Goal: Task Accomplishment & Management: Use online tool/utility

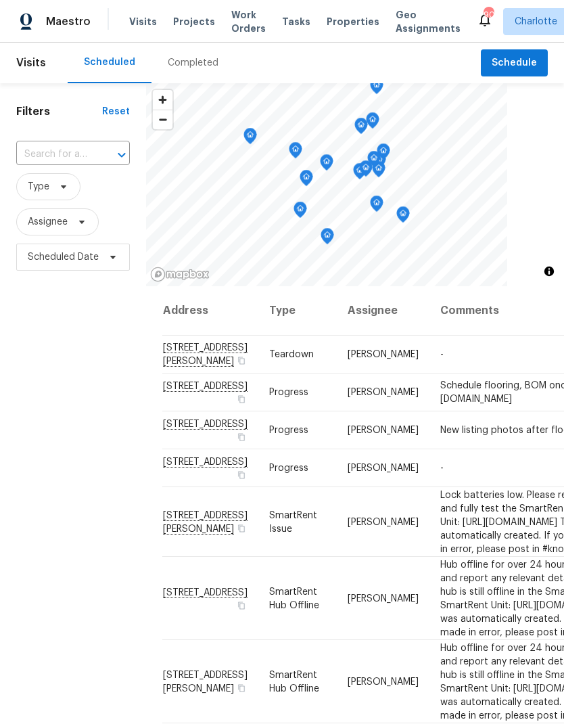
click at [245, 20] on span "Work Orders" at bounding box center [248, 21] width 35 height 27
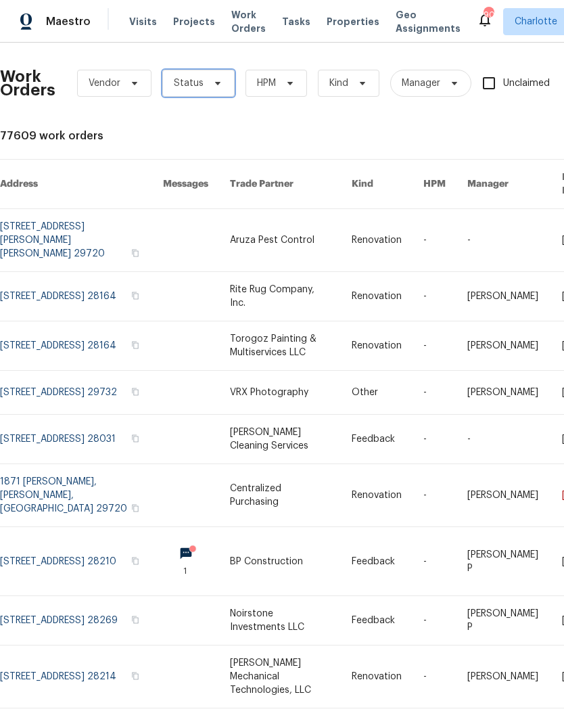
click at [223, 81] on span "Status" at bounding box center [198, 83] width 72 height 27
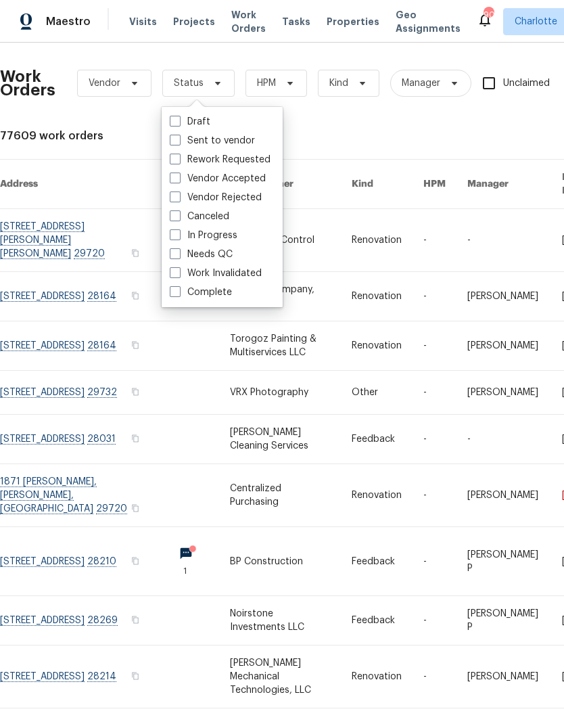
click at [219, 254] on label "Needs QC" at bounding box center [201, 255] width 63 height 14
click at [179, 254] on input "Needs QC" at bounding box center [174, 252] width 9 height 9
checkbox input "true"
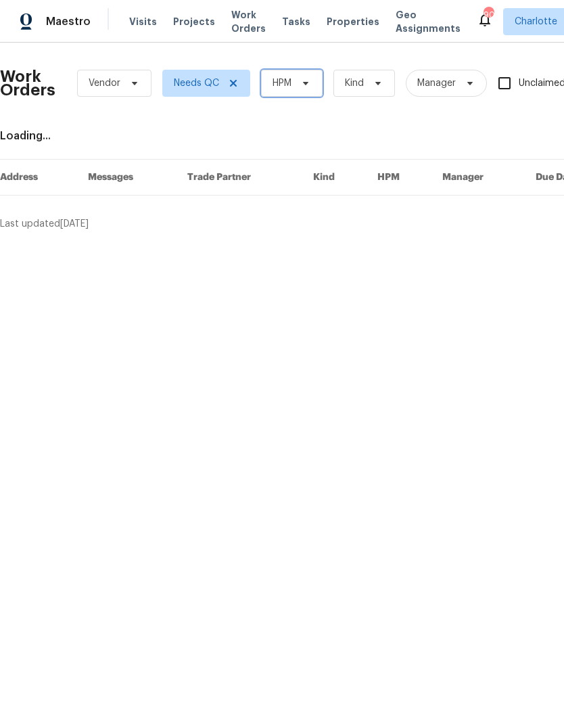
click at [298, 87] on span at bounding box center [303, 83] width 15 height 11
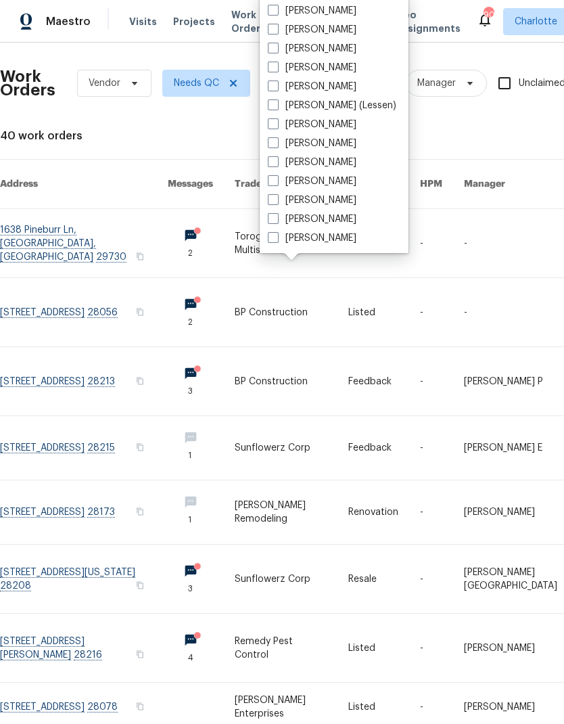
scroll to position [168, 0]
click at [326, 244] on label "[PERSON_NAME]" at bounding box center [312, 238] width 89 height 14
click at [277, 240] on input "[PERSON_NAME]" at bounding box center [272, 235] width 9 height 9
checkbox input "true"
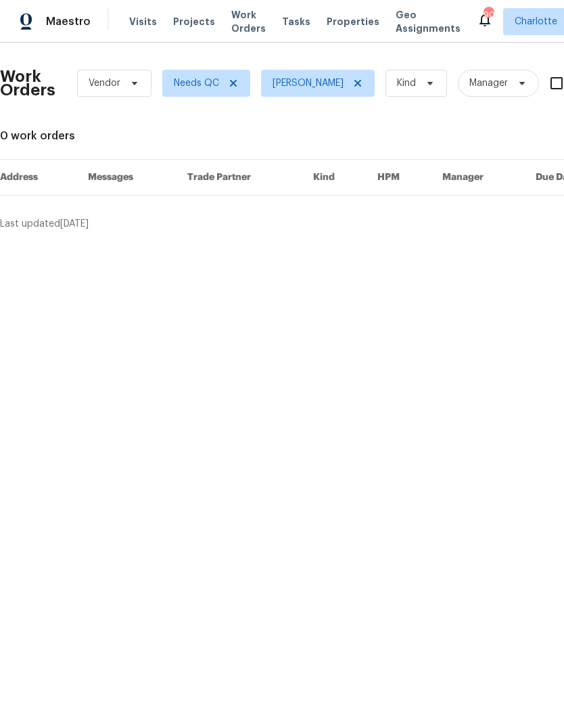
click at [74, 26] on span "Maestro" at bounding box center [68, 22] width 45 height 14
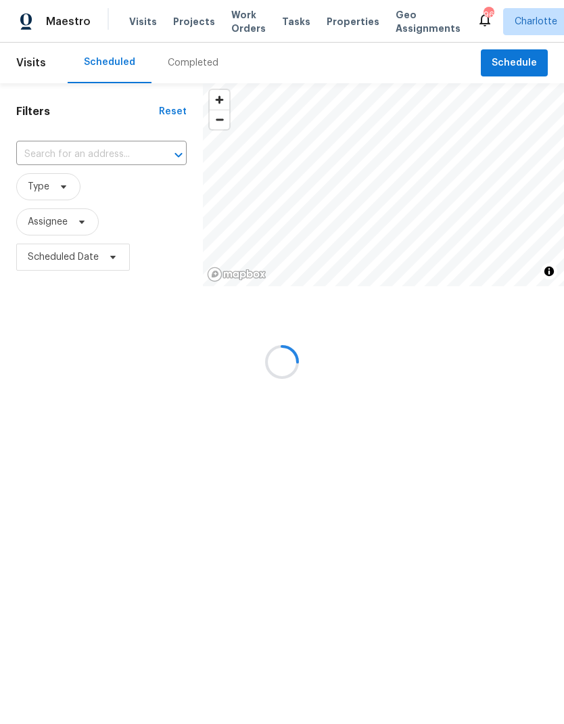
click at [181, 28] on div at bounding box center [282, 362] width 564 height 724
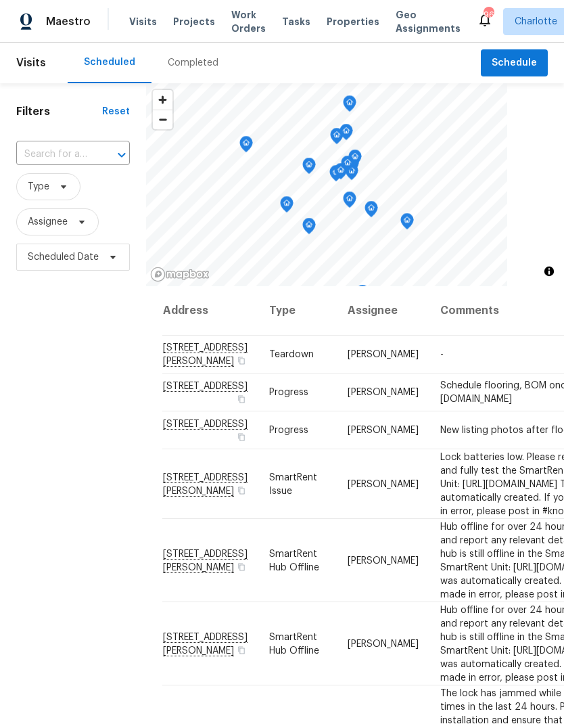
click at [191, 20] on span "Projects" at bounding box center [194, 22] width 42 height 14
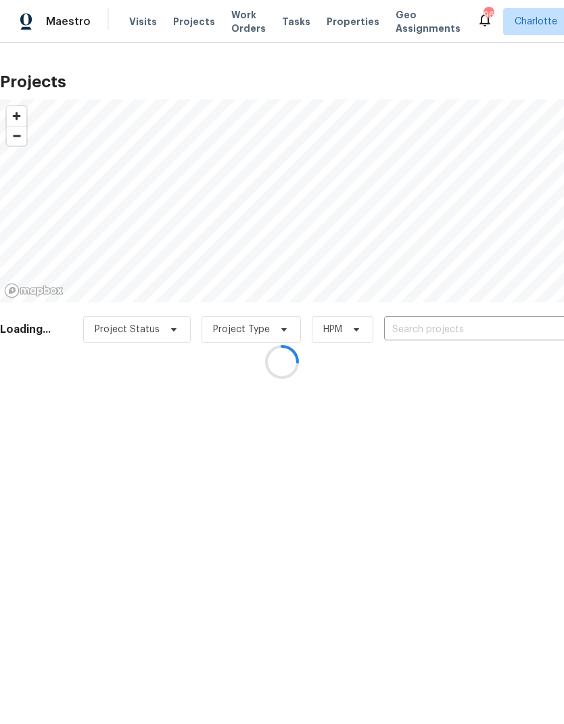
click at [451, 319] on div at bounding box center [282, 362] width 564 height 724
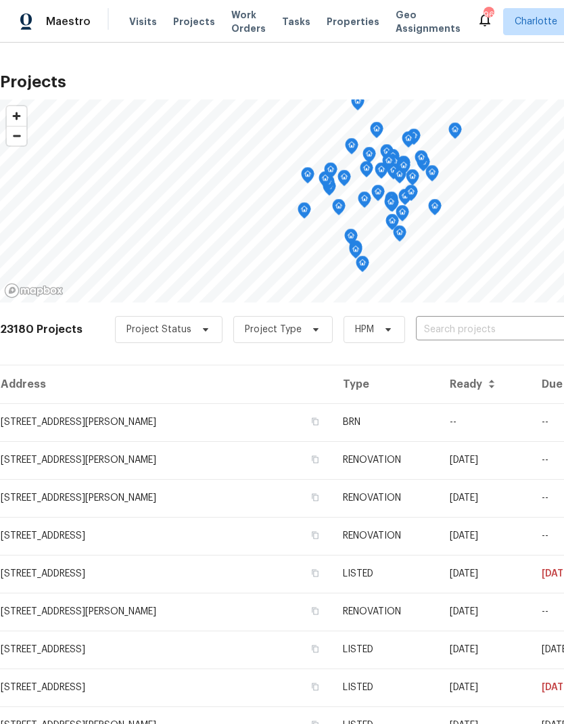
click at [436, 340] on input "text" at bounding box center [493, 329] width 155 height 21
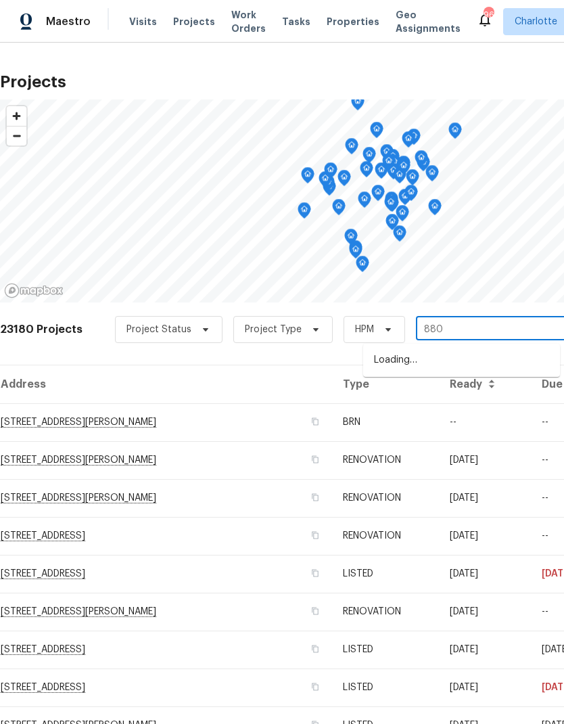
type input "8803"
click at [457, 394] on li "[STREET_ADDRESS]" at bounding box center [461, 382] width 197 height 23
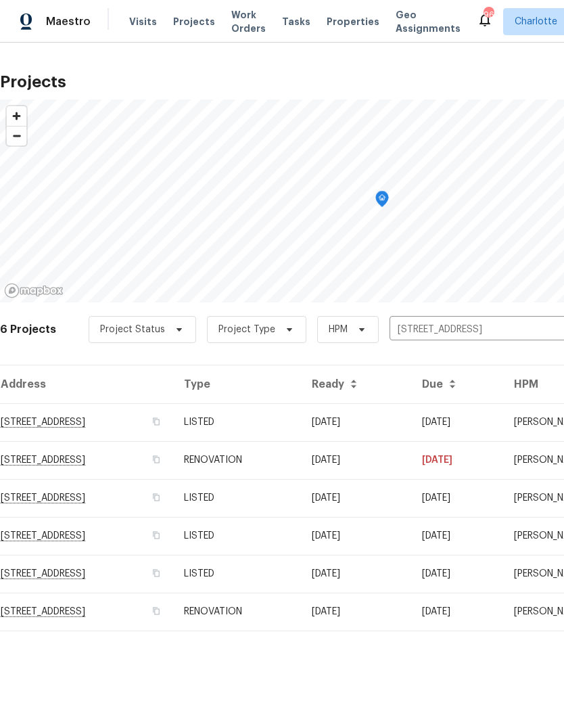
click at [154, 436] on td "[STREET_ADDRESS]" at bounding box center [86, 422] width 173 height 38
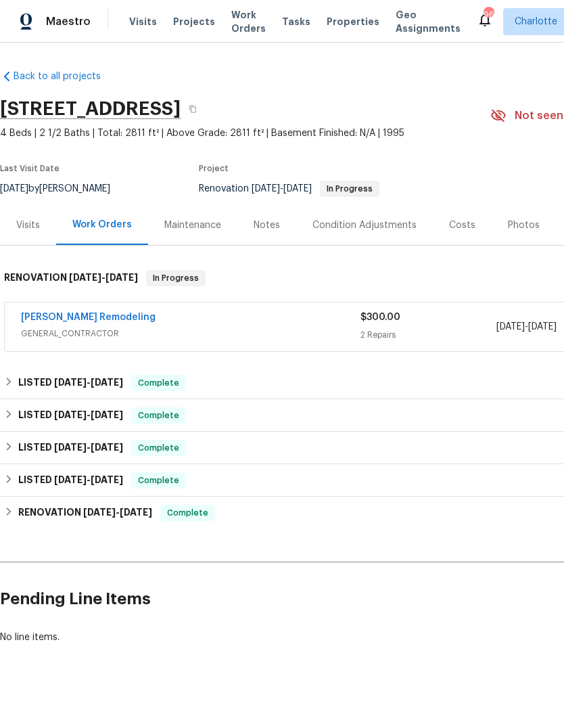
click at [81, 319] on link "Pino Remodeling" at bounding box center [88, 317] width 135 height 9
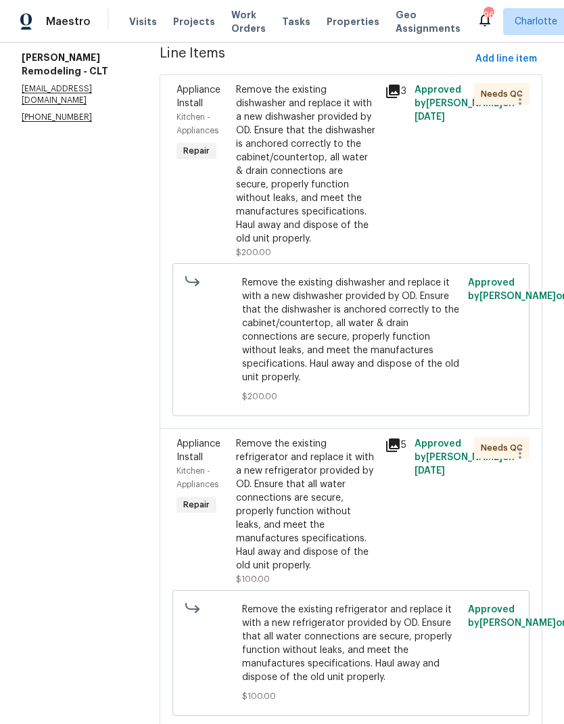
scroll to position [194, 0]
click at [335, 140] on div "Remove the existing dishwasher and replace it with a new dishwasher provided by…" at bounding box center [306, 165] width 141 height 162
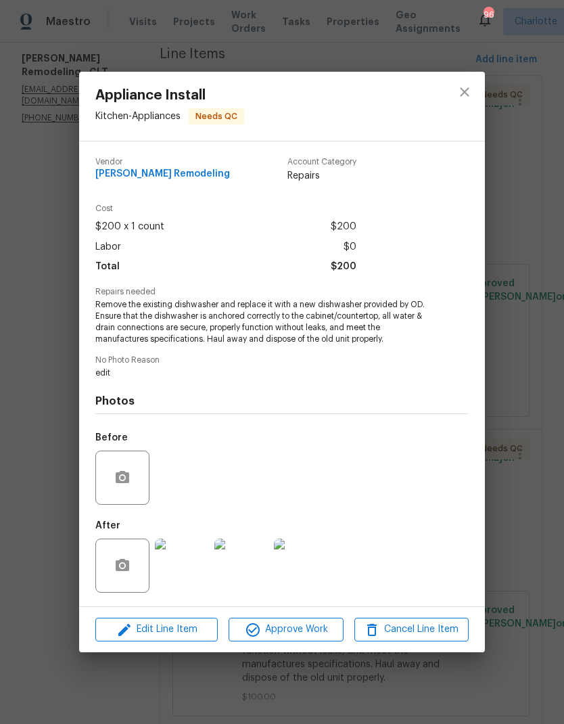
click at [188, 573] on img at bounding box center [182, 566] width 54 height 54
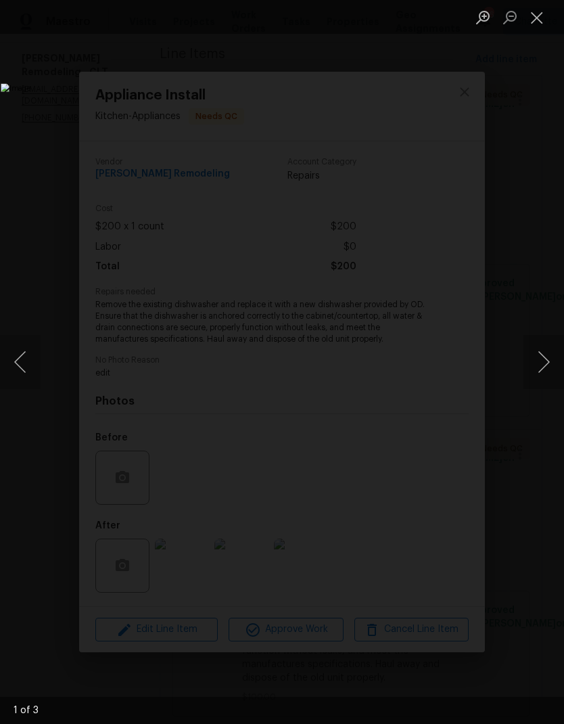
click at [543, 369] on button "Next image" at bounding box center [544, 362] width 41 height 54
click at [539, 368] on button "Next image" at bounding box center [544, 362] width 41 height 54
click at [543, 365] on button "Next image" at bounding box center [544, 362] width 41 height 54
click at [544, 362] on button "Next image" at bounding box center [544, 362] width 41 height 54
click at [545, 365] on button "Next image" at bounding box center [544, 362] width 41 height 54
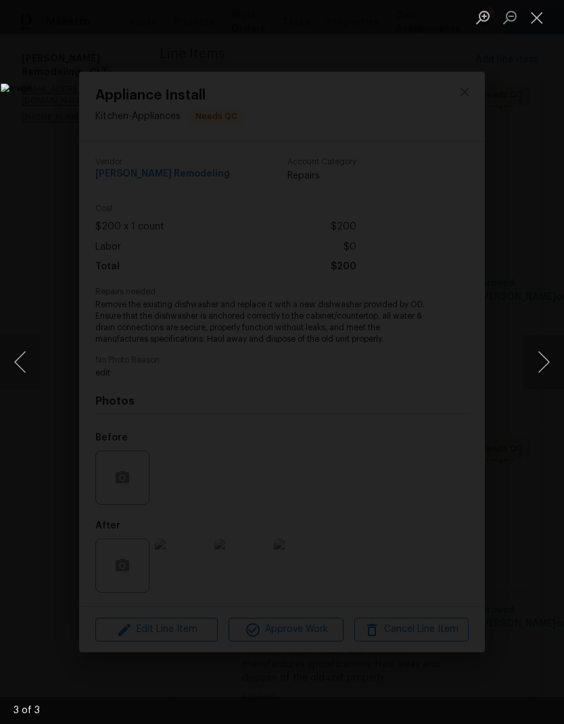
click at [537, 27] on button "Close lightbox" at bounding box center [537, 17] width 27 height 24
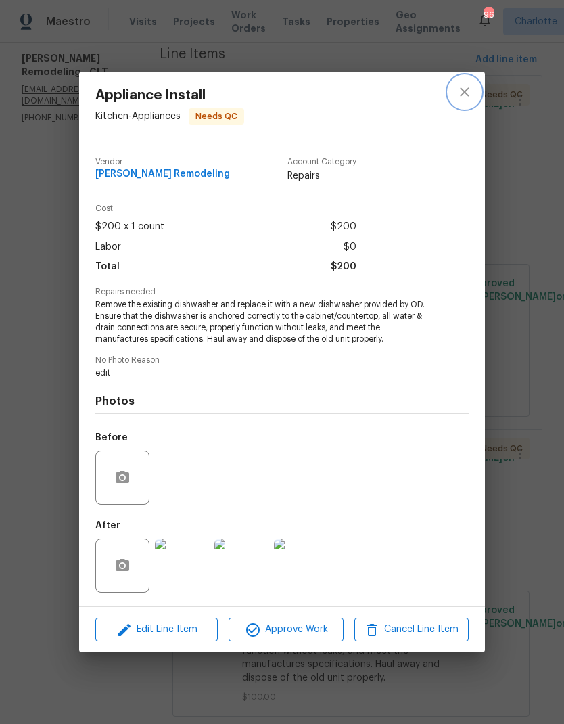
click at [472, 93] on icon "close" at bounding box center [465, 92] width 16 height 16
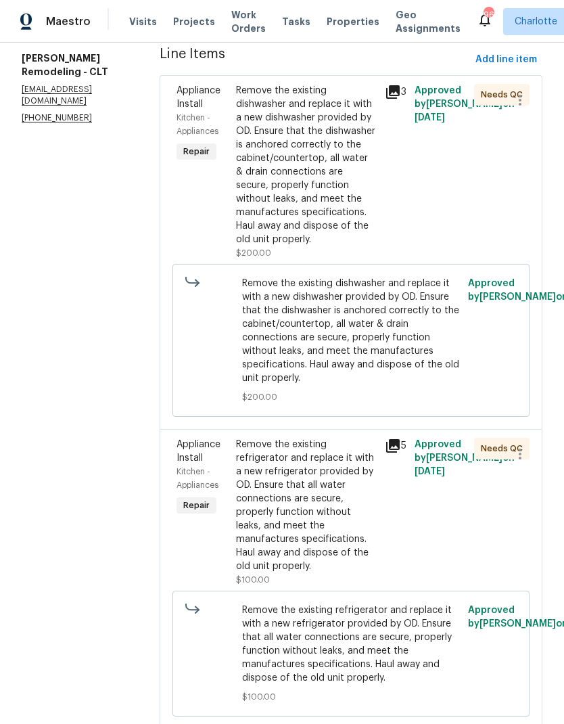
scroll to position [54, 0]
click at [322, 438] on div "Remove the existing refrigerator and replace it with a new refrigerator provide…" at bounding box center [306, 505] width 141 height 135
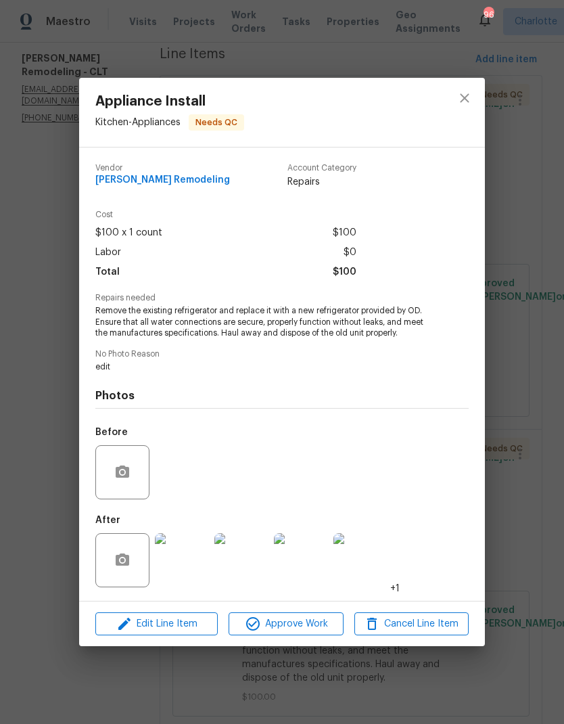
click at [198, 556] on img at bounding box center [182, 560] width 54 height 54
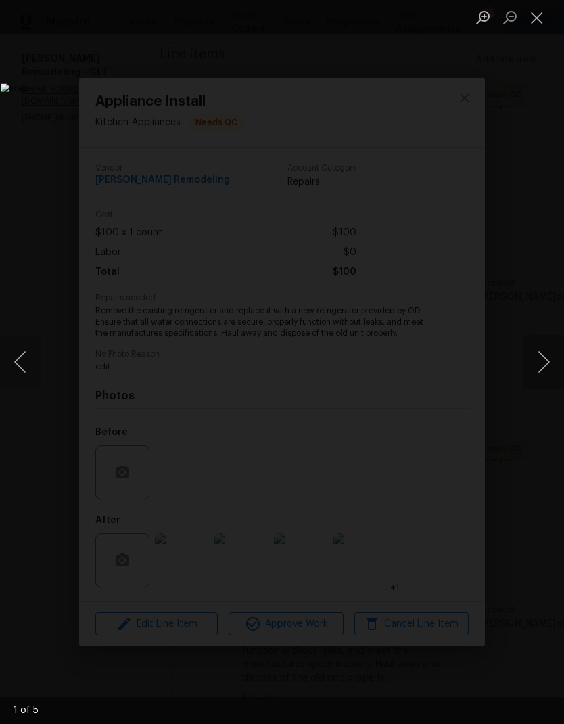
click at [539, 357] on button "Next image" at bounding box center [544, 362] width 41 height 54
click at [543, 341] on button "Next image" at bounding box center [544, 362] width 41 height 54
click at [547, 348] on button "Next image" at bounding box center [544, 362] width 41 height 54
click at [543, 338] on button "Next image" at bounding box center [544, 362] width 41 height 54
click at [539, 335] on button "Next image" at bounding box center [544, 362] width 41 height 54
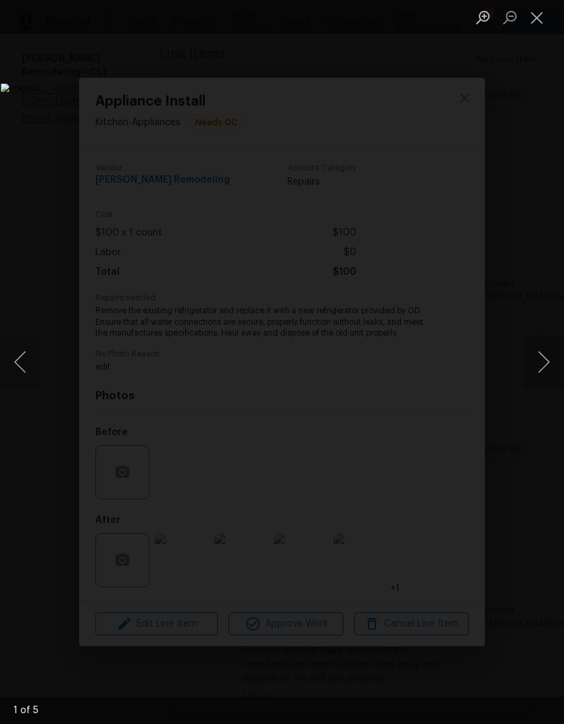
click at [544, 346] on button "Next image" at bounding box center [544, 362] width 41 height 54
click at [541, 340] on button "Next image" at bounding box center [544, 362] width 41 height 54
click at [547, 340] on button "Next image" at bounding box center [544, 362] width 41 height 54
click at [435, 334] on img "Lightbox" at bounding box center [218, 361] width 434 height 557
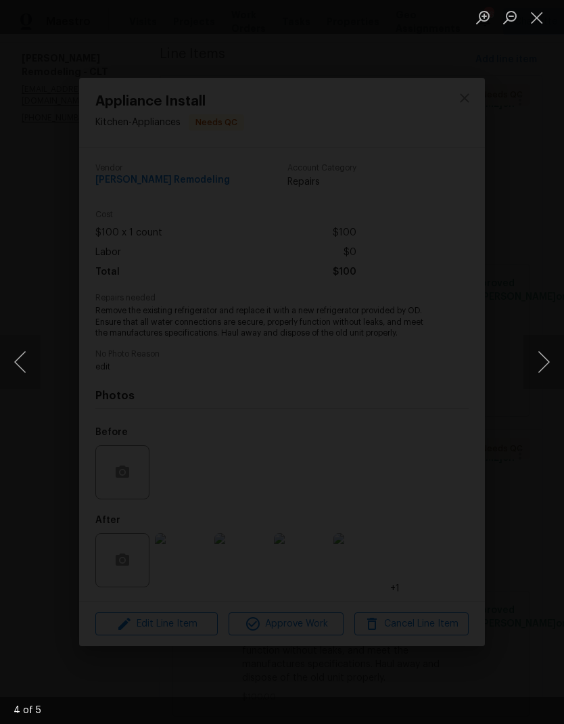
click at [549, 336] on button "Next image" at bounding box center [544, 362] width 41 height 54
click at [547, 348] on button "Next image" at bounding box center [544, 362] width 41 height 54
click at [537, 21] on button "Close lightbox" at bounding box center [537, 17] width 27 height 24
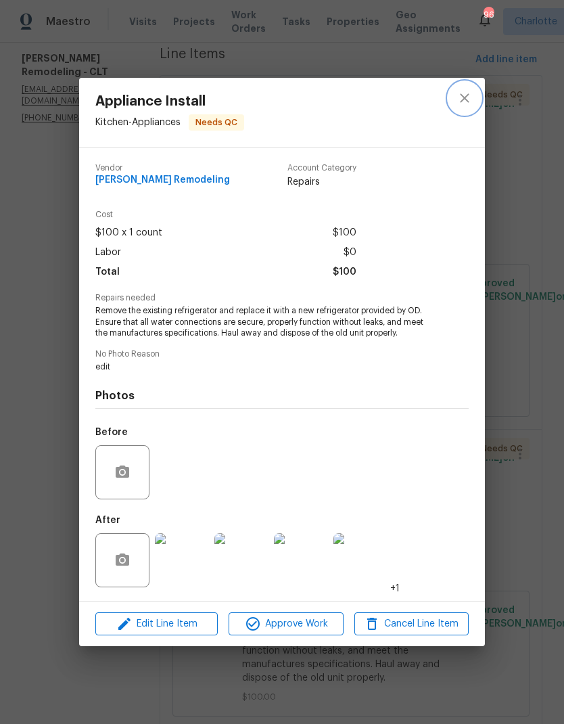
click at [474, 95] on button "close" at bounding box center [465, 98] width 32 height 32
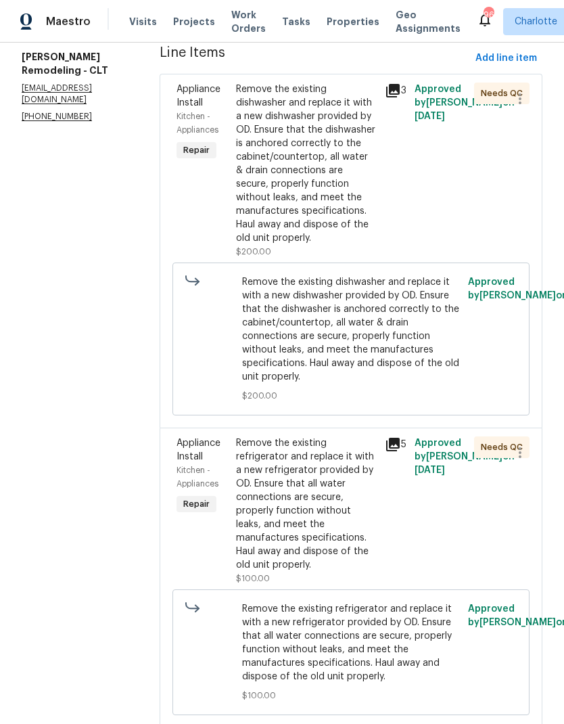
scroll to position [194, 0]
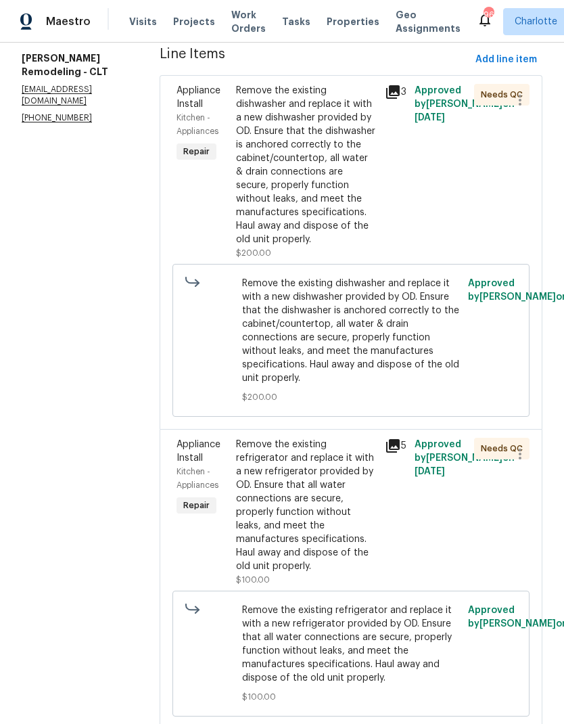
click at [340, 438] on div "Remove the existing refrigerator and replace it with a new refrigerator provide…" at bounding box center [306, 505] width 141 height 135
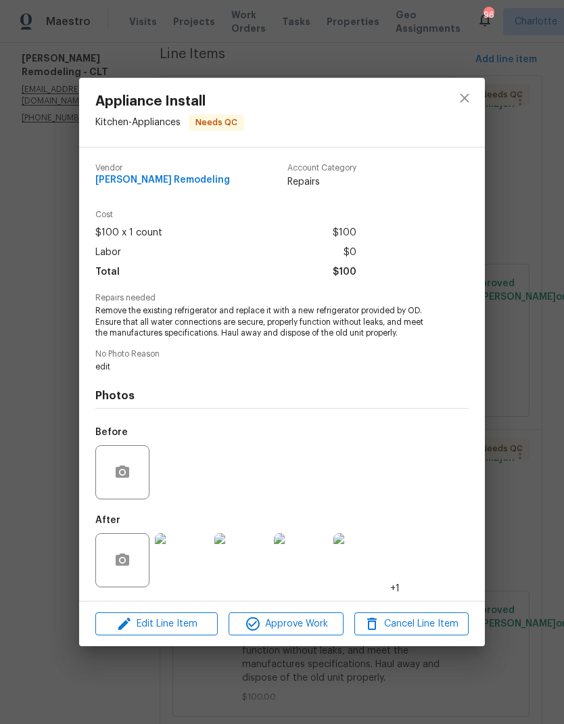
click at [189, 552] on img at bounding box center [182, 560] width 54 height 54
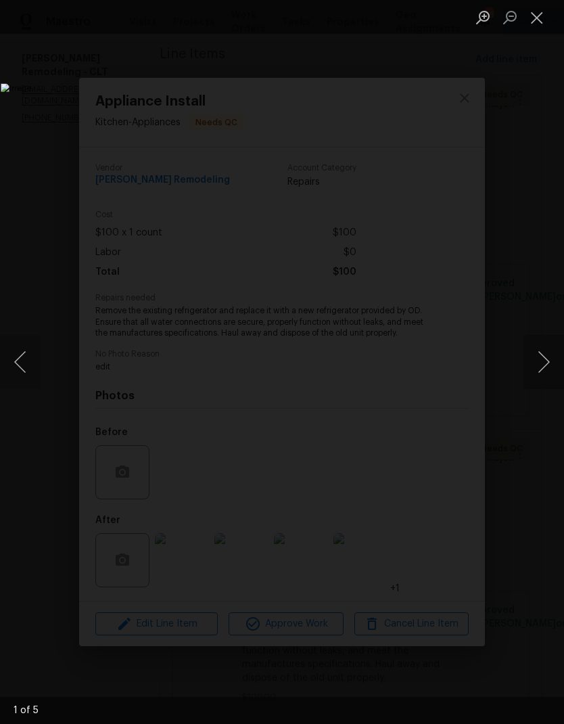
click at [539, 346] on button "Next image" at bounding box center [544, 362] width 41 height 54
click at [531, 26] on button "Close lightbox" at bounding box center [537, 17] width 27 height 24
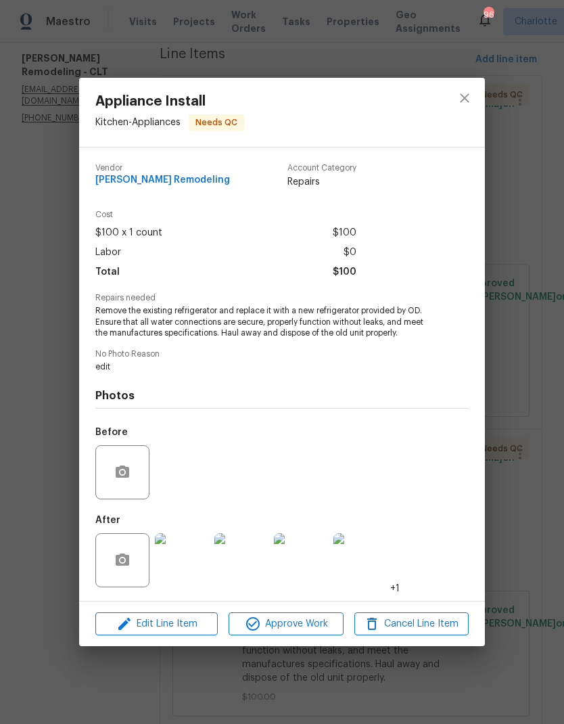
click at [449, 116] on div at bounding box center [465, 112] width 41 height 69
click at [470, 95] on icon "close" at bounding box center [465, 98] width 16 height 16
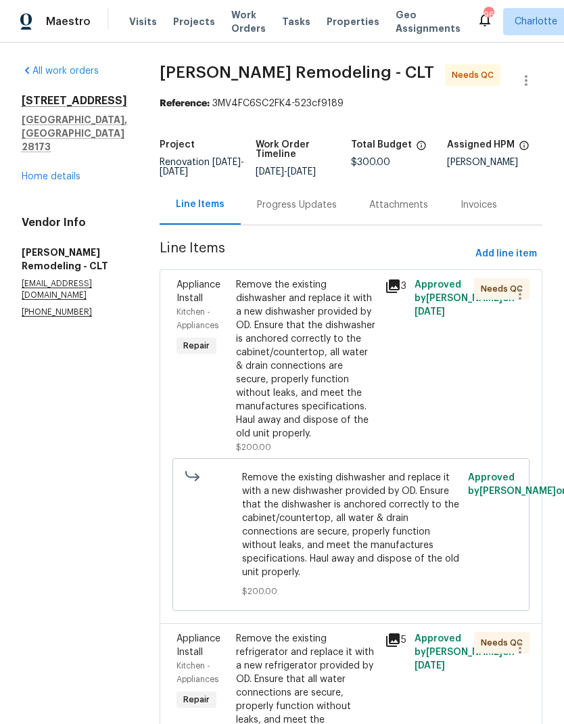
scroll to position [0, 0]
click at [187, 22] on span "Projects" at bounding box center [194, 22] width 42 height 14
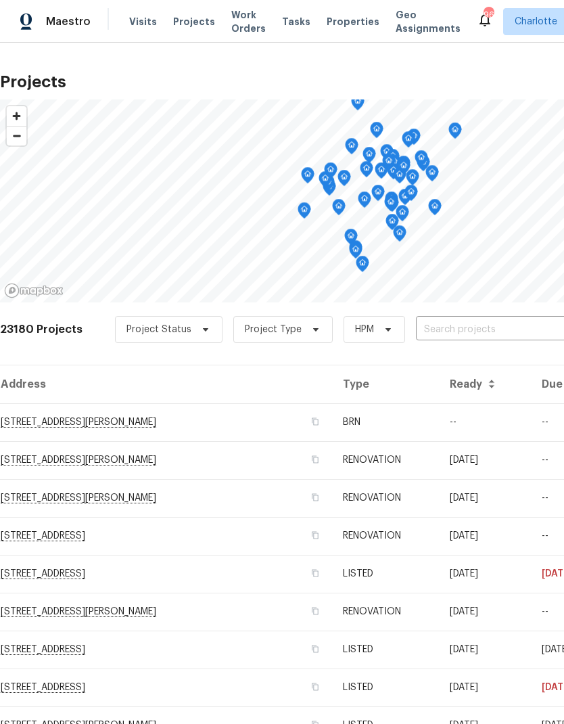
click at [482, 340] on input "text" at bounding box center [493, 329] width 155 height 21
type input "old vine"
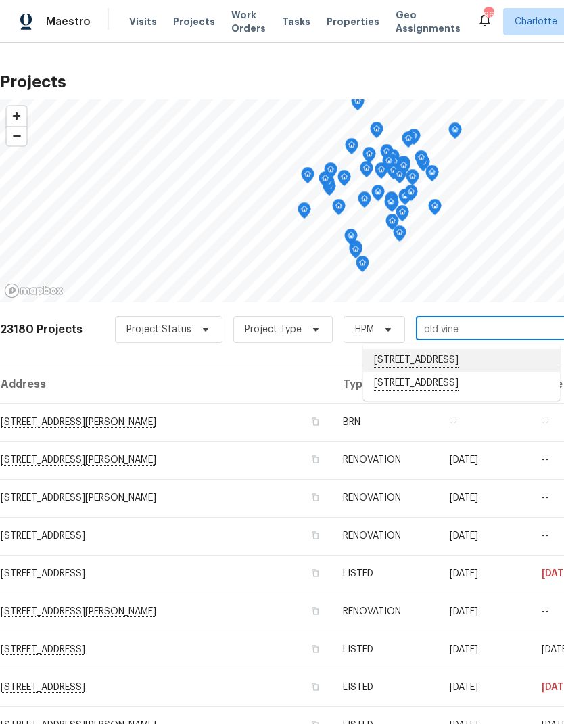
click at [501, 363] on li "509 Old Vine Ct, Charlotte, NC 28214" at bounding box center [461, 360] width 197 height 23
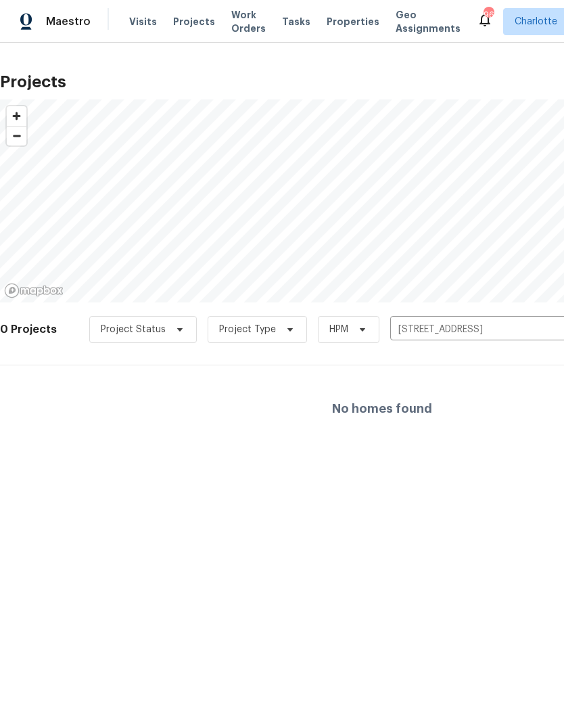
click at [551, 330] on icon "Clear" at bounding box center [558, 330] width 14 height 14
click at [480, 324] on input "text" at bounding box center [467, 329] width 155 height 21
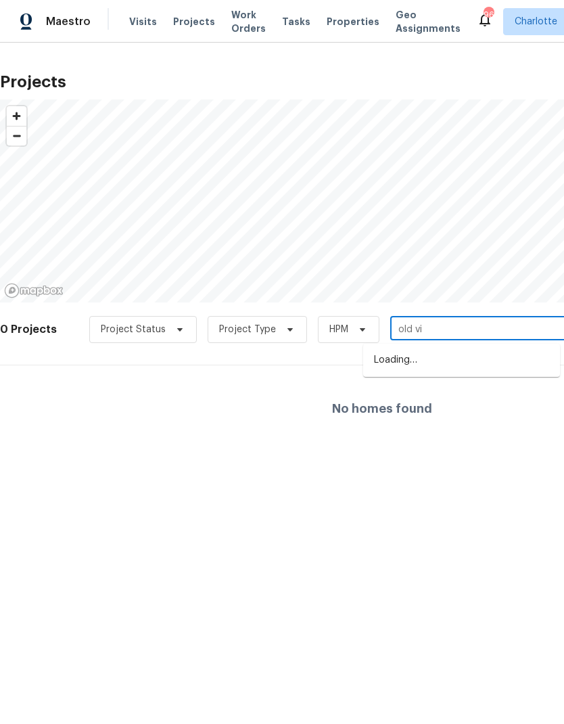
type input "old vin"
click at [466, 384] on li "505 Old Vine Ct, Charlotte, NC 28214" at bounding box center [461, 383] width 197 height 23
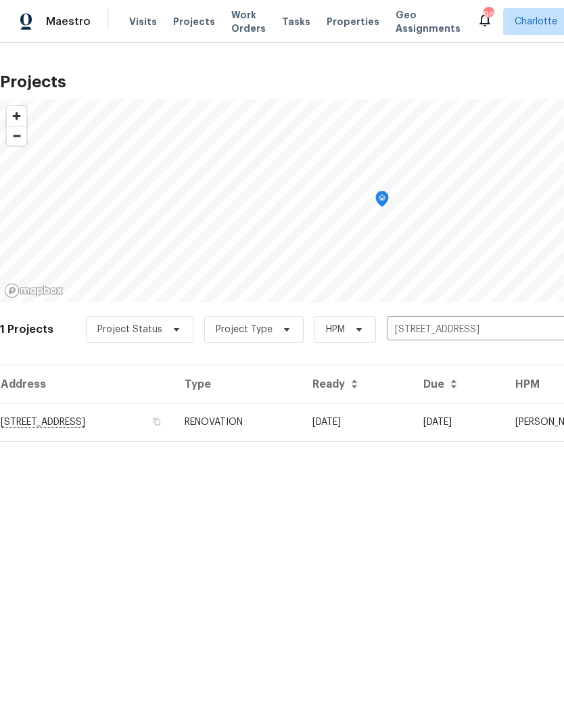
click at [166, 422] on td "505 Old Vine Ct, Charlotte, NC 28214" at bounding box center [87, 422] width 174 height 38
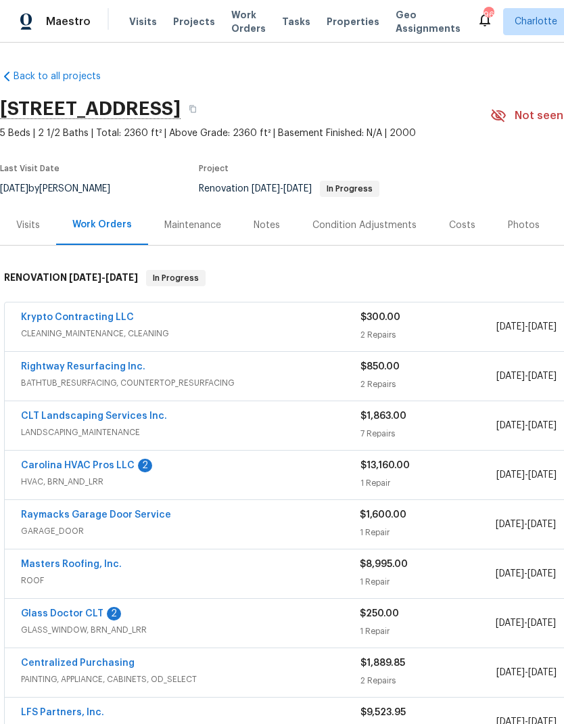
click at [69, 466] on link "Carolina HVAC Pros LLC" at bounding box center [78, 465] width 114 height 9
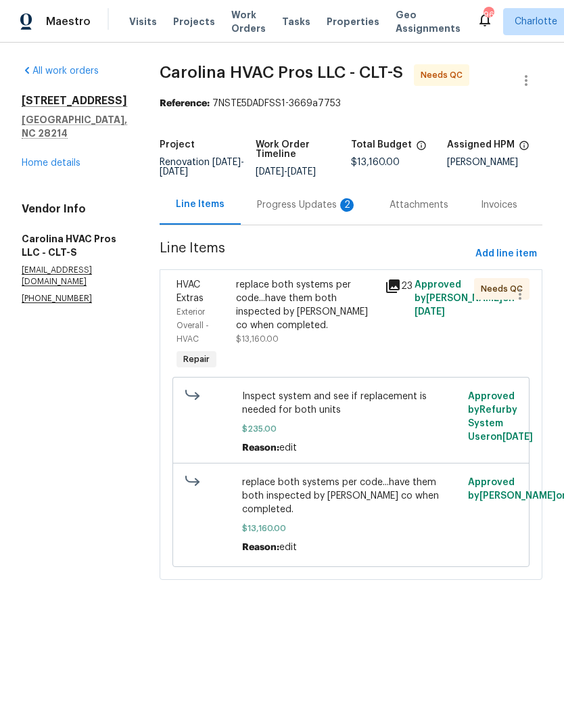
click at [397, 285] on icon at bounding box center [393, 286] width 14 height 14
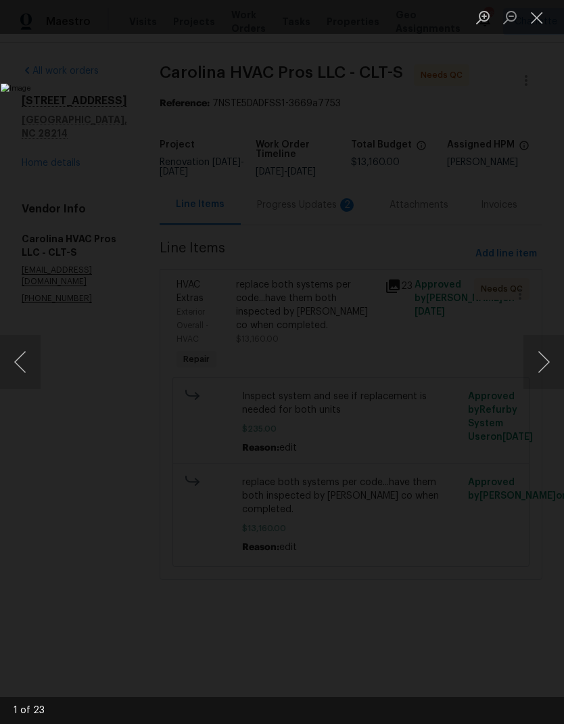
click at [549, 352] on button "Next image" at bounding box center [544, 362] width 41 height 54
click at [34, 357] on button "Previous image" at bounding box center [20, 362] width 41 height 54
click at [549, 355] on button "Next image" at bounding box center [544, 362] width 41 height 54
click at [541, 353] on button "Next image" at bounding box center [544, 362] width 41 height 54
click at [545, 363] on button "Next image" at bounding box center [544, 362] width 41 height 54
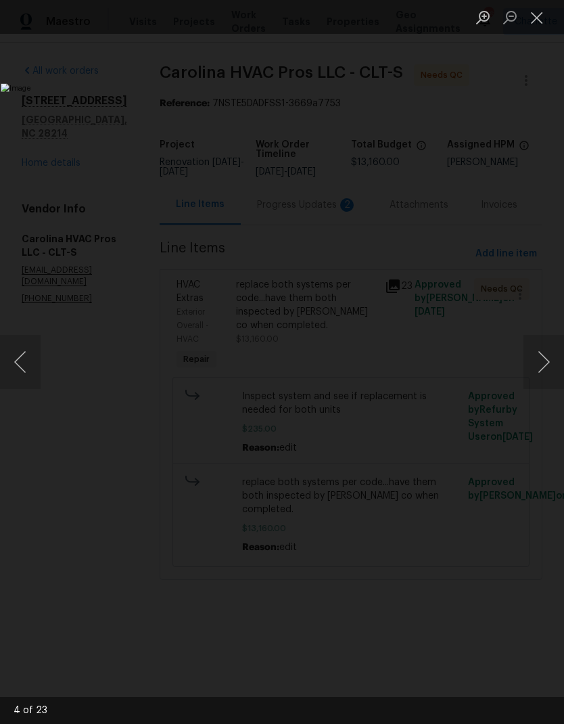
click at [28, 348] on button "Previous image" at bounding box center [20, 362] width 41 height 54
click at [546, 357] on button "Next image" at bounding box center [544, 362] width 41 height 54
click at [549, 346] on button "Next image" at bounding box center [544, 362] width 41 height 54
click at [549, 350] on button "Next image" at bounding box center [544, 362] width 41 height 54
click at [537, 361] on button "Next image" at bounding box center [544, 362] width 41 height 54
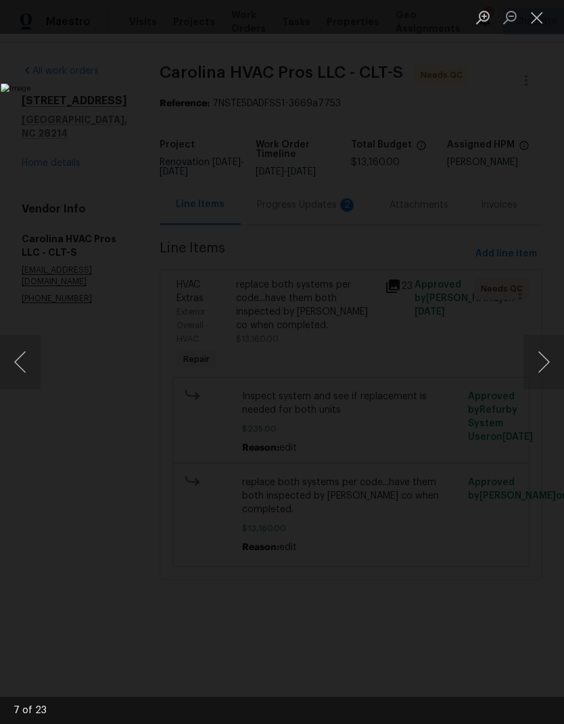
click at [540, 355] on button "Next image" at bounding box center [544, 362] width 41 height 54
click at [548, 346] on button "Next image" at bounding box center [544, 362] width 41 height 54
click at [41, 383] on img "Lightbox" at bounding box center [218, 362] width 449 height 576
click at [27, 375] on button "Previous image" at bounding box center [20, 362] width 41 height 54
click at [553, 350] on button "Next image" at bounding box center [544, 362] width 41 height 54
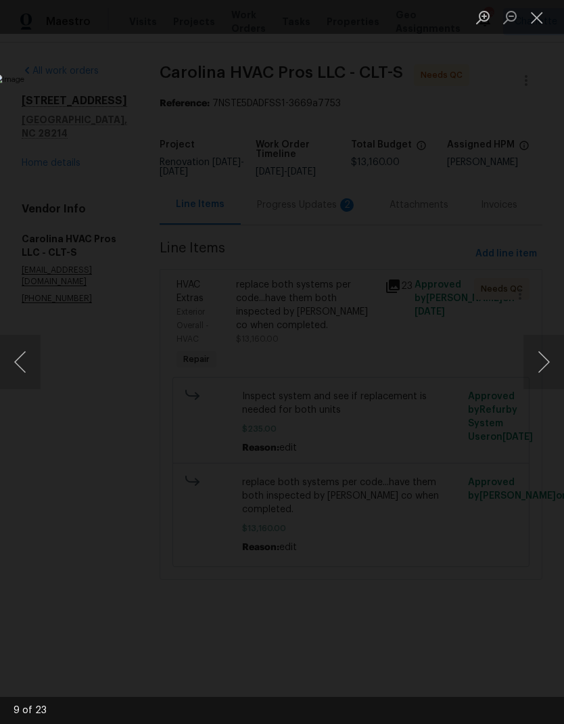
click at [546, 364] on button "Next image" at bounding box center [544, 362] width 41 height 54
click at [539, 357] on button "Next image" at bounding box center [544, 362] width 41 height 54
click at [547, 355] on button "Next image" at bounding box center [544, 362] width 41 height 54
click at [549, 359] on button "Next image" at bounding box center [544, 362] width 41 height 54
click at [545, 363] on button "Next image" at bounding box center [544, 362] width 41 height 54
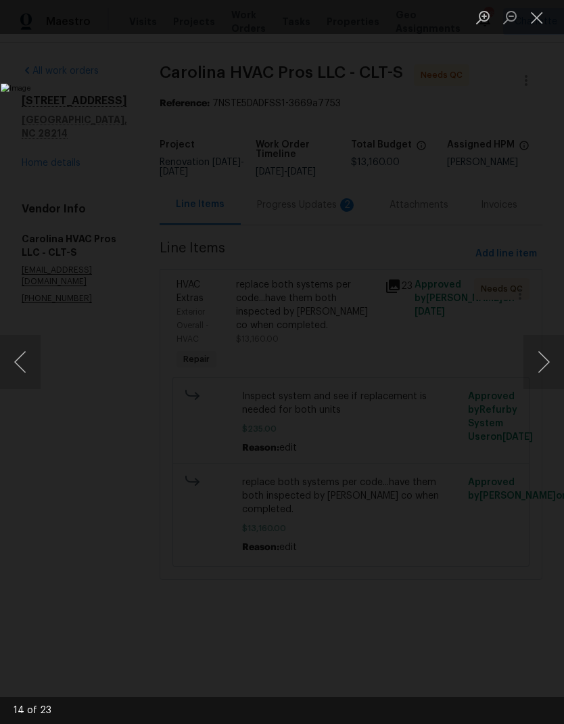
click at [541, 360] on button "Next image" at bounding box center [544, 362] width 41 height 54
click at [540, 348] on button "Next image" at bounding box center [544, 362] width 41 height 54
click at [537, 347] on button "Next image" at bounding box center [544, 362] width 41 height 54
click at [543, 340] on button "Next image" at bounding box center [544, 362] width 41 height 54
click at [435, 332] on img "Lightbox" at bounding box center [218, 361] width 434 height 557
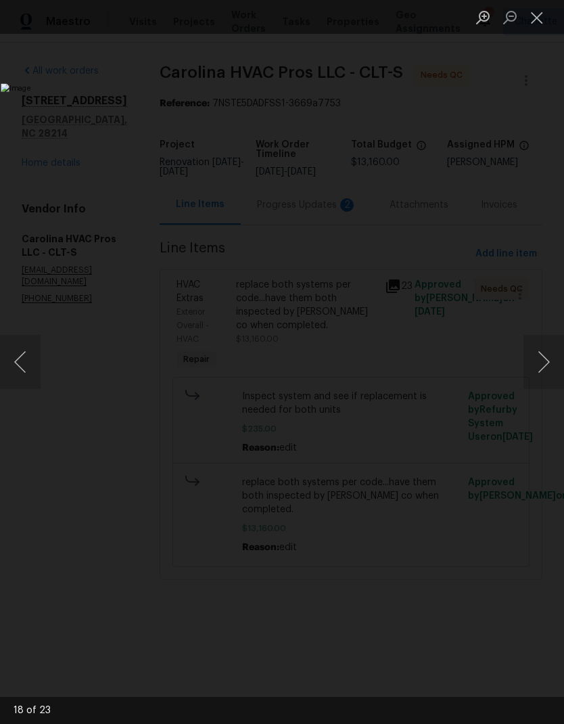
click at [547, 343] on button "Next image" at bounding box center [544, 362] width 41 height 54
click at [548, 374] on button "Next image" at bounding box center [544, 362] width 41 height 54
click at [538, 369] on button "Next image" at bounding box center [544, 362] width 41 height 54
click at [535, 365] on button "Next image" at bounding box center [544, 362] width 41 height 54
click at [538, 364] on button "Next image" at bounding box center [544, 362] width 41 height 54
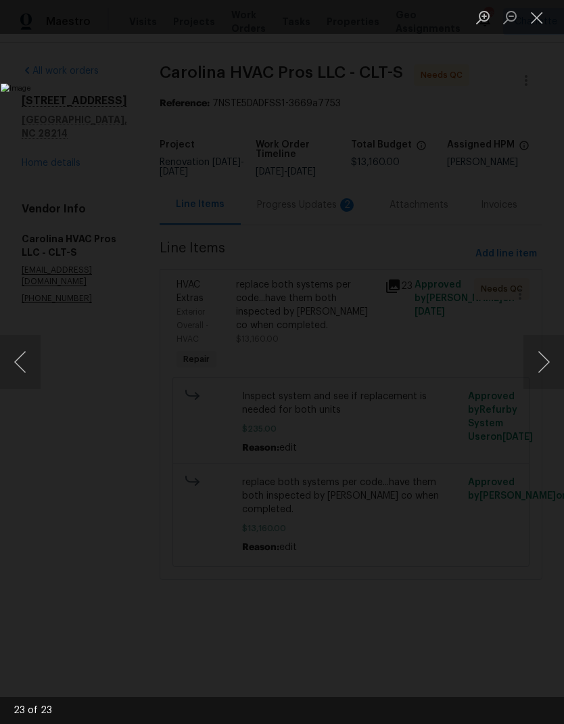
click at [537, 361] on button "Next image" at bounding box center [544, 362] width 41 height 54
click at [541, 368] on button "Next image" at bounding box center [544, 362] width 41 height 54
click at [540, 365] on button "Next image" at bounding box center [544, 362] width 41 height 54
click at [541, 368] on button "Next image" at bounding box center [544, 362] width 41 height 54
click at [535, 27] on button "Close lightbox" at bounding box center [537, 17] width 27 height 24
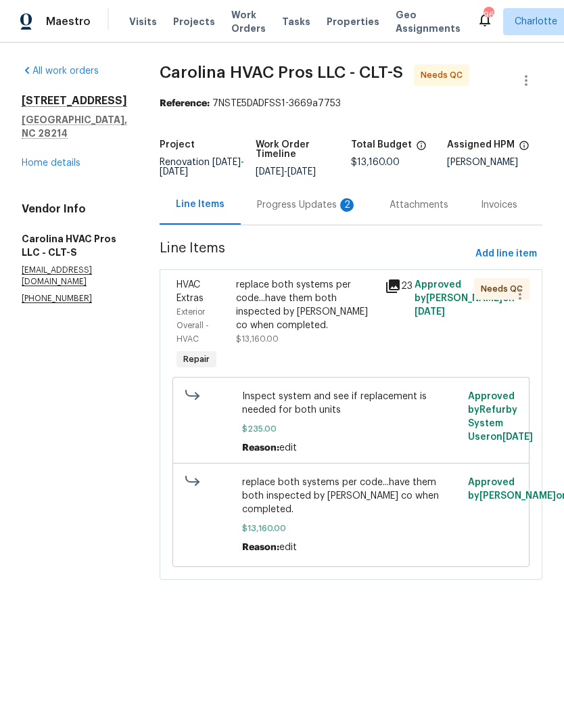
click at [325, 204] on div "Progress Updates 2" at bounding box center [307, 205] width 100 height 14
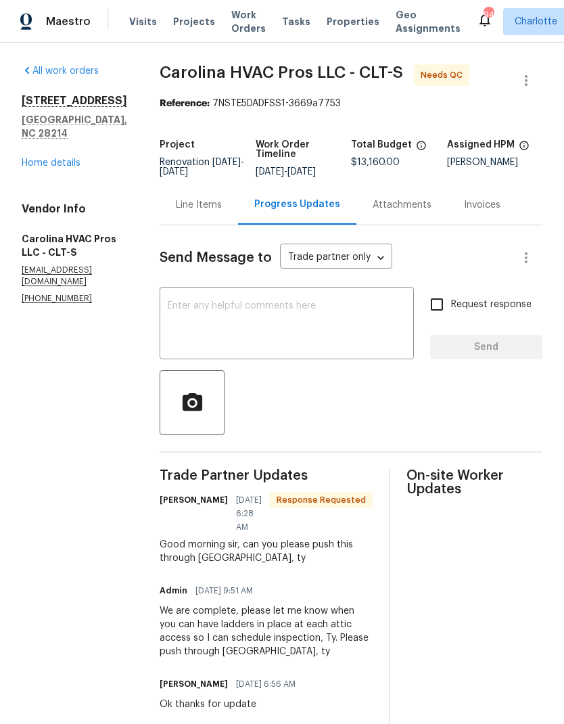
click at [216, 210] on div "Line Items" at bounding box center [199, 205] width 46 height 14
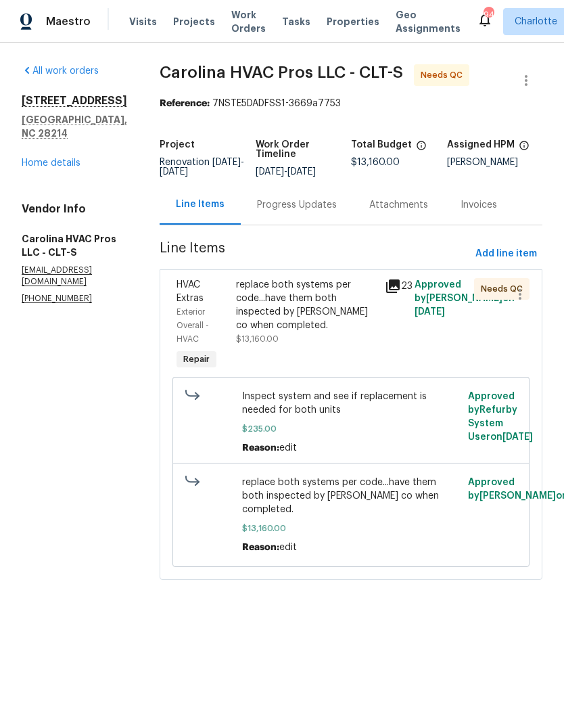
click at [346, 204] on div "Progress Updates" at bounding box center [297, 205] width 112 height 40
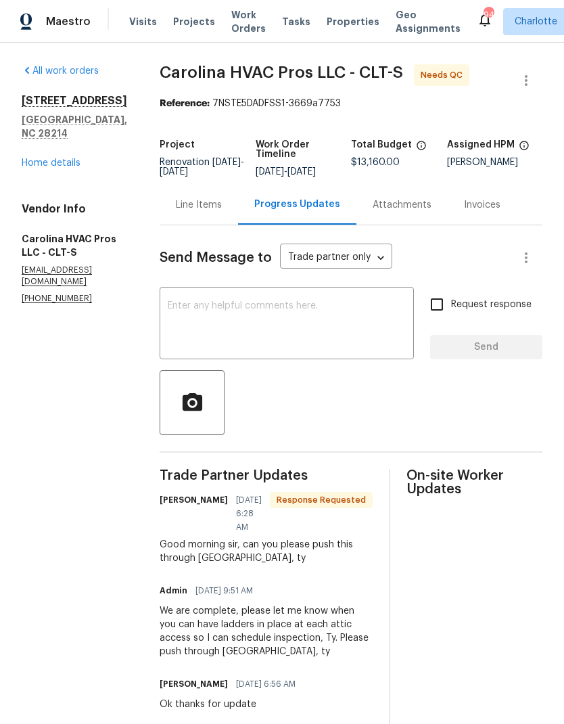
click at [222, 208] on div "Line Items" at bounding box center [199, 205] width 46 height 14
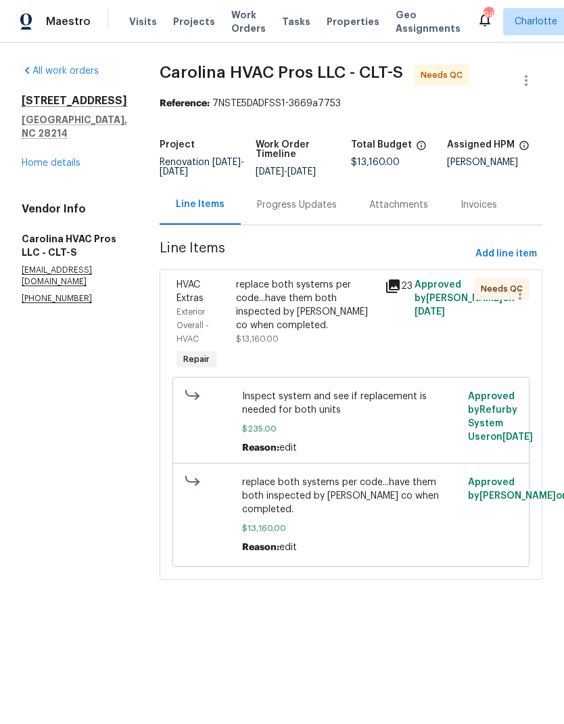
click at [321, 208] on div "Progress Updates" at bounding box center [297, 205] width 80 height 14
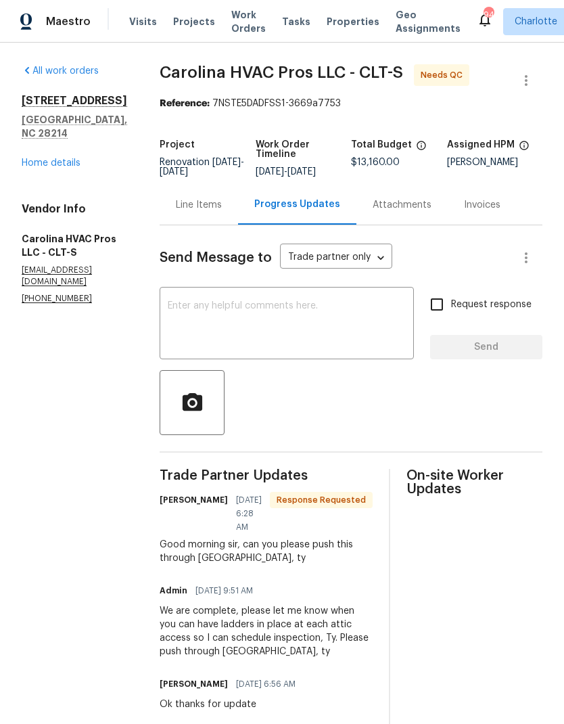
click at [246, 216] on div "Progress Updates" at bounding box center [297, 205] width 118 height 40
click at [217, 210] on div "Line Items" at bounding box center [199, 205] width 46 height 14
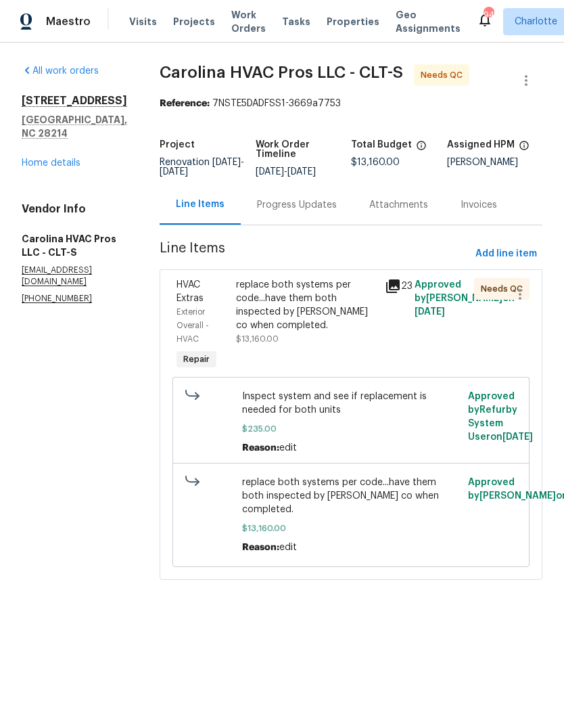
click at [307, 203] on div "Progress Updates" at bounding box center [297, 205] width 80 height 14
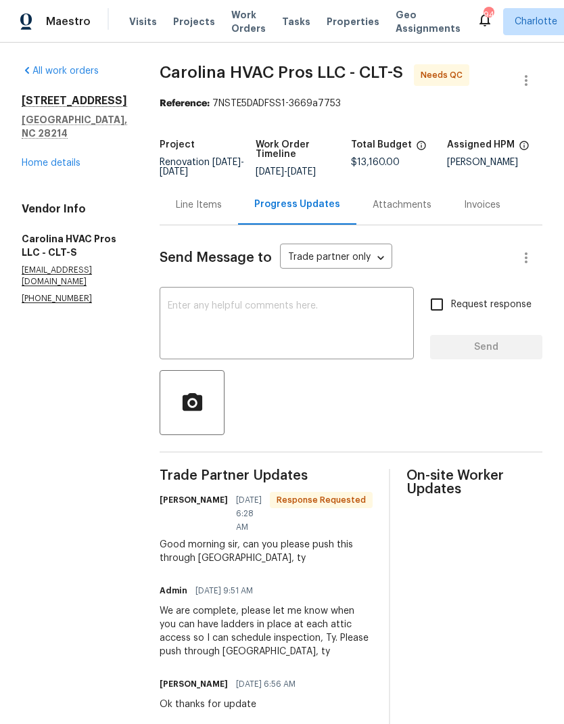
click at [217, 200] on div "Line Items" at bounding box center [199, 205] width 46 height 14
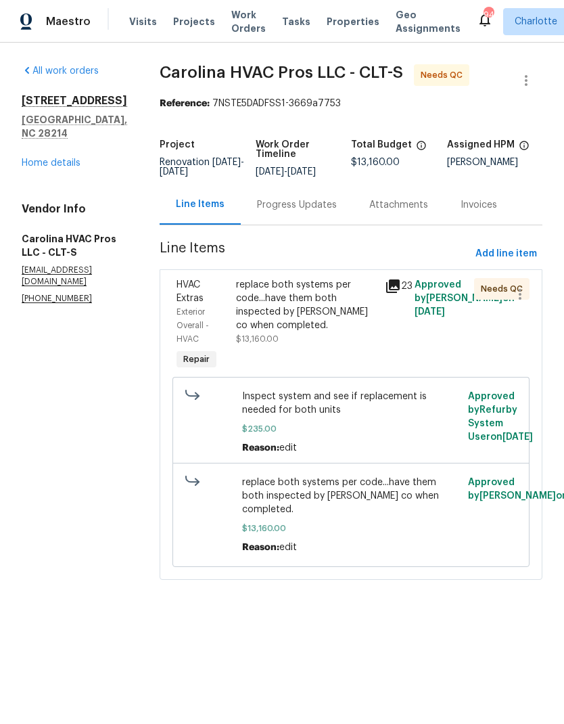
click at [323, 208] on div "Progress Updates" at bounding box center [297, 205] width 80 height 14
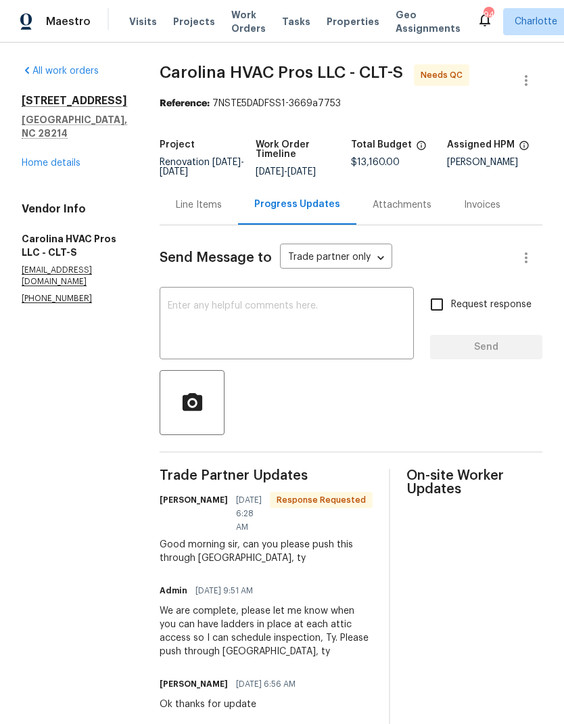
click at [222, 219] on div "Line Items" at bounding box center [199, 205] width 78 height 40
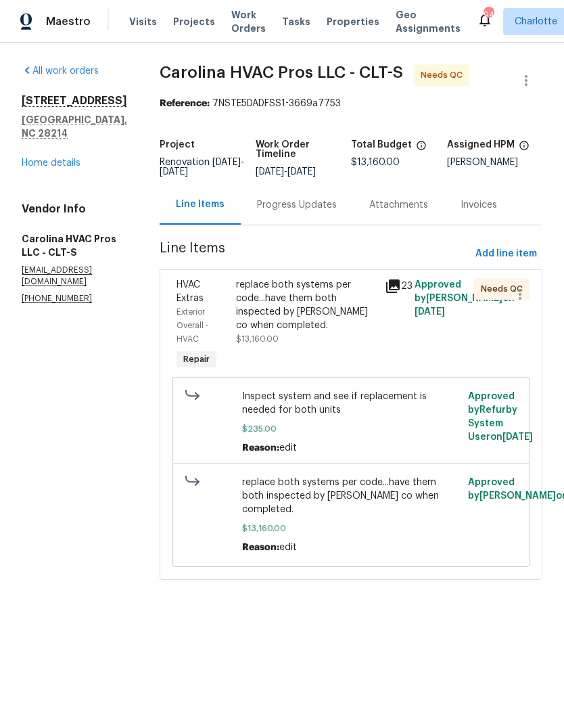
click at [340, 296] on div "replace both systems per code...have them both inspected by meck co when comple…" at bounding box center [306, 305] width 141 height 54
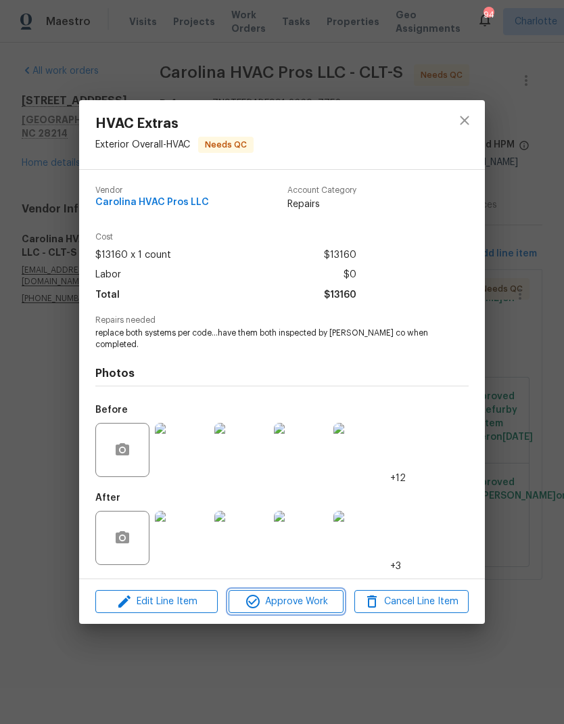
click at [317, 609] on span "Approve Work" at bounding box center [286, 601] width 106 height 17
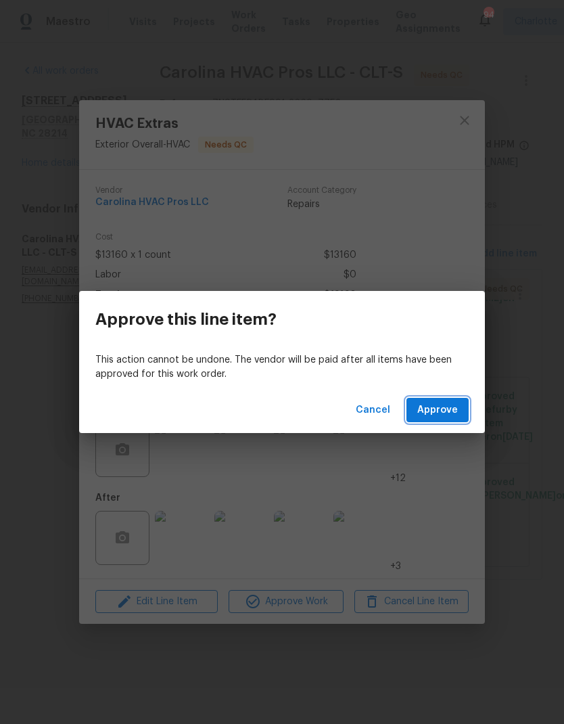
click at [445, 413] on span "Approve" at bounding box center [437, 410] width 41 height 17
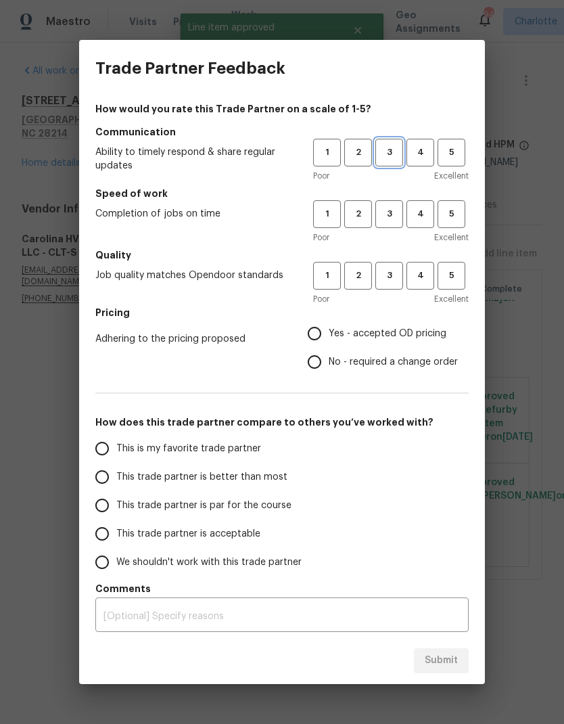
click at [397, 143] on button "3" at bounding box center [390, 153] width 28 height 28
click at [395, 204] on button "3" at bounding box center [390, 214] width 28 height 28
click at [394, 257] on h5 "Quality" at bounding box center [282, 255] width 374 height 14
click at [392, 288] on button "3" at bounding box center [390, 276] width 28 height 28
click at [323, 331] on input "Yes - accepted OD pricing" at bounding box center [314, 333] width 28 height 28
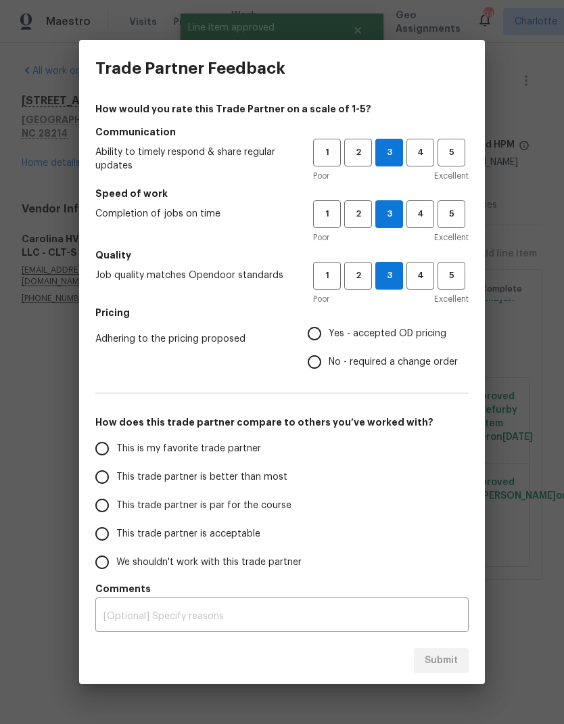
radio input "true"
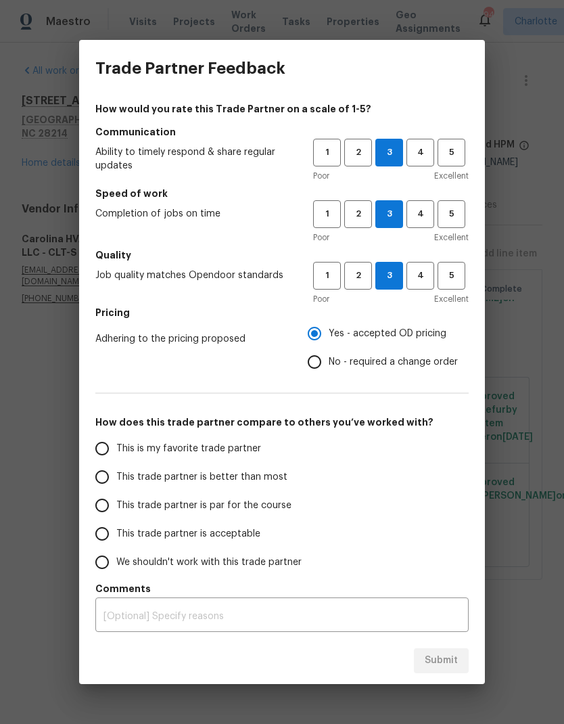
click at [100, 476] on input "This trade partner is better than most" at bounding box center [102, 477] width 28 height 28
click at [455, 671] on button "Submit" at bounding box center [441, 660] width 55 height 25
radio input "true"
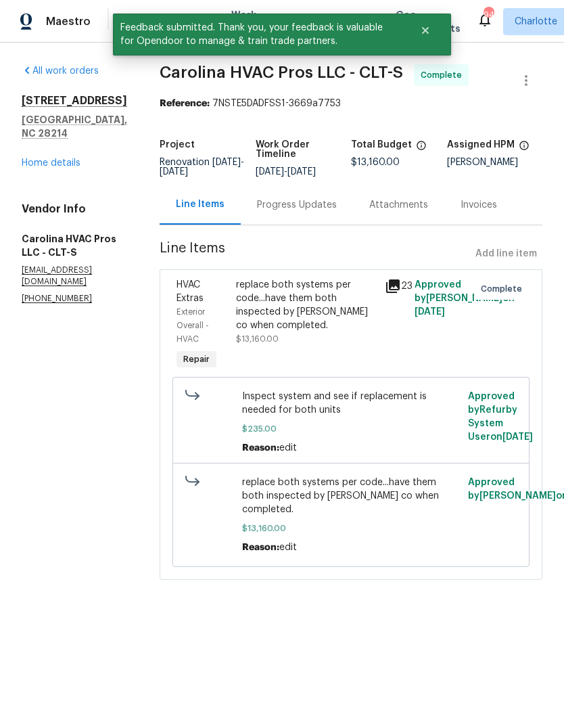
click at [322, 212] on div "Progress Updates" at bounding box center [297, 205] width 80 height 14
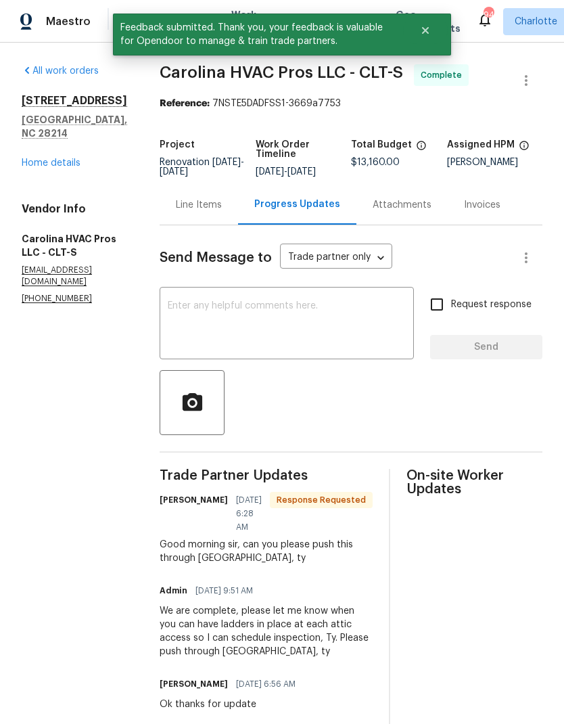
click at [323, 334] on textarea at bounding box center [287, 324] width 238 height 47
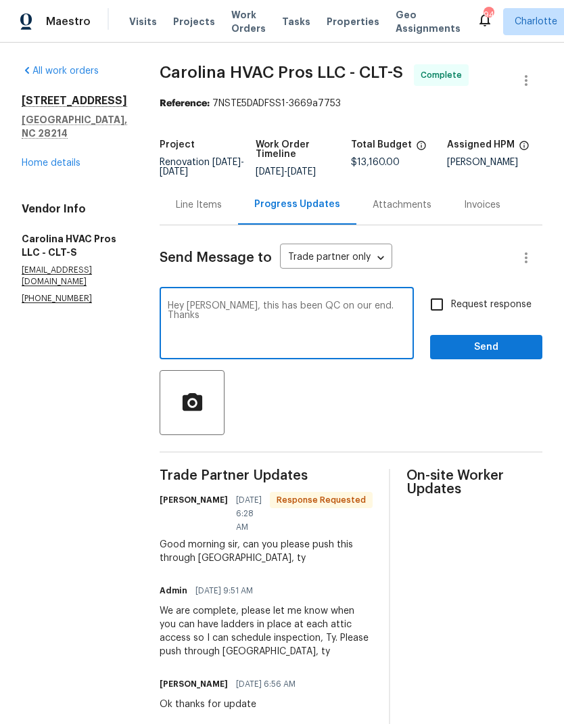
click at [296, 304] on textarea "Hey David, this has been QC on our end. Thanks" at bounding box center [287, 324] width 238 height 47
click at [308, 297] on div "Hey David, this has been QC on our end. Thanks x ​" at bounding box center [287, 324] width 254 height 69
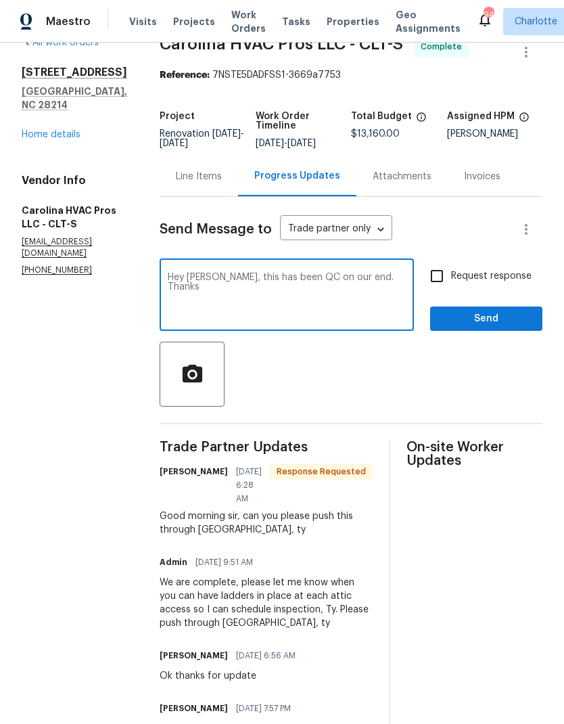
scroll to position [29, 0]
click at [312, 267] on div "Hey David, this has been QC on our end. Thanks x ​" at bounding box center [287, 295] width 254 height 69
click at [313, 277] on textarea "Hey David, this has been QC on our end. Thanks" at bounding box center [287, 295] width 238 height 47
click at [311, 276] on textarea "Hey David, this has been QC on our end. Thanks" at bounding box center [287, 295] width 238 height 47
click at [267, 274] on textarea "Hey David, this has been QC’d on our end. Thanks" at bounding box center [287, 295] width 238 height 47
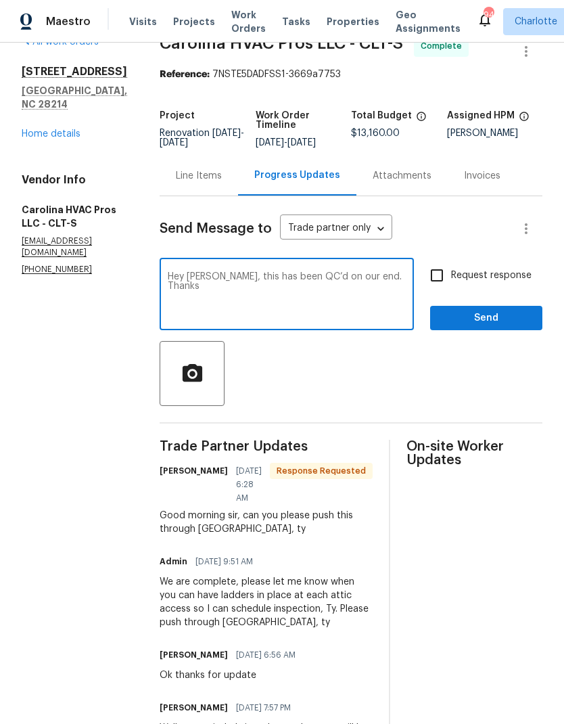
click at [290, 275] on textarea "Hey David, this has been QC’d on our end. Thanks" at bounding box center [287, 295] width 238 height 47
type textarea "Hey David, I have QC’d on our end. Thanks"
click at [445, 279] on input "Request response" at bounding box center [437, 275] width 28 height 28
checkbox input "true"
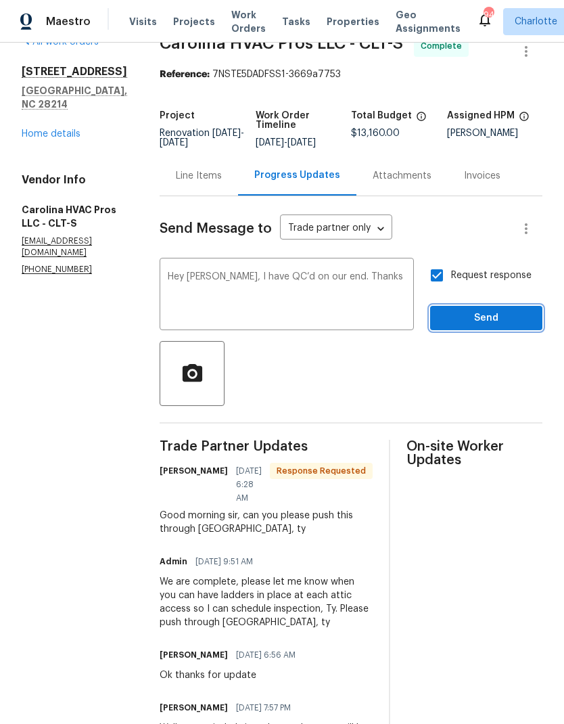
click at [478, 317] on span "Send" at bounding box center [486, 318] width 91 height 17
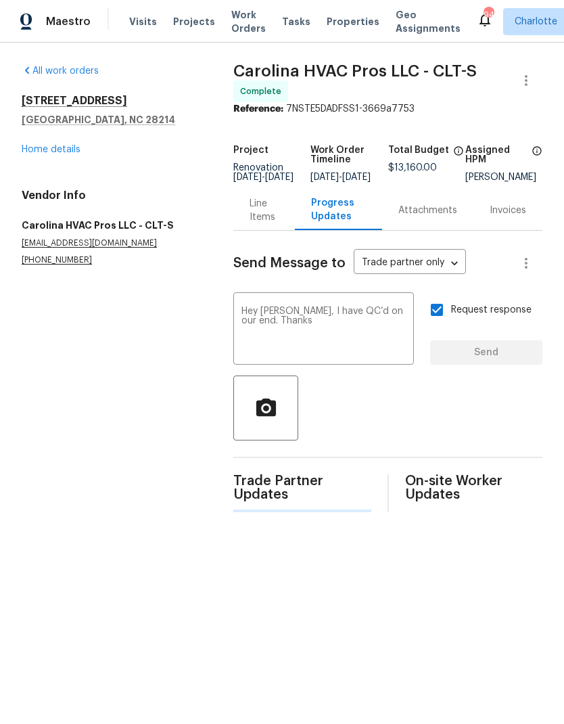
scroll to position [0, 0]
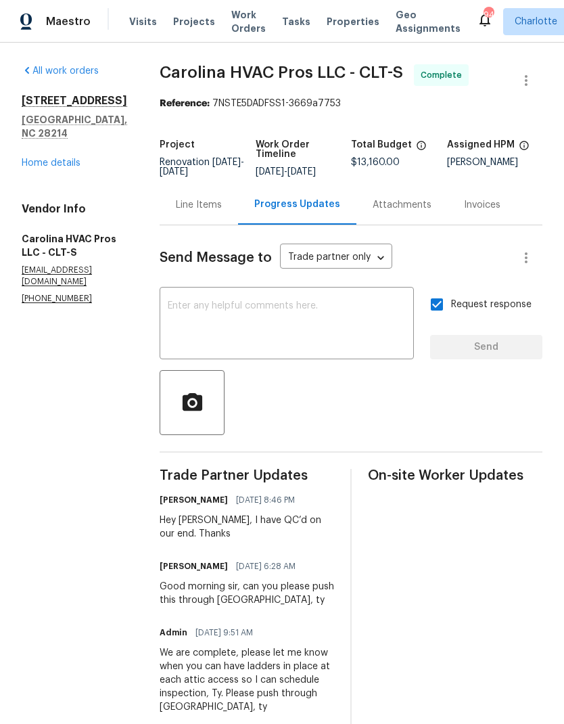
click at [45, 158] on link "Home details" at bounding box center [51, 162] width 59 height 9
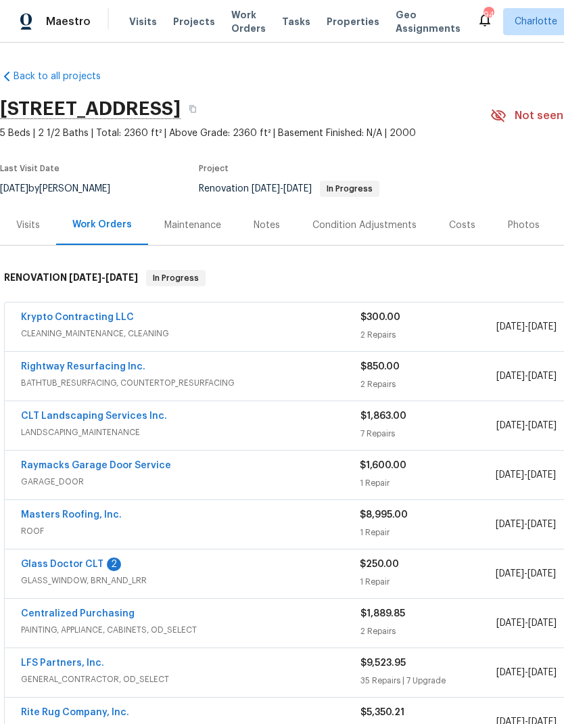
click at [256, 238] on div "Notes" at bounding box center [266, 225] width 59 height 40
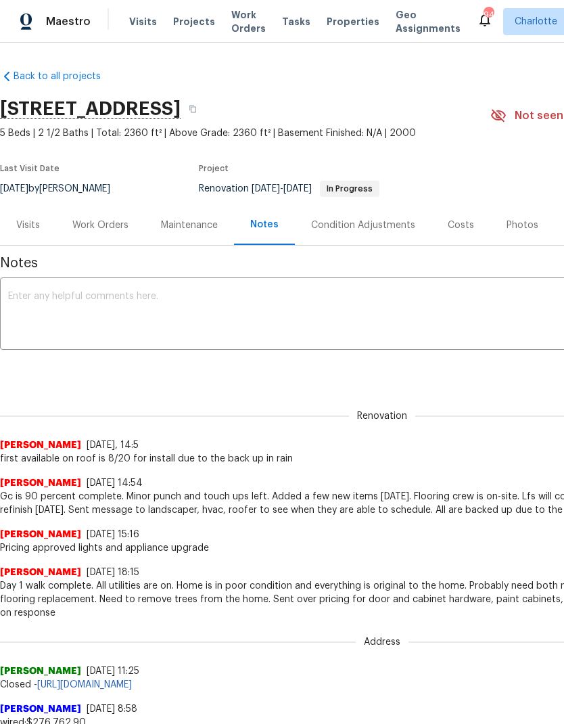
click at [90, 223] on div "Work Orders" at bounding box center [100, 226] width 56 height 14
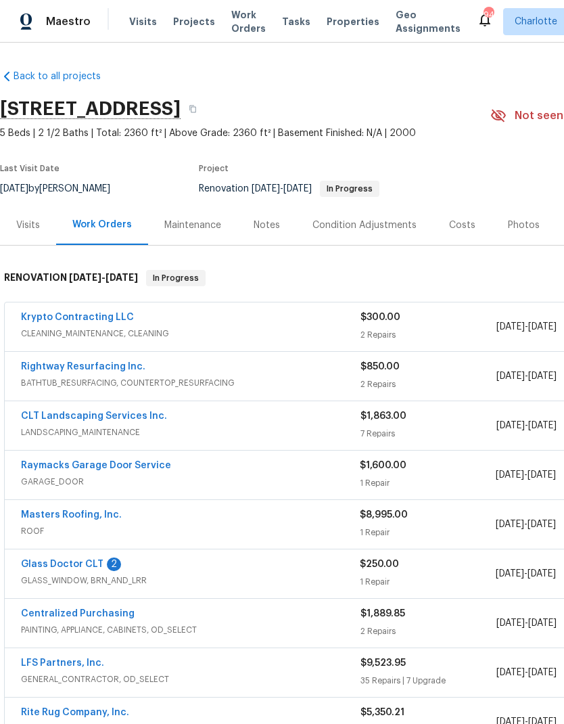
click at [45, 563] on link "Glass Doctor CLT" at bounding box center [62, 564] width 83 height 9
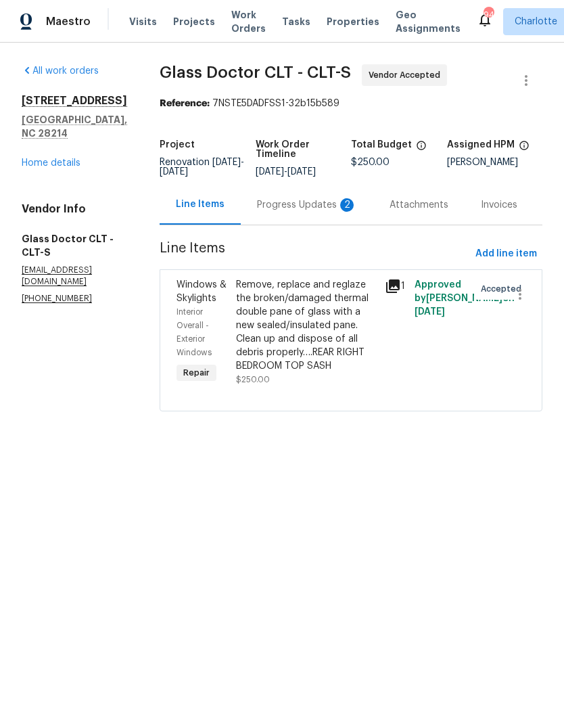
click at [292, 214] on div "Progress Updates 2" at bounding box center [307, 205] width 133 height 40
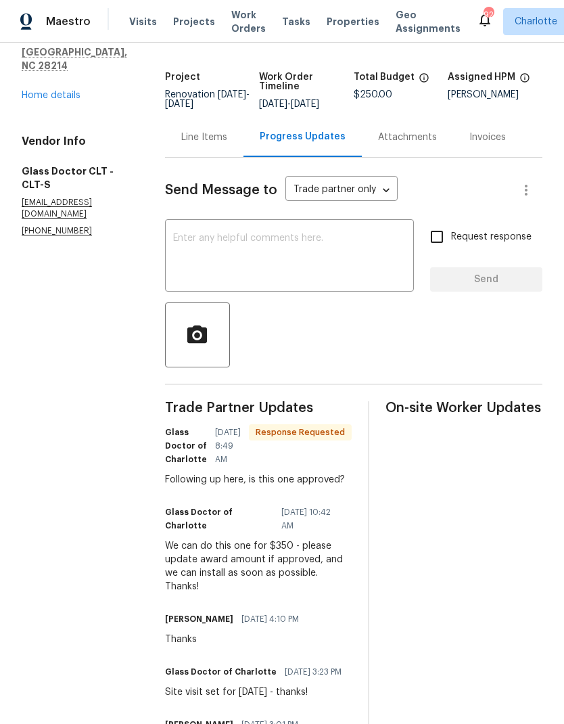
scroll to position [66, 0]
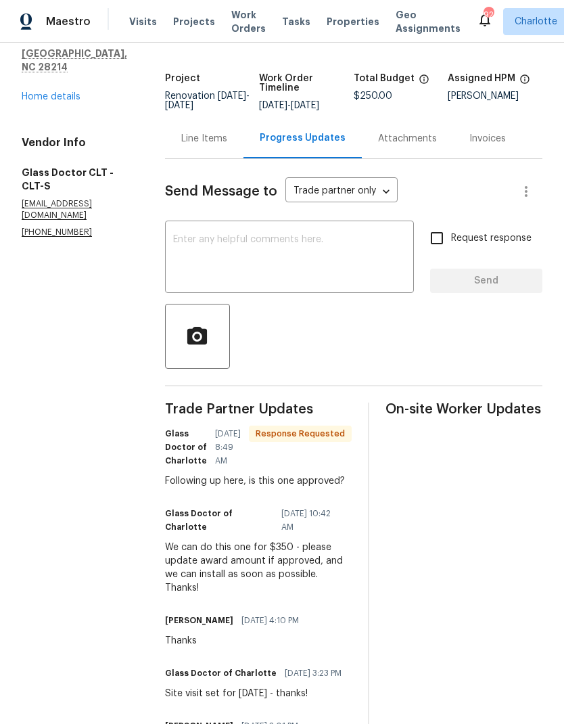
click at [309, 238] on textarea at bounding box center [289, 258] width 233 height 47
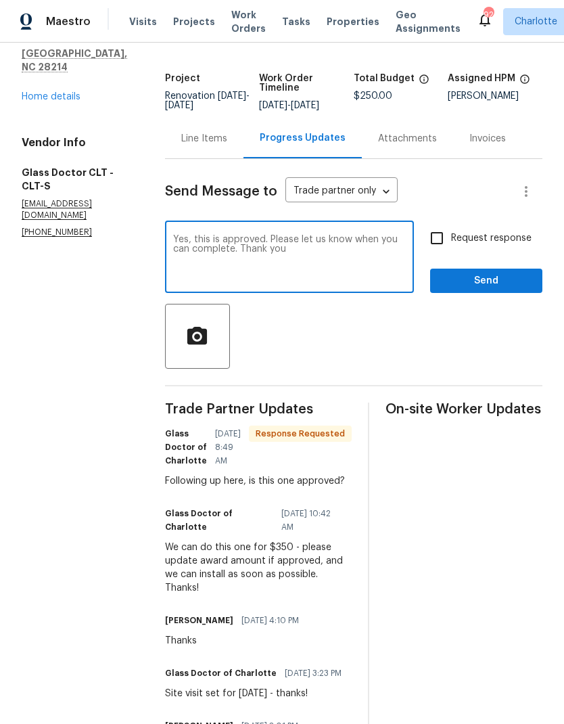
scroll to position [0, 0]
type textarea "Yes, this is approved. Please let us know when you can complete. Thank you"
click at [445, 240] on input "Request response" at bounding box center [437, 238] width 28 height 28
checkbox input "true"
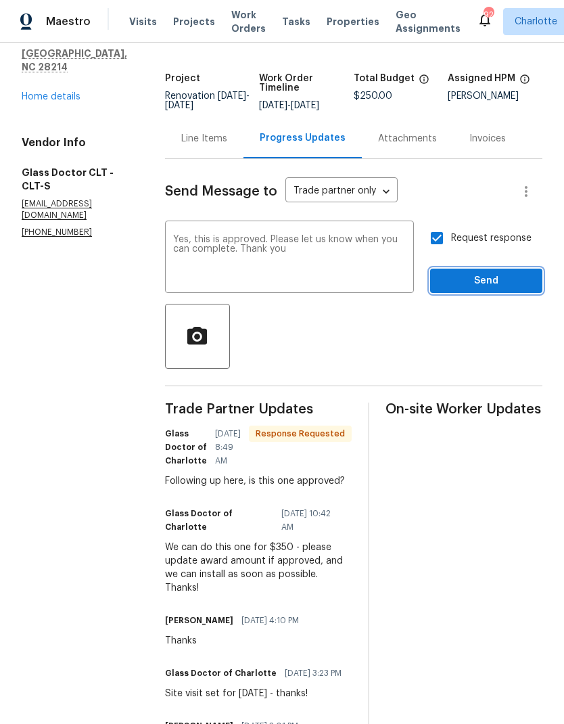
click at [493, 281] on span "Send" at bounding box center [486, 281] width 91 height 17
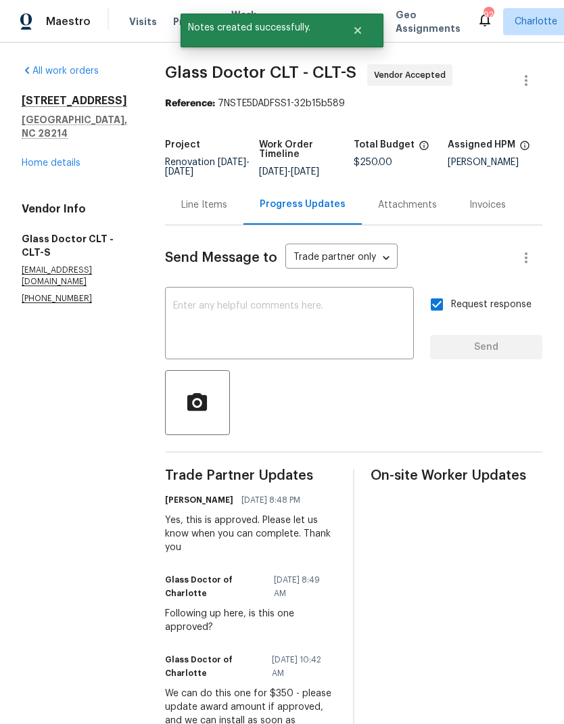
click at [216, 204] on div "Line Items" at bounding box center [204, 205] width 46 height 14
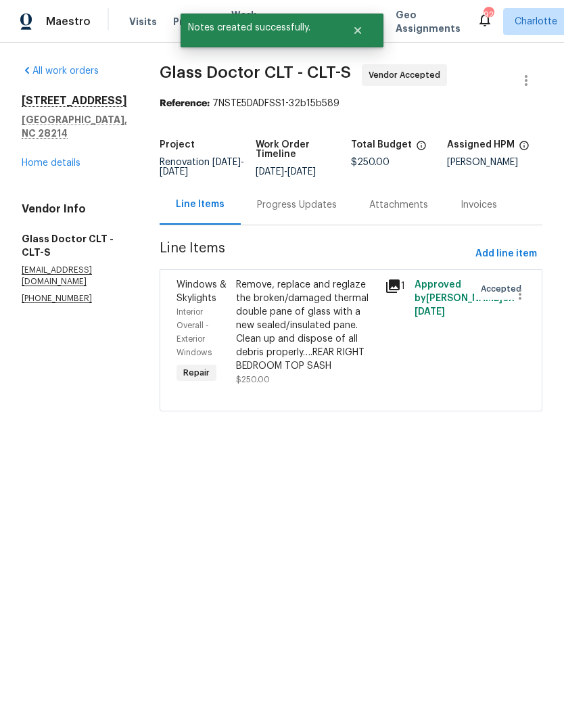
click at [306, 296] on div "Remove, replace and reglaze the broken/damaged thermal double pane of glass wit…" at bounding box center [306, 325] width 141 height 95
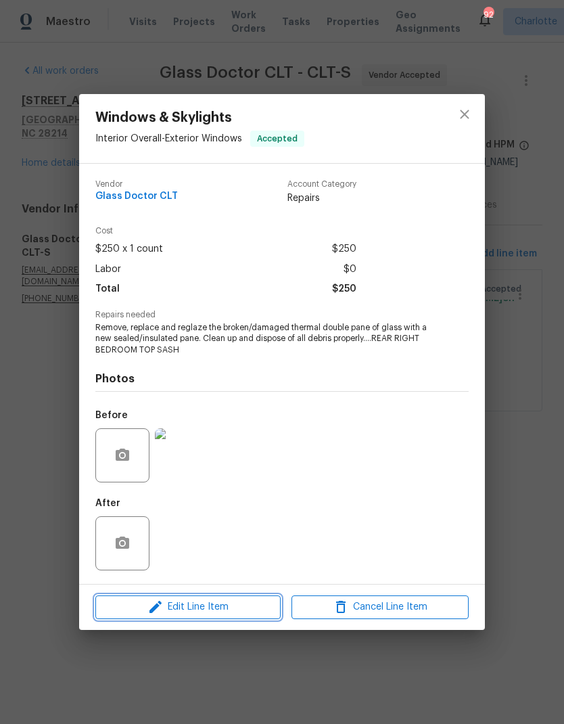
click at [240, 614] on span "Edit Line Item" at bounding box center [187, 607] width 177 height 17
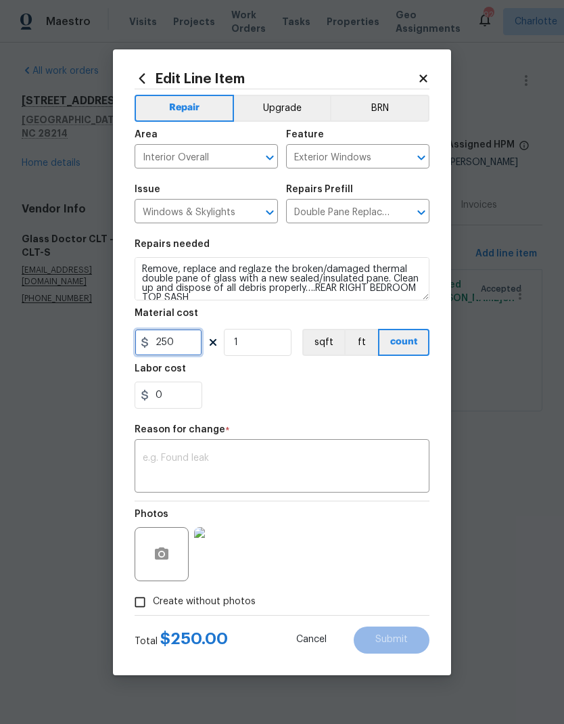
click at [171, 338] on input "250" at bounding box center [169, 342] width 68 height 27
click at [164, 347] on input "250" at bounding box center [169, 342] width 68 height 27
type input "350"
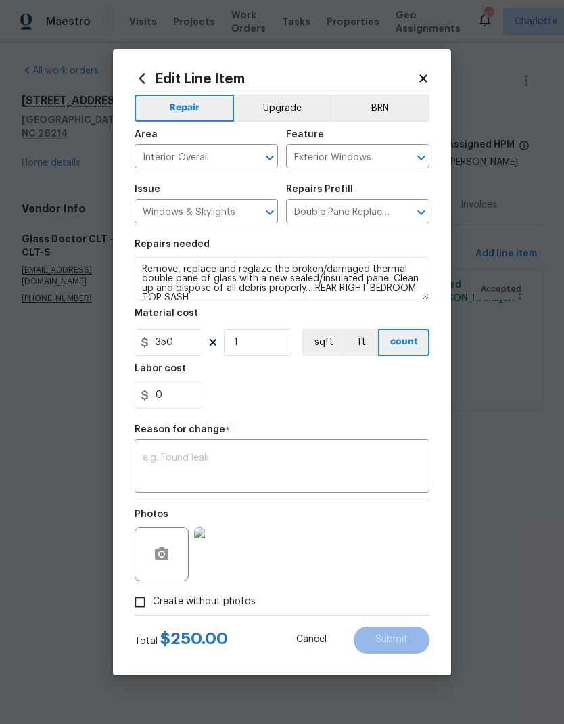
click at [292, 480] on textarea at bounding box center [282, 467] width 279 height 28
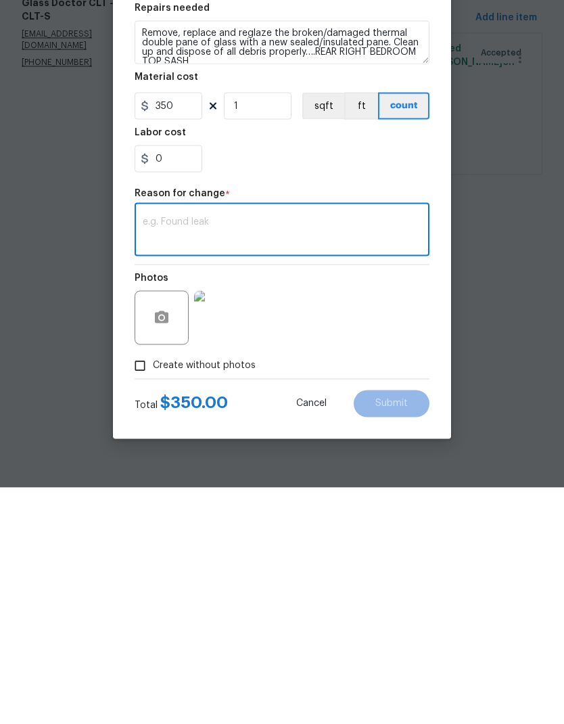
type textarea "C"
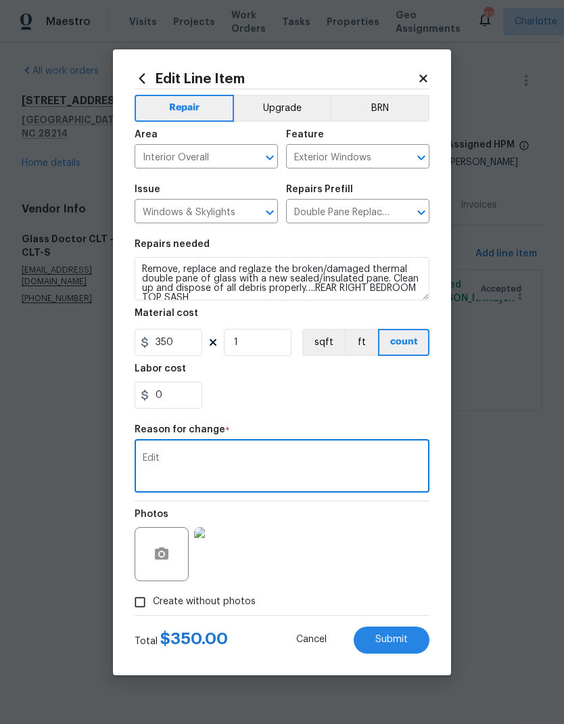
type textarea "Edit"
click at [401, 643] on span "Submit" at bounding box center [392, 640] width 32 height 10
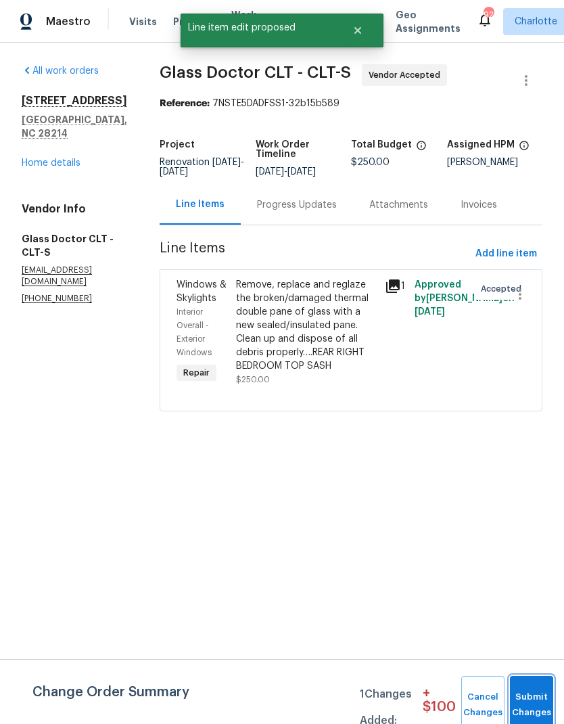
click at [539, 696] on button "Submit Changes" at bounding box center [531, 705] width 43 height 58
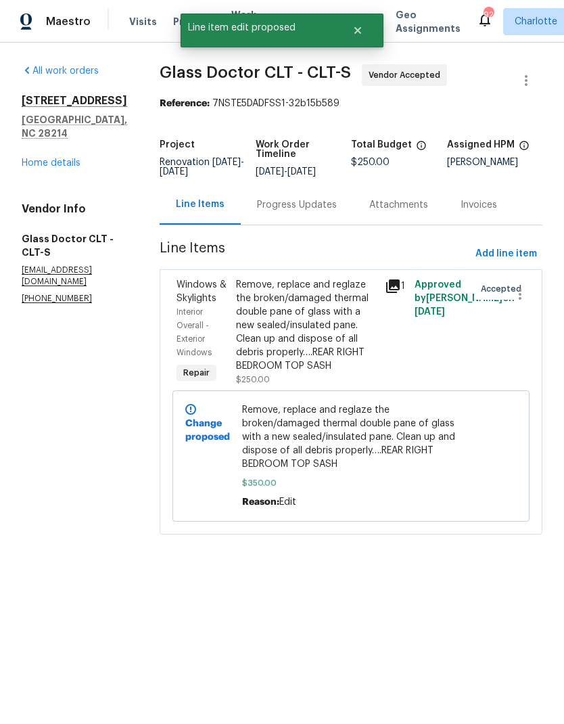
click at [43, 202] on div "All work orders 505 Old Vine Ct Charlotte, NC 28214 Home details Vendor Info Gl…" at bounding box center [75, 184] width 106 height 240
click at [30, 170] on div "505 Old Vine Ct Charlotte, NC 28214 Home details" at bounding box center [75, 132] width 106 height 76
click at [47, 202] on div "All work orders 505 Old Vine Ct Charlotte, NC 28214 Home details Vendor Info Gl…" at bounding box center [75, 184] width 106 height 240
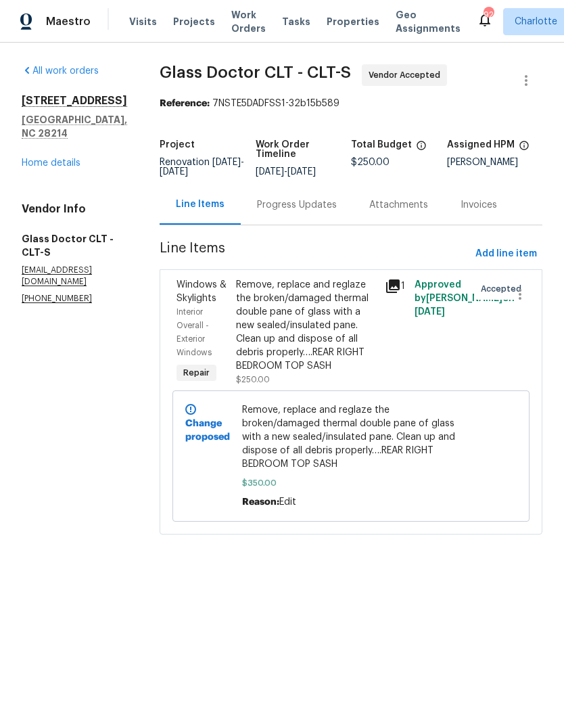
click at [46, 168] on link "Home details" at bounding box center [51, 162] width 59 height 9
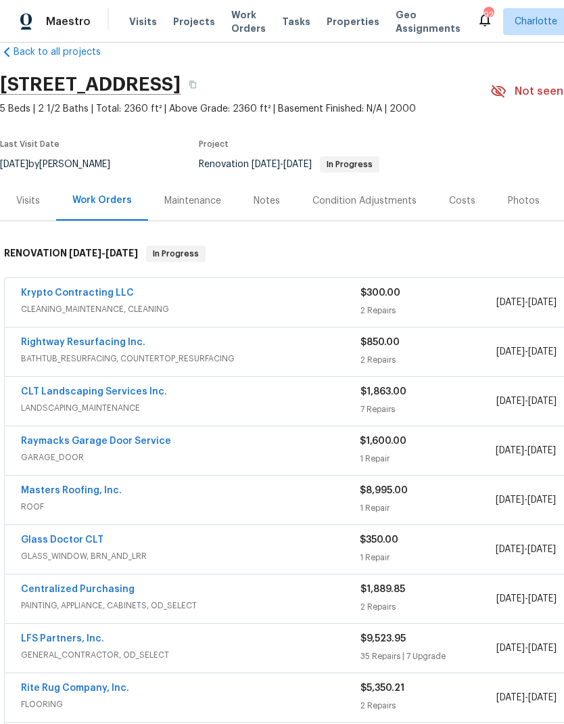
scroll to position [24, 0]
click at [37, 342] on link "Rightway Resurfacing Inc." at bounding box center [83, 342] width 125 height 9
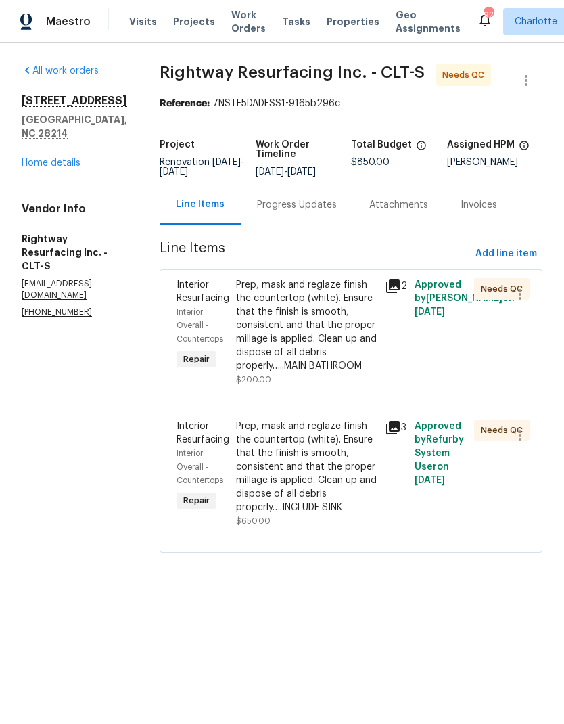
click at [332, 330] on div "Prep, mask and reglaze finish the countertop (white). Ensure that the finish is…" at bounding box center [306, 325] width 141 height 95
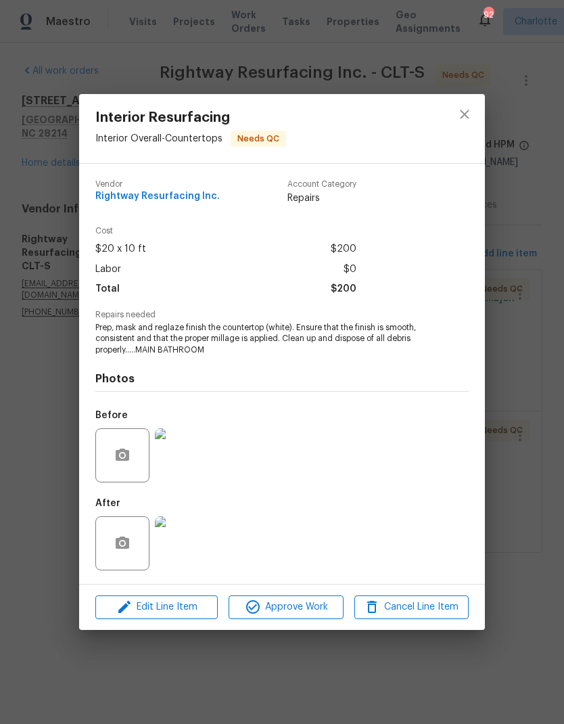
click at [195, 554] on img at bounding box center [182, 543] width 54 height 54
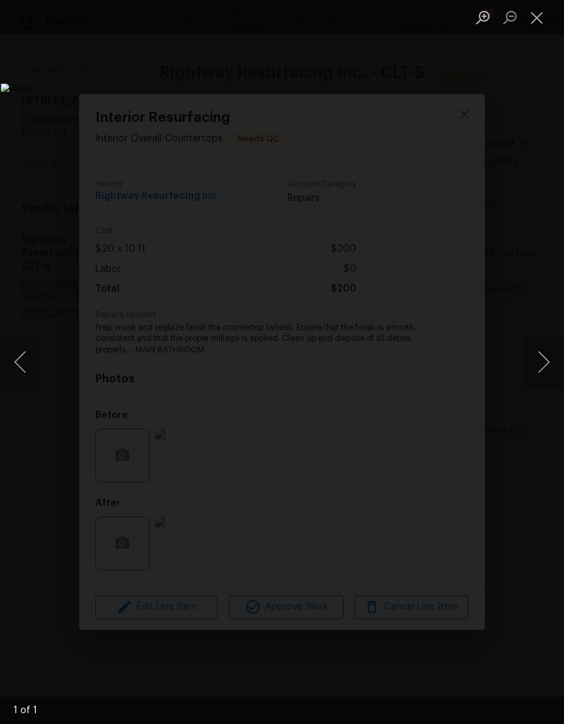
click at [549, 388] on button "Next image" at bounding box center [544, 362] width 41 height 54
click at [435, 392] on img "Lightbox" at bounding box center [218, 361] width 434 height 557
click at [548, 384] on button "Next image" at bounding box center [544, 362] width 41 height 54
click at [547, 384] on button "Next image" at bounding box center [544, 362] width 41 height 54
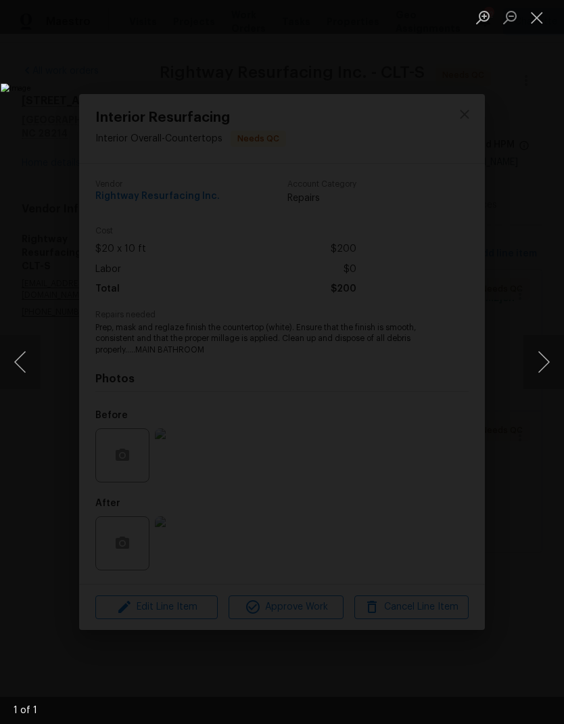
click at [549, 385] on button "Next image" at bounding box center [544, 362] width 41 height 54
click at [549, 384] on button "Next image" at bounding box center [544, 362] width 41 height 54
click at [545, 18] on button "Close lightbox" at bounding box center [537, 17] width 27 height 24
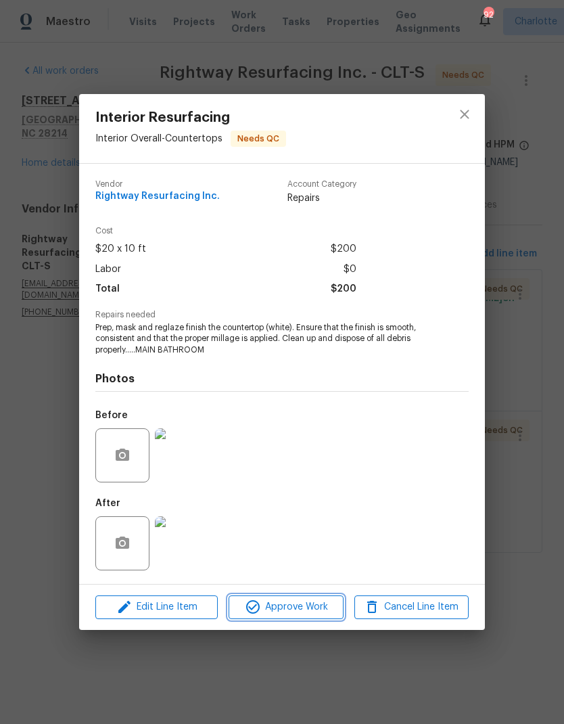
click at [315, 603] on span "Approve Work" at bounding box center [286, 607] width 106 height 17
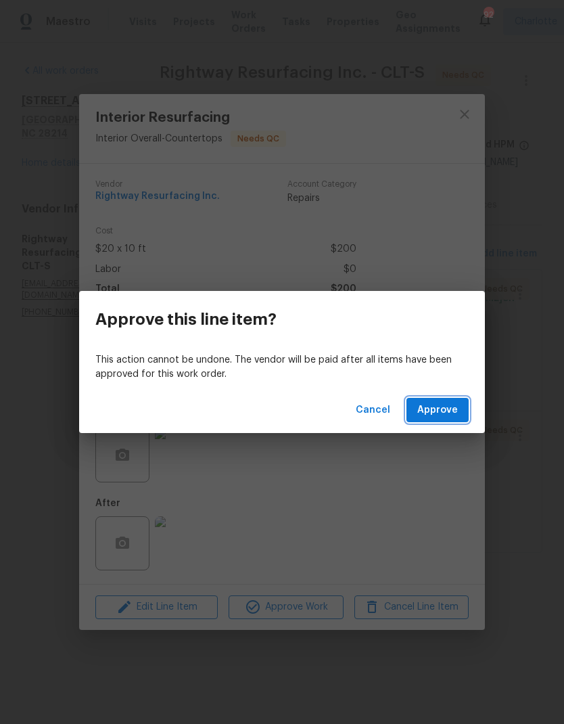
click at [443, 405] on span "Approve" at bounding box center [437, 410] width 41 height 17
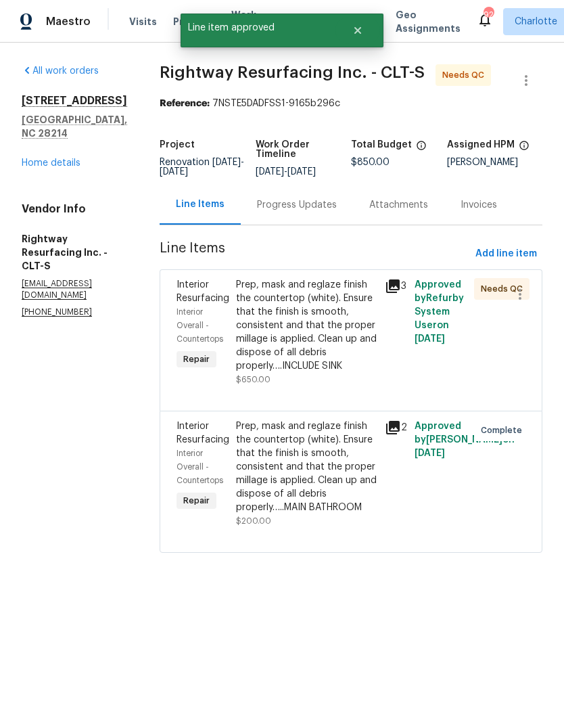
click at [352, 480] on div "Prep, mask and reglaze finish the countertop (white). Ensure that the finish is…" at bounding box center [306, 467] width 141 height 95
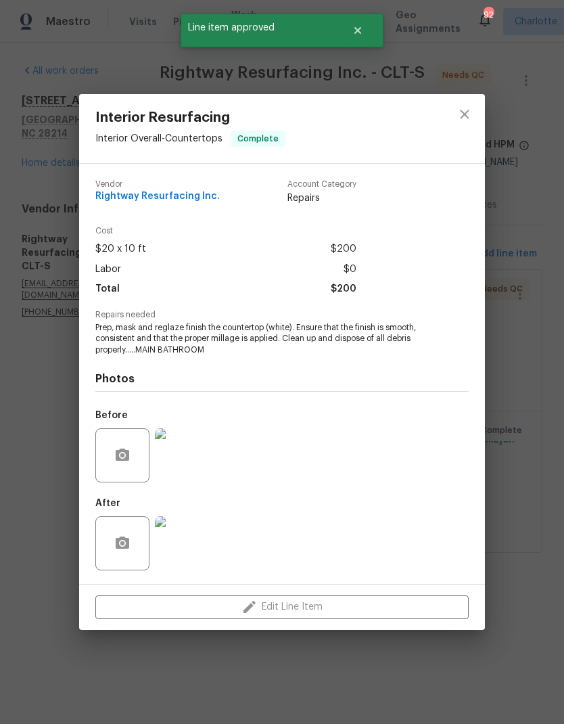
click at [196, 547] on img at bounding box center [182, 543] width 54 height 54
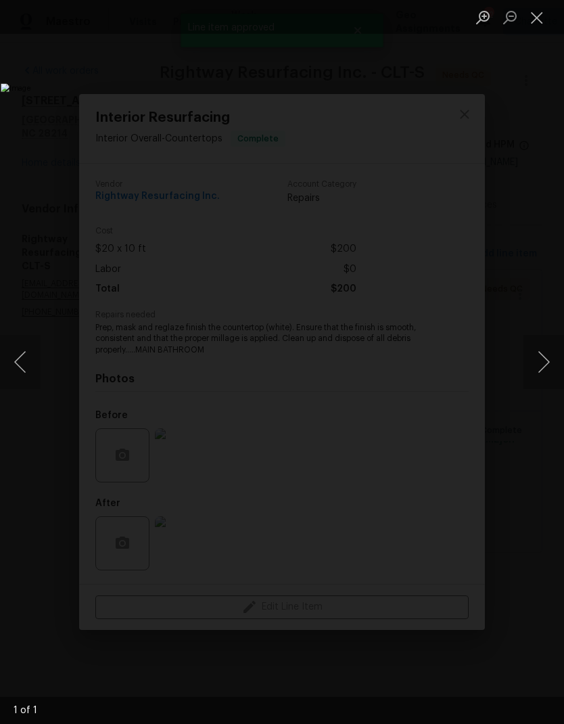
click at [538, 21] on button "Close lightbox" at bounding box center [537, 17] width 27 height 24
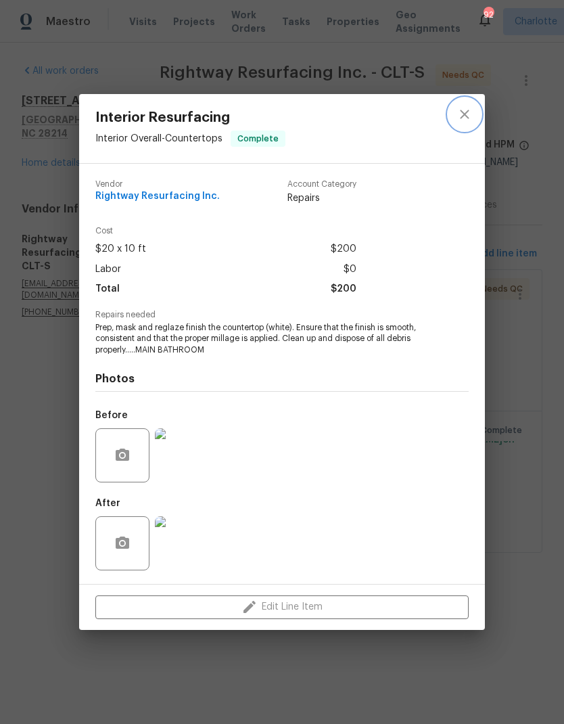
click at [468, 106] on icon "close" at bounding box center [465, 114] width 16 height 16
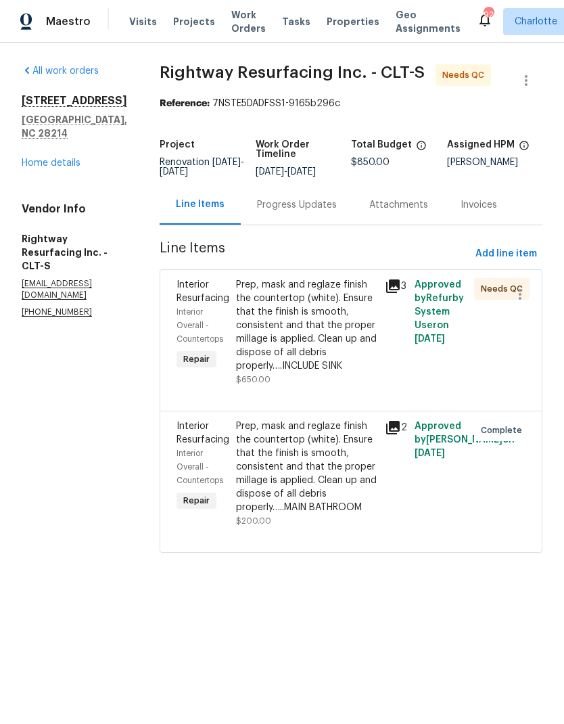
click at [340, 342] on div "Prep, mask and reglaze finish the countertop (white). Ensure that the finish is…" at bounding box center [306, 325] width 141 height 95
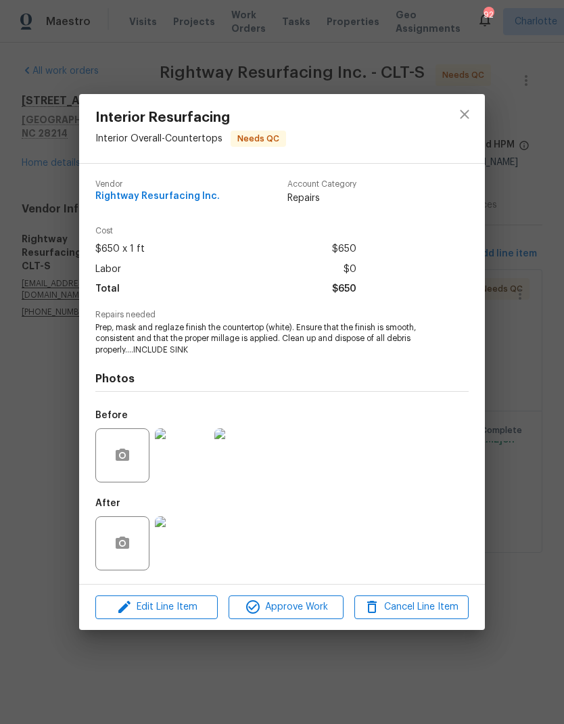
click at [198, 538] on img at bounding box center [182, 543] width 54 height 54
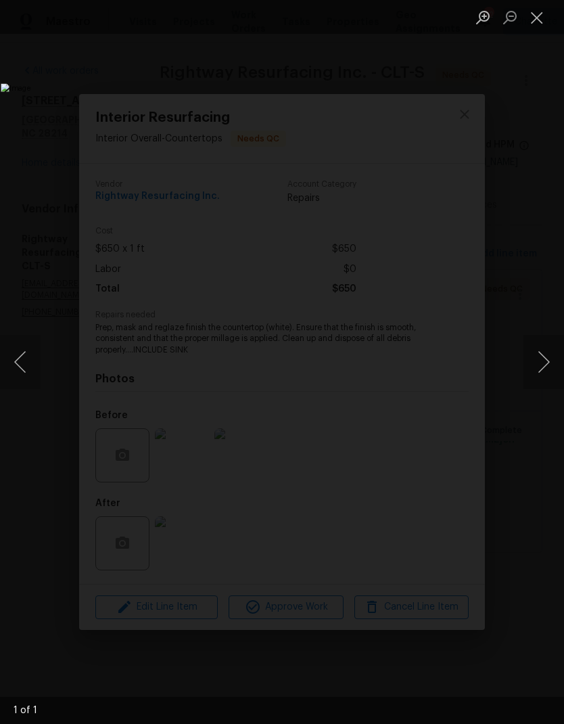
click at [542, 366] on button "Next image" at bounding box center [544, 362] width 41 height 54
click at [547, 365] on button "Next image" at bounding box center [544, 362] width 41 height 54
click at [538, 18] on button "Close lightbox" at bounding box center [537, 17] width 27 height 24
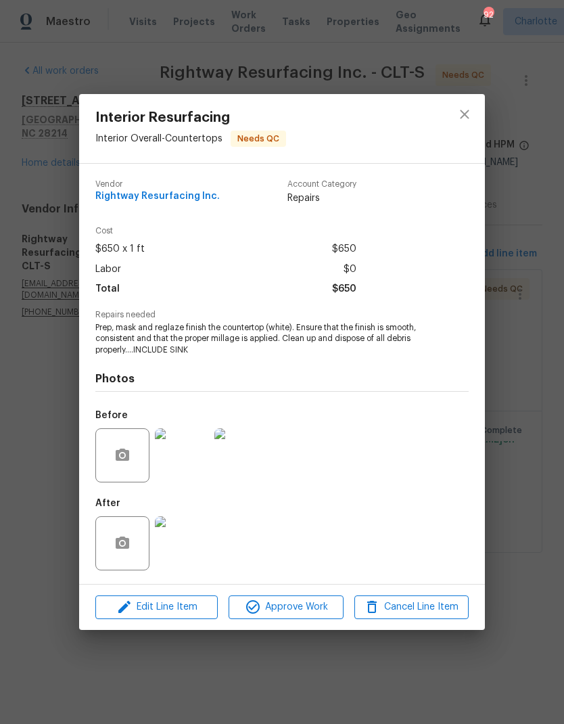
click at [201, 549] on img at bounding box center [182, 543] width 54 height 54
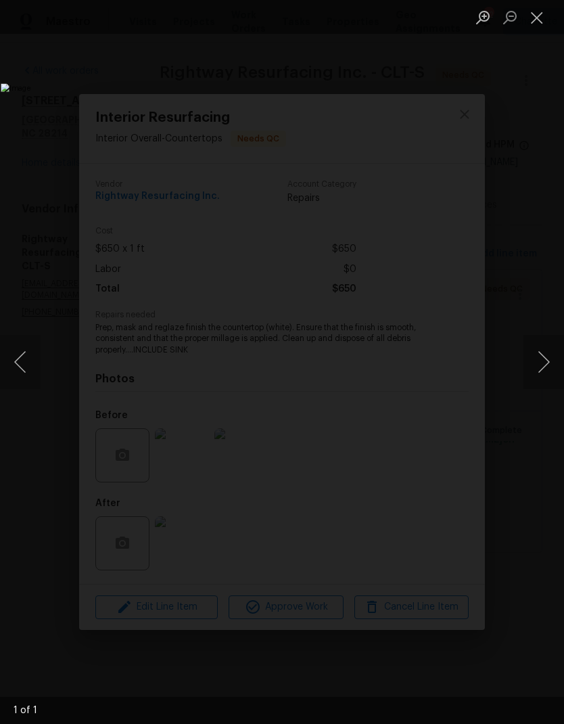
click at [538, 13] on button "Close lightbox" at bounding box center [537, 17] width 27 height 24
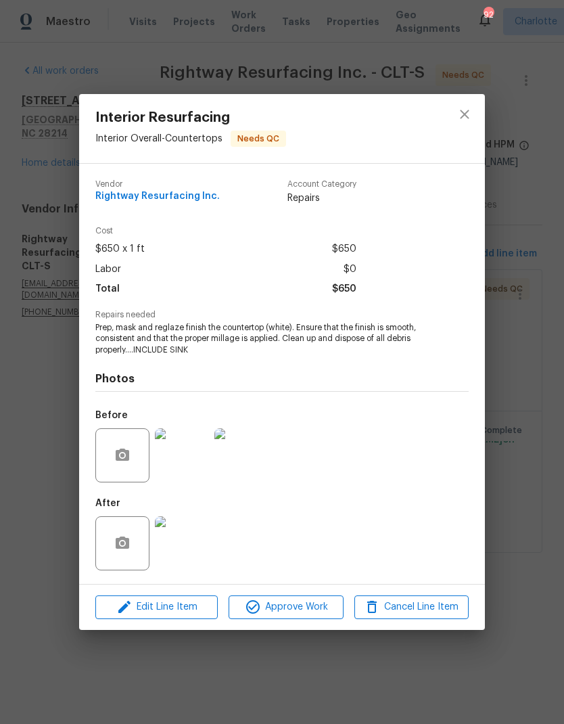
click at [185, 547] on img at bounding box center [182, 543] width 54 height 54
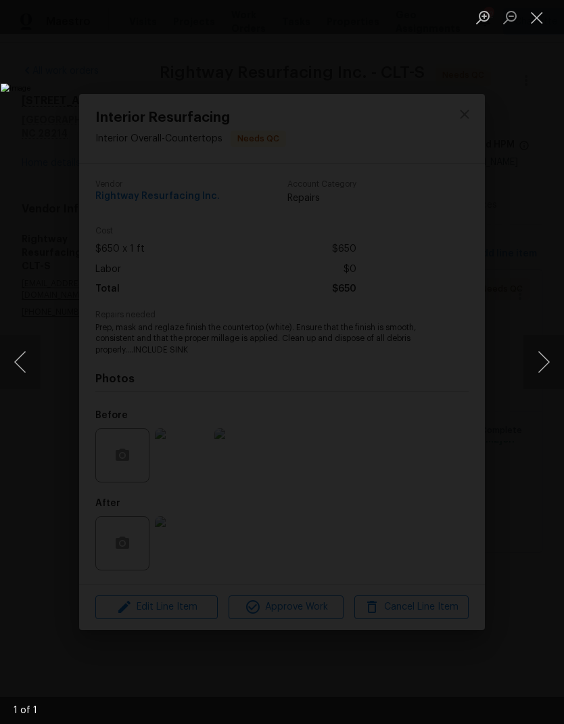
click at [541, 20] on button "Close lightbox" at bounding box center [537, 17] width 27 height 24
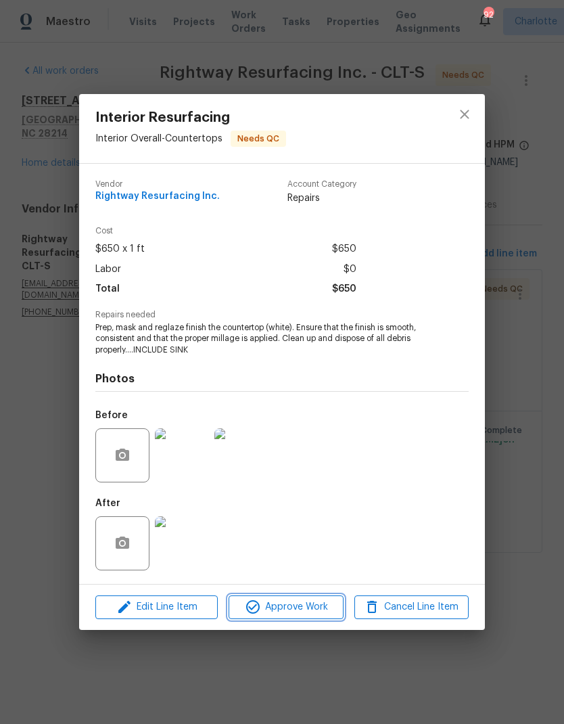
click at [330, 606] on span "Approve Work" at bounding box center [286, 607] width 106 height 17
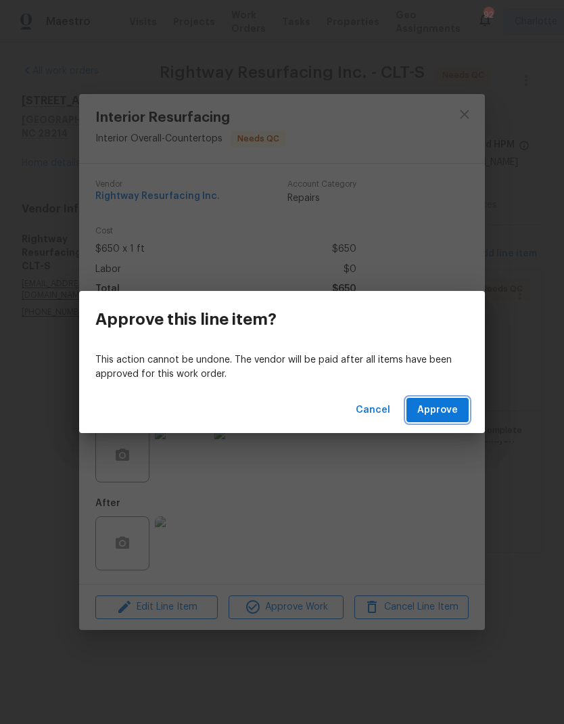
click at [443, 407] on span "Approve" at bounding box center [437, 410] width 41 height 17
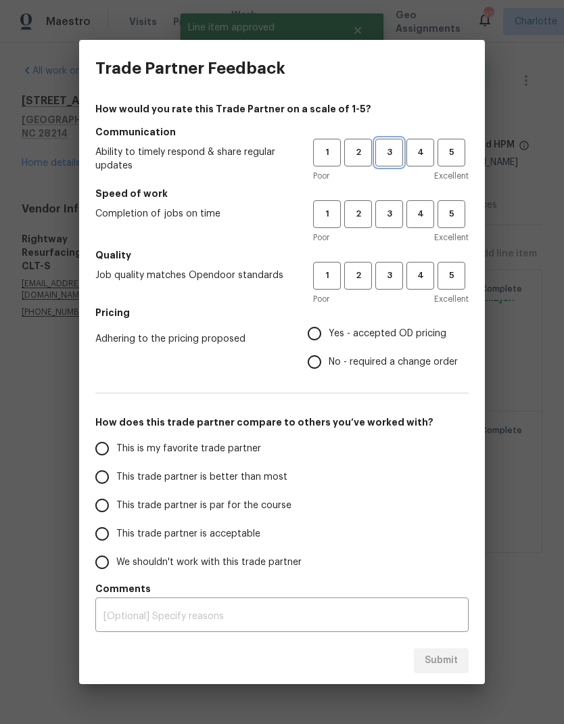
click at [394, 146] on span "3" at bounding box center [389, 153] width 25 height 16
click at [388, 214] on span "3" at bounding box center [389, 214] width 25 height 16
click at [395, 275] on span "3" at bounding box center [389, 276] width 25 height 16
click at [317, 337] on input "Yes - accepted OD pricing" at bounding box center [314, 333] width 28 height 28
radio input "true"
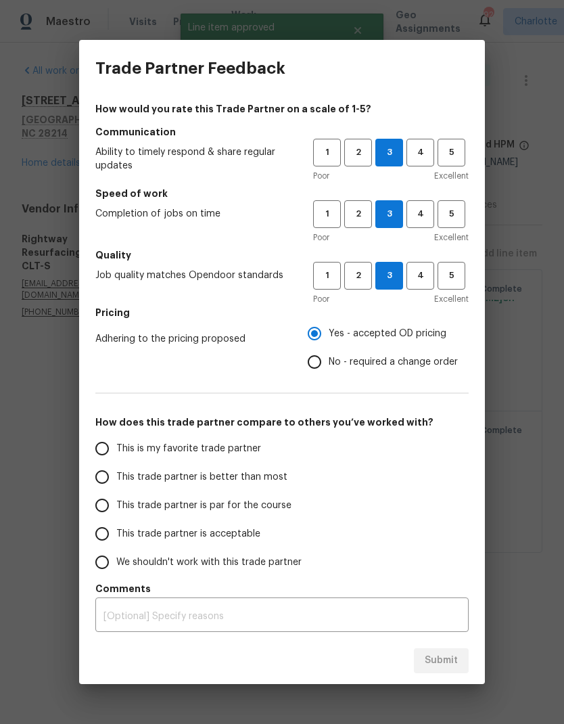
click at [99, 481] on input "This trade partner is better than most" at bounding box center [102, 477] width 28 height 28
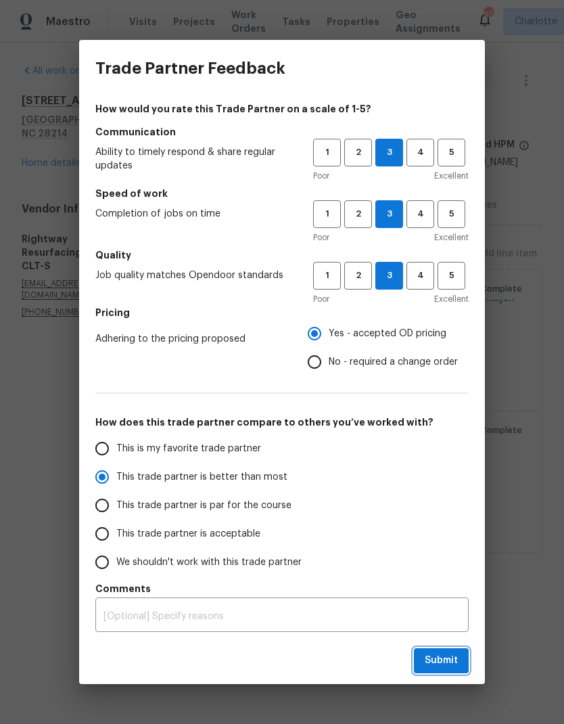
click at [463, 656] on button "Submit" at bounding box center [441, 660] width 55 height 25
radio input "true"
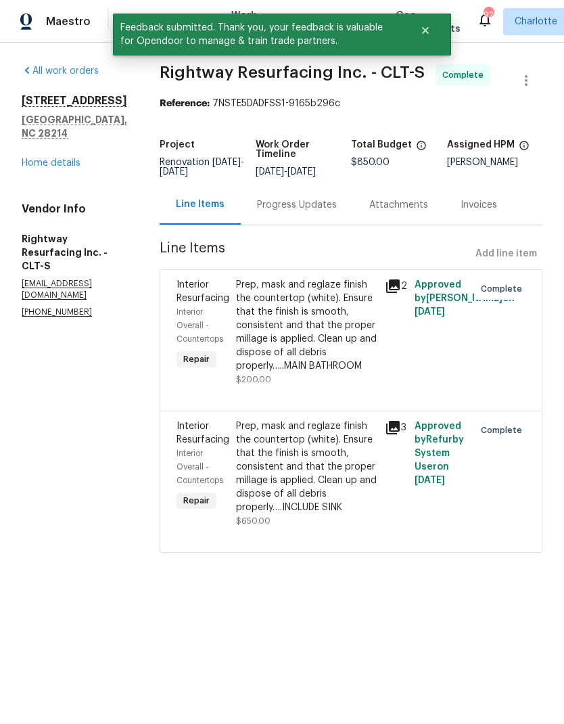
click at [63, 158] on link "Home details" at bounding box center [51, 162] width 59 height 9
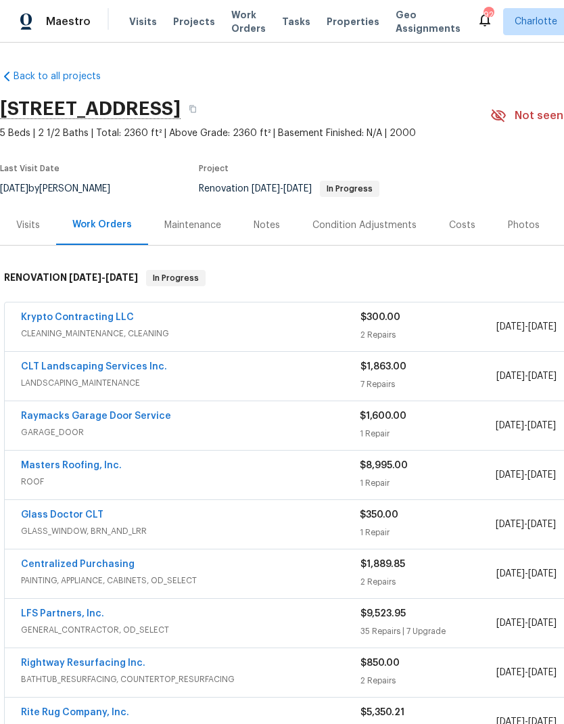
click at [41, 307] on div "Krypto Contracting LLC CLEANING_MAINTENANCE, CLEANING $300.00 2 Repairs 8/4/202…" at bounding box center [382, 326] width 755 height 49
click at [45, 317] on link "Krypto Contracting LLC" at bounding box center [77, 317] width 113 height 9
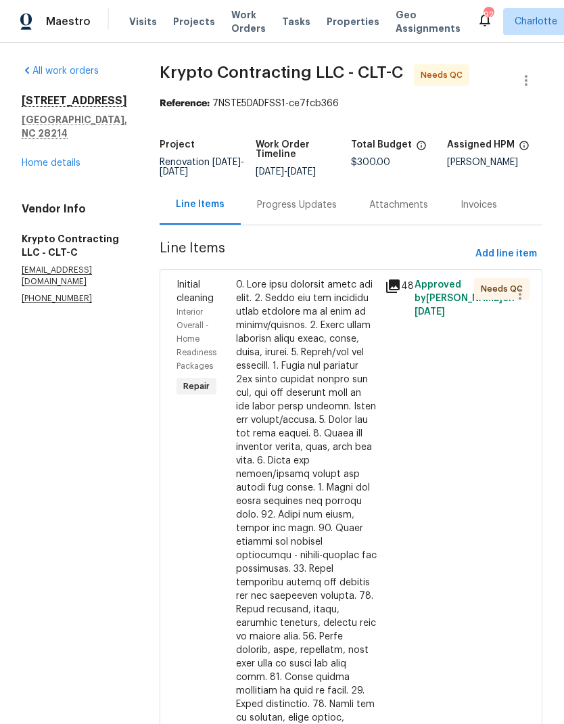
click at [342, 350] on div at bounding box center [306, 603] width 141 height 650
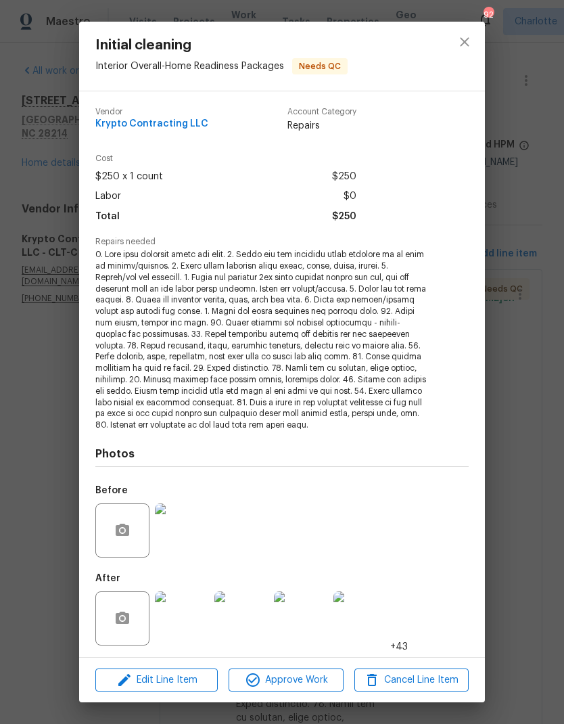
click at [190, 606] on img at bounding box center [182, 618] width 54 height 54
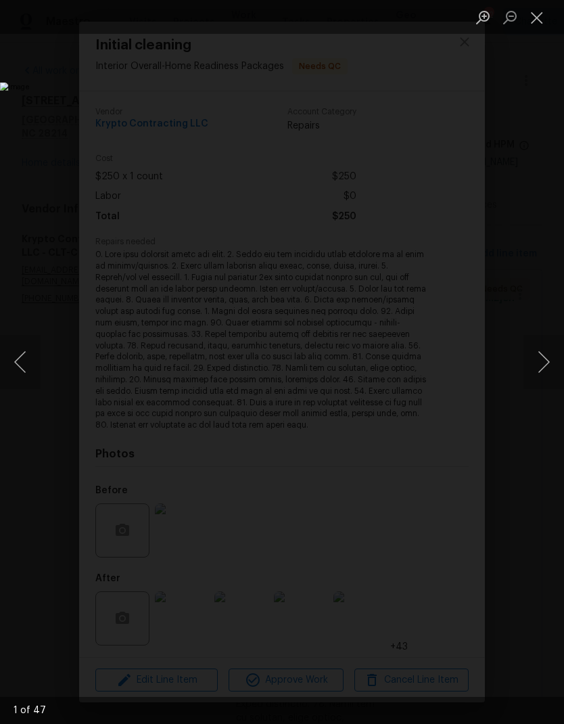
click at [528, 366] on button "Next image" at bounding box center [544, 362] width 41 height 54
click at [533, 369] on button "Next image" at bounding box center [544, 362] width 41 height 54
click at [540, 360] on button "Next image" at bounding box center [544, 362] width 41 height 54
click at [548, 369] on button "Next image" at bounding box center [544, 362] width 41 height 54
click at [544, 369] on button "Next image" at bounding box center [544, 362] width 41 height 54
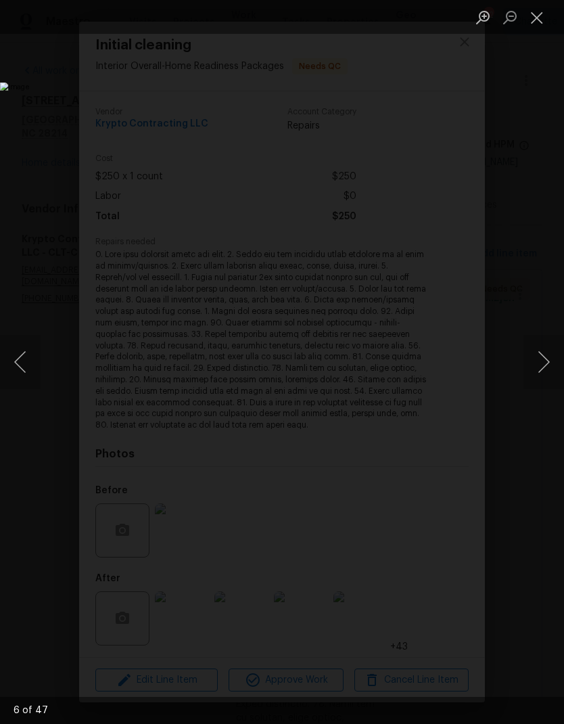
click at [542, 365] on button "Next image" at bounding box center [544, 362] width 41 height 54
click at [546, 365] on button "Next image" at bounding box center [544, 362] width 41 height 54
click at [544, 365] on button "Next image" at bounding box center [544, 362] width 41 height 54
click at [544, 358] on button "Next image" at bounding box center [544, 362] width 41 height 54
click at [546, 371] on button "Next image" at bounding box center [544, 362] width 41 height 54
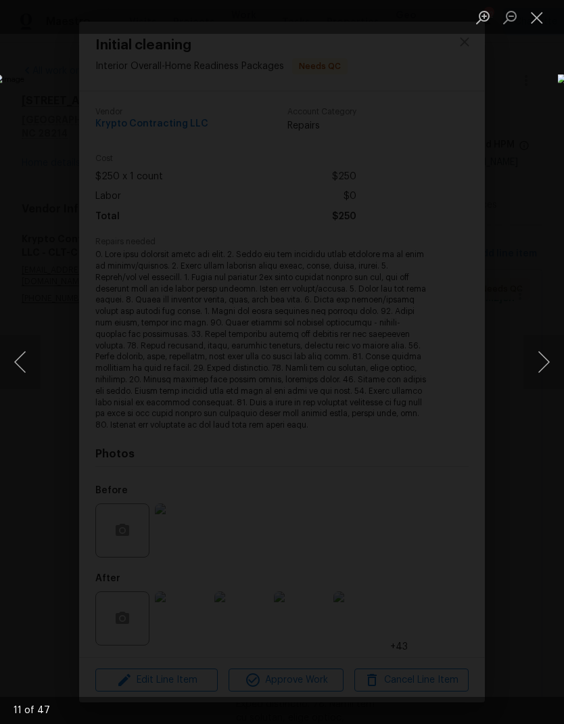
click at [545, 372] on button "Next image" at bounding box center [544, 362] width 41 height 54
click at [545, 361] on button "Next image" at bounding box center [544, 362] width 41 height 54
click at [547, 366] on button "Next image" at bounding box center [544, 362] width 41 height 54
click at [548, 361] on button "Next image" at bounding box center [544, 362] width 41 height 54
click at [549, 375] on button "Next image" at bounding box center [544, 362] width 41 height 54
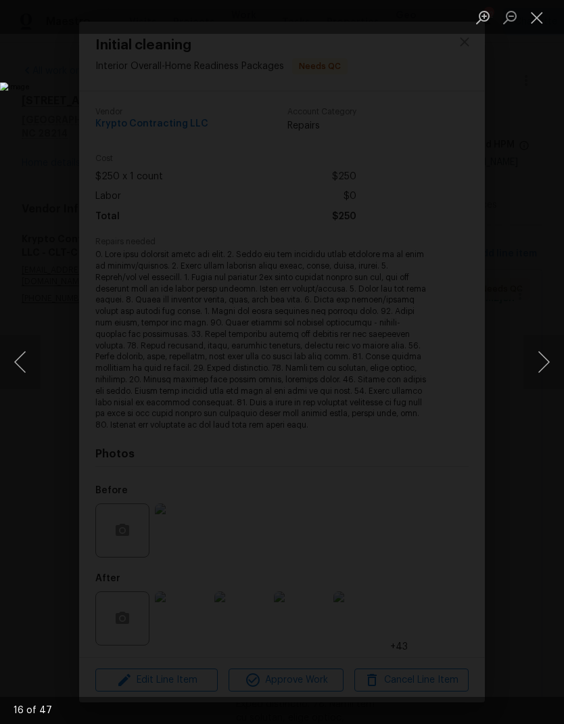
click at [546, 370] on button "Next image" at bounding box center [544, 362] width 41 height 54
click at [545, 365] on button "Next image" at bounding box center [544, 362] width 41 height 54
click at [545, 361] on button "Next image" at bounding box center [544, 362] width 41 height 54
click at [547, 357] on button "Next image" at bounding box center [544, 362] width 41 height 54
click at [549, 374] on button "Next image" at bounding box center [544, 362] width 41 height 54
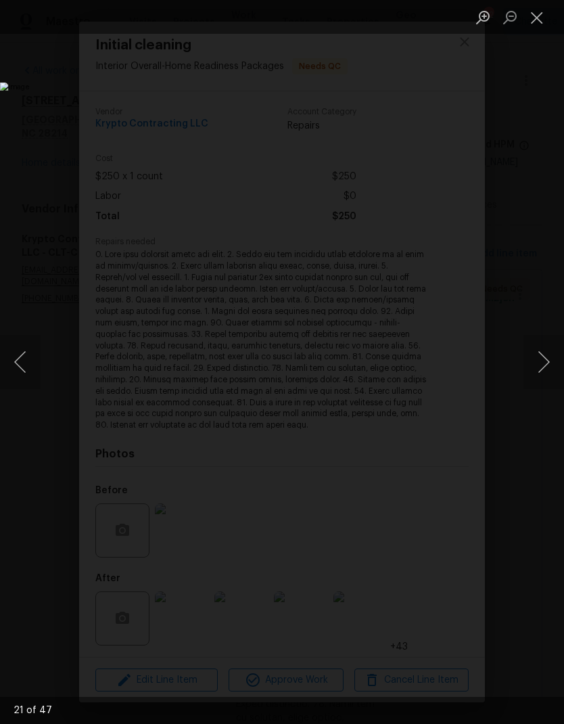
click at [545, 365] on button "Next image" at bounding box center [544, 362] width 41 height 54
click at [546, 363] on button "Next image" at bounding box center [544, 362] width 41 height 54
click at [547, 362] on button "Next image" at bounding box center [544, 362] width 41 height 54
click at [546, 360] on button "Next image" at bounding box center [544, 362] width 41 height 54
click at [545, 357] on button "Next image" at bounding box center [544, 362] width 41 height 54
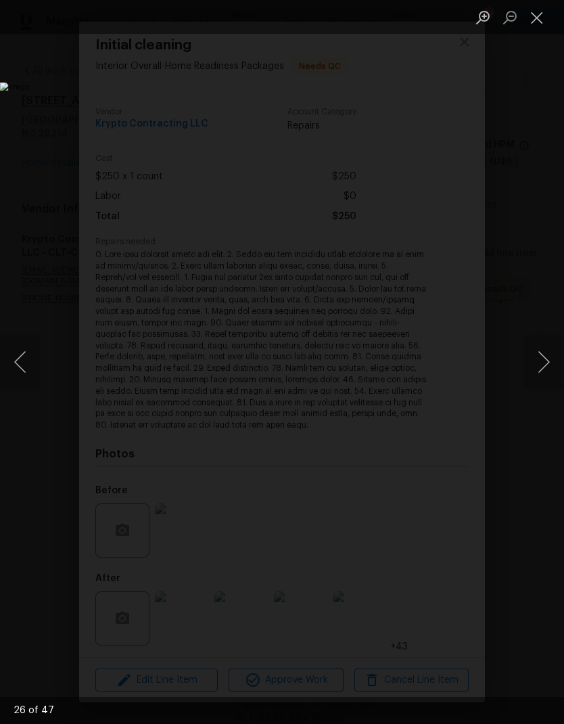
click at [547, 369] on button "Next image" at bounding box center [544, 362] width 41 height 54
click at [546, 374] on button "Next image" at bounding box center [544, 362] width 41 height 54
click at [543, 366] on button "Next image" at bounding box center [544, 362] width 41 height 54
click at [543, 365] on button "Next image" at bounding box center [544, 362] width 41 height 54
click at [543, 364] on button "Next image" at bounding box center [544, 362] width 41 height 54
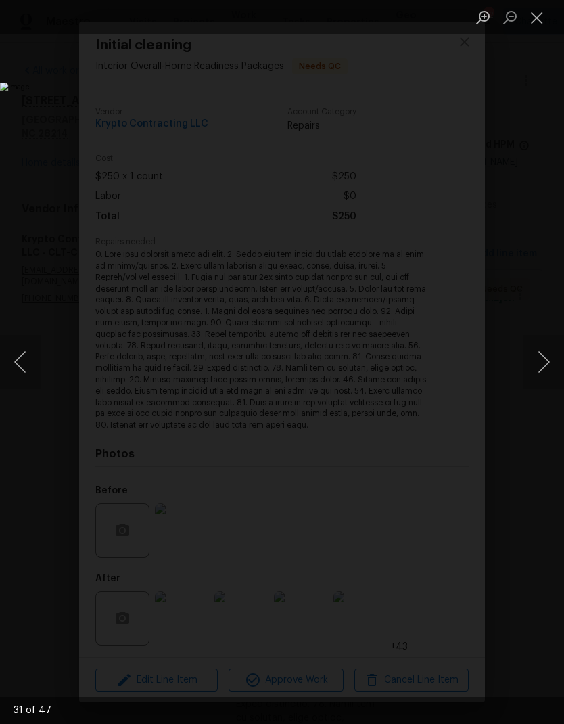
click at [541, 357] on button "Next image" at bounding box center [544, 362] width 41 height 54
click at [539, 354] on button "Next image" at bounding box center [544, 362] width 41 height 54
click at [545, 363] on button "Next image" at bounding box center [544, 362] width 41 height 54
click at [541, 357] on button "Next image" at bounding box center [544, 362] width 41 height 54
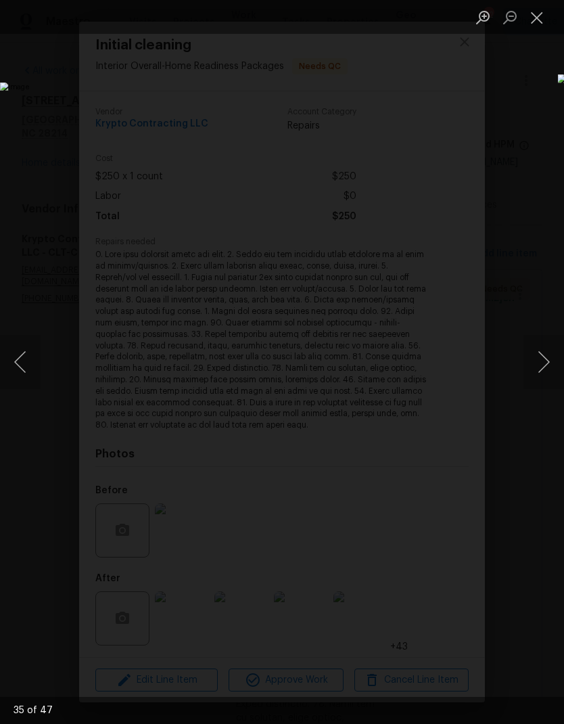
click at [538, 355] on button "Next image" at bounding box center [544, 362] width 41 height 54
click at [539, 356] on button "Next image" at bounding box center [544, 362] width 41 height 54
click at [537, 355] on button "Next image" at bounding box center [544, 362] width 41 height 54
click at [536, 353] on button "Next image" at bounding box center [544, 362] width 41 height 54
click at [539, 20] on button "Close lightbox" at bounding box center [537, 17] width 27 height 24
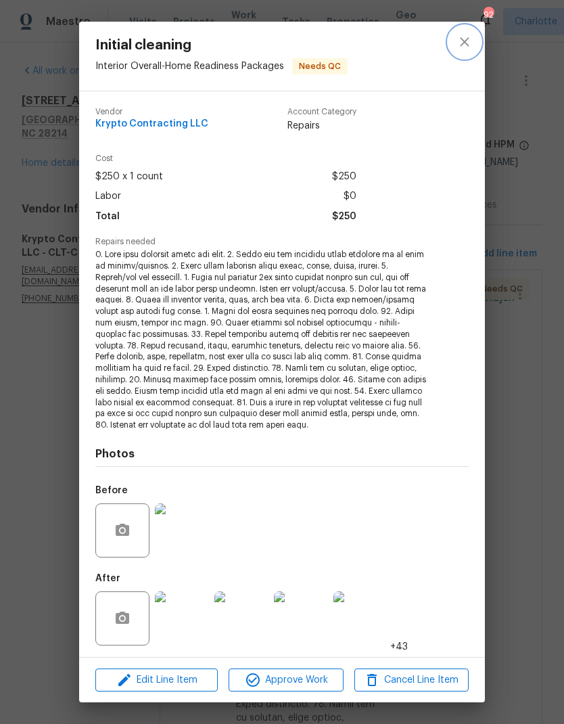
click at [462, 50] on icon "close" at bounding box center [465, 42] width 16 height 16
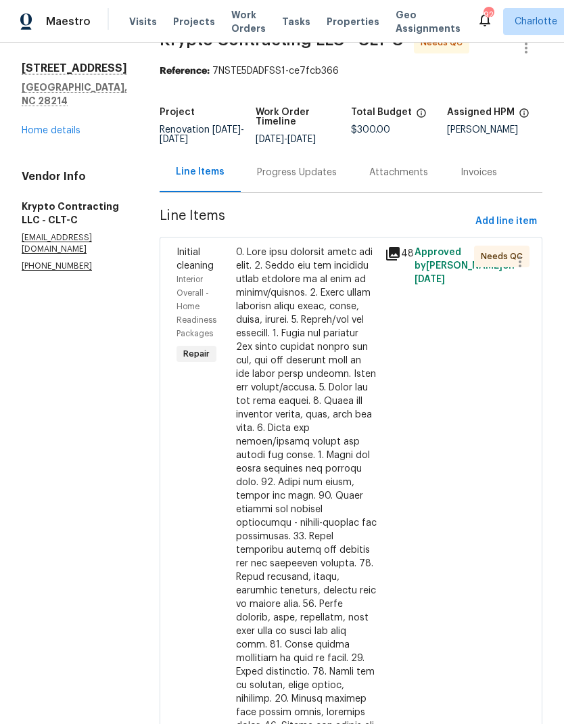
scroll to position [45, 0]
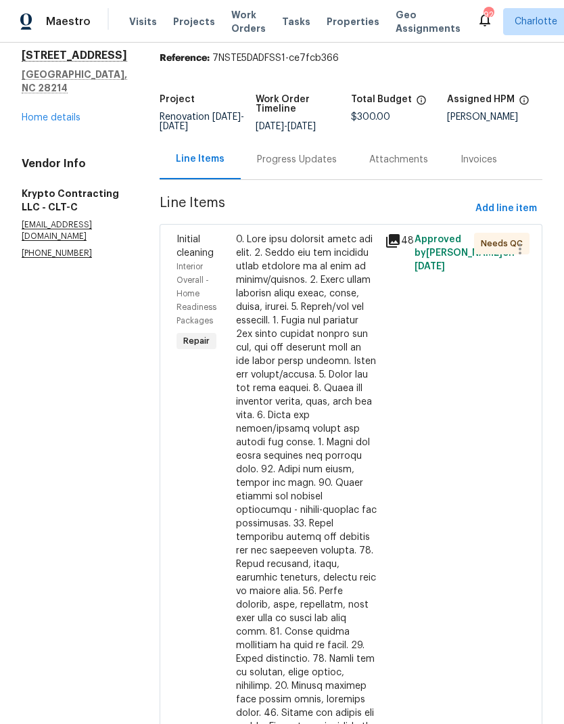
click at [58, 113] on link "Home details" at bounding box center [51, 117] width 59 height 9
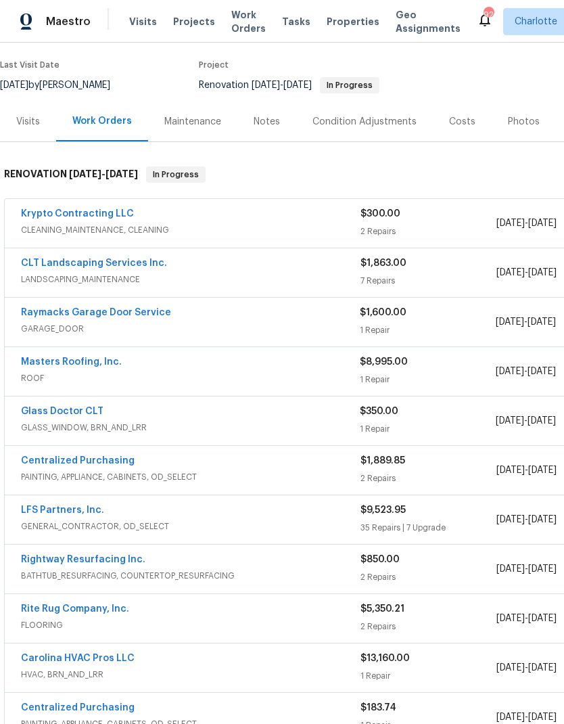
scroll to position [104, 0]
click at [138, 312] on link "Raymacks Garage Door Service" at bounding box center [96, 311] width 150 height 9
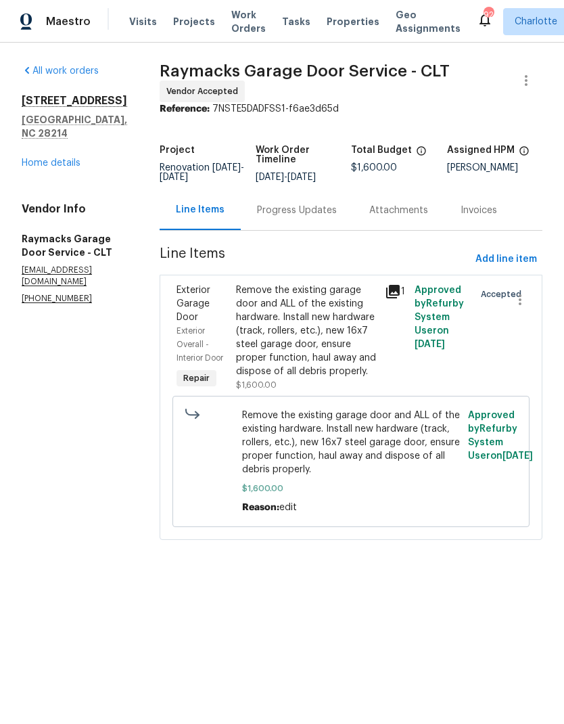
click at [337, 217] on div "Progress Updates" at bounding box center [297, 211] width 80 height 14
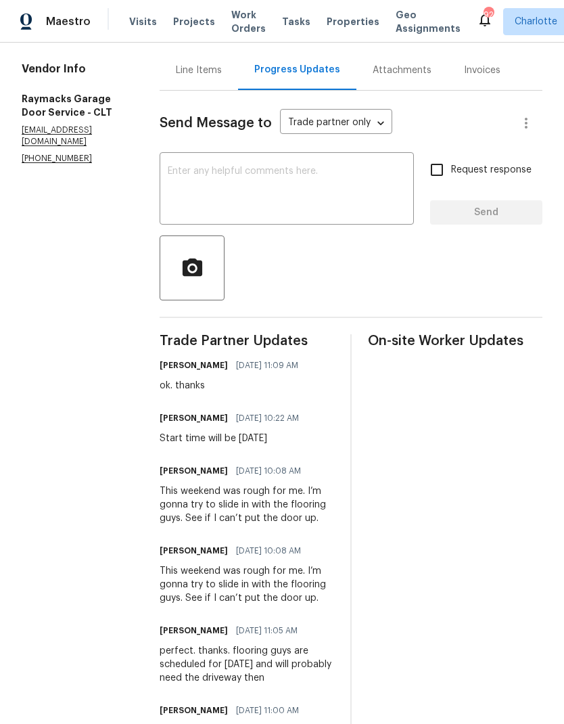
scroll to position [152, 0]
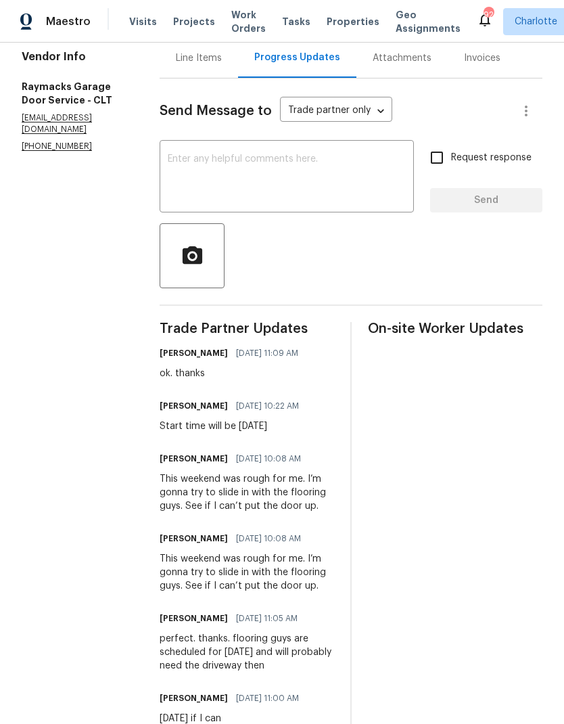
click at [317, 195] on textarea at bounding box center [287, 177] width 238 height 47
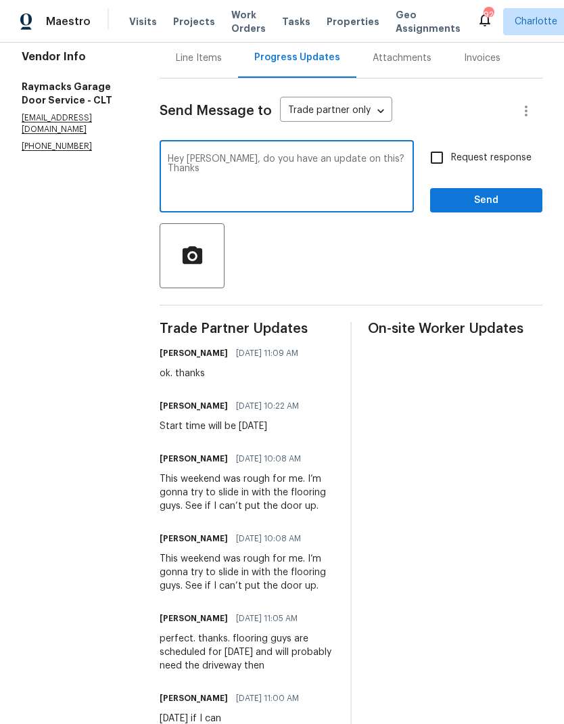
type textarea "Hey Walter, do you have an update on this? Thanks"
click at [448, 158] on input "Request response" at bounding box center [437, 157] width 28 height 28
checkbox input "true"
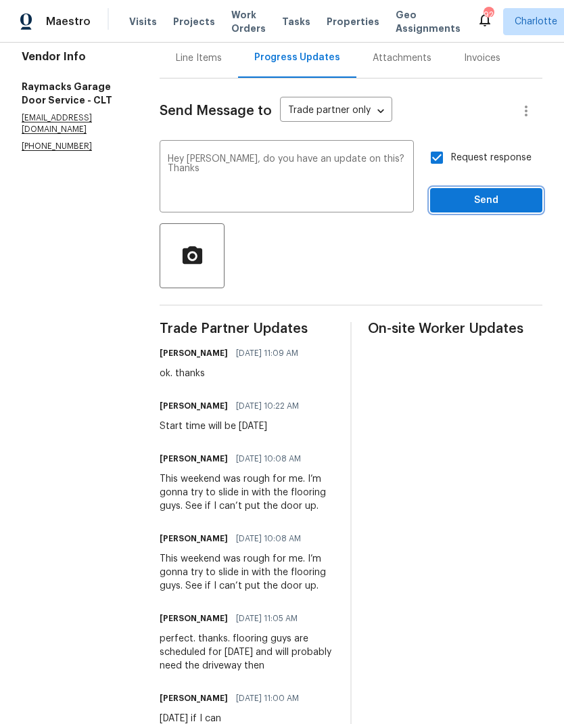
click at [484, 207] on span "Send" at bounding box center [486, 200] width 91 height 17
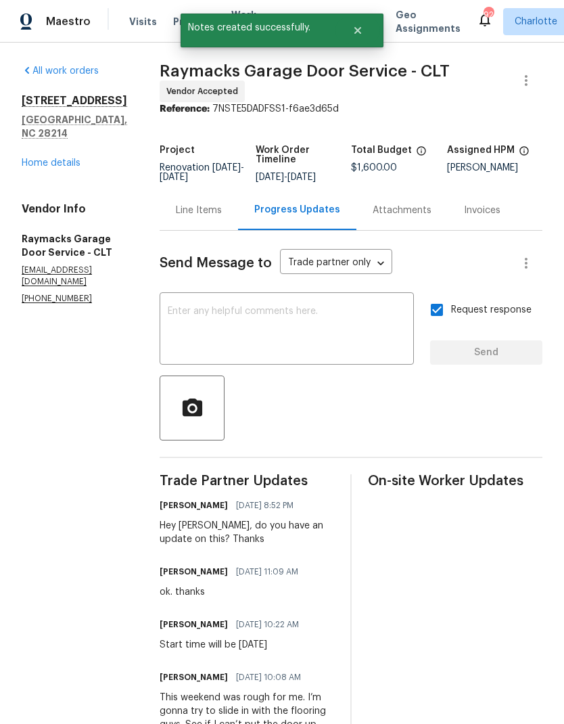
click at [37, 158] on link "Home details" at bounding box center [51, 162] width 59 height 9
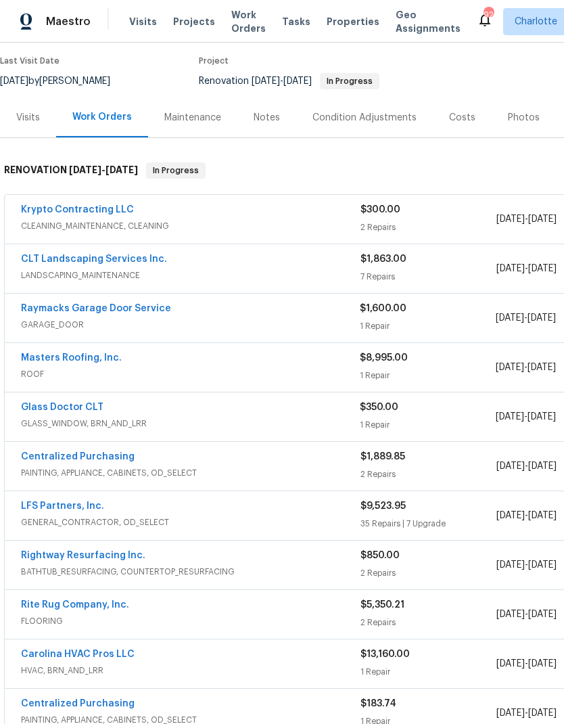
scroll to position [108, 0]
click at [40, 361] on link "Masters Roofing, Inc." at bounding box center [71, 357] width 101 height 9
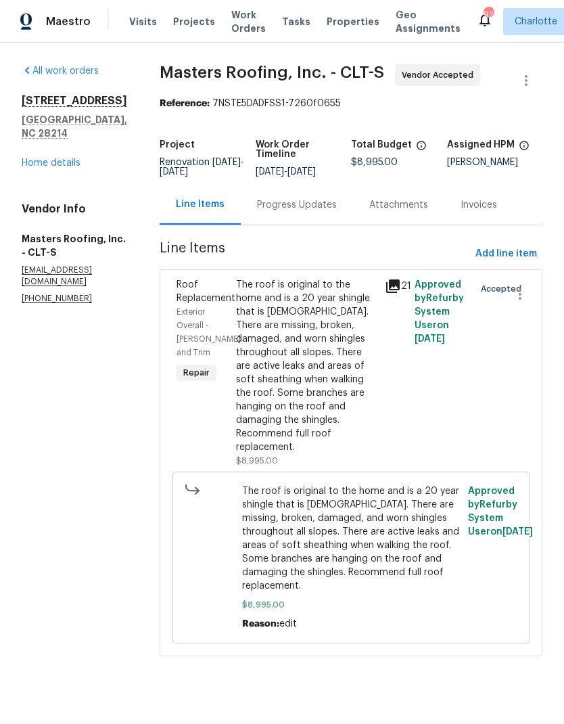
click at [332, 223] on div "Progress Updates" at bounding box center [297, 205] width 112 height 40
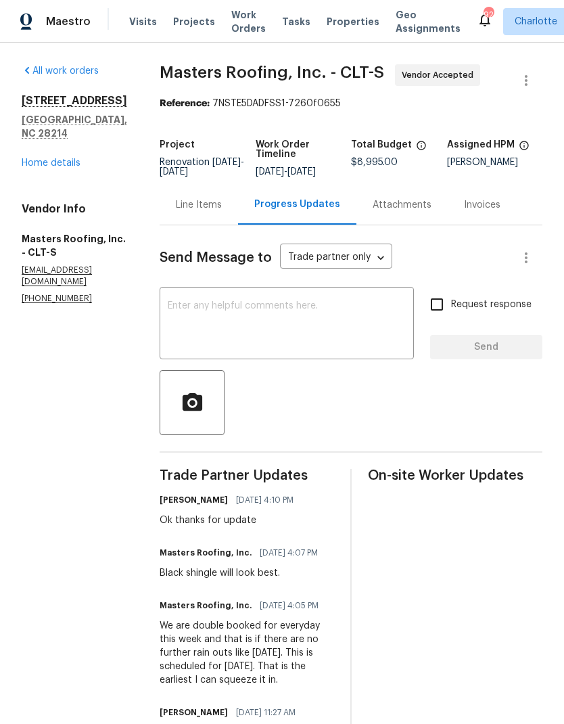
click at [45, 158] on link "Home details" at bounding box center [51, 162] width 59 height 9
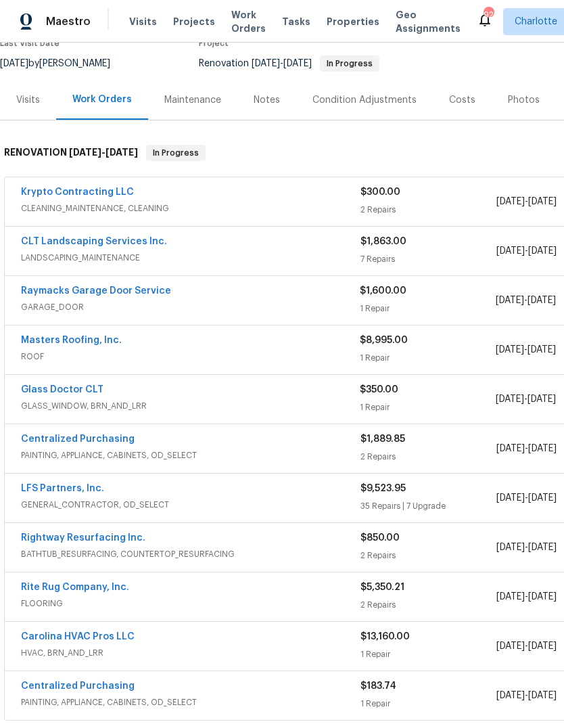
scroll to position [122, 0]
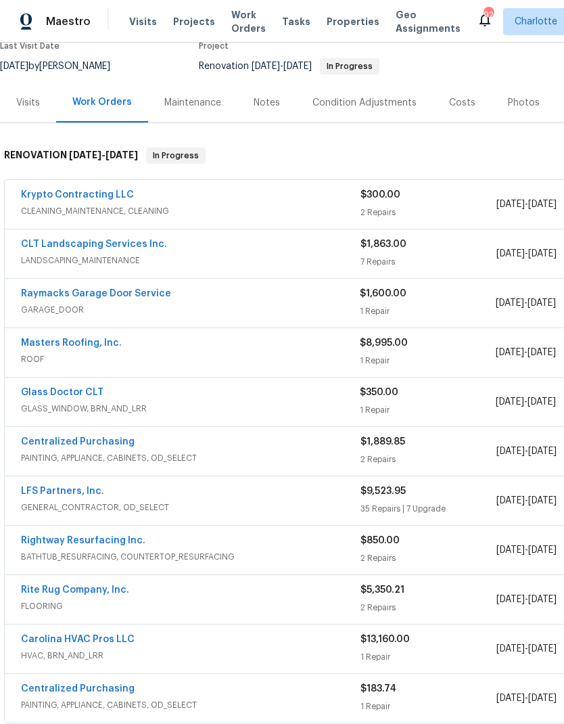
click at [48, 241] on link "CLT Landscaping Services Inc." at bounding box center [94, 244] width 146 height 9
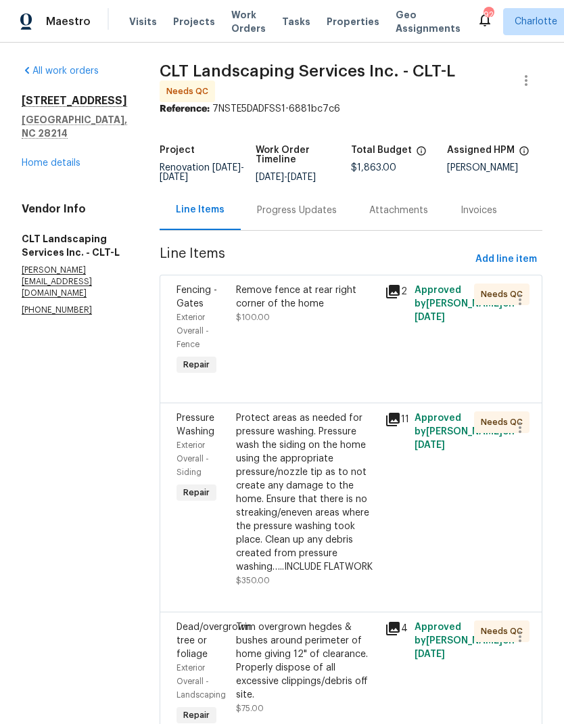
click at [330, 298] on div "Remove fence at rear right corner of the home" at bounding box center [306, 297] width 141 height 27
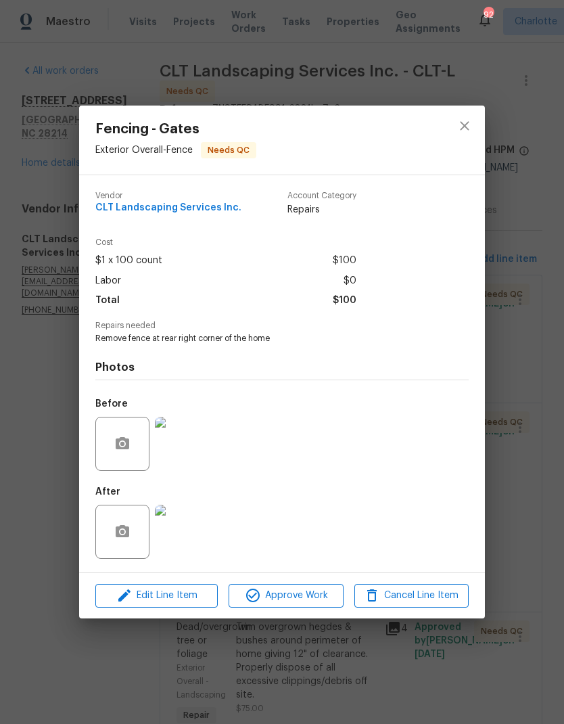
click at [192, 456] on img at bounding box center [182, 444] width 54 height 54
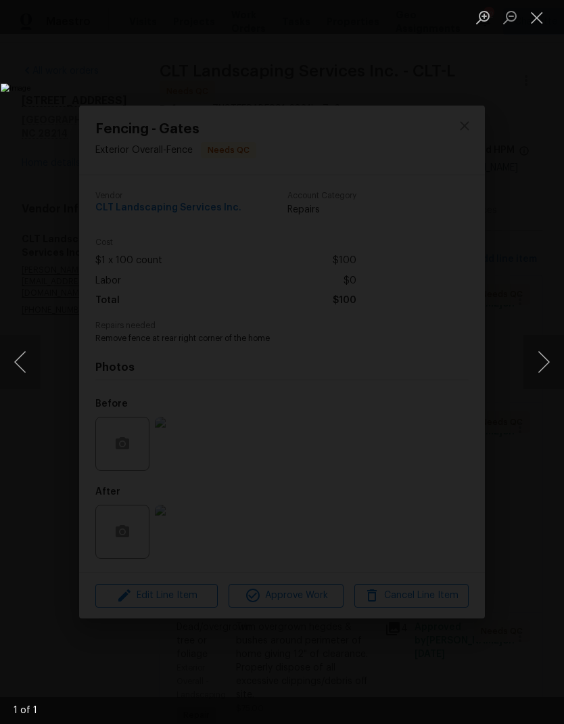
click at [542, 26] on button "Close lightbox" at bounding box center [537, 17] width 27 height 24
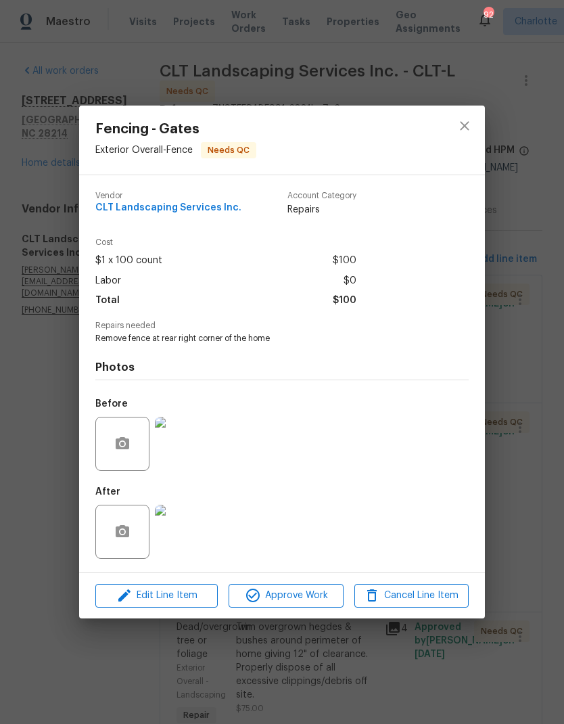
click at [196, 533] on img at bounding box center [182, 532] width 54 height 54
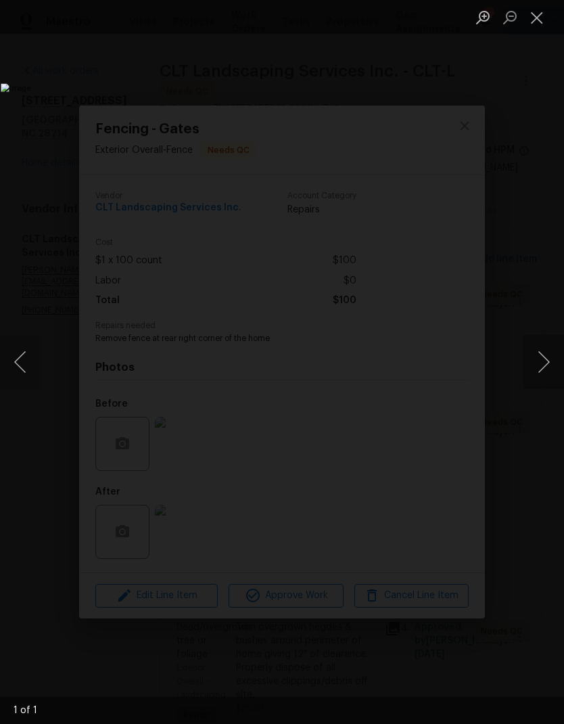
click at [544, 16] on button "Close lightbox" at bounding box center [537, 17] width 27 height 24
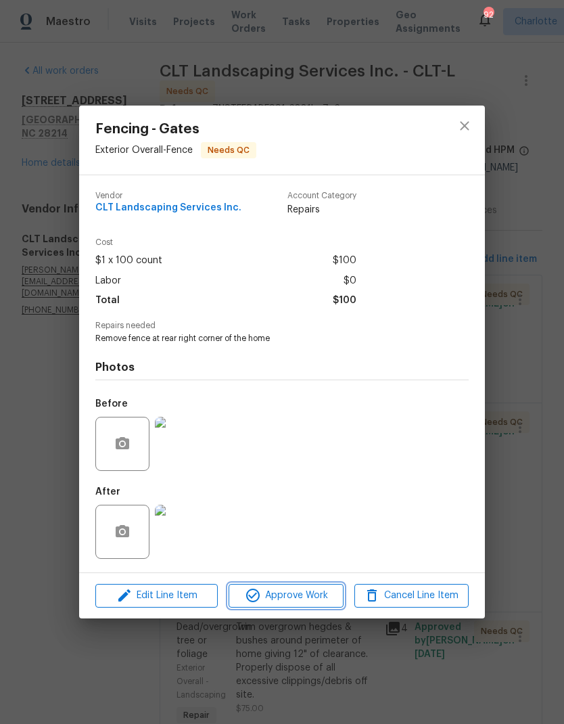
click at [325, 595] on span "Approve Work" at bounding box center [286, 595] width 106 height 17
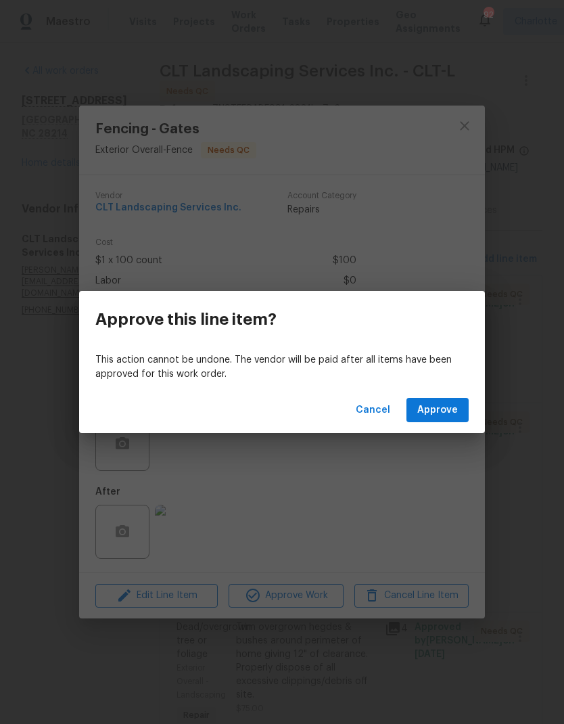
click at [459, 392] on div "Cancel Approve" at bounding box center [282, 410] width 406 height 47
click at [443, 399] on button "Approve" at bounding box center [438, 410] width 62 height 25
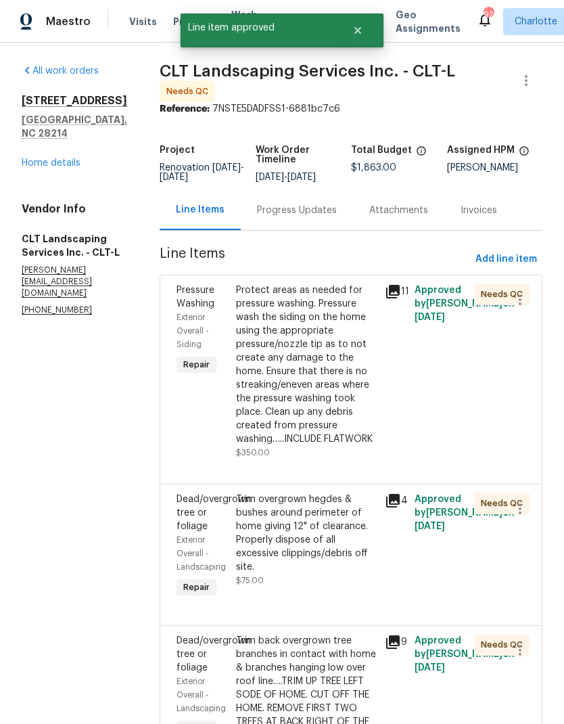
click at [346, 334] on div "Protect areas as needed for pressure washing. Pressure wash the siding on the h…" at bounding box center [306, 365] width 141 height 162
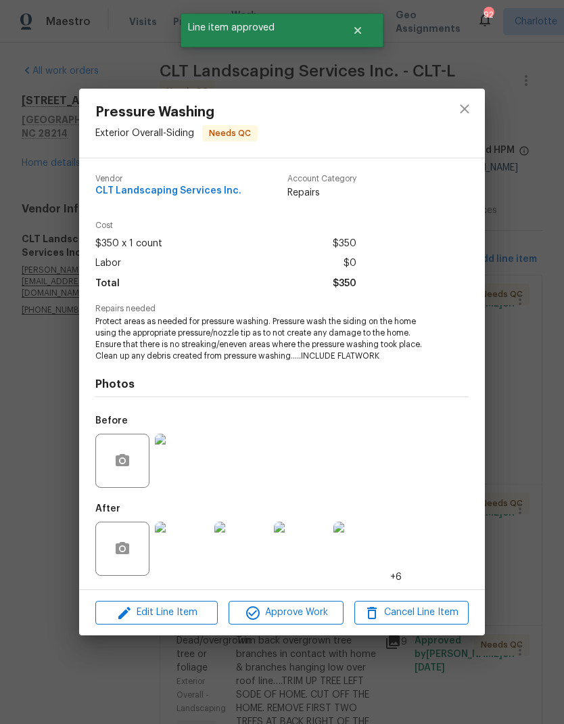
click at [196, 551] on img at bounding box center [182, 549] width 54 height 54
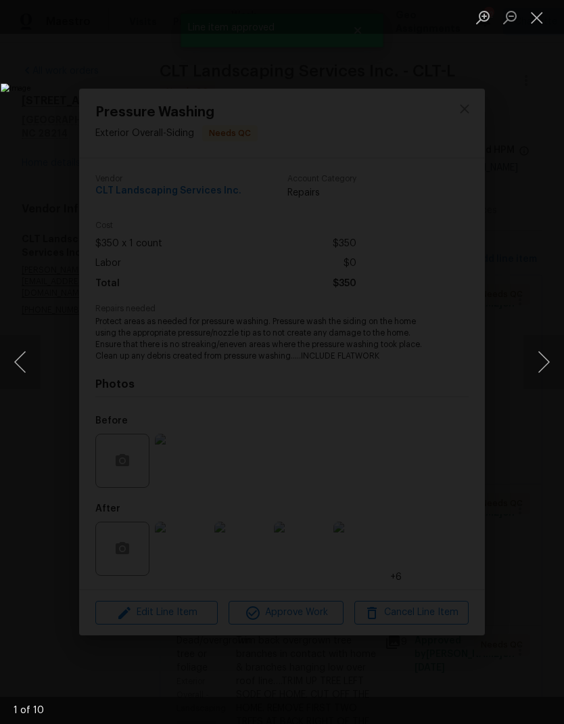
click at [535, 369] on button "Next image" at bounding box center [544, 362] width 41 height 54
click at [536, 369] on button "Next image" at bounding box center [544, 362] width 41 height 54
click at [545, 373] on button "Next image" at bounding box center [544, 362] width 41 height 54
click at [546, 375] on button "Next image" at bounding box center [544, 362] width 41 height 54
click at [547, 378] on button "Next image" at bounding box center [544, 362] width 41 height 54
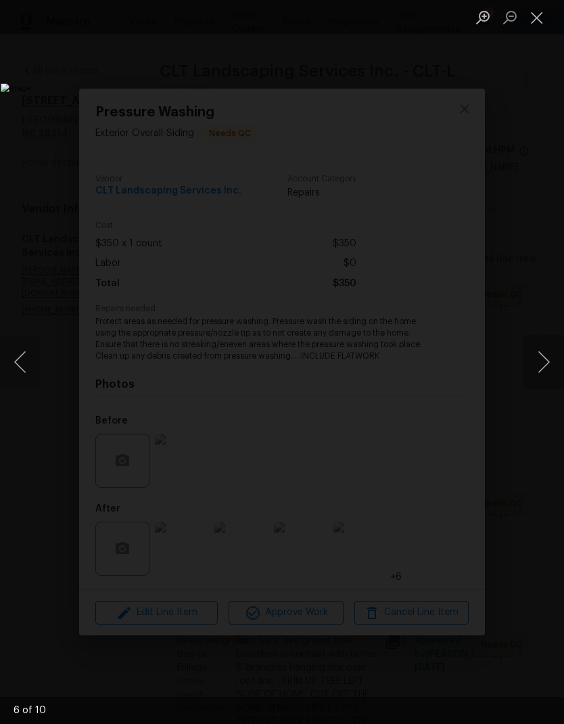
click at [550, 378] on button "Next image" at bounding box center [544, 362] width 41 height 54
click at [532, 22] on button "Close lightbox" at bounding box center [537, 17] width 27 height 24
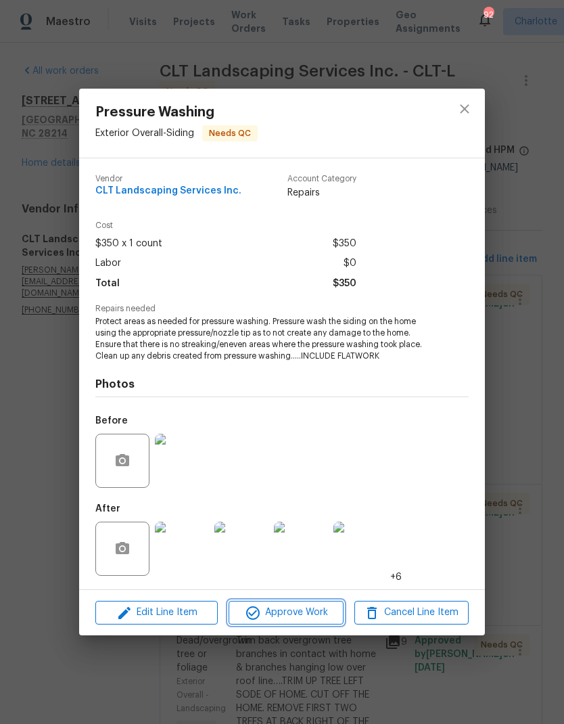
click at [319, 615] on span "Approve Work" at bounding box center [286, 612] width 106 height 17
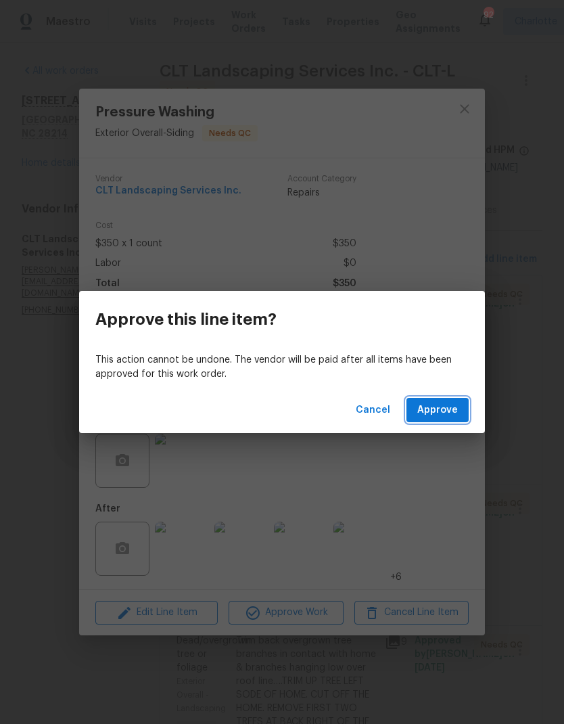
click at [457, 403] on span "Approve" at bounding box center [437, 410] width 41 height 17
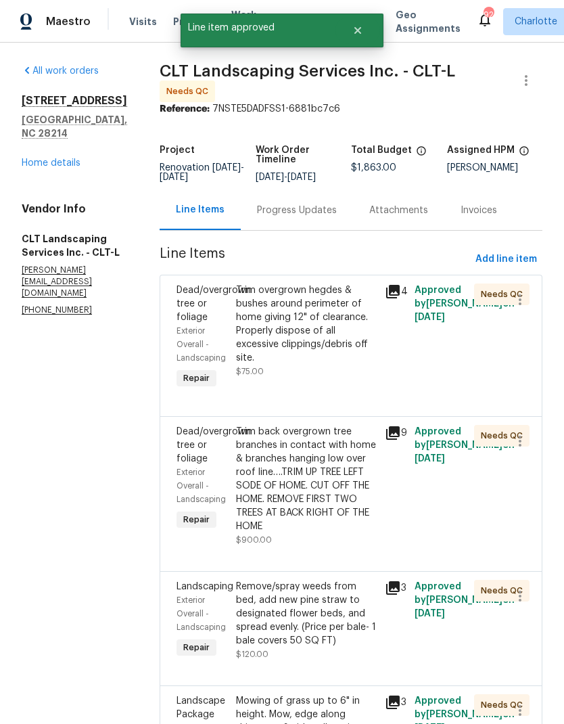
click at [321, 317] on div "Trim overgrown hegdes & bushes around perimeter of home giving 12" of clearance…" at bounding box center [306, 324] width 141 height 81
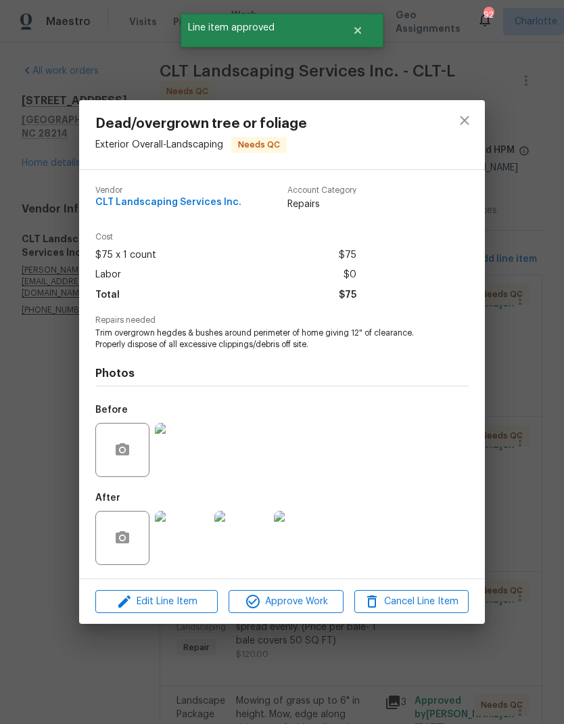
click at [198, 546] on img at bounding box center [182, 538] width 54 height 54
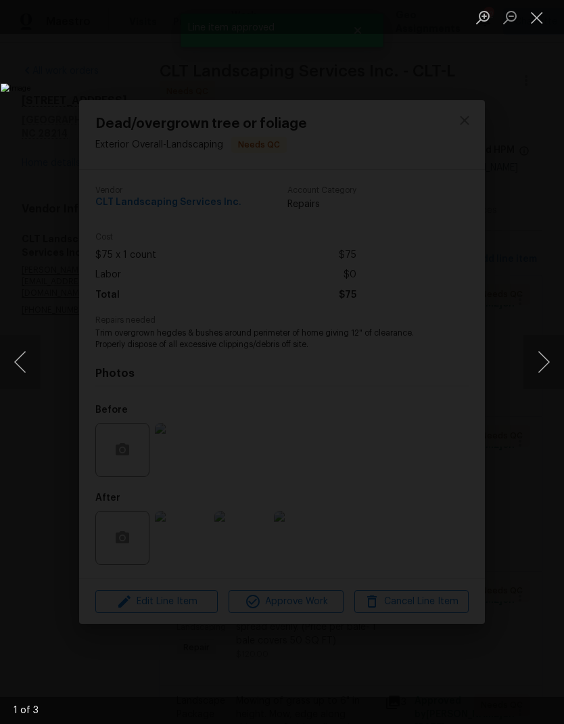
click at [547, 361] on button "Next image" at bounding box center [544, 362] width 41 height 54
click at [546, 363] on button "Next image" at bounding box center [544, 362] width 41 height 54
click at [548, 365] on button "Next image" at bounding box center [544, 362] width 41 height 54
click at [541, 375] on button "Next image" at bounding box center [544, 362] width 41 height 54
click at [547, 366] on button "Next image" at bounding box center [544, 362] width 41 height 54
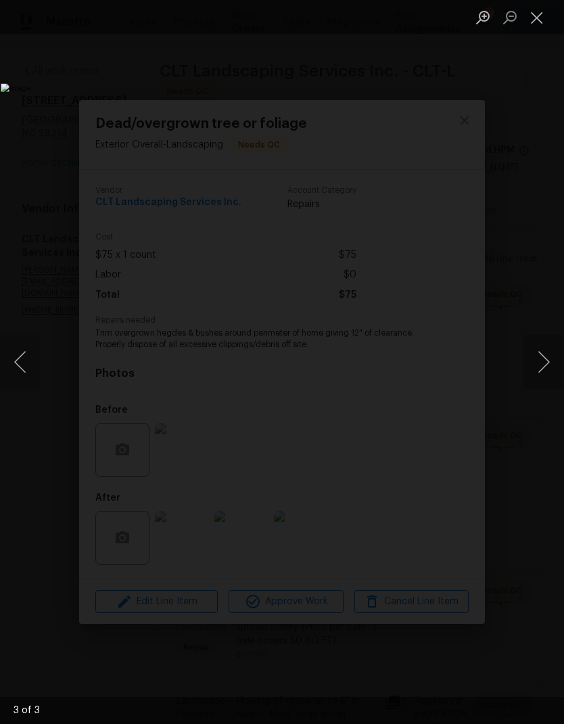
click at [548, 366] on button "Next image" at bounding box center [544, 362] width 41 height 54
click at [549, 375] on button "Next image" at bounding box center [544, 362] width 41 height 54
click at [546, 372] on button "Next image" at bounding box center [544, 362] width 41 height 54
click at [548, 369] on button "Next image" at bounding box center [544, 362] width 41 height 54
click at [545, 21] on button "Close lightbox" at bounding box center [537, 17] width 27 height 24
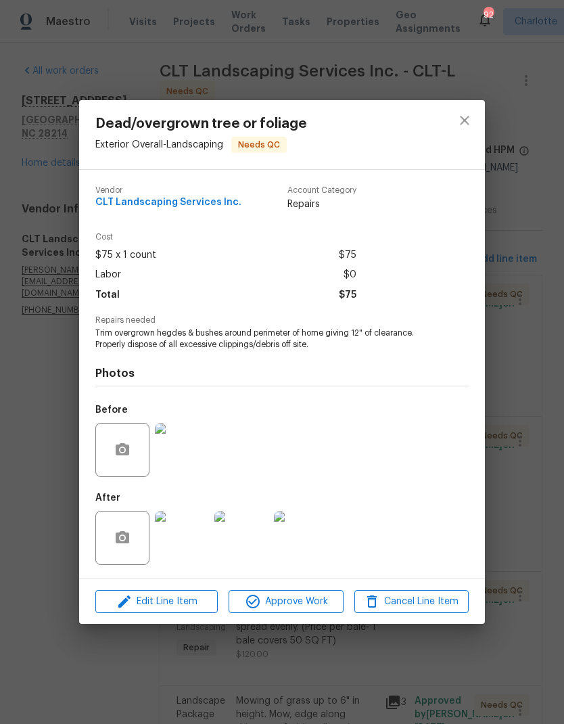
click at [196, 448] on img at bounding box center [182, 450] width 54 height 54
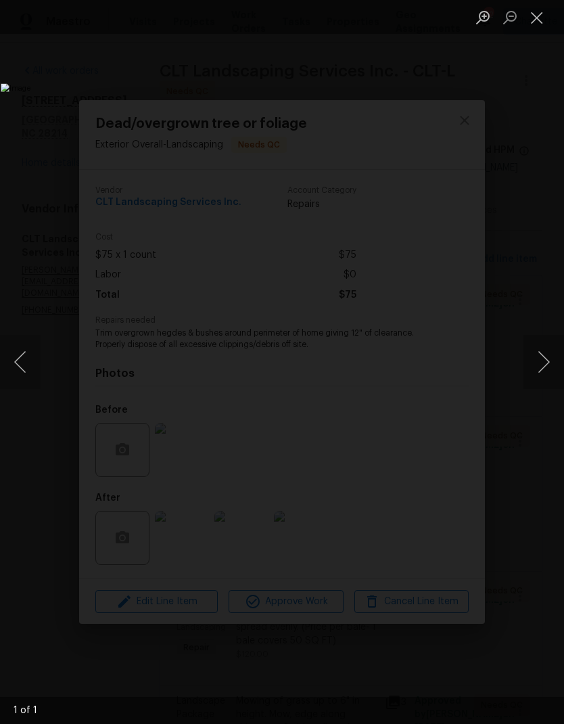
click at [539, 14] on button "Close lightbox" at bounding box center [537, 17] width 27 height 24
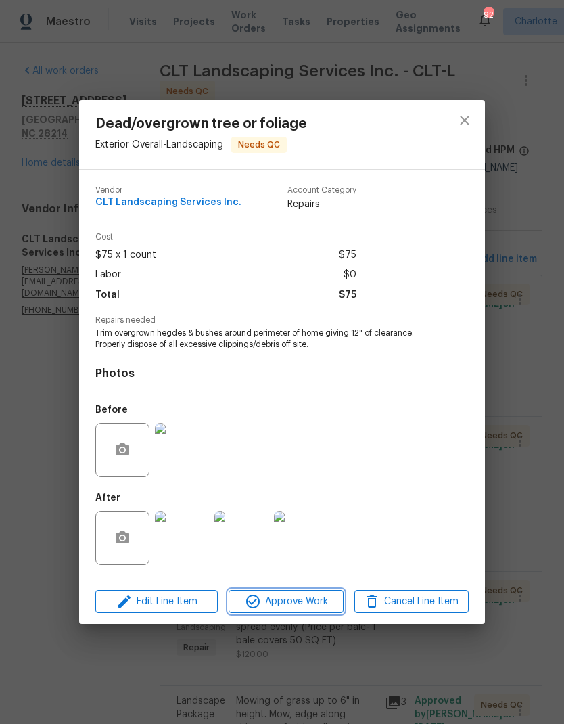
click at [288, 607] on span "Approve Work" at bounding box center [286, 601] width 106 height 17
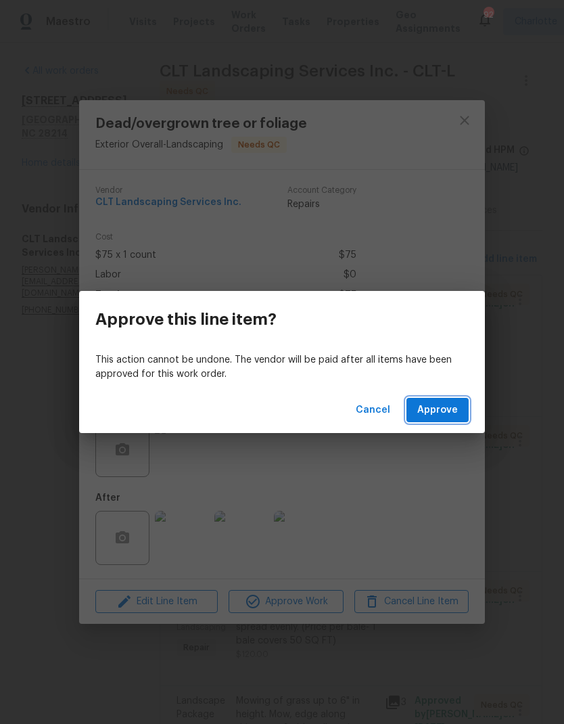
click at [453, 399] on button "Approve" at bounding box center [438, 410] width 62 height 25
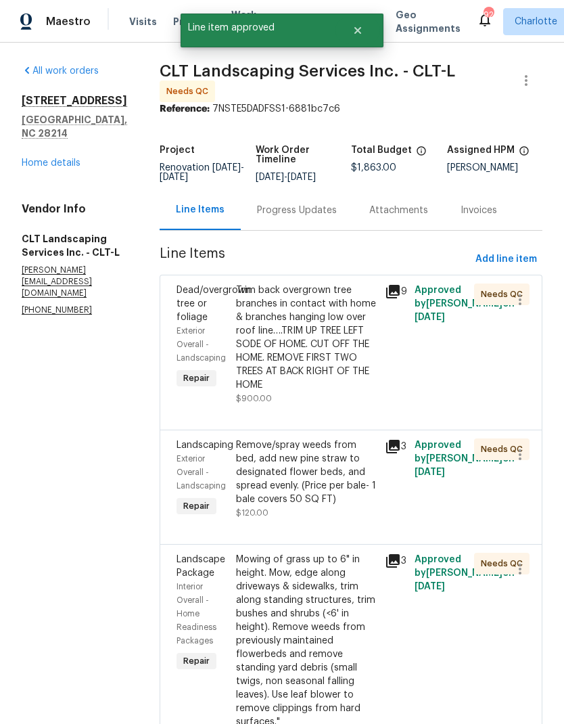
click at [351, 325] on div "Trim back overgrown tree branches in contact with home & branches hanging low o…" at bounding box center [306, 338] width 141 height 108
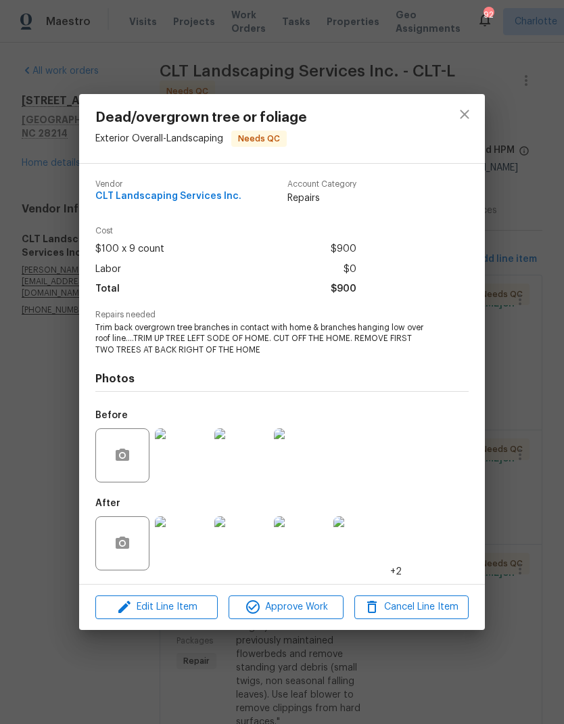
click at [196, 467] on img at bounding box center [182, 455] width 54 height 54
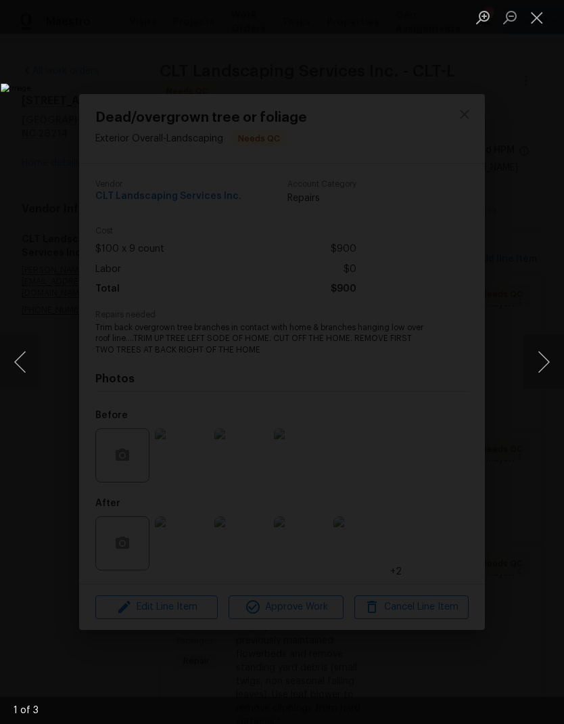
click at [541, 361] on button "Next image" at bounding box center [544, 362] width 41 height 54
click at [540, 355] on button "Next image" at bounding box center [544, 362] width 41 height 54
click at [551, 365] on button "Next image" at bounding box center [544, 362] width 41 height 54
click at [548, 344] on button "Next image" at bounding box center [544, 362] width 41 height 54
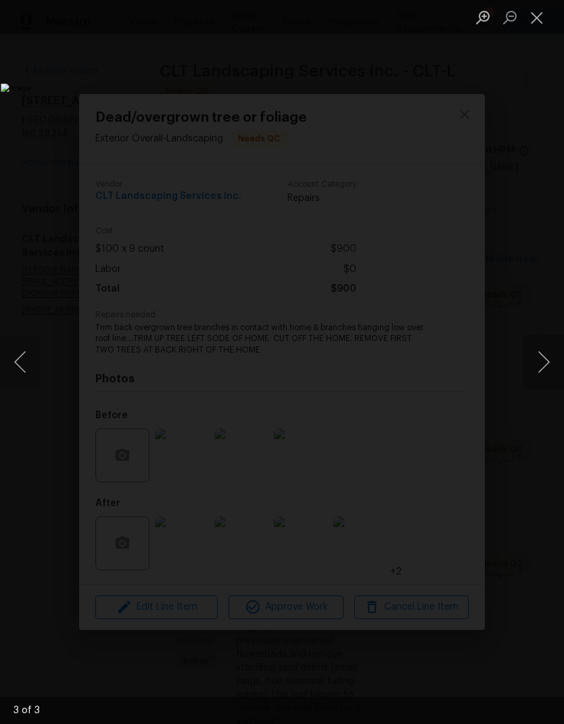
click at [546, 349] on button "Next image" at bounding box center [544, 362] width 41 height 54
click at [533, 20] on button "Close lightbox" at bounding box center [537, 17] width 27 height 24
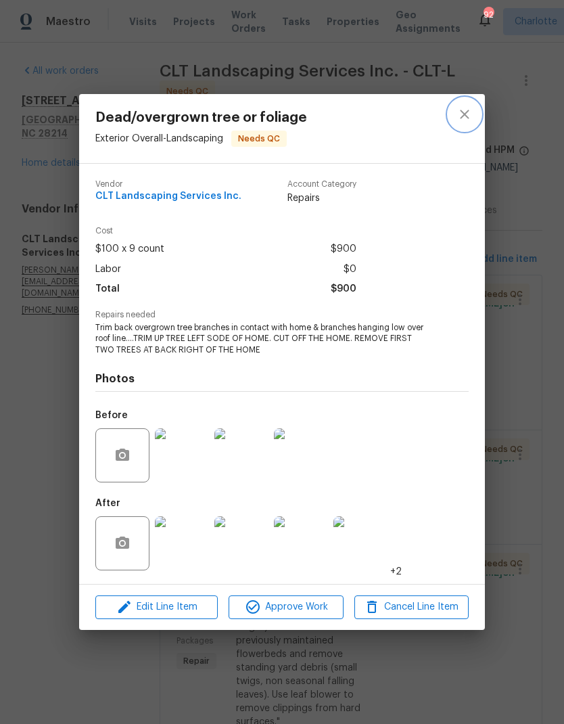
click at [474, 117] on button "close" at bounding box center [465, 114] width 32 height 32
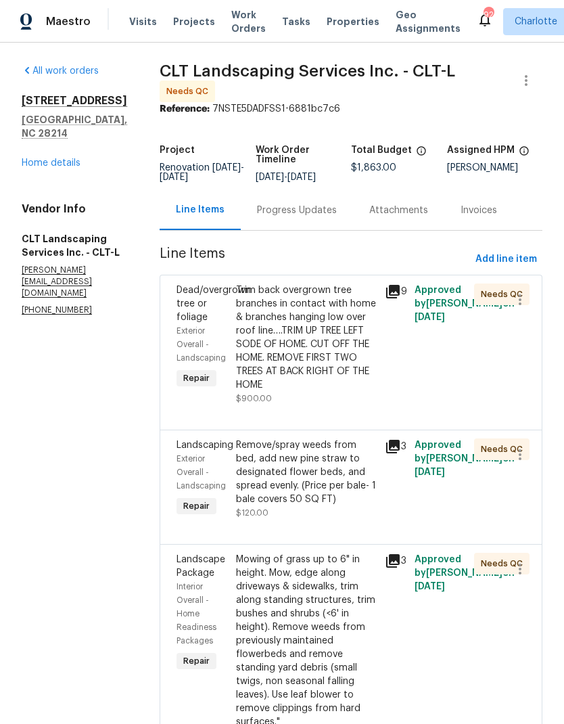
click at [432, 532] on div at bounding box center [351, 528] width 349 height 16
click at [351, 334] on div "Trim back overgrown tree branches in contact with home & branches hanging low o…" at bounding box center [306, 338] width 141 height 108
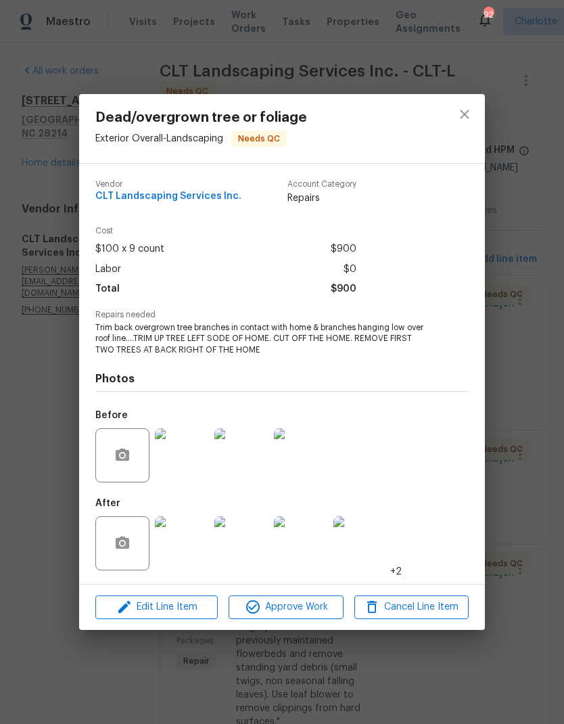
click at [187, 543] on img at bounding box center [182, 543] width 54 height 54
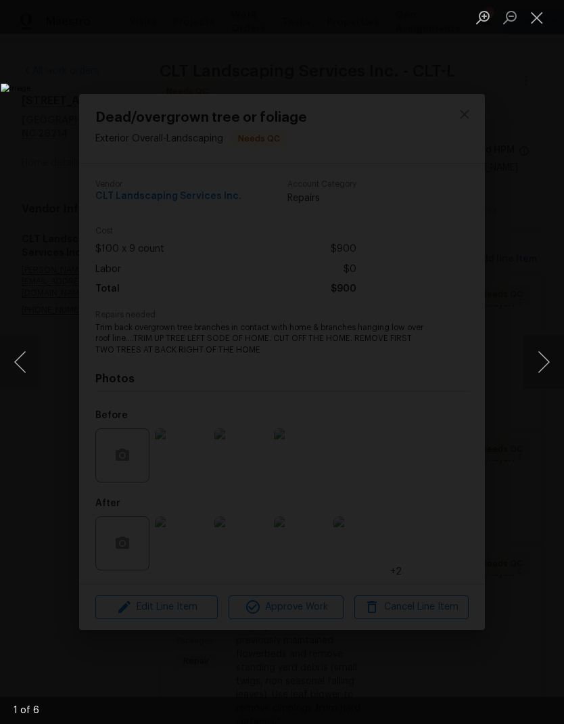
click at [549, 335] on button "Next image" at bounding box center [544, 362] width 41 height 54
click at [545, 340] on button "Next image" at bounding box center [544, 362] width 41 height 54
click at [435, 330] on img "Lightbox" at bounding box center [218, 361] width 434 height 557
click at [546, 348] on button "Next image" at bounding box center [544, 362] width 41 height 54
click at [542, 346] on button "Next image" at bounding box center [544, 362] width 41 height 54
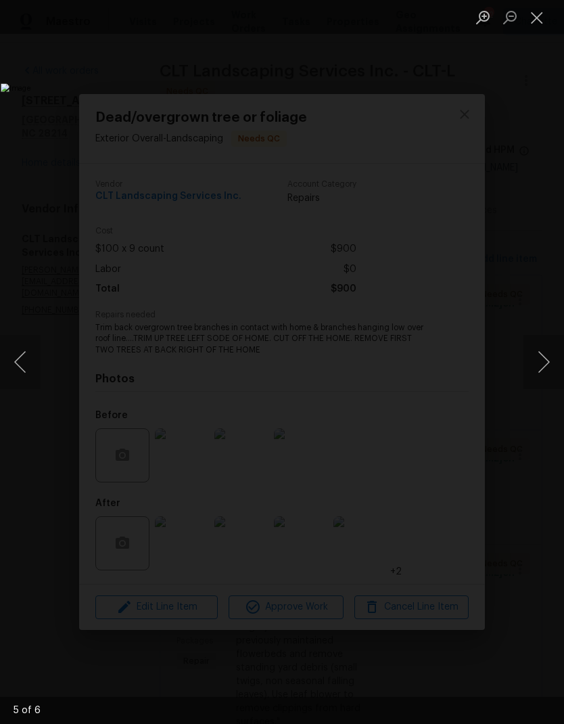
click at [540, 347] on button "Next image" at bounding box center [544, 362] width 41 height 54
click at [540, 342] on button "Next image" at bounding box center [544, 362] width 41 height 54
click at [435, 334] on img "Lightbox" at bounding box center [218, 361] width 434 height 557
click at [545, 354] on button "Next image" at bounding box center [544, 362] width 41 height 54
click at [538, 348] on button "Next image" at bounding box center [544, 362] width 41 height 54
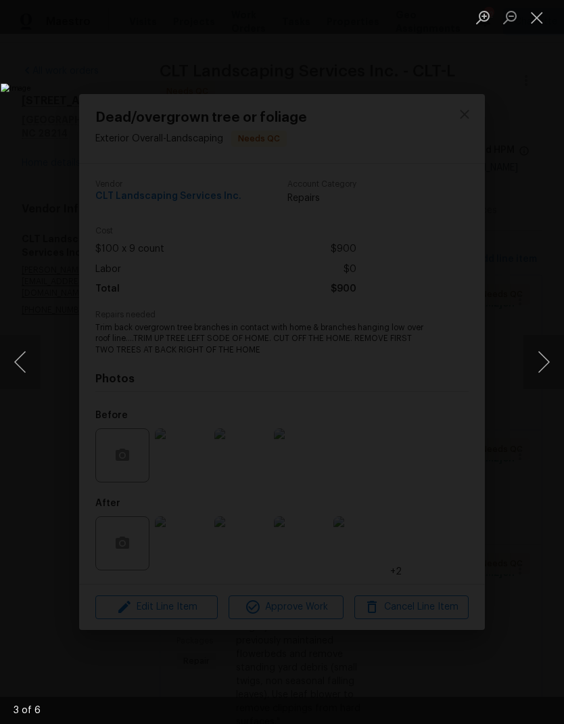
click at [540, 342] on button "Next image" at bounding box center [544, 362] width 41 height 54
click at [542, 345] on button "Next image" at bounding box center [544, 362] width 41 height 54
click at [543, 15] on button "Close lightbox" at bounding box center [537, 17] width 27 height 24
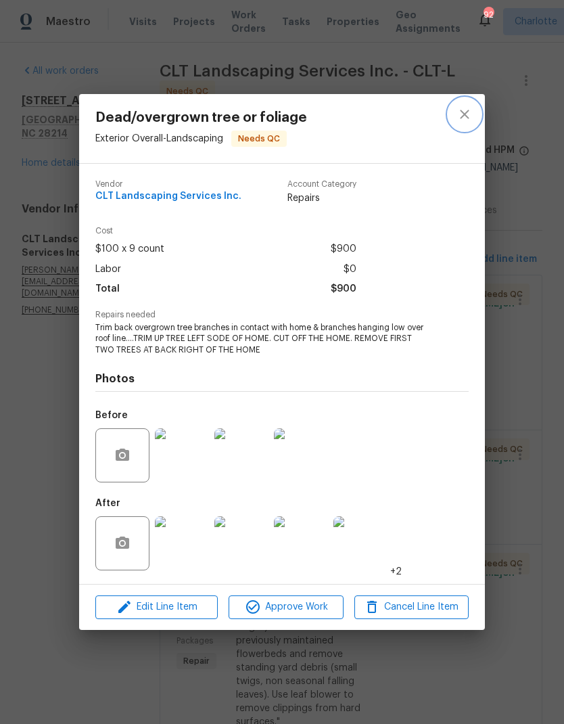
click at [459, 125] on button "close" at bounding box center [465, 114] width 32 height 32
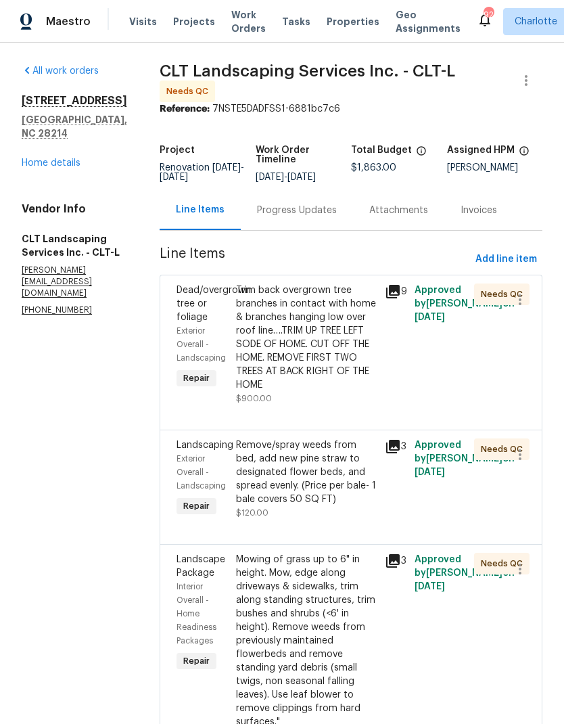
click at [305, 207] on div "Progress Updates" at bounding box center [297, 211] width 80 height 14
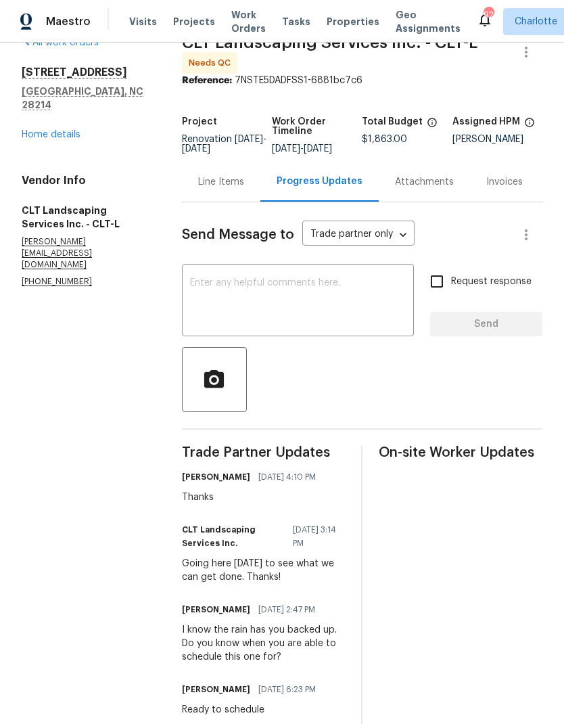
scroll to position [28, 0]
click at [229, 189] on div "Line Items" at bounding box center [221, 183] width 46 height 14
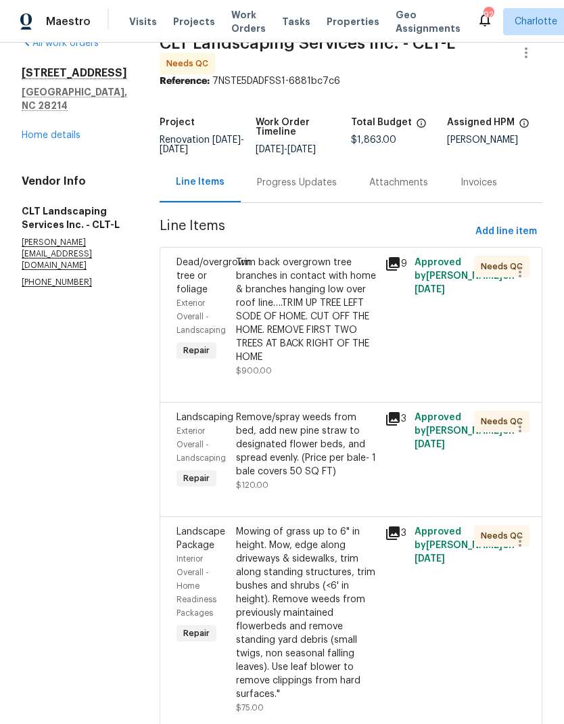
click at [340, 271] on div "Trim back overgrown tree branches in contact with home & branches hanging low o…" at bounding box center [306, 310] width 141 height 108
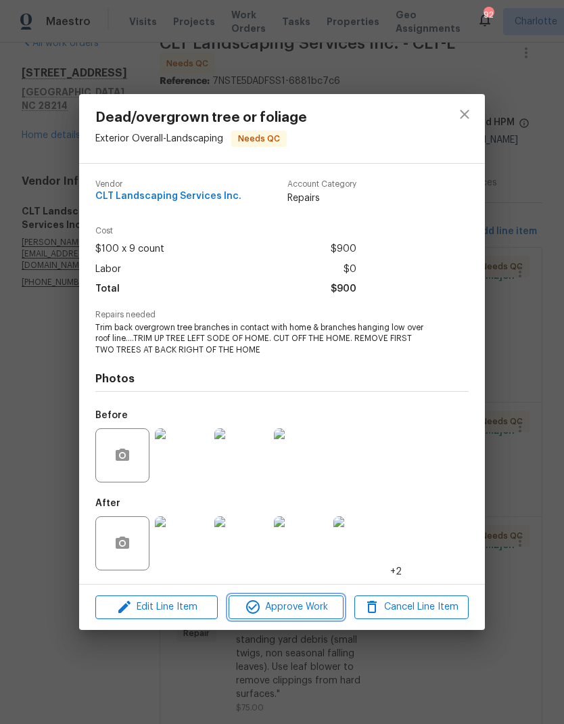
click at [319, 604] on span "Approve Work" at bounding box center [286, 607] width 106 height 17
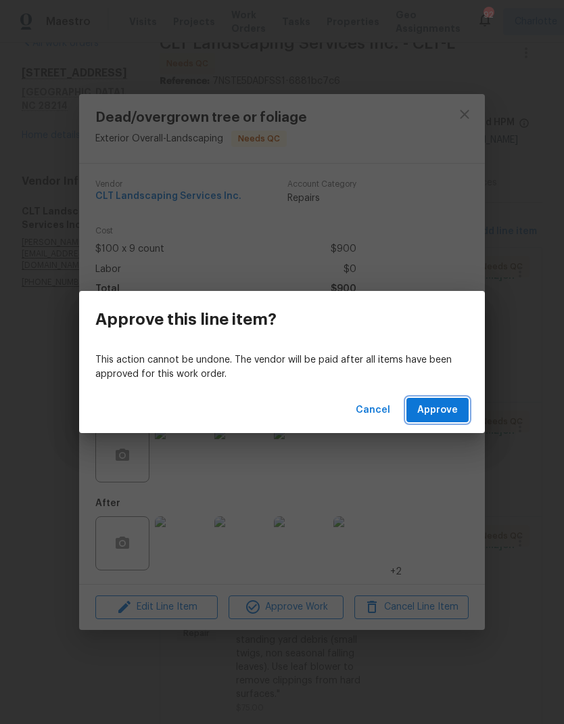
click at [443, 409] on span "Approve" at bounding box center [437, 410] width 41 height 17
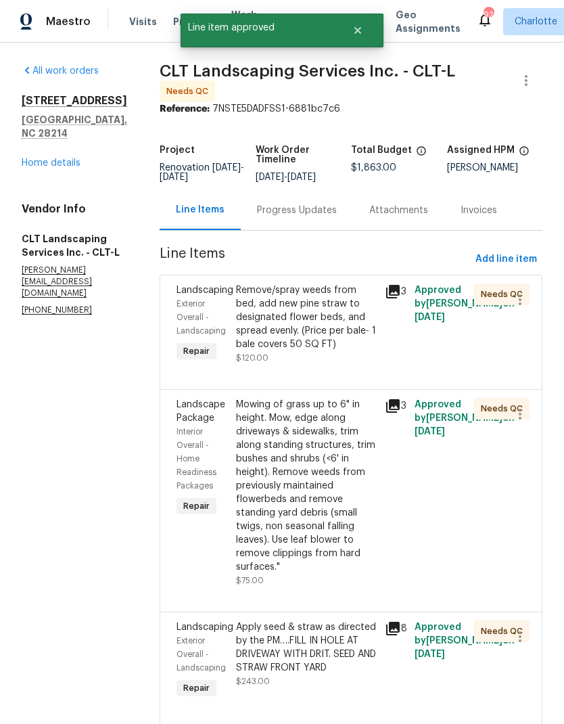
click at [339, 311] on div "Remove/spray weeds from bed, add new pine straw to designated flower beds, and …" at bounding box center [306, 318] width 141 height 68
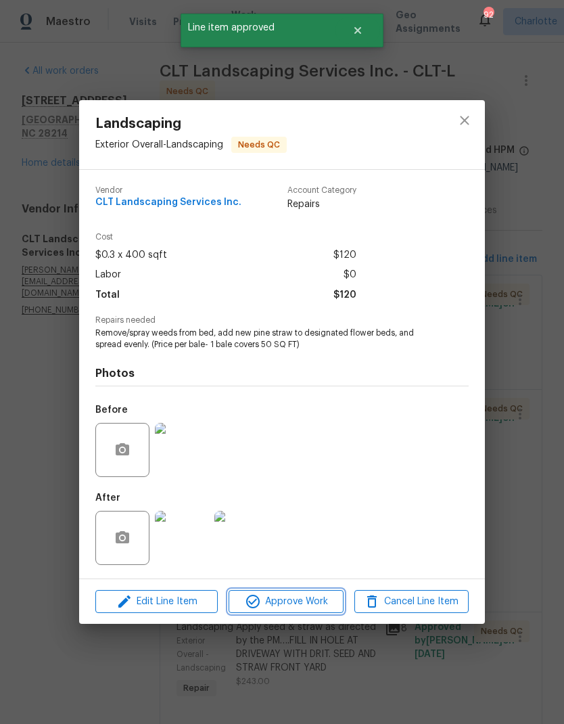
click at [319, 604] on span "Approve Work" at bounding box center [286, 601] width 106 height 17
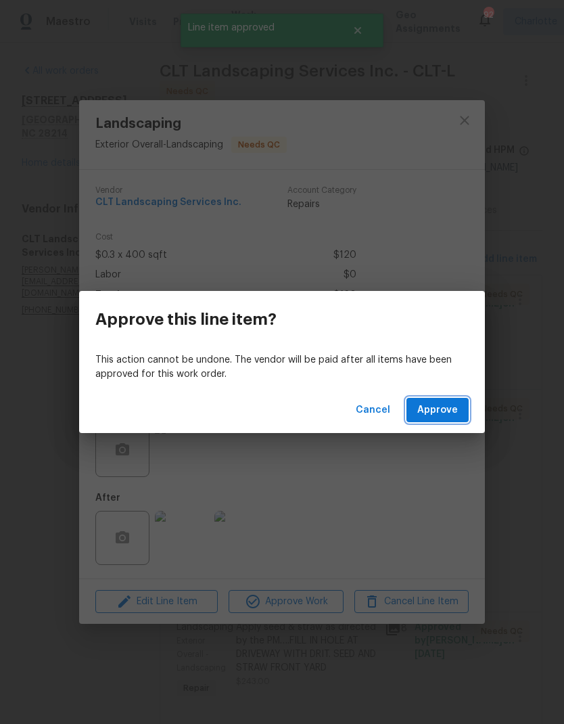
click at [445, 414] on span "Approve" at bounding box center [437, 410] width 41 height 17
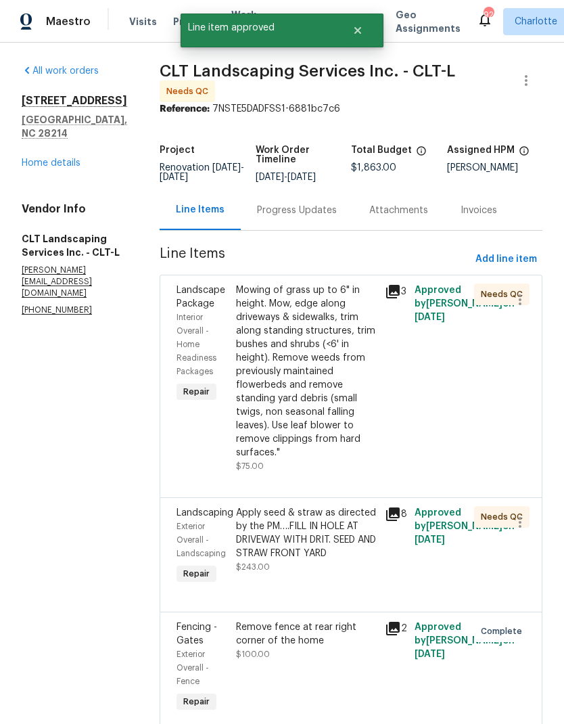
click at [325, 317] on div "Mowing of grass up to 6" in height. Mow, edge along driveways & sidewalks, trim…" at bounding box center [306, 372] width 141 height 176
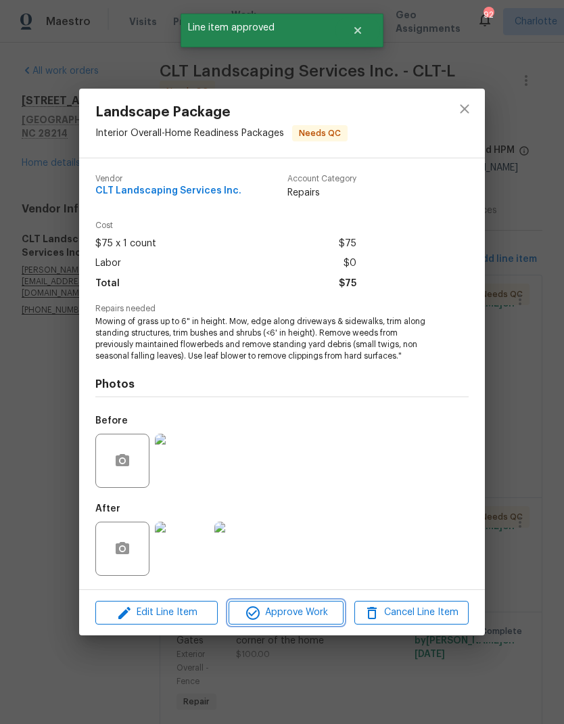
click at [307, 618] on span "Approve Work" at bounding box center [286, 612] width 106 height 17
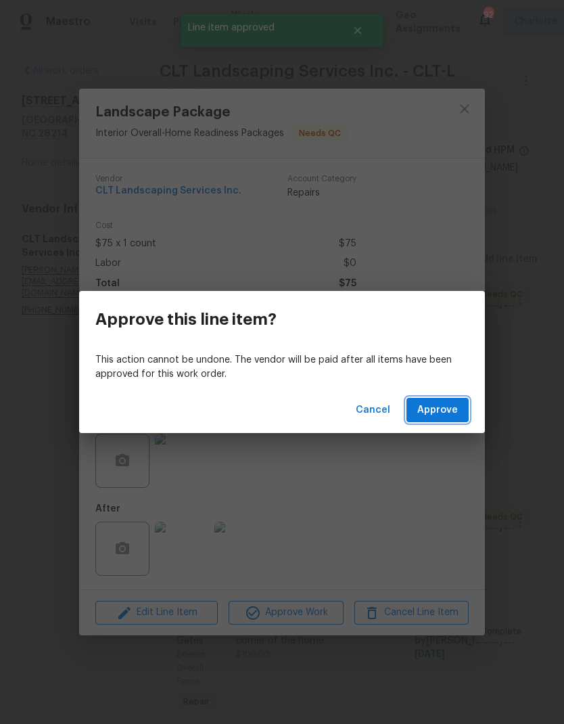
click at [433, 407] on span "Approve" at bounding box center [437, 410] width 41 height 17
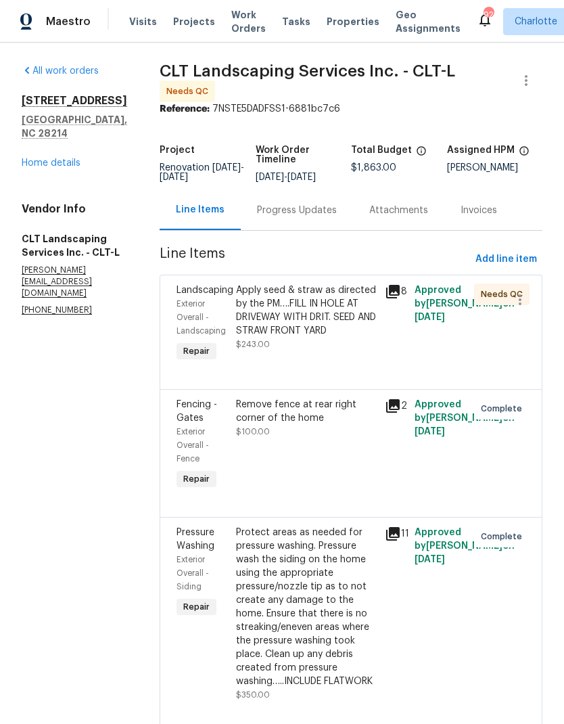
click at [355, 300] on div "Apply seed & straw as directed by the PM….FILL IN HOLE AT DRIVEWAY WITH DRIT. S…" at bounding box center [306, 311] width 141 height 54
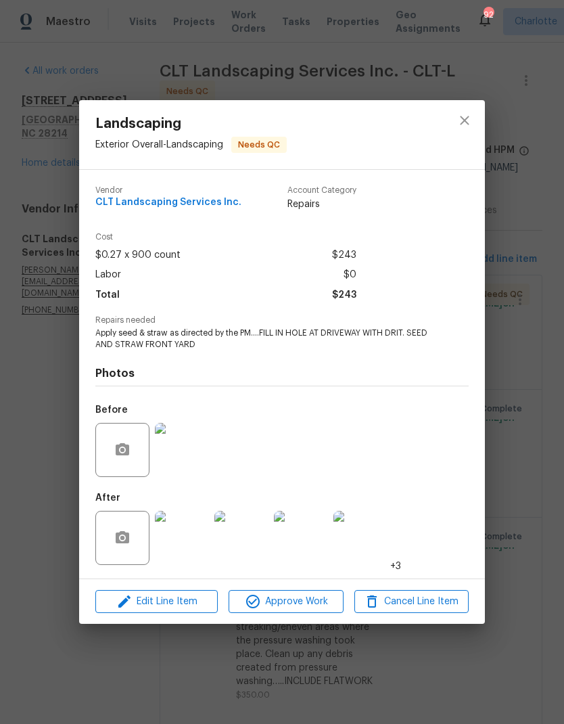
click at [196, 547] on img at bounding box center [182, 538] width 54 height 54
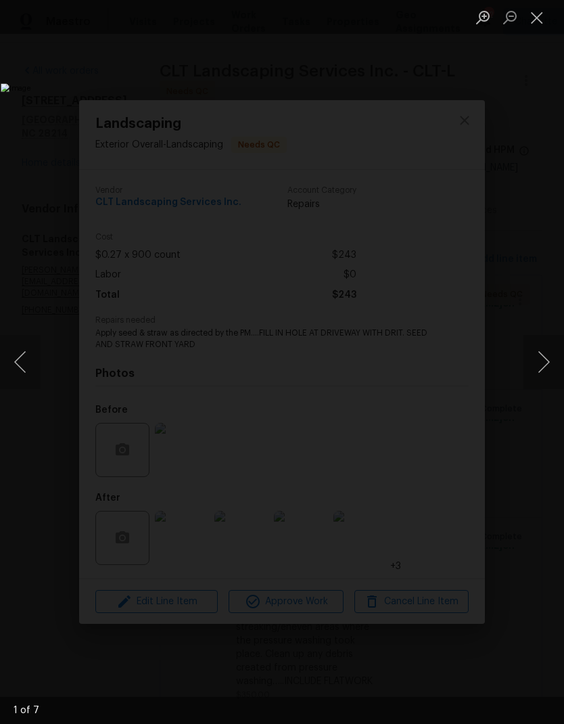
click at [543, 356] on button "Next image" at bounding box center [544, 362] width 41 height 54
click at [542, 358] on button "Next image" at bounding box center [544, 362] width 41 height 54
click at [548, 355] on button "Next image" at bounding box center [544, 362] width 41 height 54
click at [541, 348] on button "Next image" at bounding box center [544, 362] width 41 height 54
click at [543, 353] on button "Next image" at bounding box center [544, 362] width 41 height 54
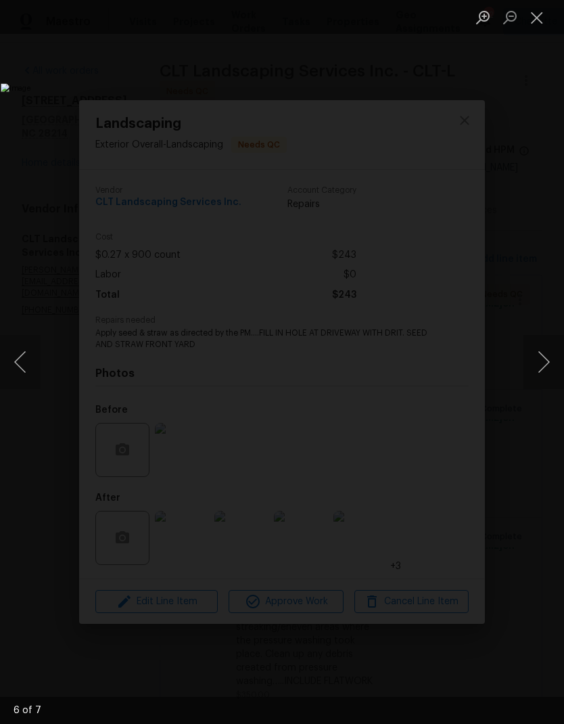
click at [549, 354] on button "Next image" at bounding box center [544, 362] width 41 height 54
click at [547, 361] on button "Next image" at bounding box center [544, 362] width 41 height 54
click at [435, 83] on img "Lightbox" at bounding box center [218, 361] width 434 height 557
click at [534, 23] on button "Close lightbox" at bounding box center [537, 17] width 27 height 24
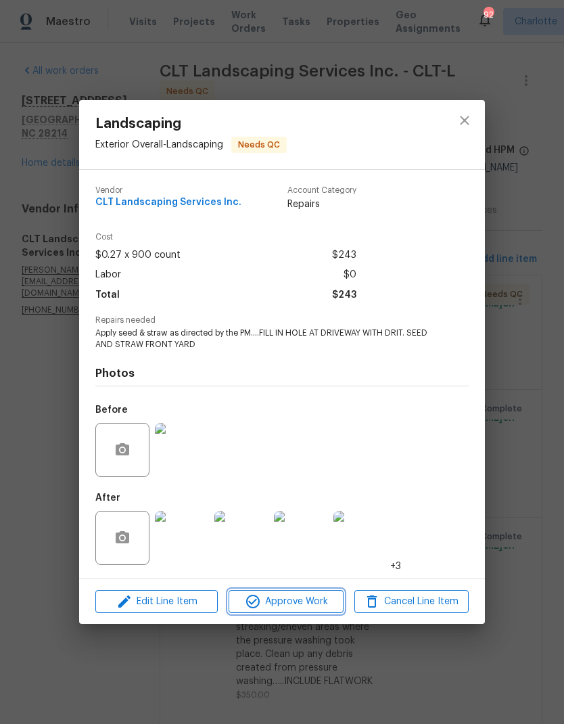
click at [316, 605] on span "Approve Work" at bounding box center [286, 601] width 106 height 17
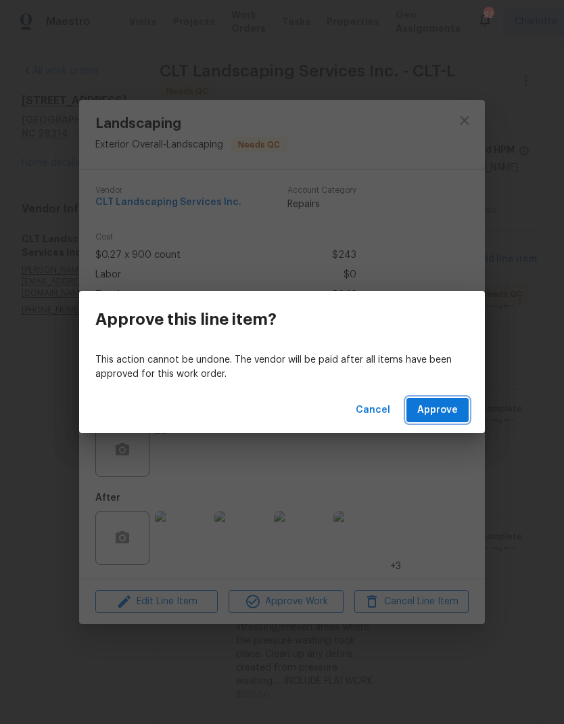
click at [445, 398] on button "Approve" at bounding box center [438, 410] width 62 height 25
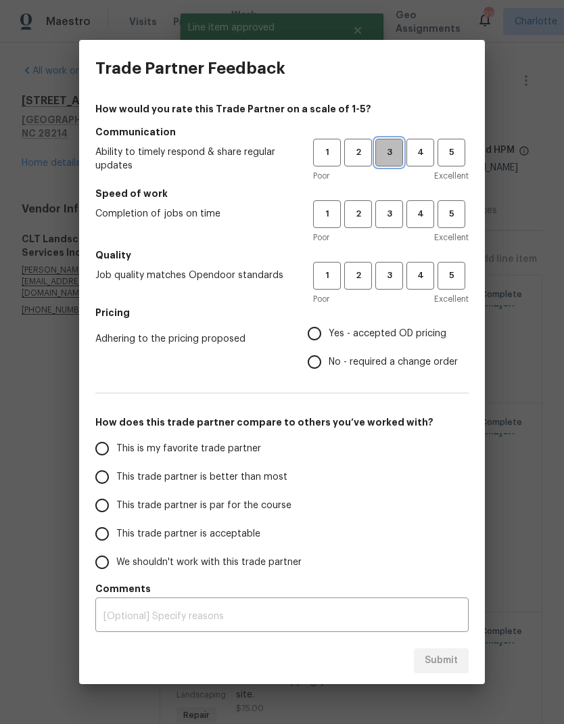
click at [393, 148] on span "3" at bounding box center [389, 153] width 25 height 16
click at [394, 212] on span "3" at bounding box center [389, 214] width 25 height 16
click at [397, 271] on span "3" at bounding box center [389, 276] width 25 height 16
click at [326, 324] on input "Yes - accepted OD pricing" at bounding box center [314, 333] width 28 height 28
radio input "true"
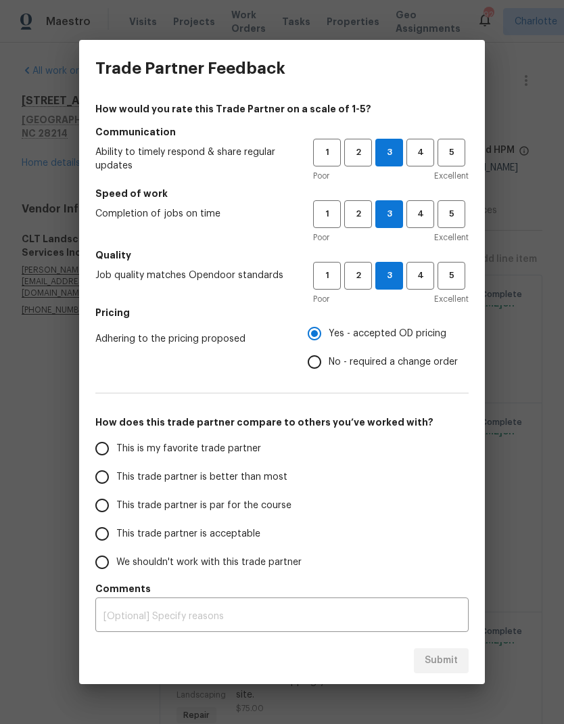
click at [105, 480] on input "This trade partner is better than most" at bounding box center [102, 477] width 28 height 28
click at [460, 653] on button "Submit" at bounding box center [441, 660] width 55 height 25
radio input "true"
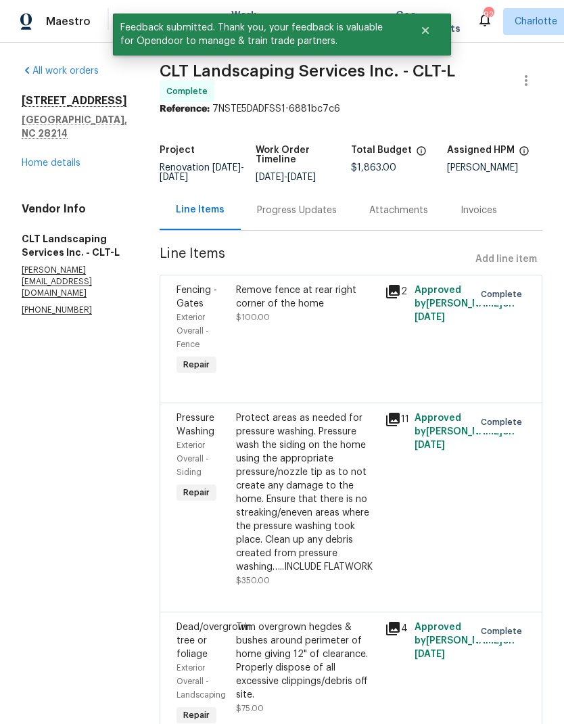
click at [47, 137] on div "505 Old Vine Ct Charlotte, NC 28214 Home details" at bounding box center [75, 132] width 106 height 76
click at [33, 158] on link "Home details" at bounding box center [51, 162] width 59 height 9
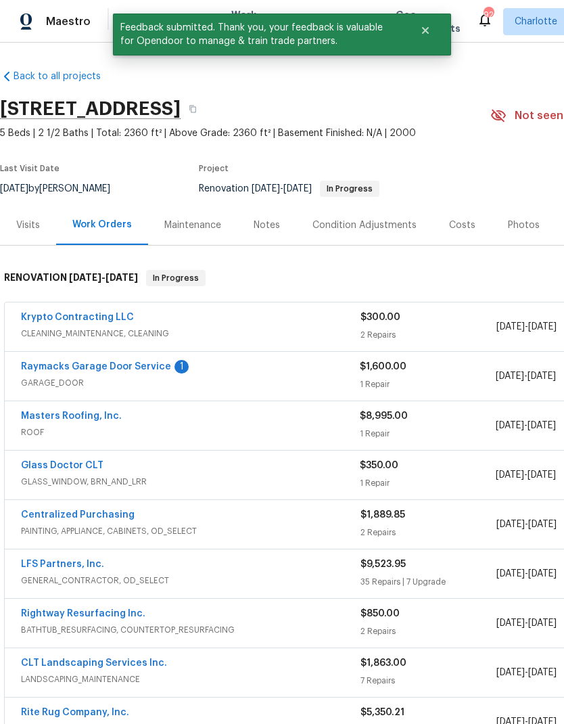
click at [72, 367] on link "Raymacks Garage Door Service" at bounding box center [96, 366] width 150 height 9
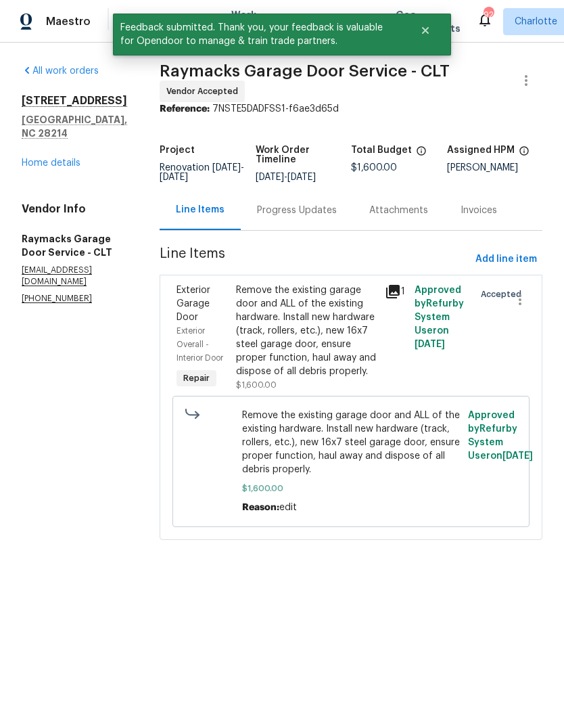
click at [334, 217] on div "Progress Updates" at bounding box center [297, 211] width 80 height 14
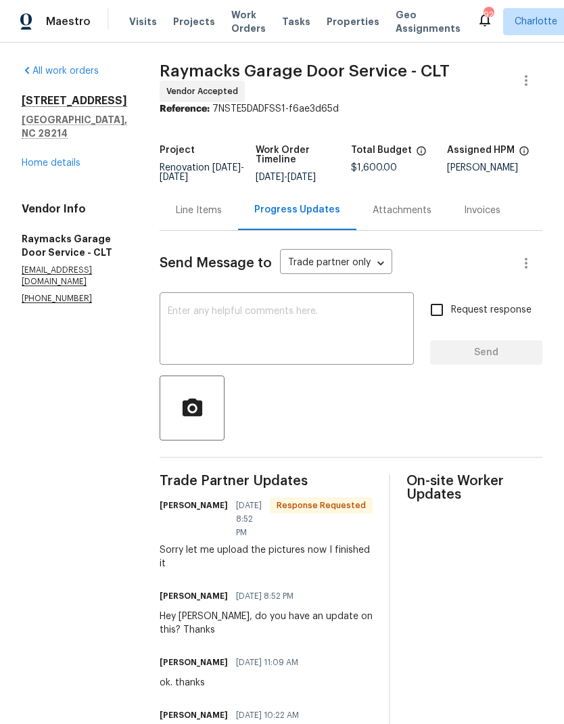
click at [338, 346] on textarea at bounding box center [287, 330] width 238 height 47
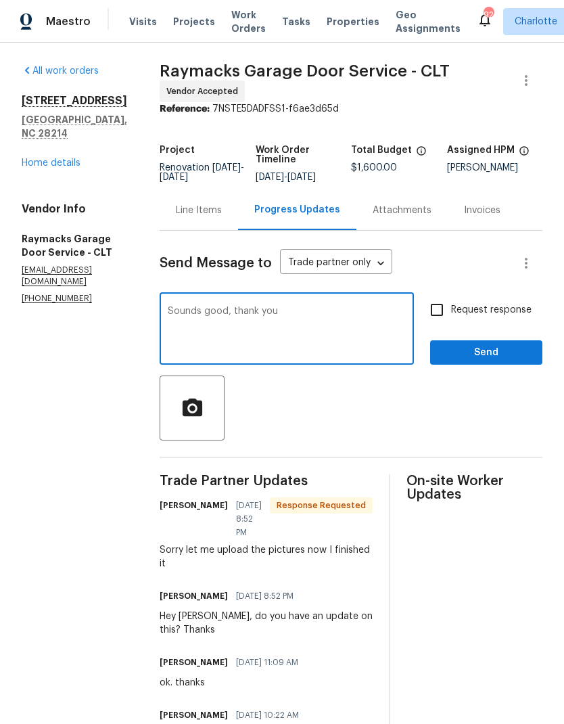
type textarea "Sounds good, thank you"
click at [468, 365] on button "Send" at bounding box center [486, 352] width 112 height 25
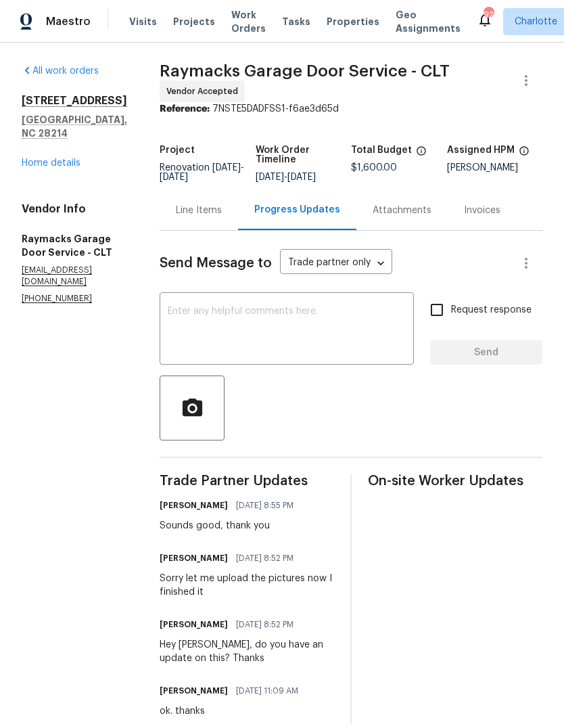
click at [41, 158] on link "Home details" at bounding box center [51, 162] width 59 height 9
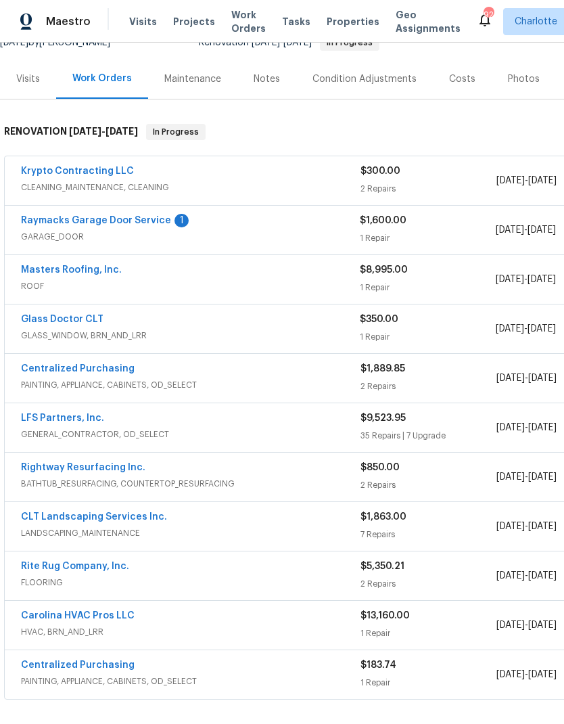
scroll to position [145, 0]
click at [53, 168] on link "Krypto Contracting LLC" at bounding box center [77, 171] width 113 height 9
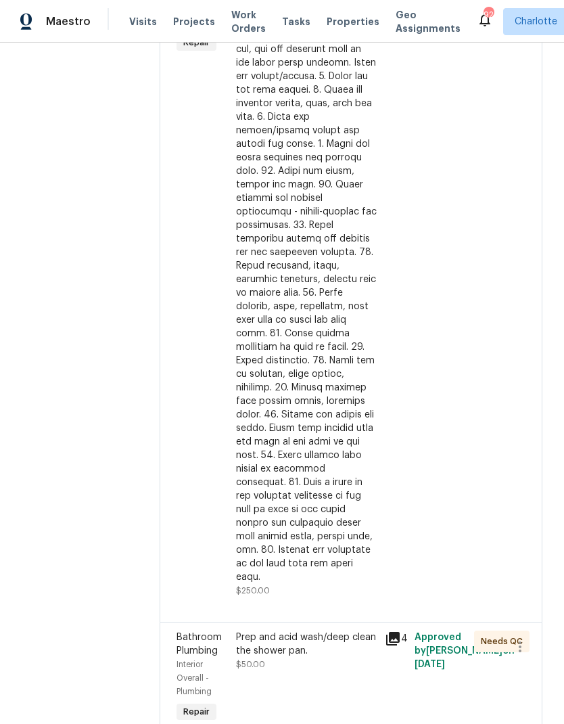
scroll to position [343, 0]
click at [350, 633] on div "Prep and acid wash/deep clean the shower pan." at bounding box center [306, 644] width 141 height 27
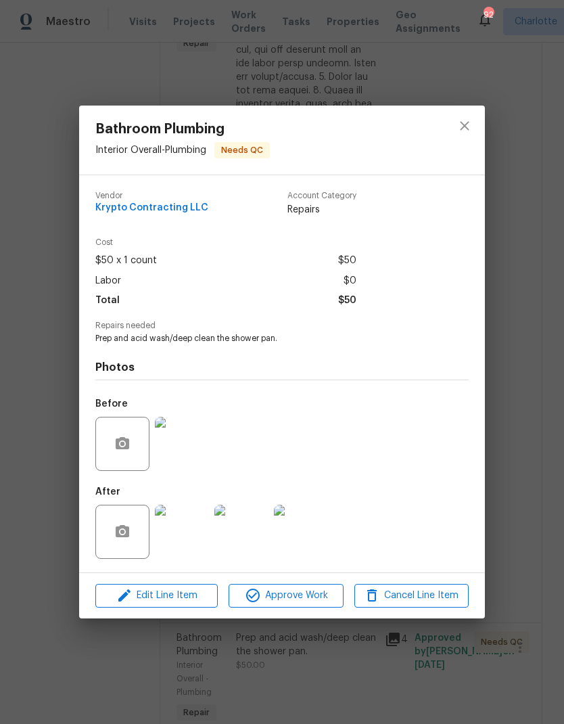
click at [194, 450] on img at bounding box center [182, 444] width 54 height 54
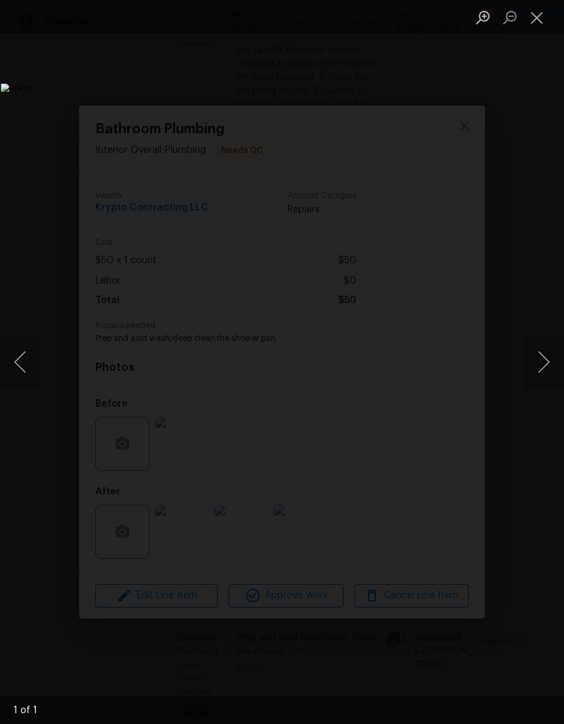
click at [535, 28] on button "Close lightbox" at bounding box center [537, 17] width 27 height 24
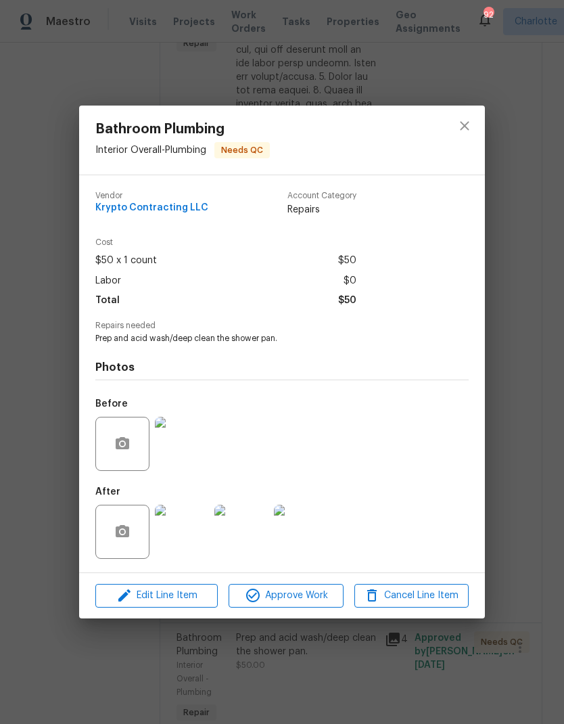
click at [201, 537] on img at bounding box center [182, 532] width 54 height 54
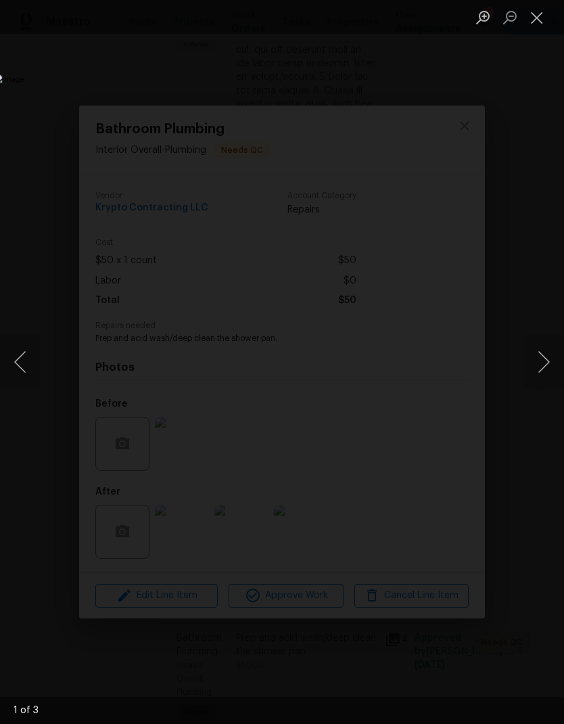
click at [528, 376] on button "Next image" at bounding box center [544, 362] width 41 height 54
click at [536, 369] on button "Next image" at bounding box center [544, 362] width 41 height 54
click at [542, 362] on button "Next image" at bounding box center [544, 362] width 41 height 54
click at [536, 26] on button "Close lightbox" at bounding box center [537, 17] width 27 height 24
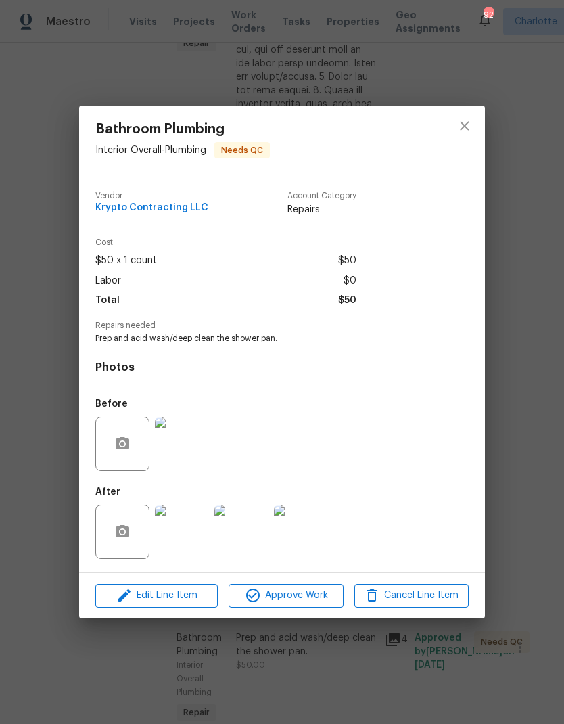
click at [197, 443] on img at bounding box center [182, 444] width 54 height 54
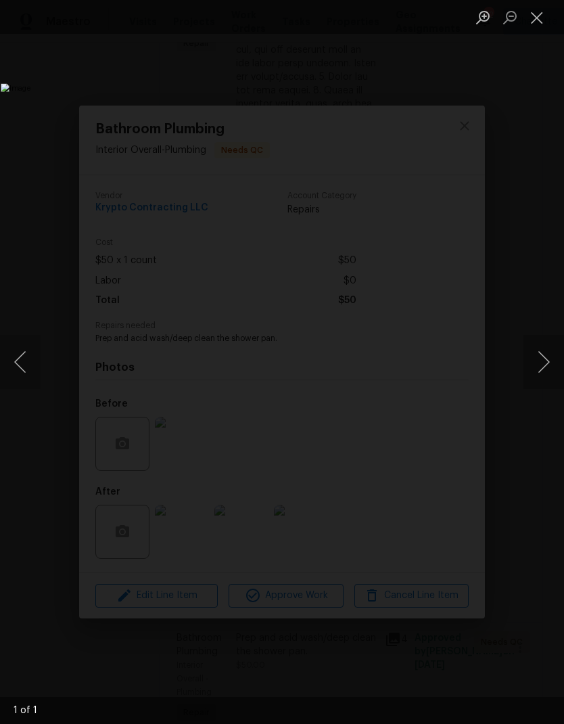
click at [542, 29] on button "Close lightbox" at bounding box center [537, 17] width 27 height 24
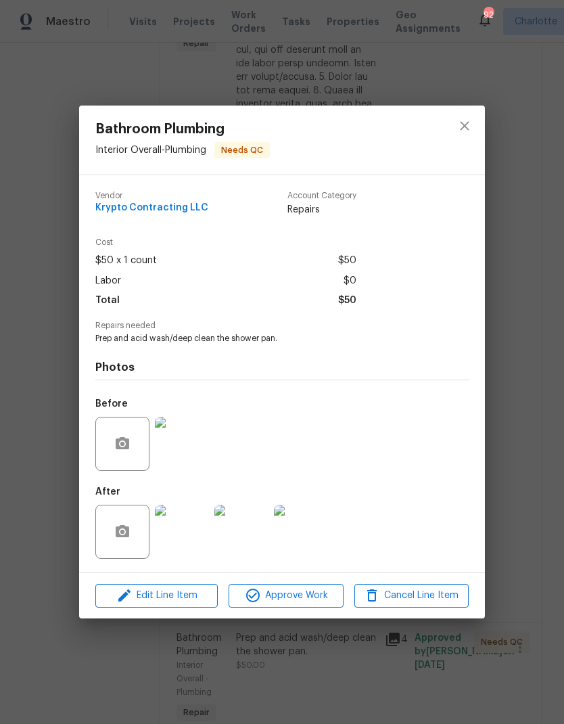
click at [197, 530] on img at bounding box center [182, 532] width 54 height 54
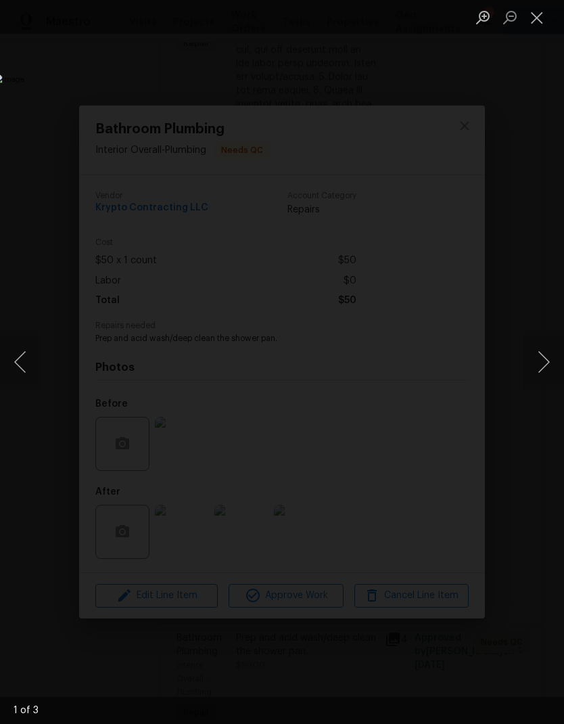
click at [535, 347] on button "Next image" at bounding box center [544, 362] width 41 height 54
click at [539, 348] on button "Next image" at bounding box center [544, 362] width 41 height 54
click at [544, 350] on button "Next image" at bounding box center [544, 362] width 41 height 54
click at [529, 28] on button "Close lightbox" at bounding box center [537, 17] width 27 height 24
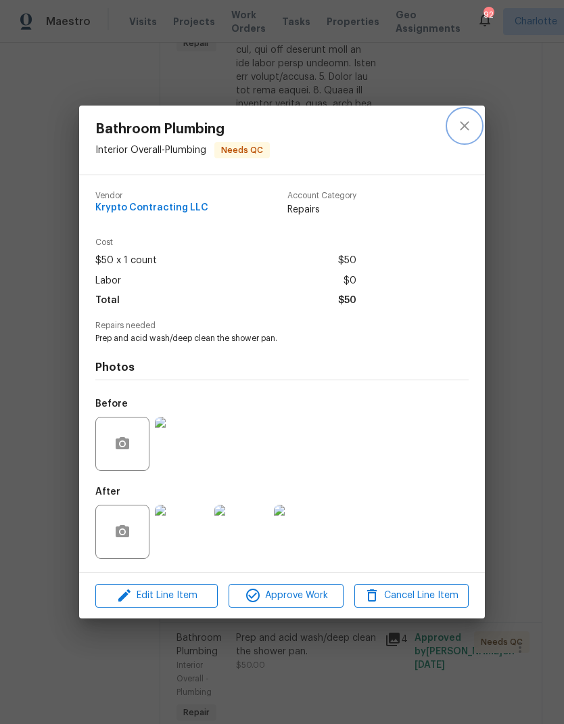
click at [468, 131] on icon "close" at bounding box center [465, 126] width 16 height 16
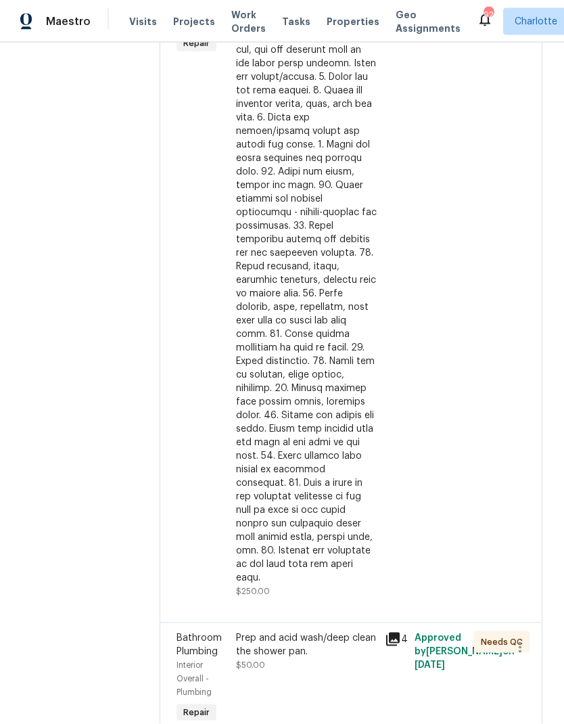
scroll to position [54, 0]
click at [346, 631] on div "Prep and acid wash/deep clean the shower pan." at bounding box center [306, 644] width 141 height 27
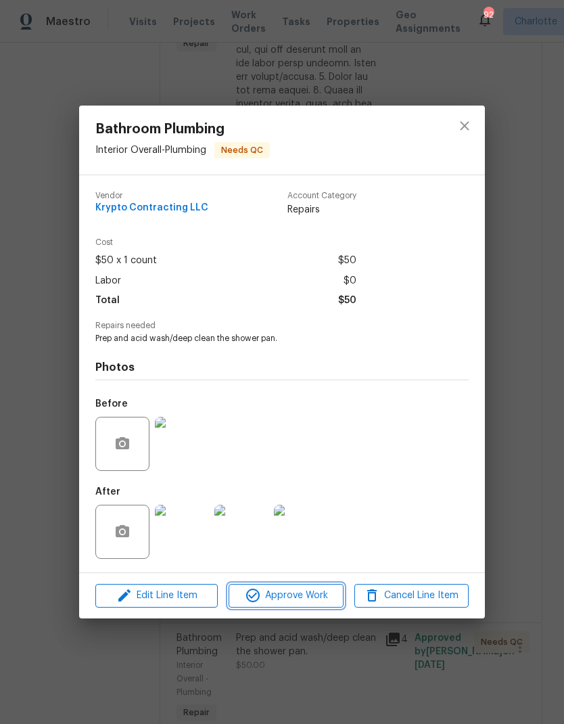
click at [332, 607] on button "Approve Work" at bounding box center [286, 596] width 114 height 24
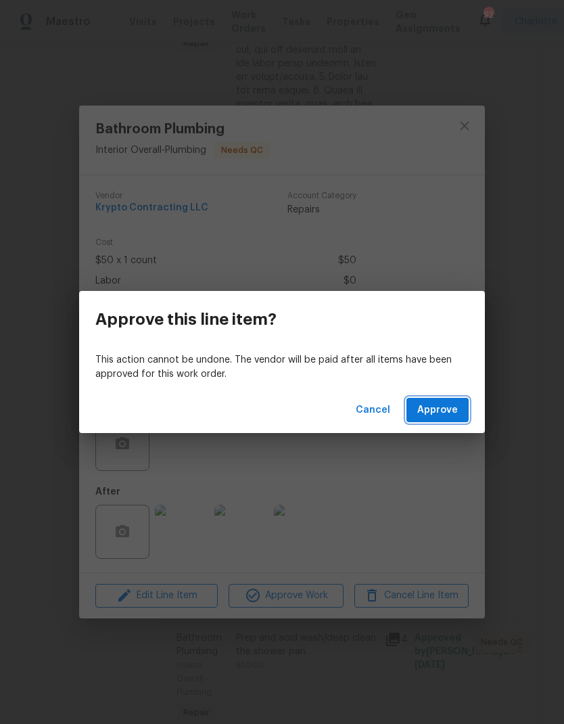
click at [468, 401] on button "Approve" at bounding box center [438, 410] width 62 height 25
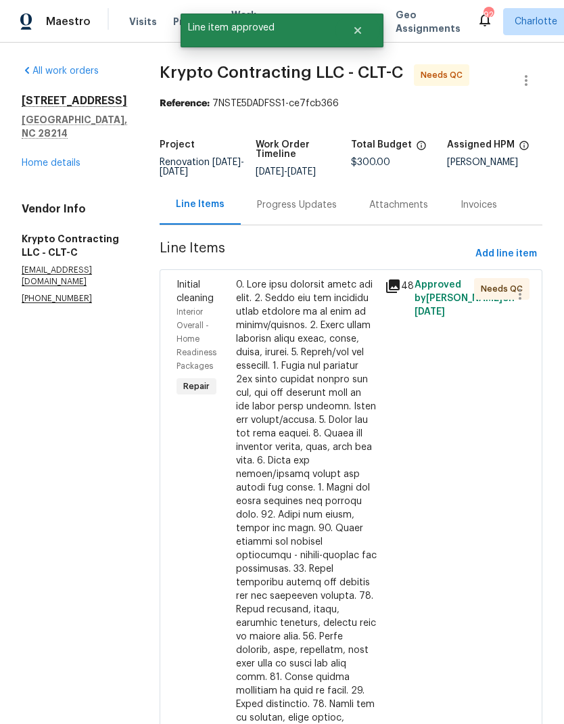
scroll to position [0, 0]
click at [343, 307] on div at bounding box center [306, 603] width 141 height 650
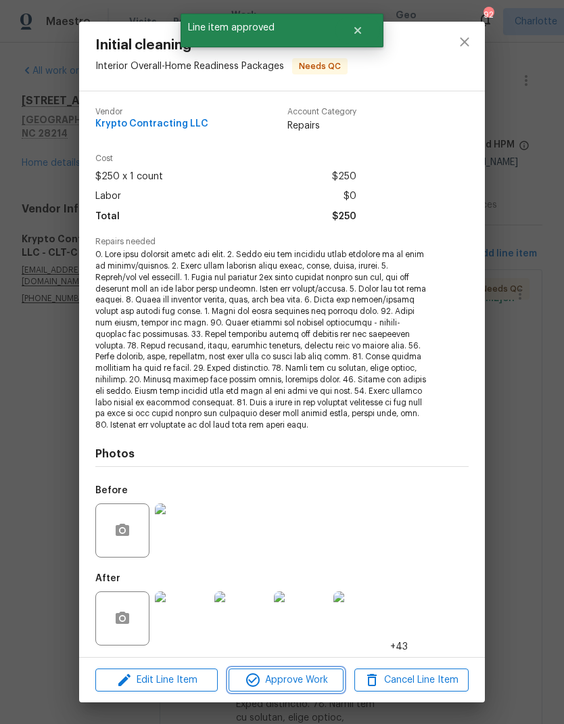
click at [309, 673] on span "Approve Work" at bounding box center [286, 680] width 106 height 17
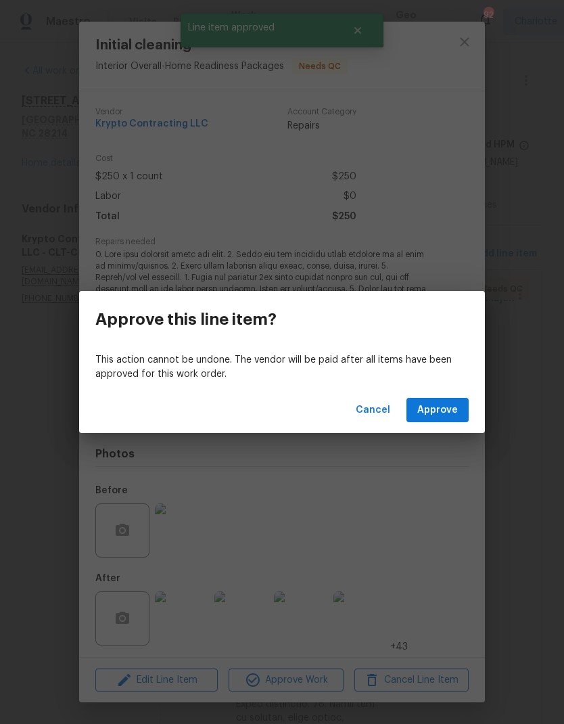
click at [449, 394] on div "Cancel Approve" at bounding box center [282, 410] width 406 height 47
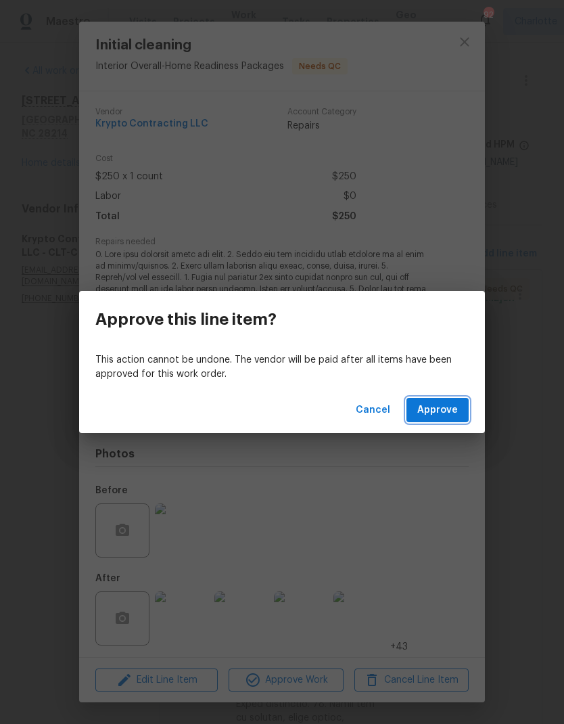
click at [449, 414] on span "Approve" at bounding box center [437, 410] width 41 height 17
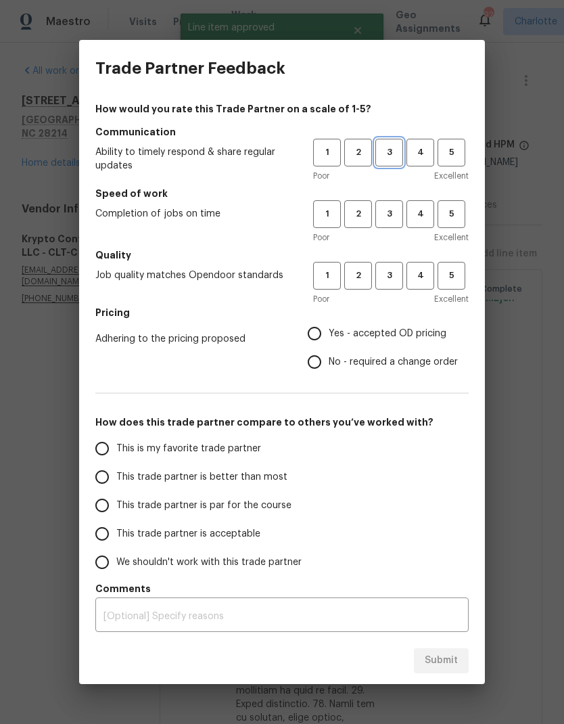
click at [394, 150] on span "3" at bounding box center [389, 153] width 25 height 16
click at [390, 212] on span "3" at bounding box center [389, 214] width 25 height 16
click at [403, 258] on h5 "Quality" at bounding box center [282, 255] width 374 height 14
click at [393, 283] on span "3" at bounding box center [389, 276] width 25 height 16
click at [321, 329] on input "Yes - accepted OD pricing" at bounding box center [314, 333] width 28 height 28
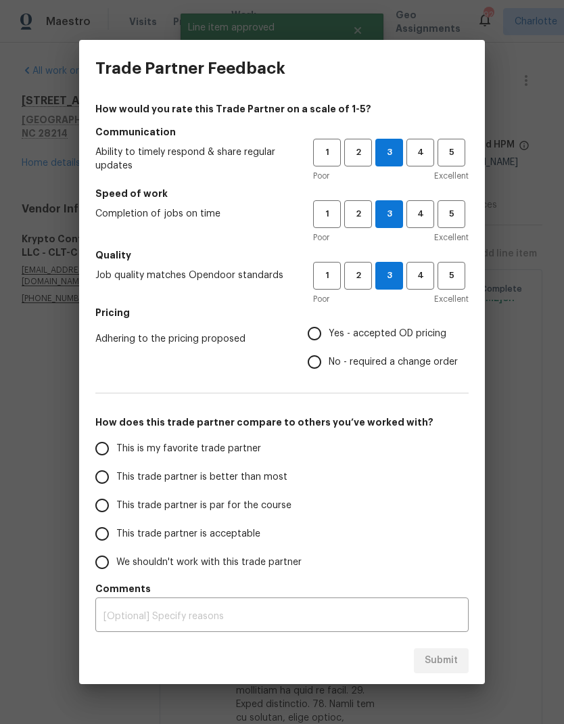
radio input "true"
click at [89, 477] on input "This trade partner is better than most" at bounding box center [102, 477] width 28 height 28
click at [463, 631] on div "x ​" at bounding box center [282, 616] width 374 height 31
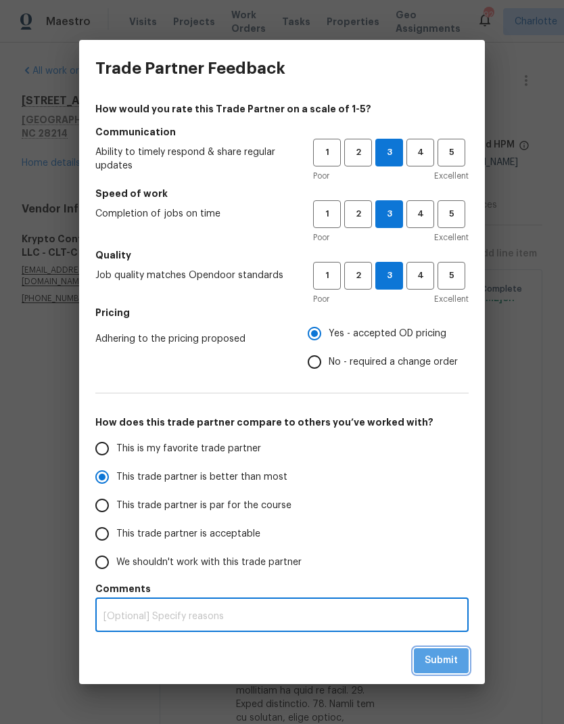
click at [447, 669] on span "Submit" at bounding box center [441, 660] width 33 height 17
radio input "true"
radio input "false"
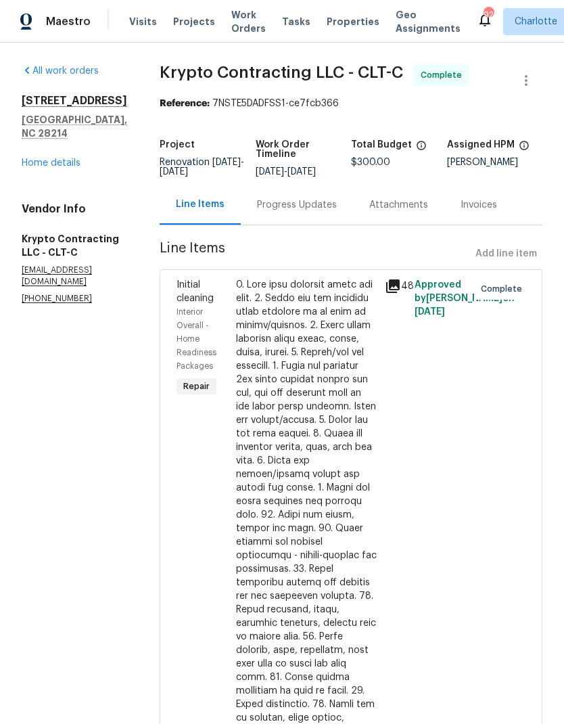
click at [41, 158] on link "Home details" at bounding box center [51, 162] width 59 height 9
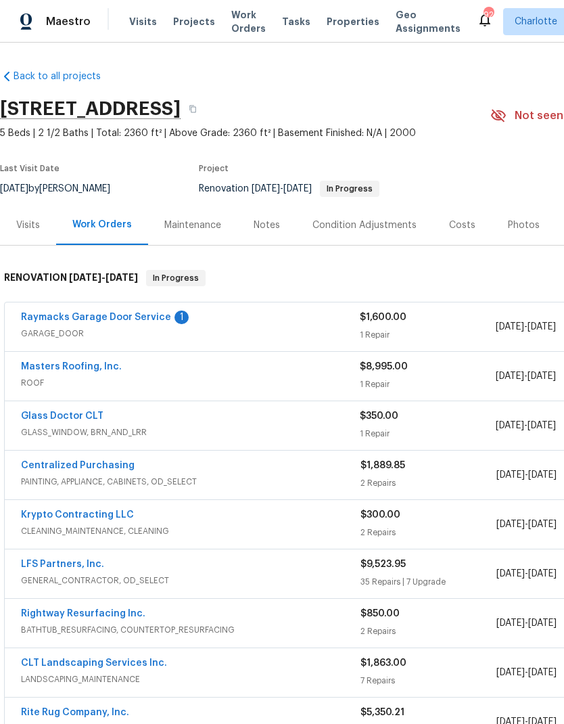
click at [55, 319] on link "Raymacks Garage Door Service" at bounding box center [96, 317] width 150 height 9
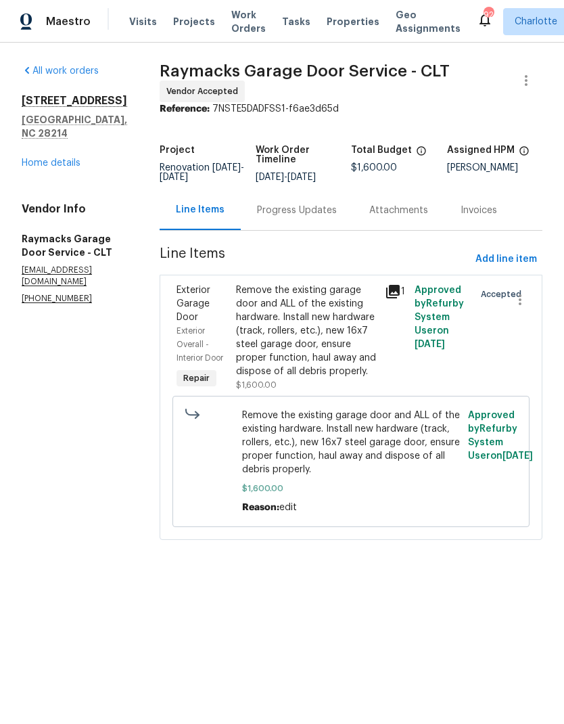
click at [323, 230] on div "Progress Updates" at bounding box center [297, 210] width 112 height 40
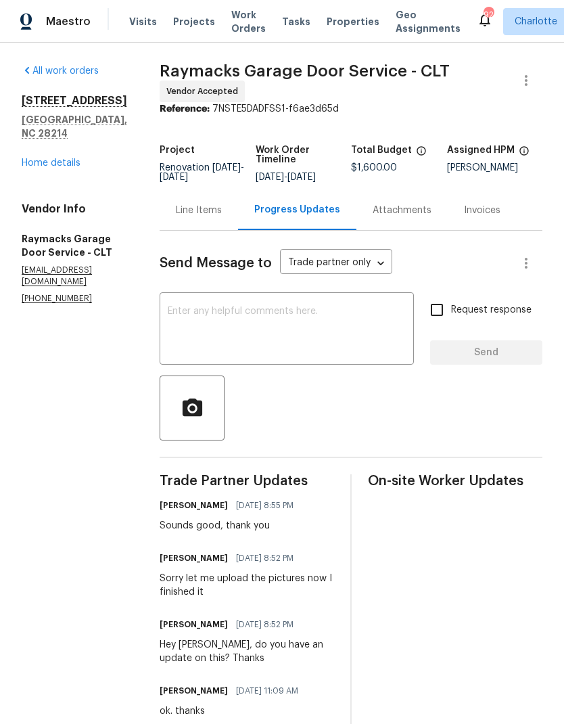
click at [45, 158] on link "Home details" at bounding box center [51, 162] width 59 height 9
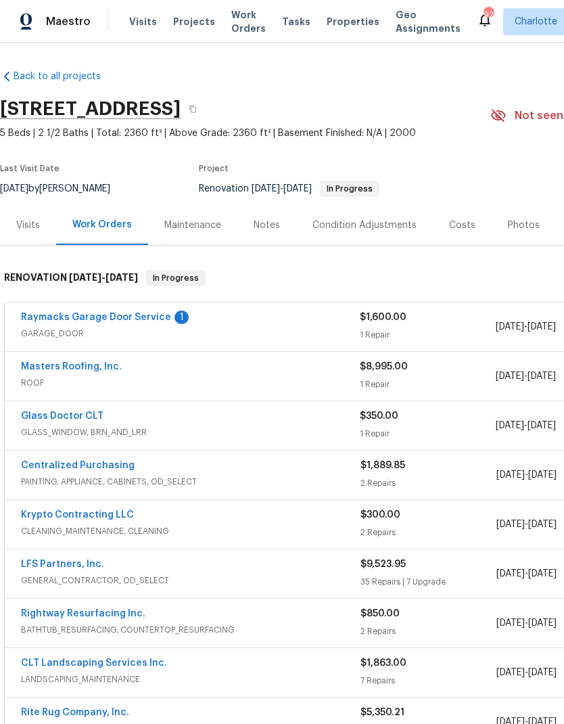
click at [210, 234] on div "Maintenance" at bounding box center [192, 225] width 89 height 40
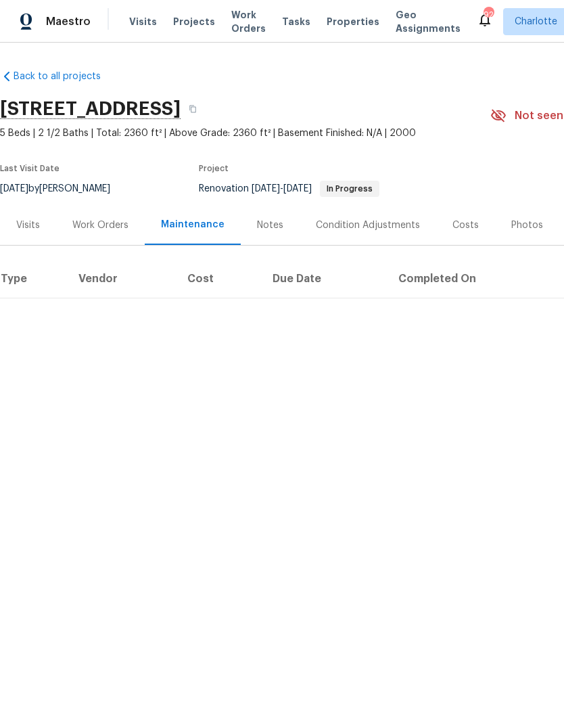
click at [188, 18] on span "Projects" at bounding box center [194, 22] width 42 height 14
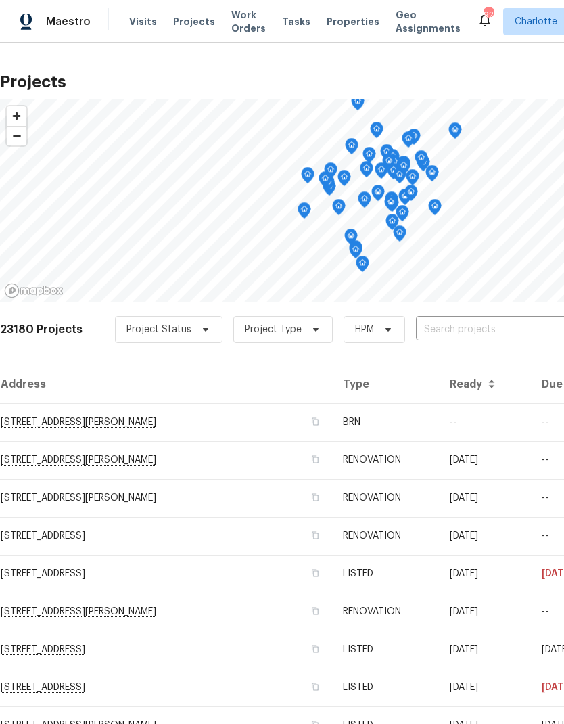
click at [443, 334] on input "text" at bounding box center [493, 329] width 155 height 21
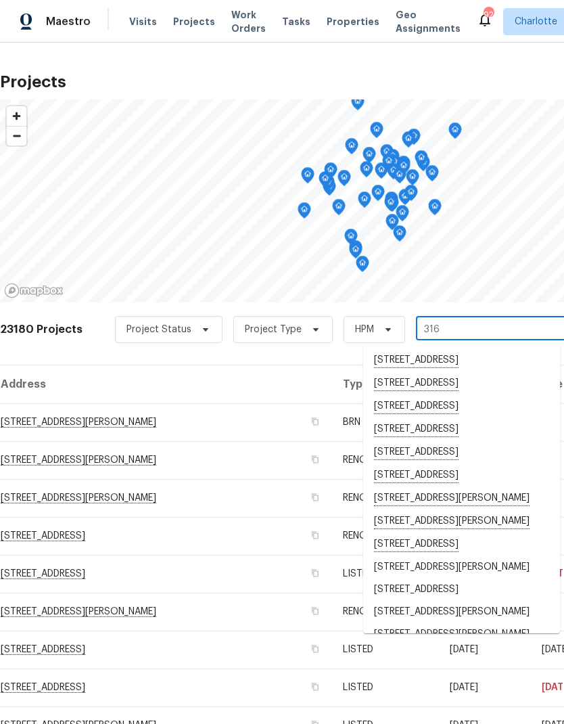
type input "316 e"
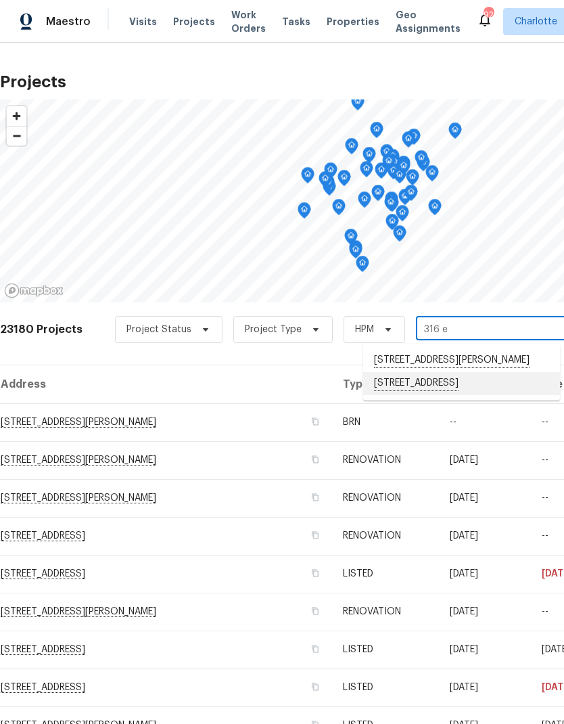
click at [461, 388] on li "316 Epperstone Ln, Matthews, NC 28105" at bounding box center [461, 383] width 197 height 23
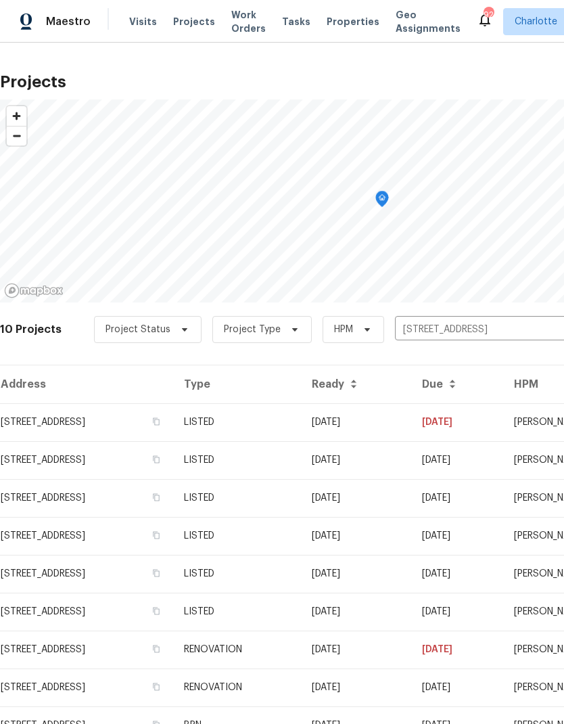
click at [130, 432] on td "316 Epperstone Ln, Matthews, NC 28105" at bounding box center [86, 422] width 173 height 38
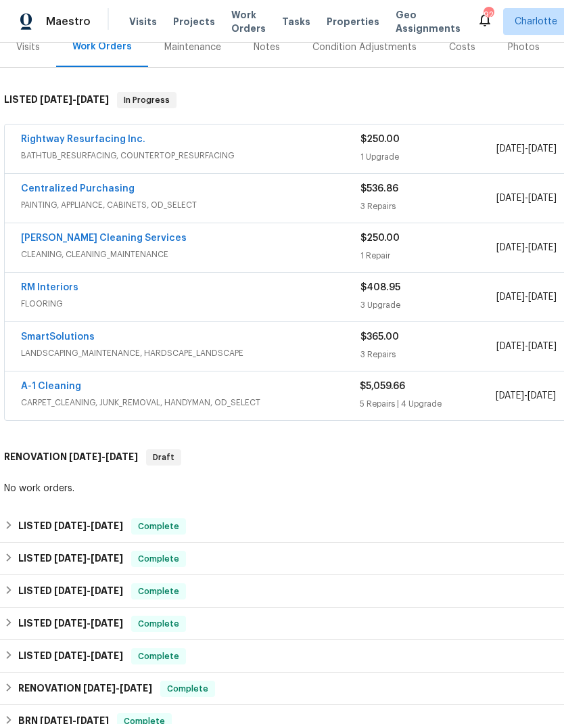
scroll to position [185, 0]
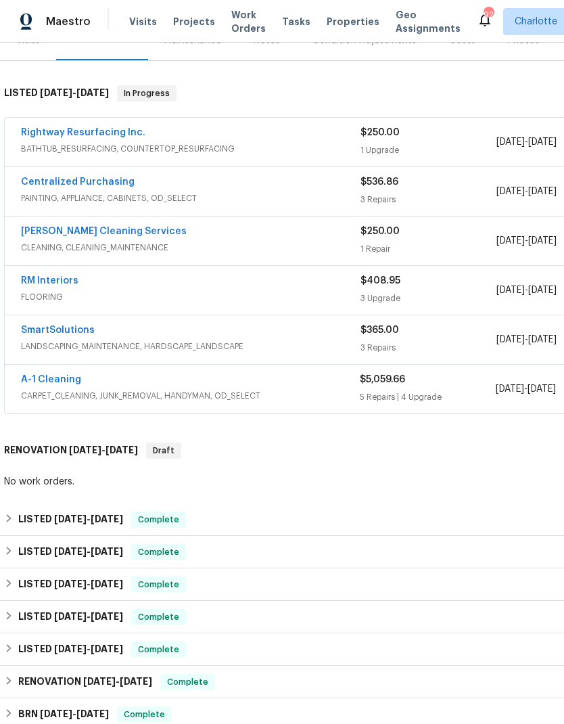
click at [68, 375] on link "A-1 Cleaning" at bounding box center [51, 379] width 60 height 9
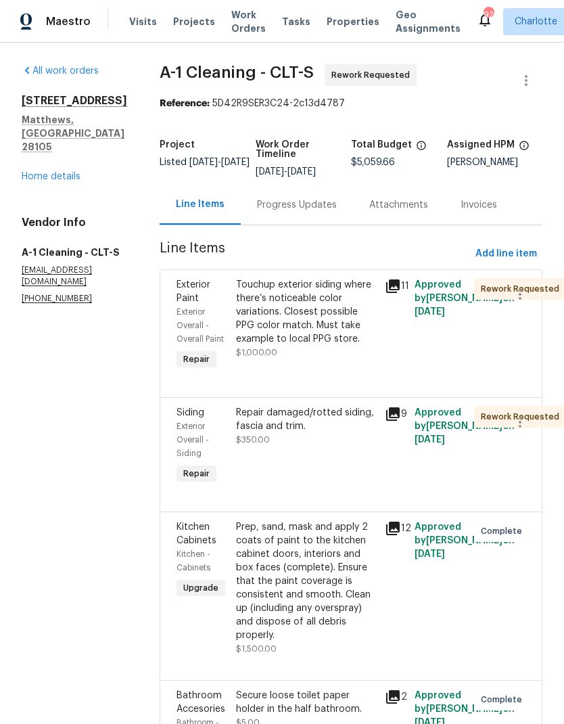
click at [305, 216] on div "Progress Updates" at bounding box center [297, 205] width 112 height 40
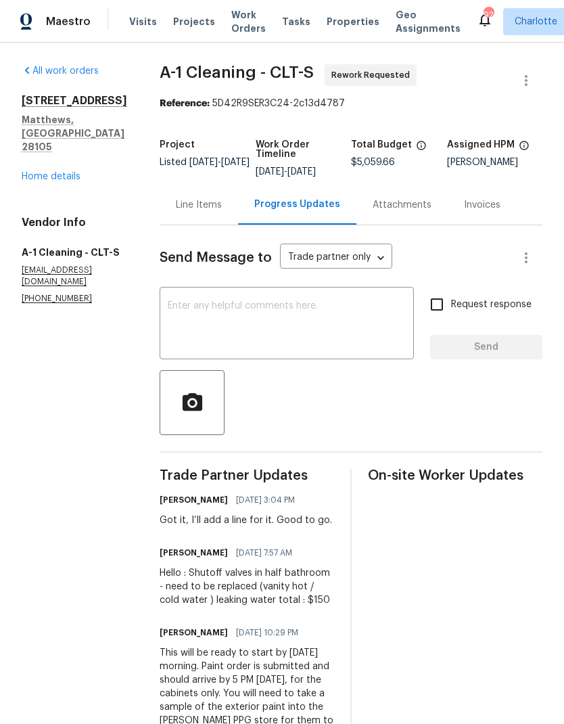
click at [334, 334] on textarea at bounding box center [287, 324] width 238 height 47
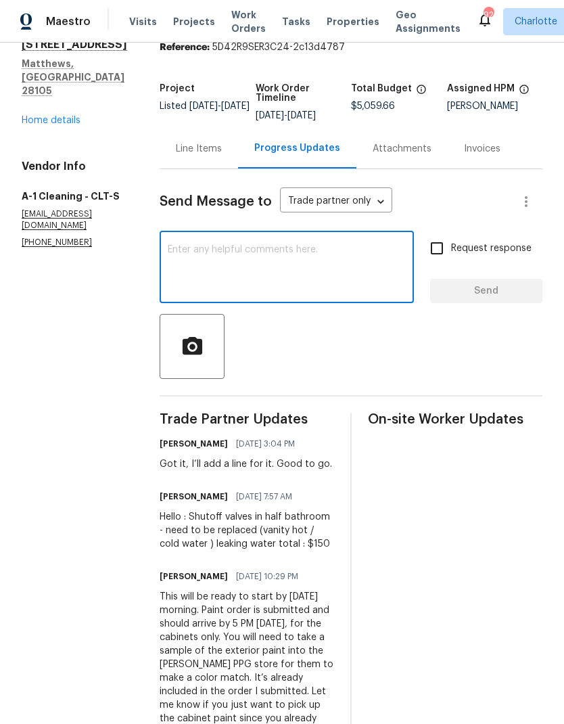
scroll to position [55, 0]
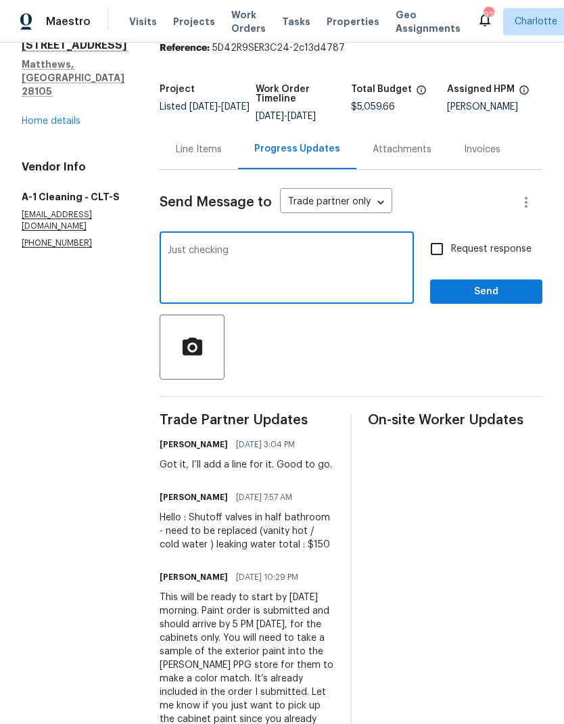
type textarea "Just"
type textarea "Just checking in on this one. Was everything finished this weekend?"
click at [168, 246] on textarea "Just checking in on this one. Was everything finished this weekend?" at bounding box center [287, 269] width 238 height 47
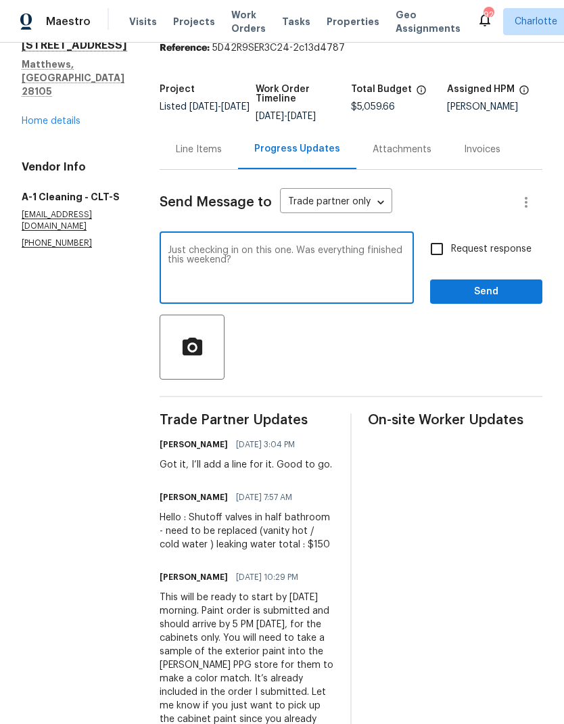
click at [173, 246] on textarea "Just checking in on this one. Was everything finished this weekend?" at bounding box center [287, 269] width 238 height 47
type textarea "F"
click at [293, 246] on textarea "Were you guys able to finish this weekend?" at bounding box center [287, 269] width 238 height 47
click at [292, 246] on textarea "Were you guys able to finish this weekend?" at bounding box center [287, 269] width 238 height 47
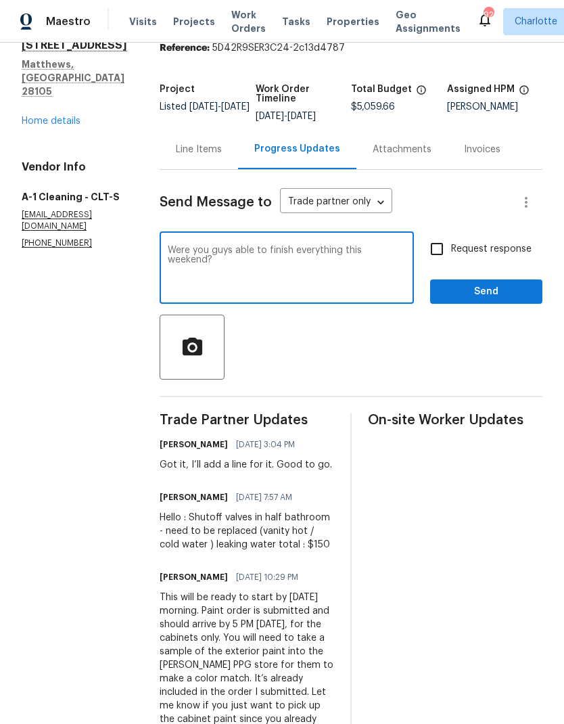
scroll to position [6, 0]
click at [168, 246] on textarea "Were you guys able to finish everything this weekend?" at bounding box center [287, 269] width 238 height 47
click at [196, 246] on textarea "Hello, Were you guys able to finish everything this weekend?" at bounding box center [287, 269] width 238 height 47
click at [371, 405] on div "Send Message to Trade partner only Trade partner only ​ Hello, Were you guys ab…" at bounding box center [351, 463] width 383 height 586
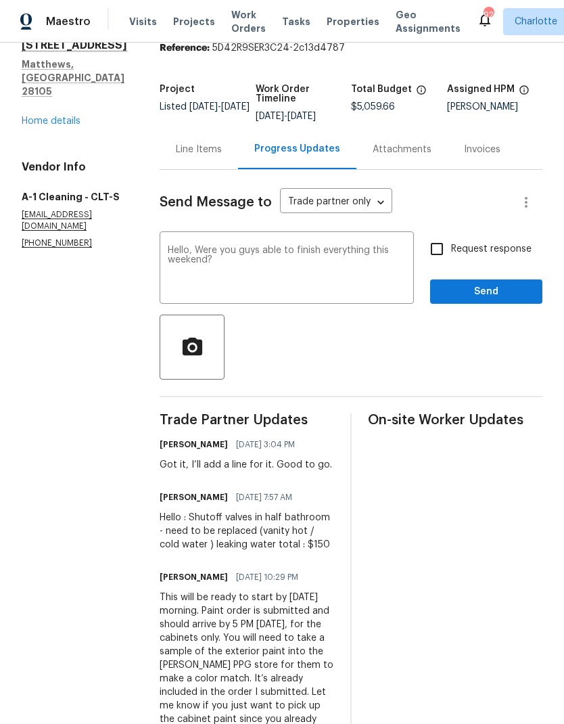
click at [211, 248] on textarea "Hello, Were you guys able to finish everything this weekend?" at bounding box center [287, 269] width 238 height 47
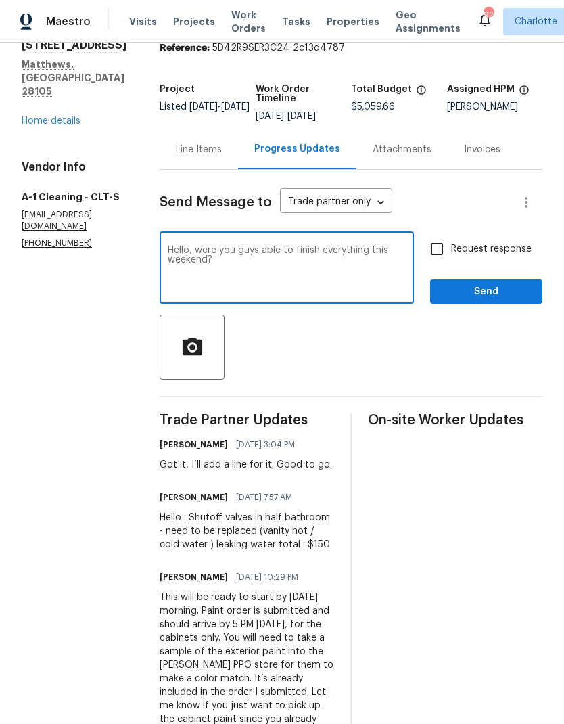
type textarea "Hello, were you guys able to finish everything this weekend?"
click at [435, 248] on input "Request response" at bounding box center [437, 249] width 28 height 28
checkbox input "true"
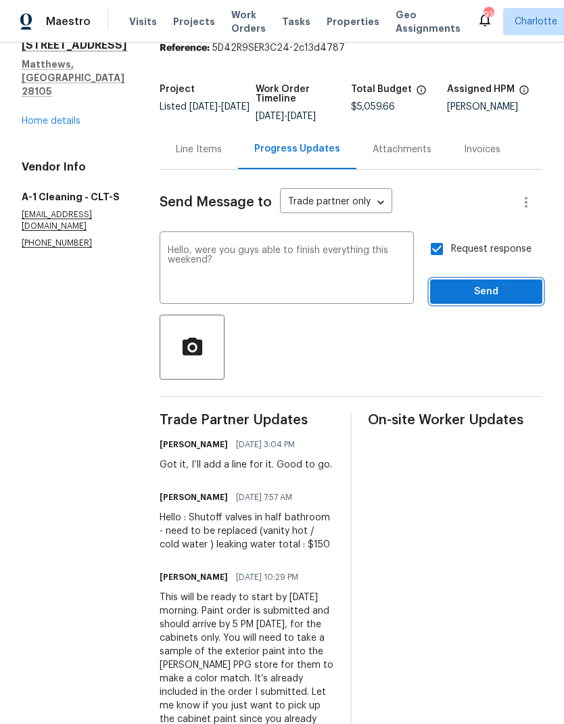
click at [488, 292] on span "Send" at bounding box center [486, 292] width 91 height 17
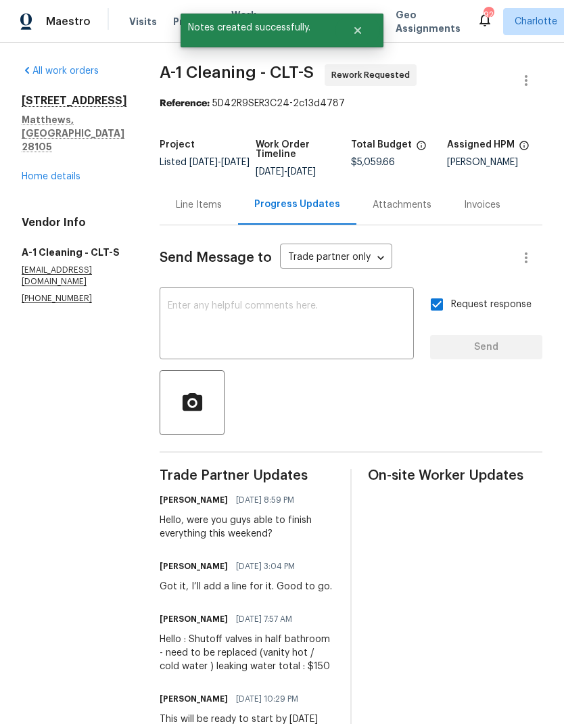
scroll to position [0, 0]
click at [81, 164] on div "All work orders 316 Epperstone Ln Matthews, NC 28105 Home details Vendor Info A…" at bounding box center [75, 184] width 106 height 240
click at [69, 172] on link "Home details" at bounding box center [51, 176] width 59 height 9
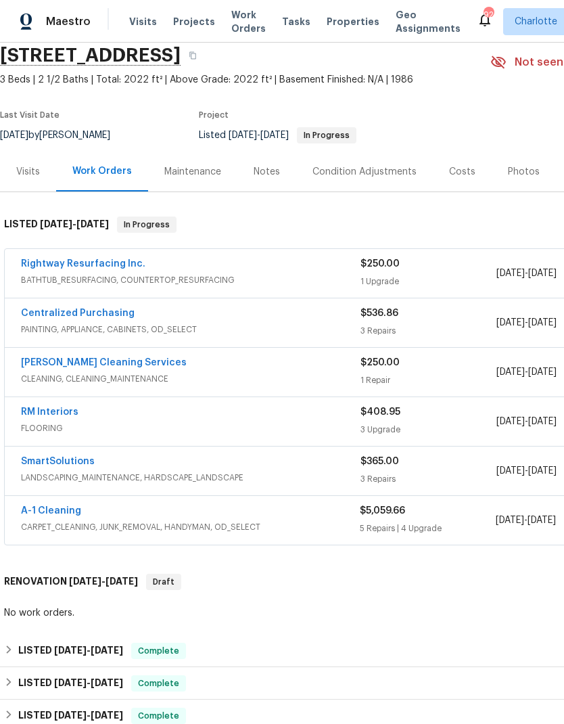
scroll to position [54, 0]
click at [67, 514] on link "A-1 Cleaning" at bounding box center [51, 509] width 60 height 9
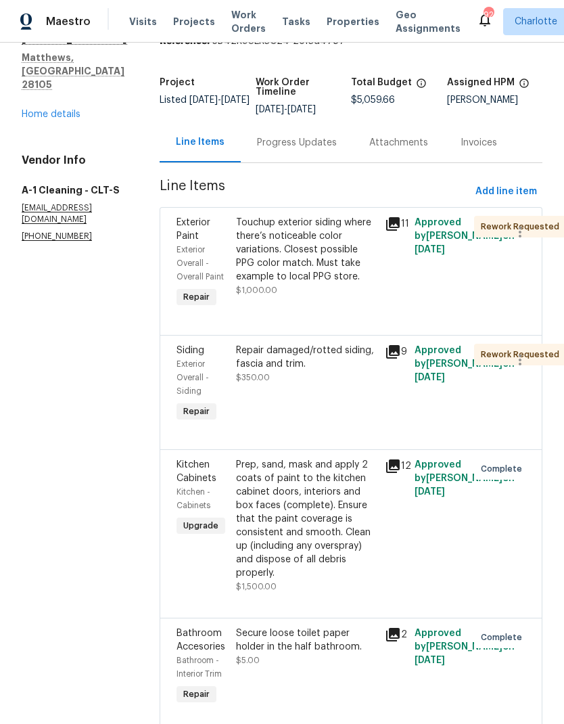
scroll to position [63, 0]
click at [357, 232] on div "Touchup exterior siding where there’s noticeable color variations. Closest poss…" at bounding box center [306, 249] width 141 height 68
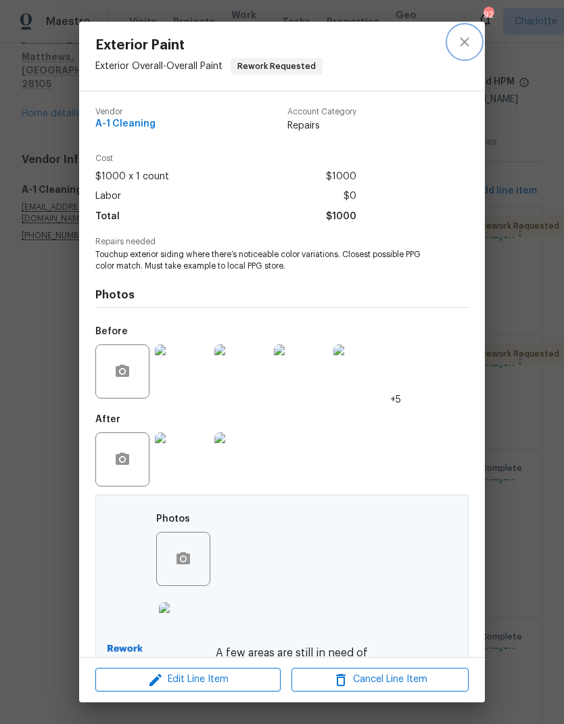
click at [474, 46] on button "close" at bounding box center [465, 42] width 32 height 32
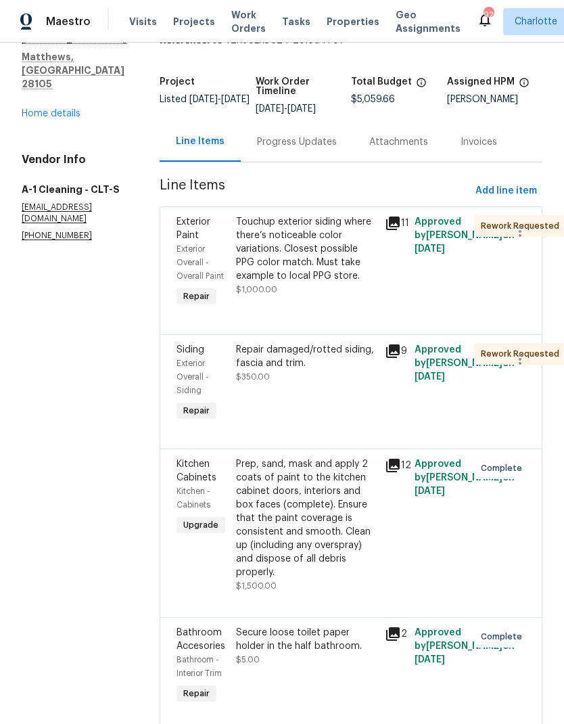
click at [363, 381] on div "Repair damaged/rotted siding, fascia and trim. $350.00" at bounding box center [306, 363] width 141 height 41
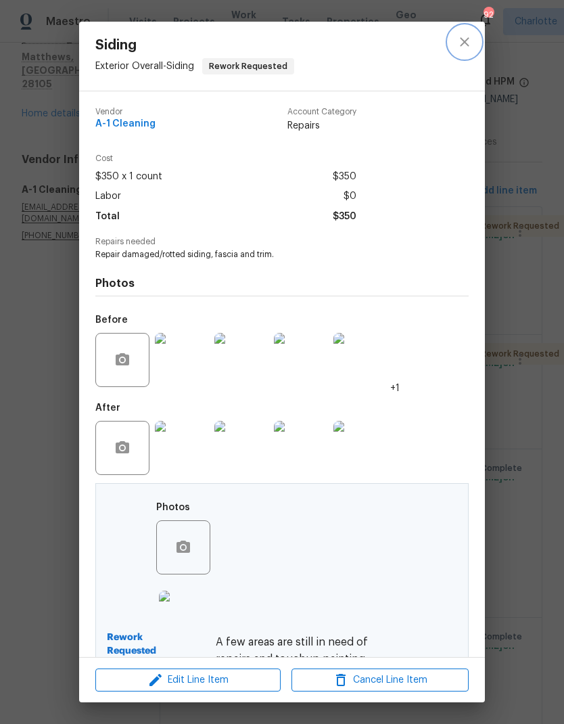
click at [466, 43] on icon "close" at bounding box center [464, 41] width 9 height 9
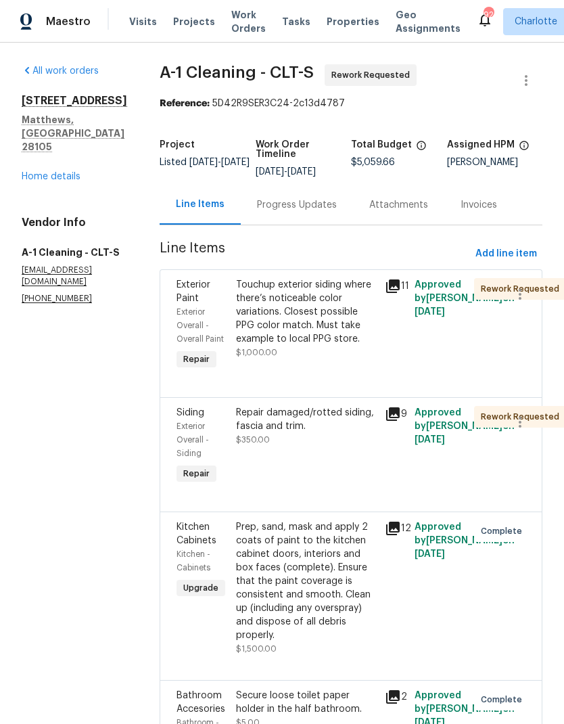
scroll to position [0, 0]
click at [49, 172] on link "Home details" at bounding box center [51, 176] width 59 height 9
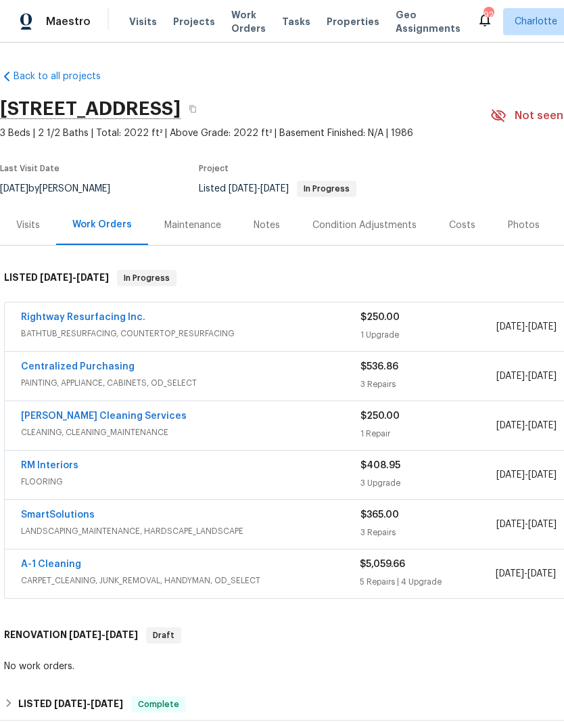
click at [64, 28] on div "Maestro" at bounding box center [45, 21] width 91 height 27
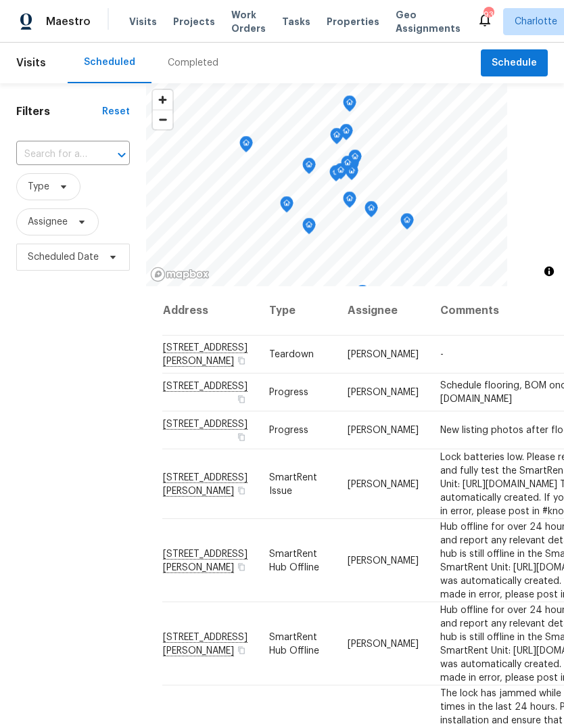
click at [191, 17] on span "Projects" at bounding box center [194, 22] width 42 height 14
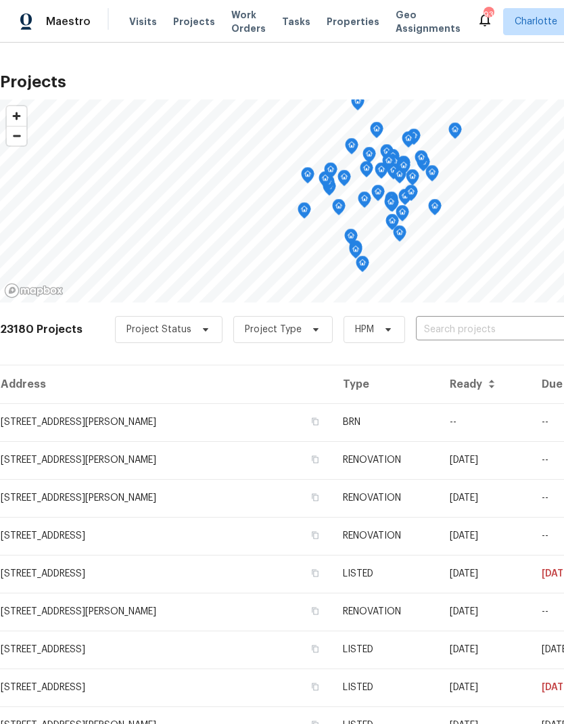
click at [438, 331] on input "text" at bounding box center [493, 329] width 155 height 21
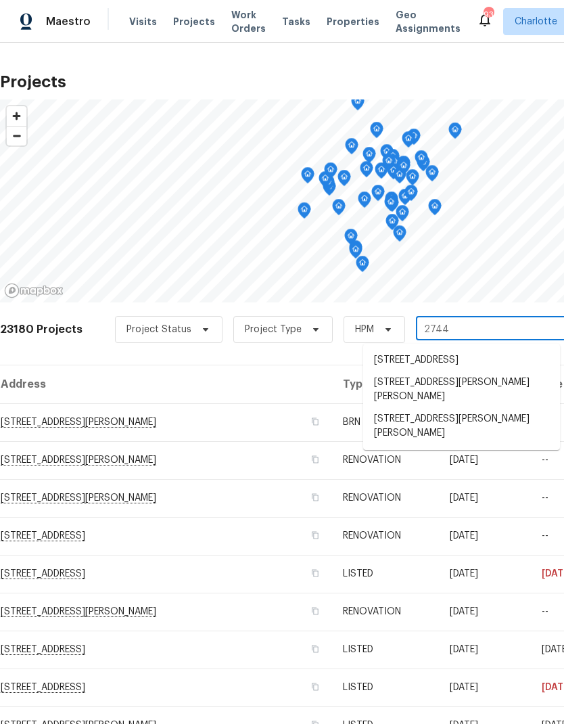
type input "2744 l"
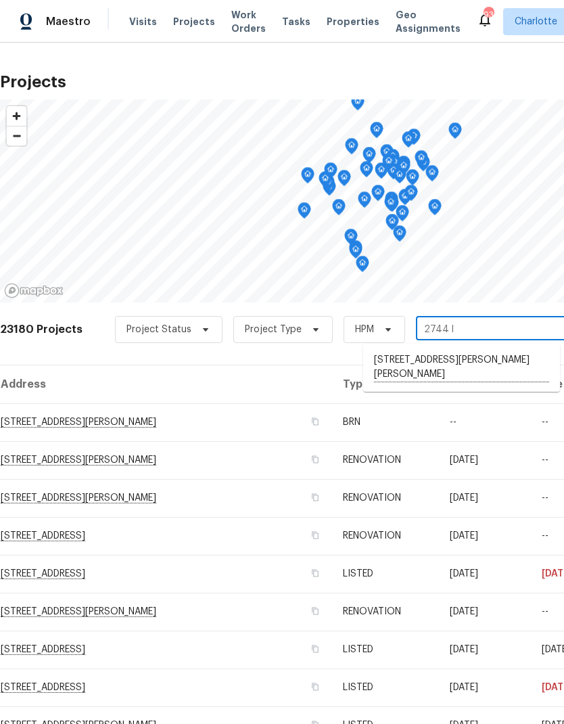
click at [442, 355] on li "2744 Lyndell Way, Lancaster, SC 29720" at bounding box center [461, 367] width 197 height 37
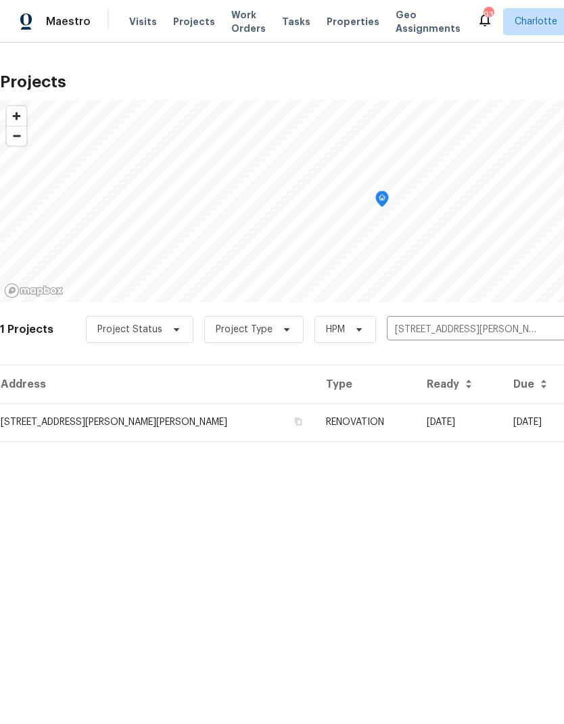
click at [155, 421] on td "2744 Lyndell Way, Lancaster, SC 29720" at bounding box center [157, 422] width 315 height 38
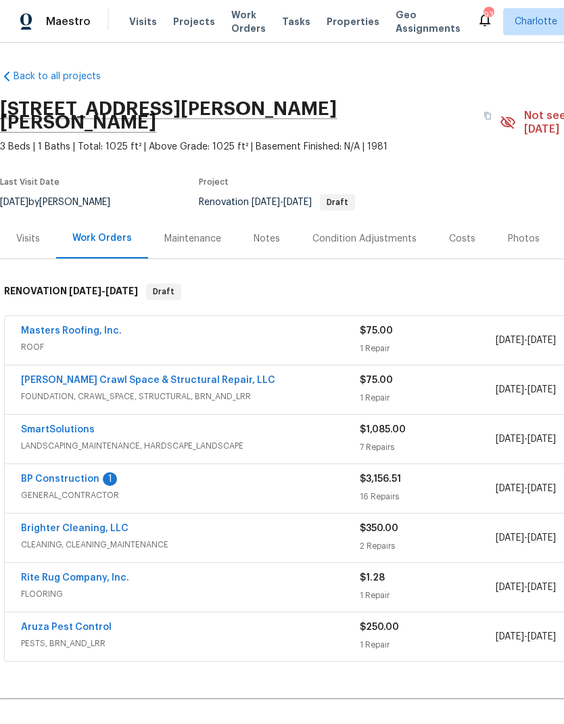
click at [48, 474] on link "BP Construction" at bounding box center [60, 478] width 78 height 9
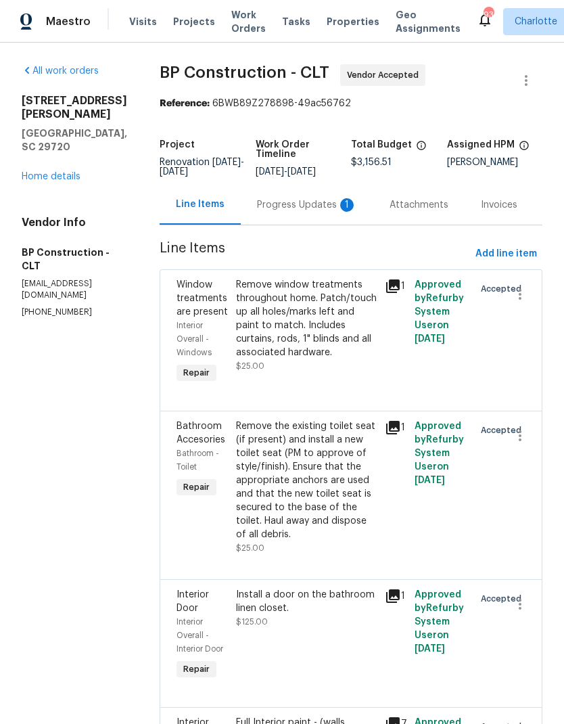
click at [279, 214] on div "Progress Updates 1" at bounding box center [307, 205] width 133 height 40
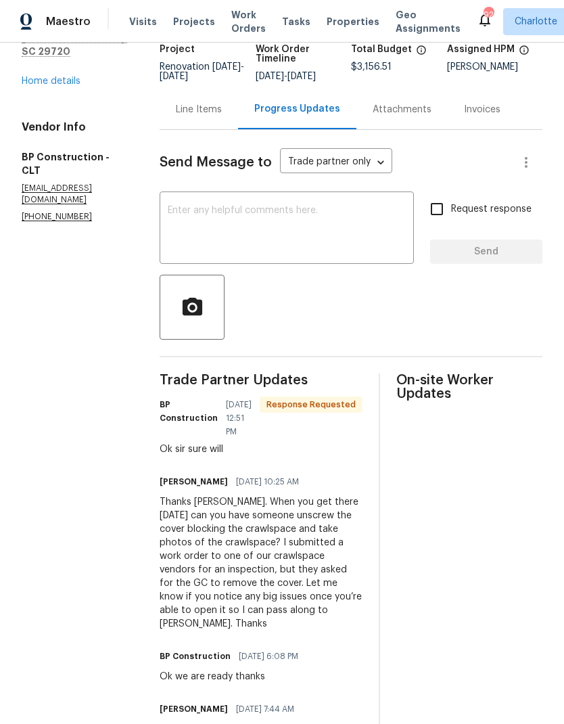
scroll to position [95, 0]
click at [282, 233] on textarea at bounding box center [287, 229] width 238 height 47
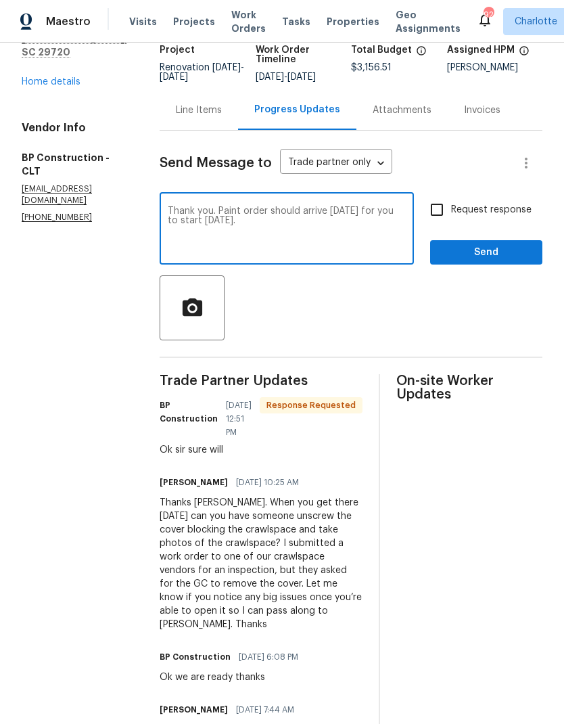
type textarea "Thank you. Paint order should arrive tomorrow for you to start Tuesday."
click at [451, 210] on input "Request response" at bounding box center [437, 210] width 28 height 28
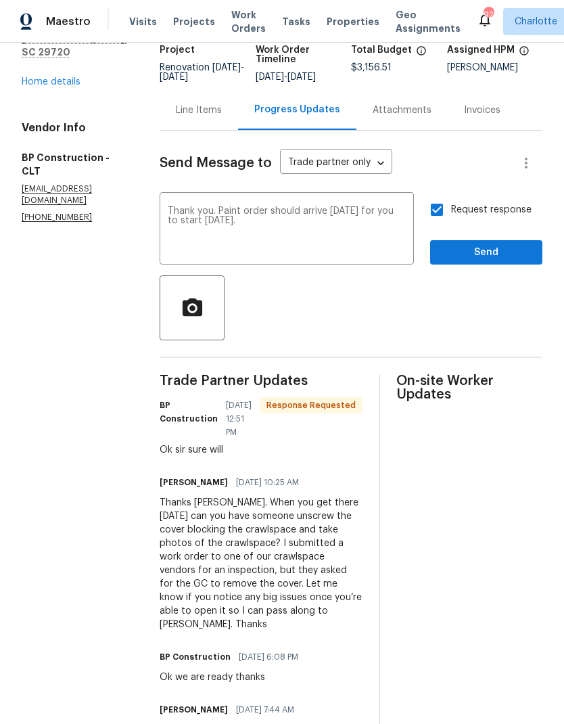
click at [442, 211] on input "Request response" at bounding box center [437, 210] width 28 height 28
checkbox input "false"
click at [490, 257] on span "Send" at bounding box center [486, 252] width 91 height 17
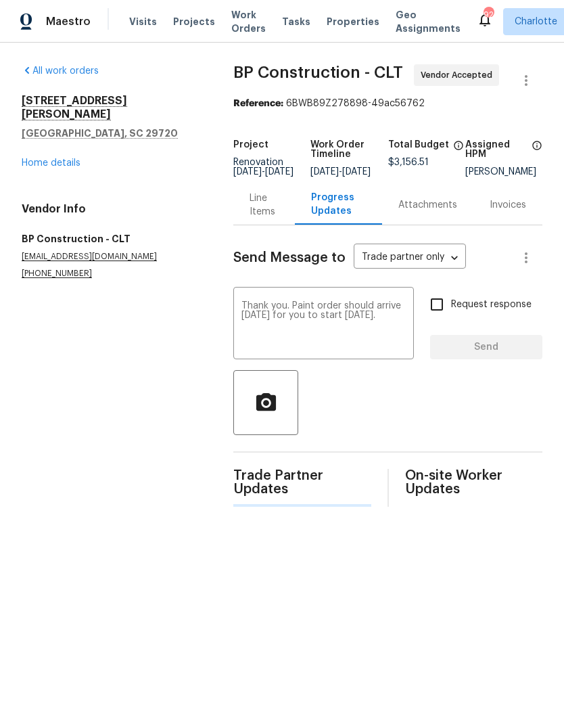
scroll to position [0, 0]
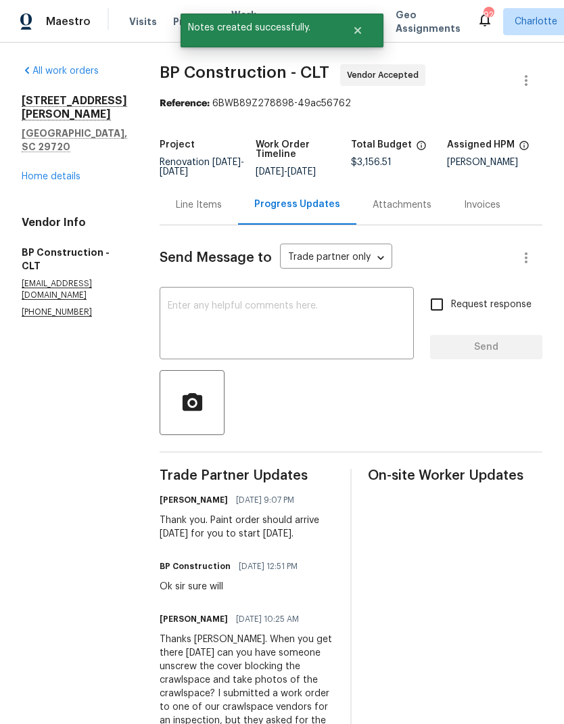
click at [39, 172] on link "Home details" at bounding box center [51, 176] width 59 height 9
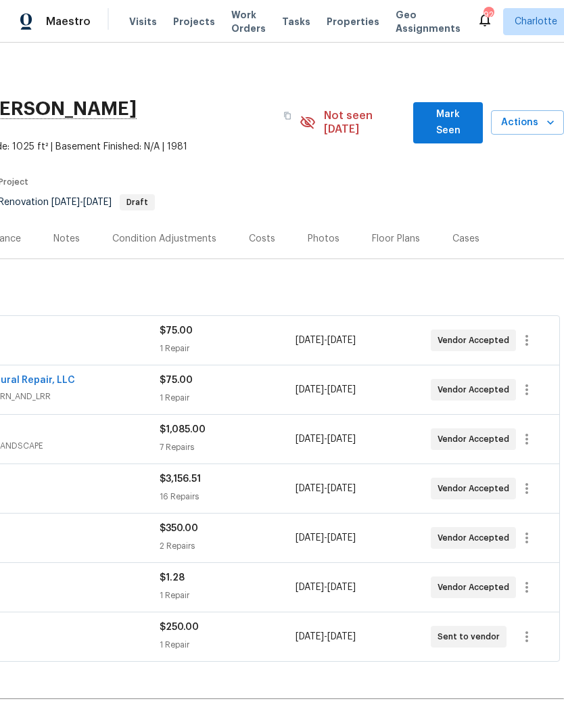
scroll to position [0, 200]
click at [401, 232] on div "Floor Plans" at bounding box center [396, 239] width 48 height 14
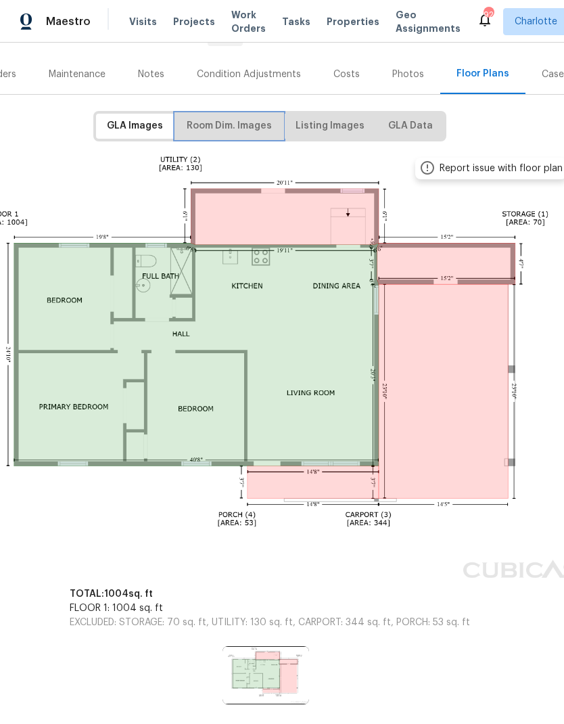
click at [251, 118] on span "Room Dim. Images" at bounding box center [229, 126] width 85 height 17
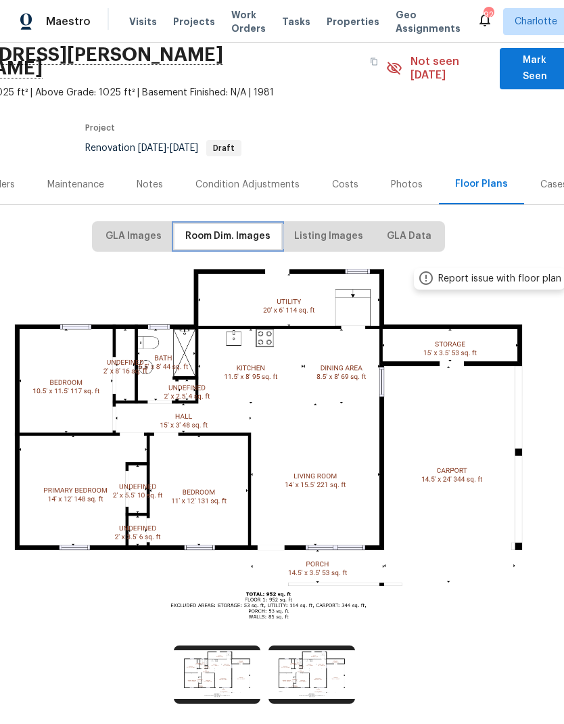
scroll to position [53, 114]
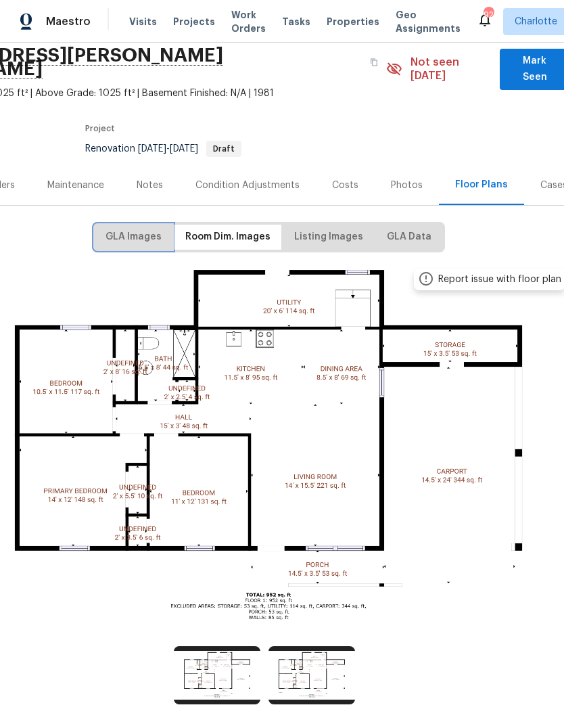
click at [155, 229] on span "GLA Images" at bounding box center [134, 237] width 56 height 17
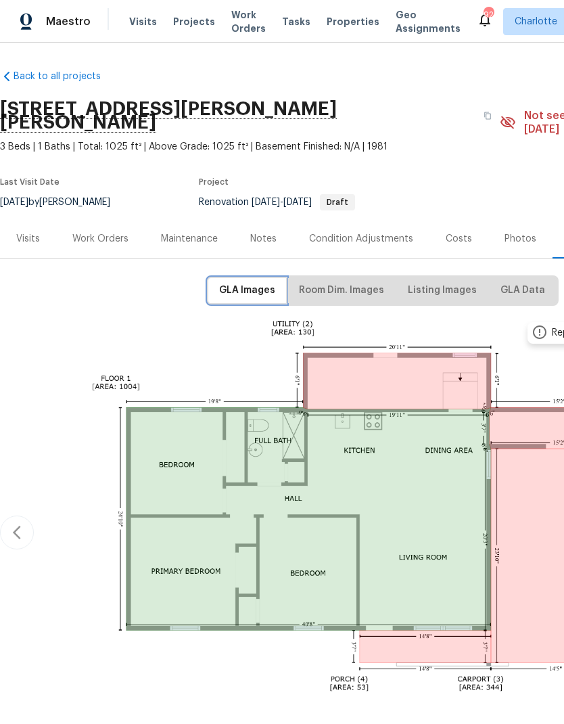
scroll to position [0, 0]
click at [455, 282] on span "Listing Images" at bounding box center [442, 290] width 69 height 17
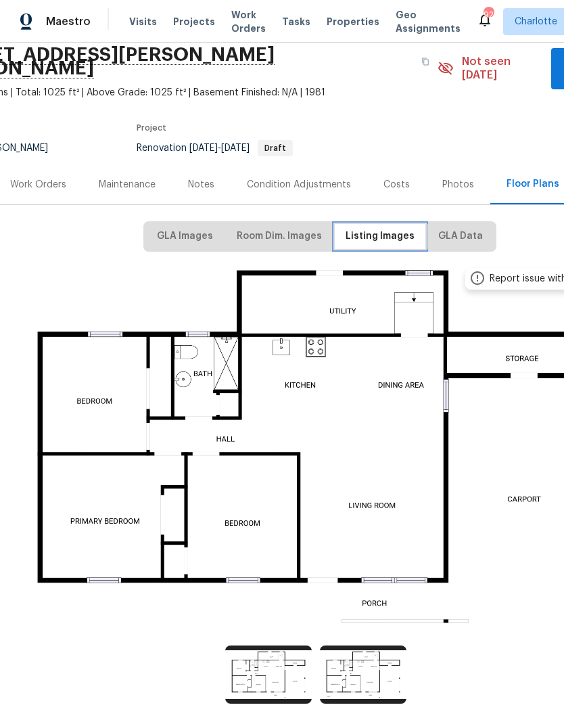
scroll to position [53, 62]
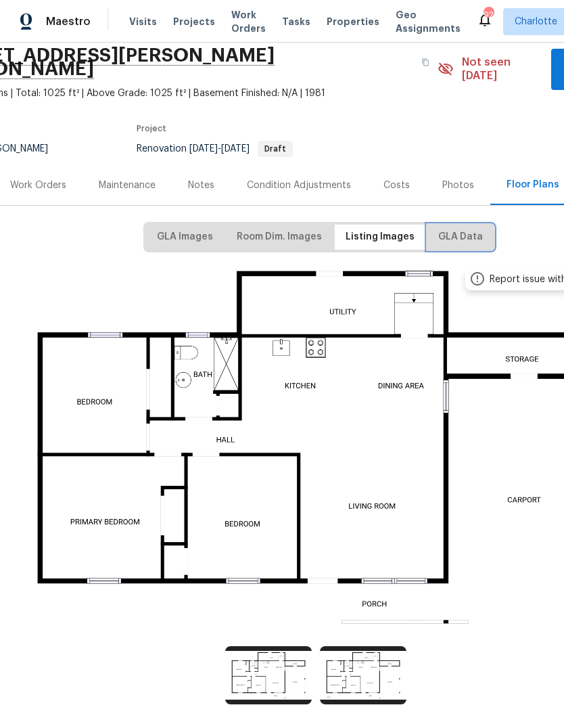
click at [460, 225] on button "GLA Data" at bounding box center [461, 237] width 66 height 25
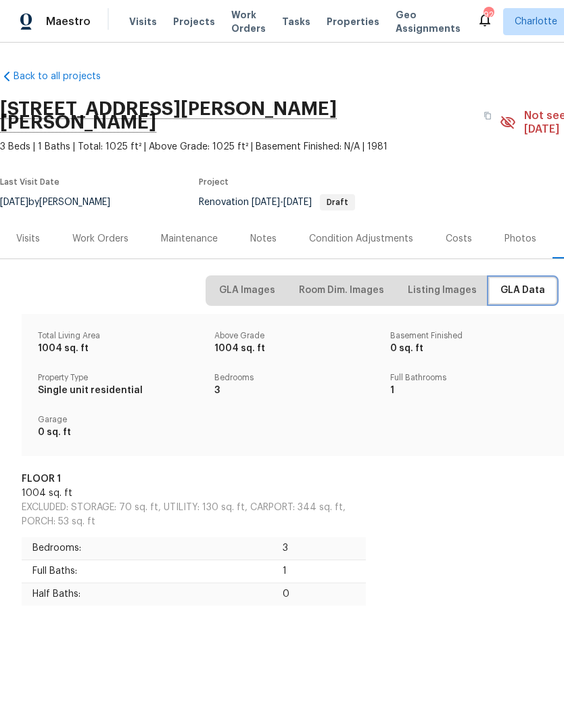
scroll to position [0, 0]
click at [348, 282] on span "Room Dim. Images" at bounding box center [341, 290] width 85 height 17
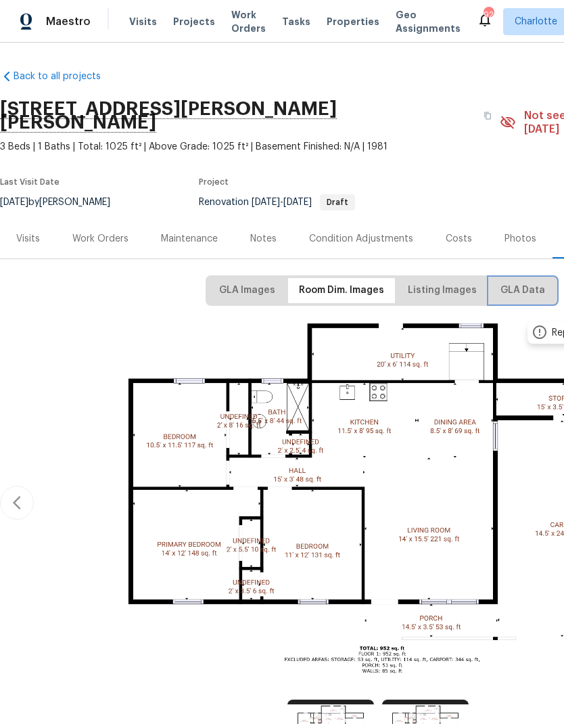
click at [521, 282] on span "GLA Data" at bounding box center [523, 290] width 45 height 17
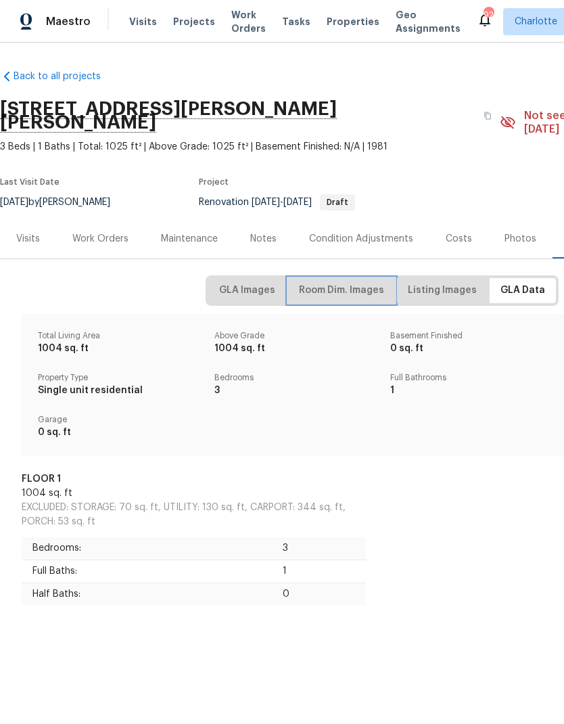
click at [363, 282] on span "Room Dim. Images" at bounding box center [341, 290] width 85 height 17
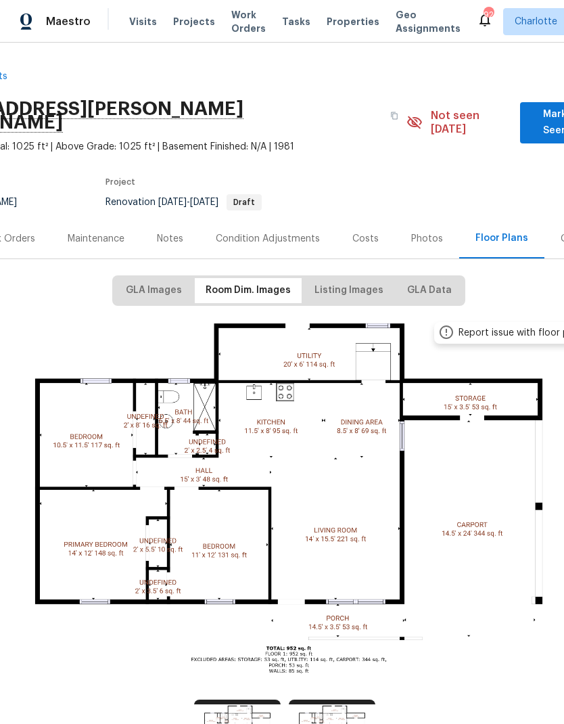
scroll to position [-1, 224]
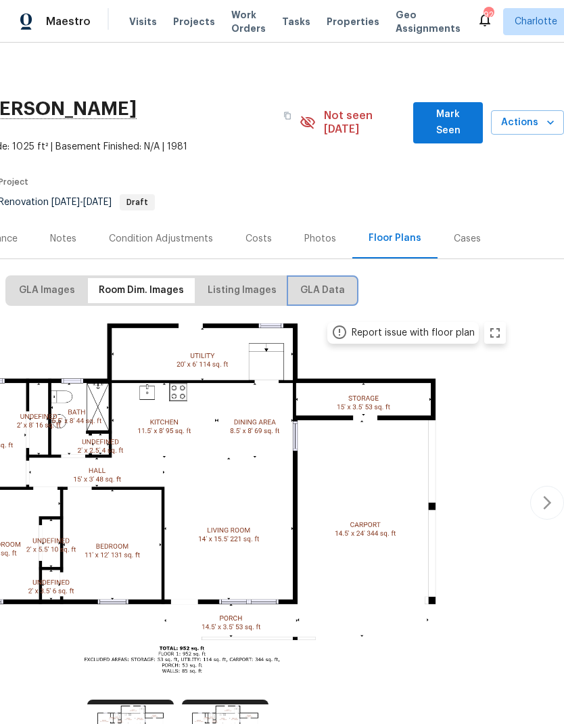
click at [332, 282] on span "GLA Data" at bounding box center [322, 290] width 45 height 17
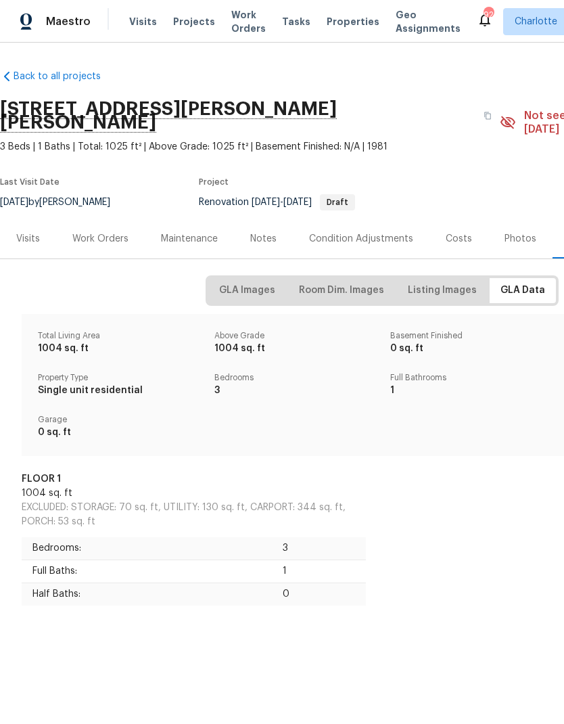
scroll to position [0, 0]
click at [125, 219] on div "Work Orders" at bounding box center [100, 239] width 89 height 40
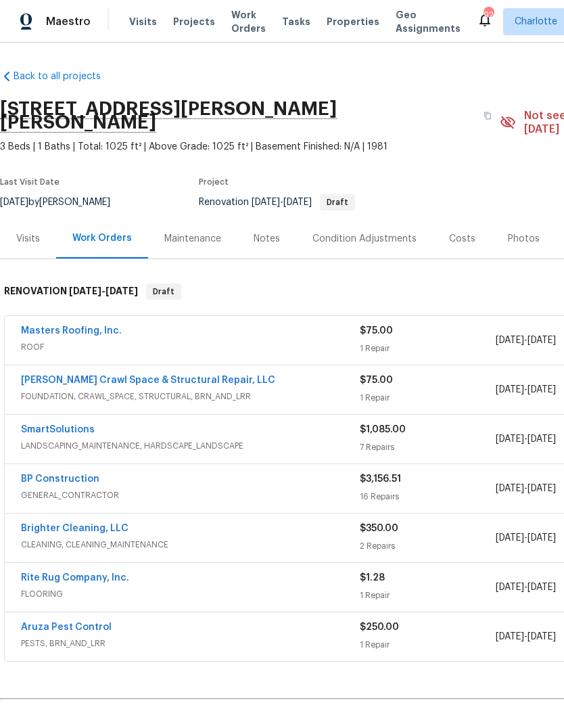
click at [268, 232] on div "Notes" at bounding box center [267, 239] width 26 height 14
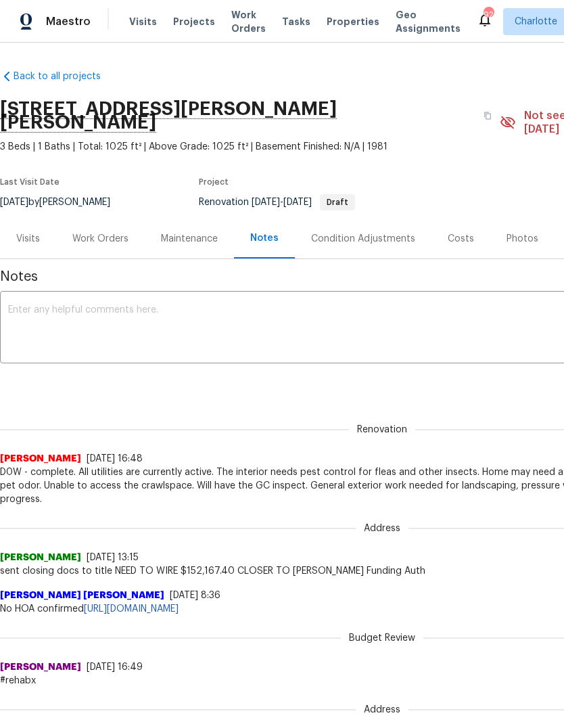
click at [241, 305] on textarea at bounding box center [382, 328] width 748 height 47
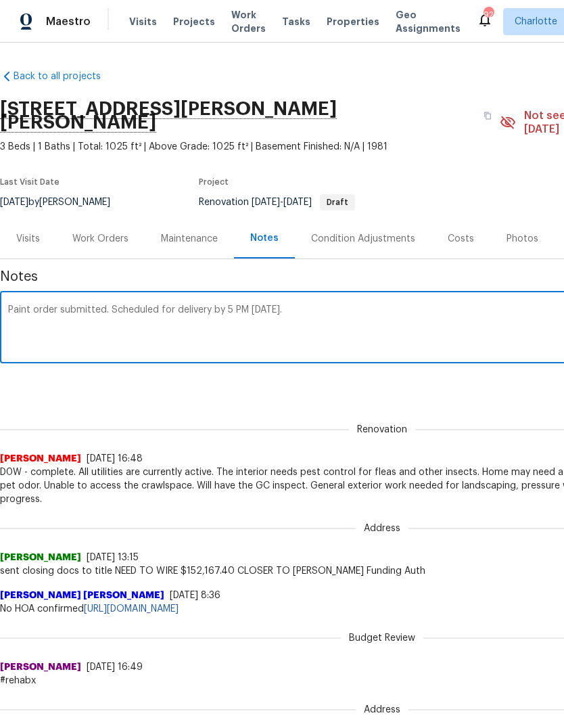
click at [206, 305] on textarea "Paint order submitted. Scheduled for delivery by 5 PM 8/18." at bounding box center [382, 328] width 748 height 47
click at [342, 305] on textarea "Paint order submitted. Scheduled for delivery 8/18 by 5 PM 8/18." at bounding box center [382, 328] width 748 height 47
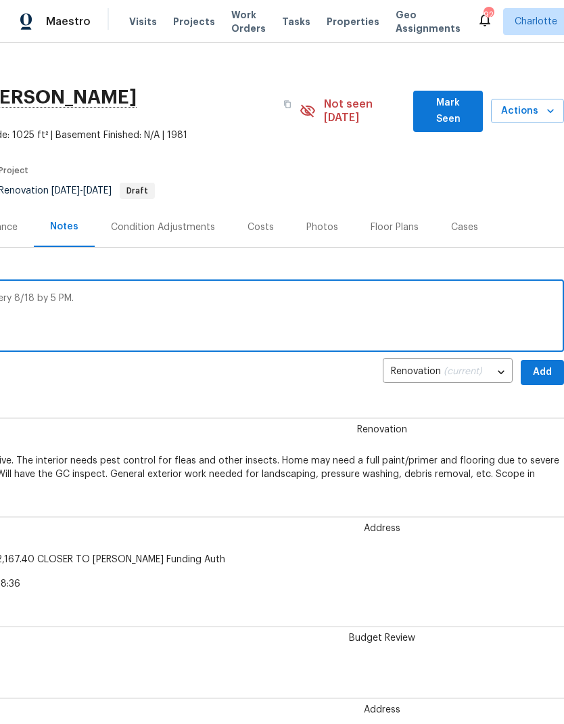
scroll to position [12, 200]
type textarea "Paint order submitted. Scheduled for delivery 8/18 by 5 PM."
click at [537, 364] on span "Add" at bounding box center [543, 372] width 22 height 17
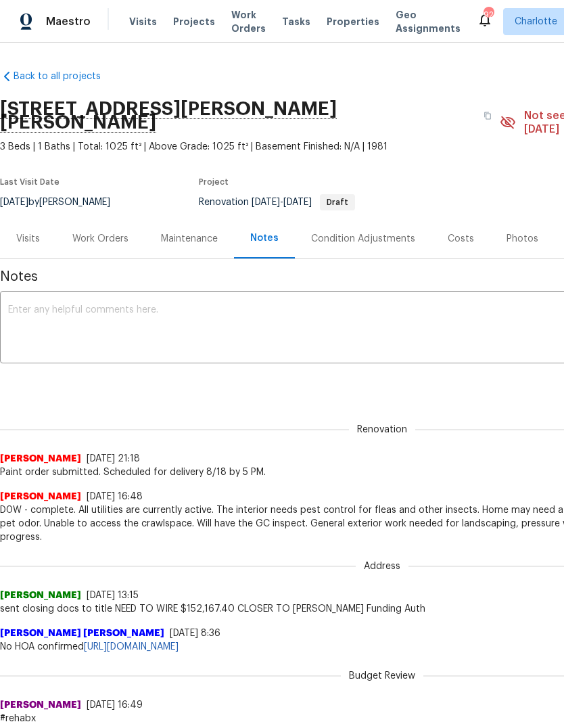
scroll to position [0, 0]
click at [248, 9] on span "Work Orders" at bounding box center [248, 21] width 35 height 27
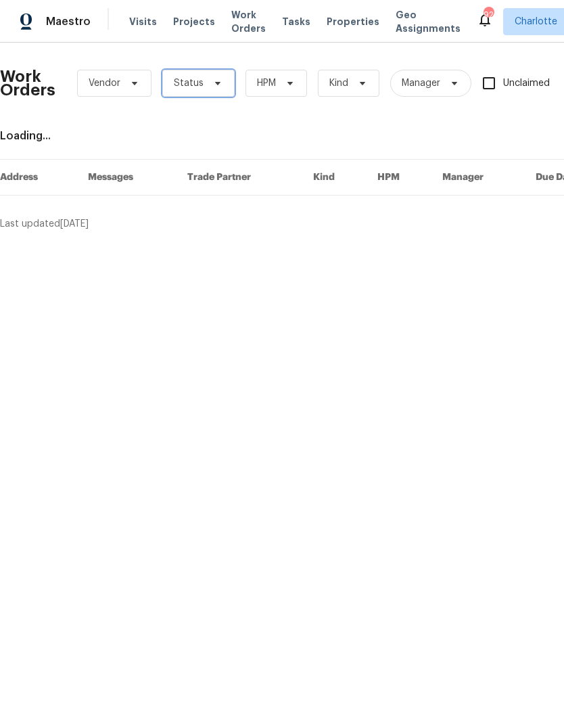
click at [212, 89] on span "Status" at bounding box center [198, 83] width 72 height 27
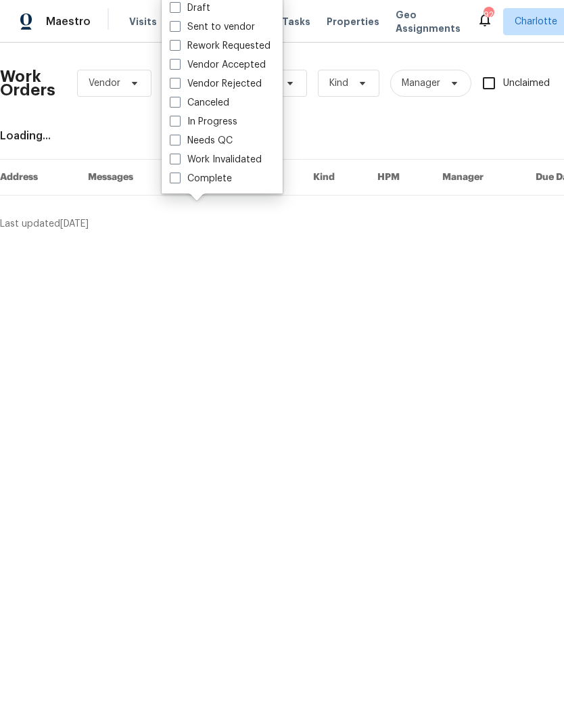
click at [225, 116] on label "In Progress" at bounding box center [204, 122] width 68 height 14
click at [179, 116] on input "In Progress" at bounding box center [174, 119] width 9 height 9
checkbox input "true"
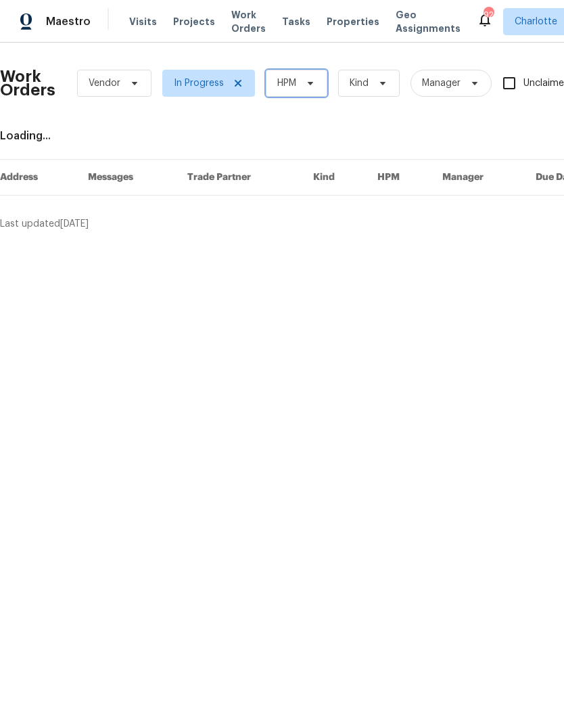
click at [307, 83] on icon at bounding box center [310, 83] width 11 height 11
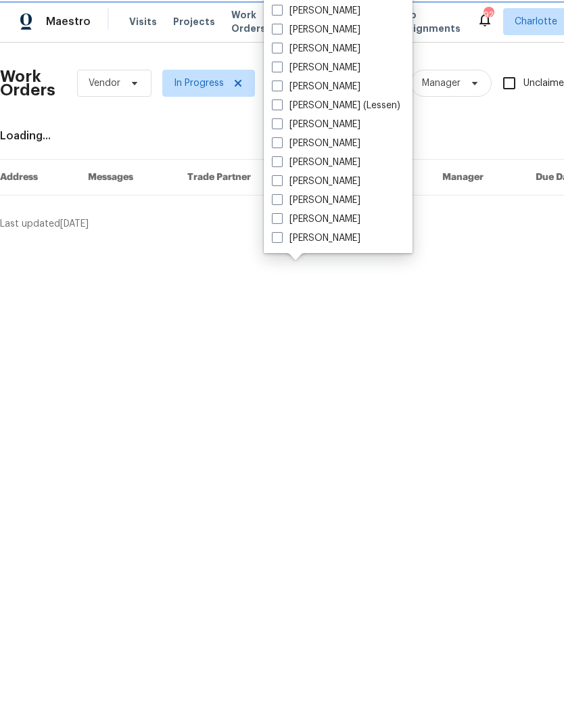
scroll to position [168, 0]
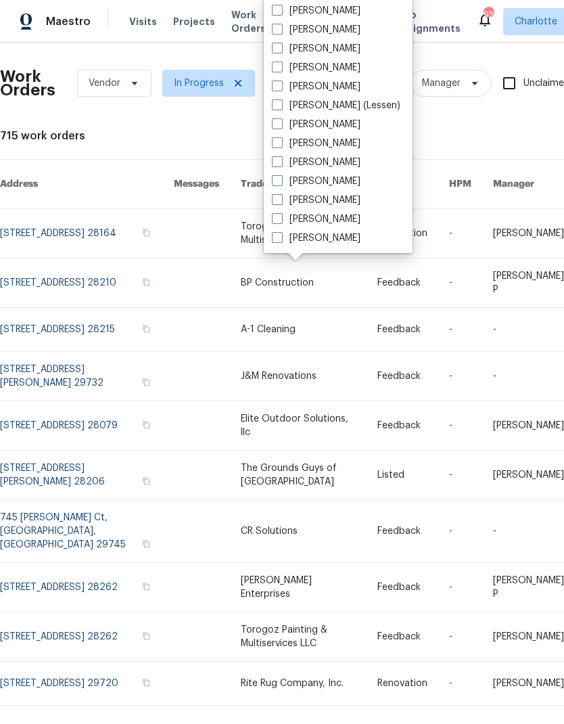
click at [327, 242] on label "[PERSON_NAME]" at bounding box center [316, 238] width 89 height 14
click at [281, 240] on input "[PERSON_NAME]" at bounding box center [276, 235] width 9 height 9
checkbox input "true"
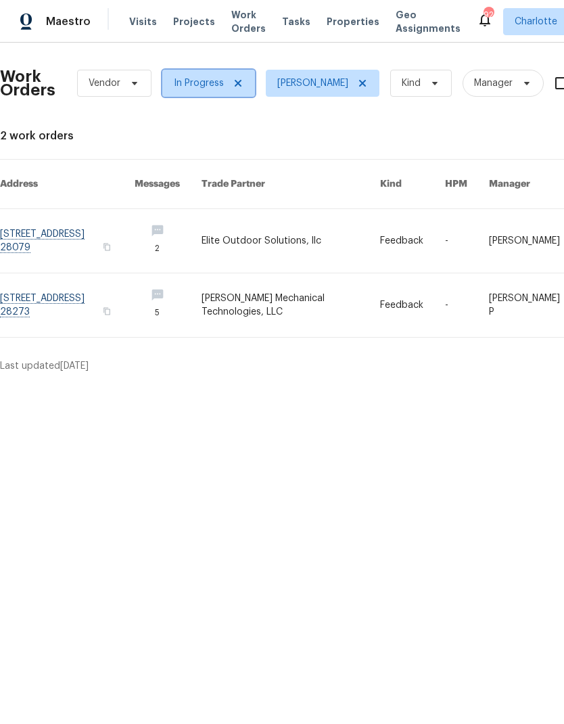
click at [241, 78] on icon at bounding box center [238, 83] width 11 height 11
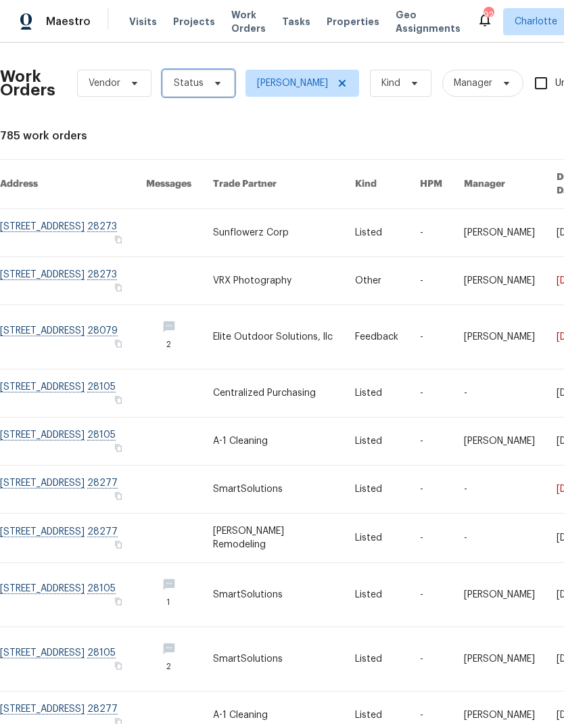
click at [201, 91] on span "Status" at bounding box center [198, 83] width 72 height 27
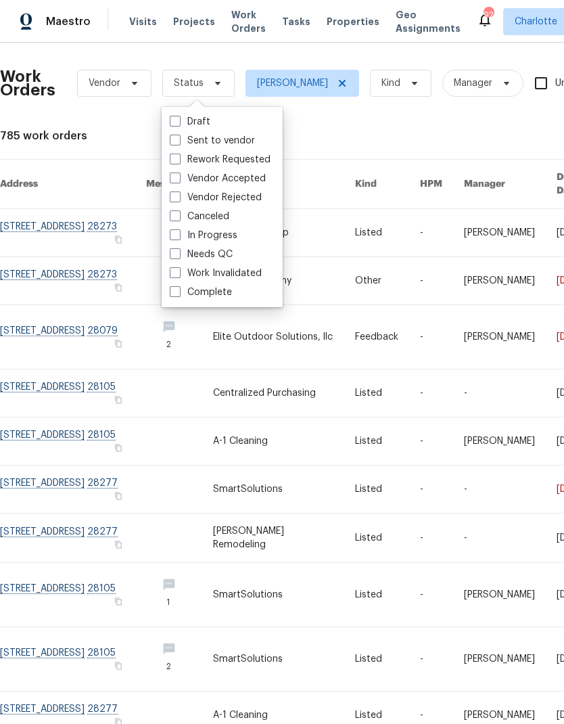
scroll to position [54, 0]
click at [252, 172] on label "Vendor Accepted" at bounding box center [218, 179] width 96 height 14
click at [179, 172] on input "Vendor Accepted" at bounding box center [174, 176] width 9 height 9
checkbox input "true"
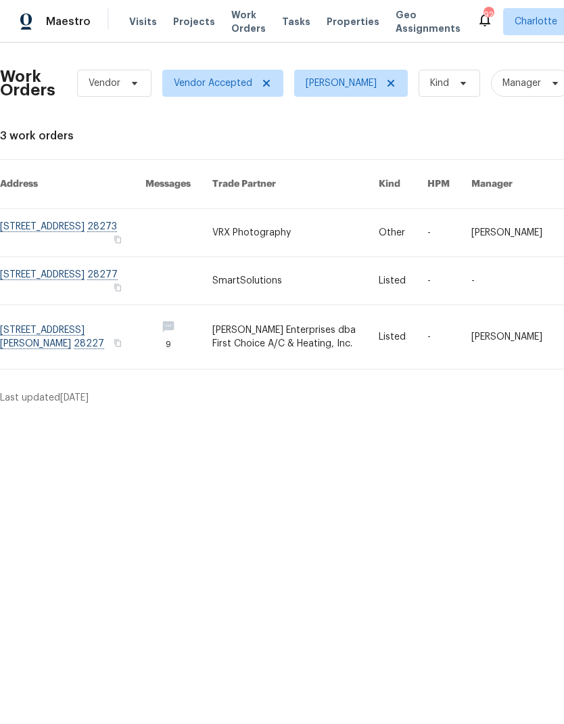
click at [358, 415] on html "Maestro Visits Projects Work Orders Tasks Properties Geo Assignments 92 Charlot…" at bounding box center [282, 207] width 564 height 415
click at [33, 261] on link at bounding box center [72, 280] width 145 height 47
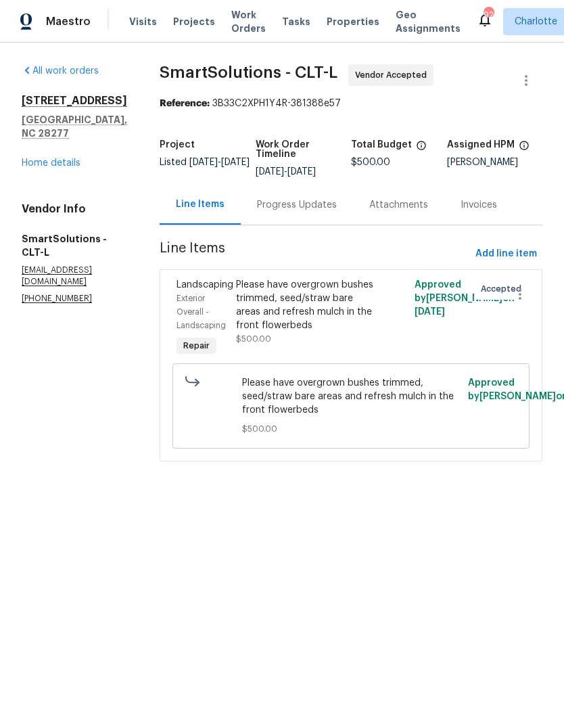
click at [318, 307] on div "Please have overgrown bushes trimmed, seed/straw bare areas and refresh mulch i…" at bounding box center [306, 305] width 141 height 54
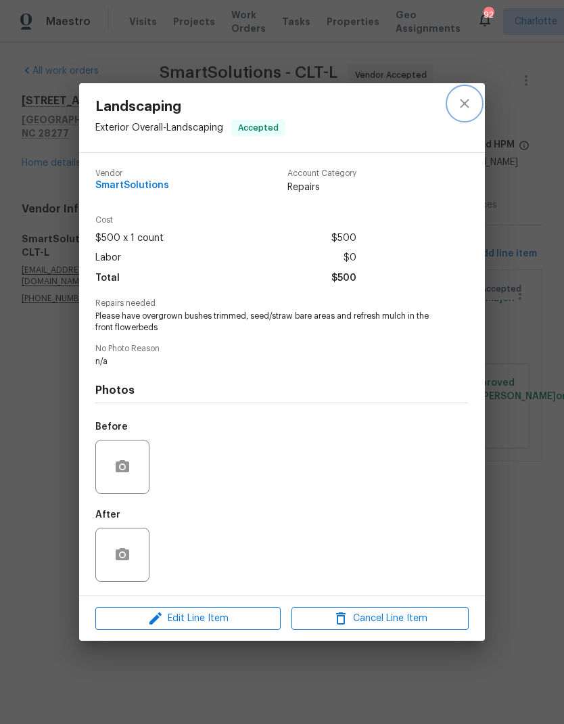
click at [469, 109] on icon "close" at bounding box center [465, 103] width 16 height 16
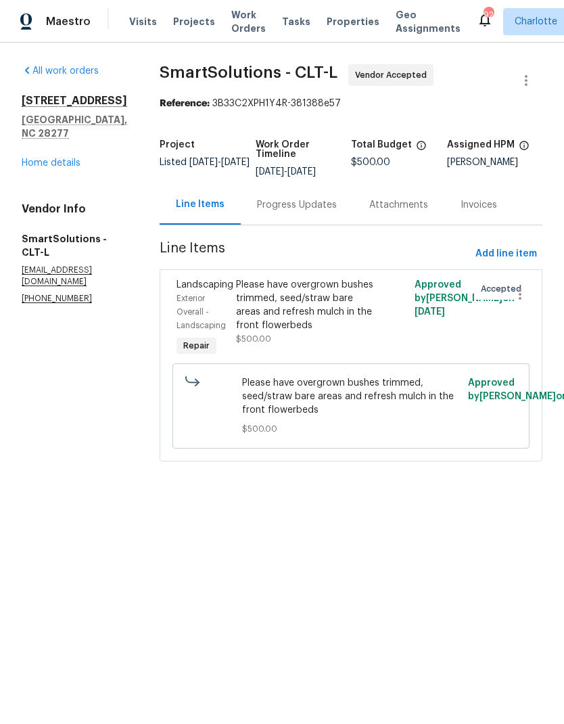
click at [246, 20] on span "Work Orders" at bounding box center [248, 21] width 35 height 27
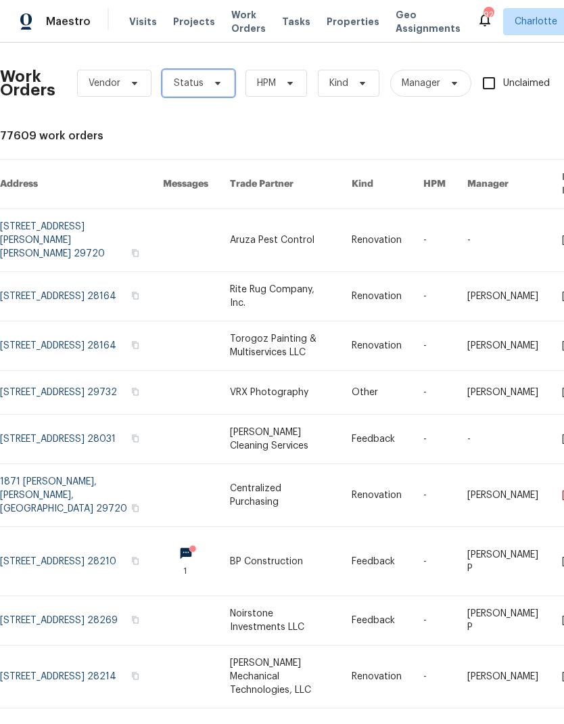
click at [221, 87] on span "Status" at bounding box center [198, 83] width 72 height 27
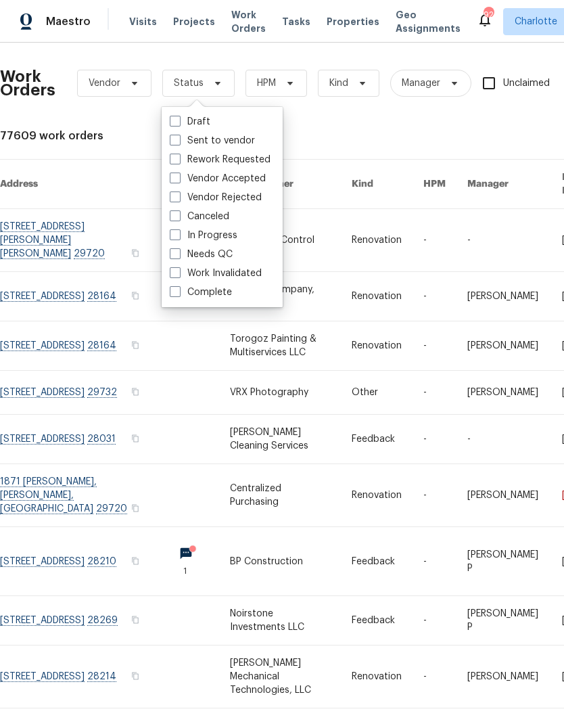
click at [77, 26] on span "Maestro" at bounding box center [68, 22] width 45 height 14
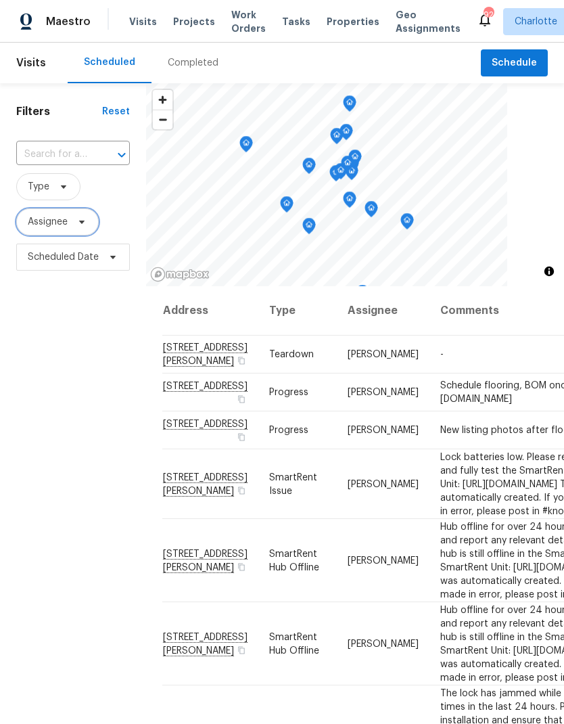
click at [85, 218] on icon at bounding box center [81, 222] width 11 height 11
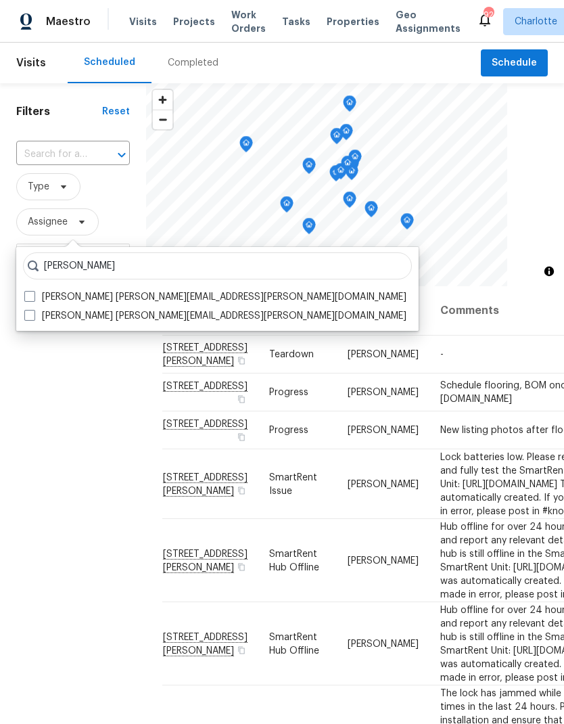
type input "[PERSON_NAME]"
click at [37, 293] on label "[PERSON_NAME] [PERSON_NAME][EMAIL_ADDRESS][PERSON_NAME][DOMAIN_NAME]" at bounding box center [215, 297] width 382 height 14
click at [33, 293] on input "[PERSON_NAME] [PERSON_NAME][EMAIL_ADDRESS][PERSON_NAME][DOMAIN_NAME]" at bounding box center [28, 294] width 9 height 9
checkbox input "true"
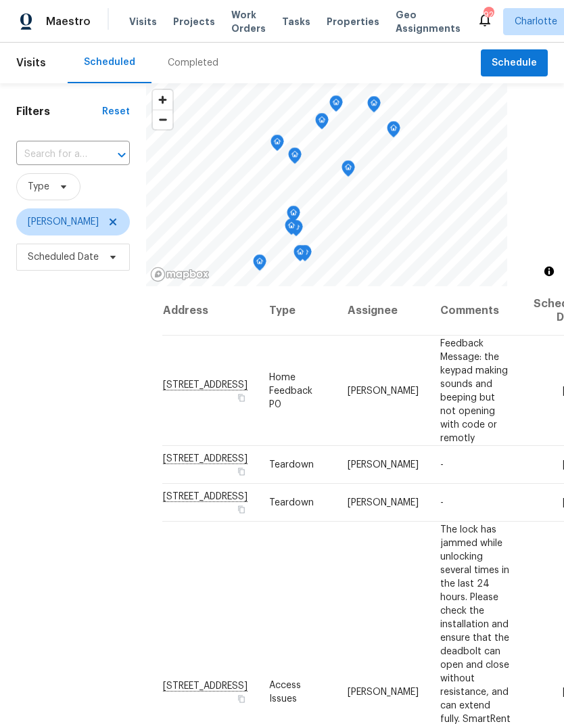
click at [54, 393] on div "Filters Reset ​ Type [PERSON_NAME] Scheduled Date" at bounding box center [73, 474] width 146 height 782
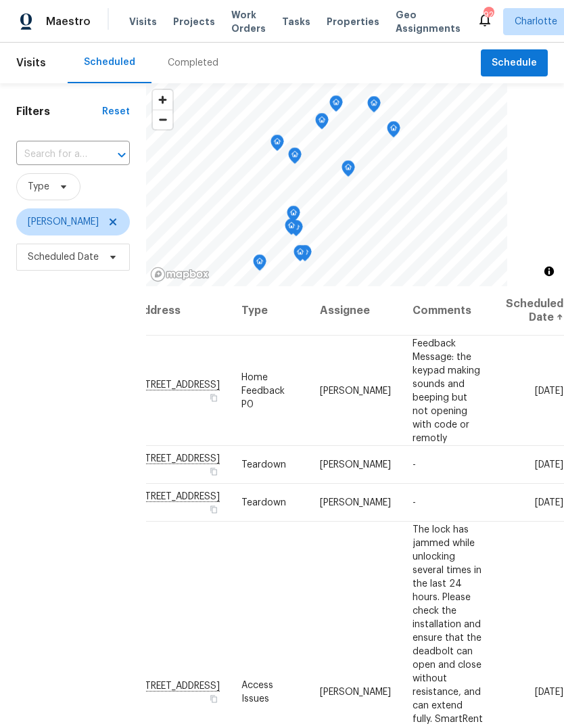
scroll to position [-1, 133]
click at [29, 368] on div "Filters Reset ​ Type [PERSON_NAME] Scheduled Date" at bounding box center [73, 474] width 146 height 782
click at [32, 369] on div "Filters Reset ​ Type [PERSON_NAME] Scheduled Date" at bounding box center [73, 474] width 146 height 782
click at [0, 0] on icon at bounding box center [0, 0] width 0 height 0
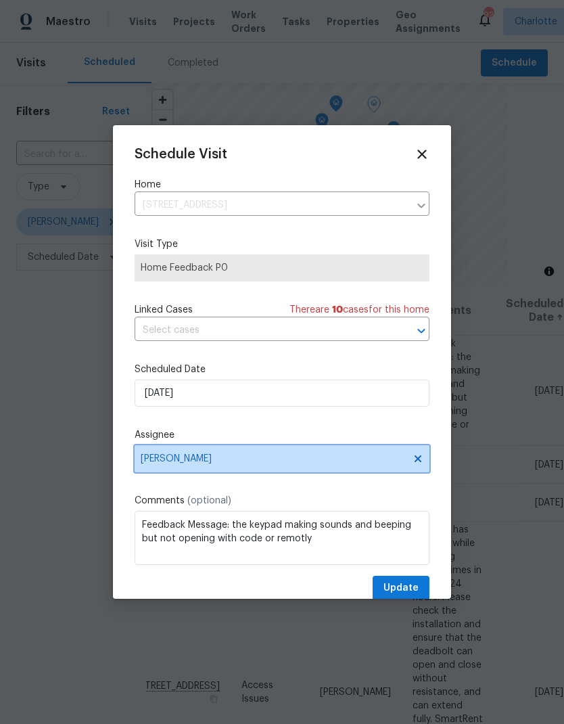
click at [423, 463] on icon at bounding box center [418, 458] width 11 height 11
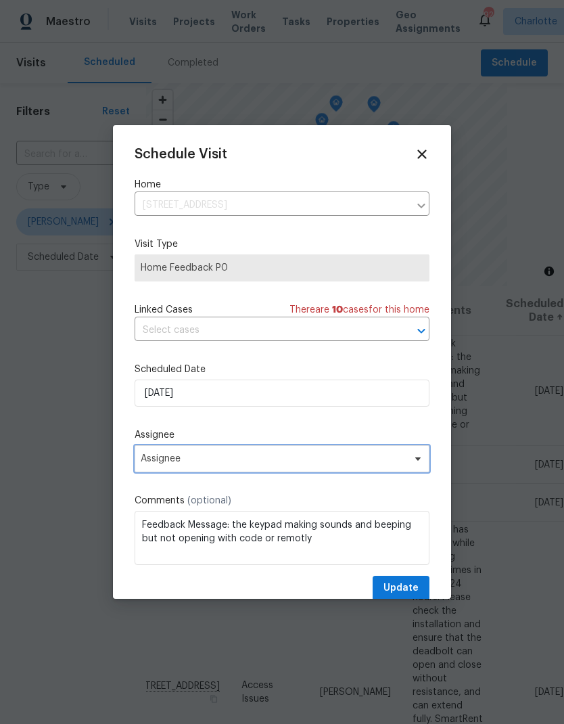
click at [420, 463] on icon at bounding box center [418, 458] width 11 height 11
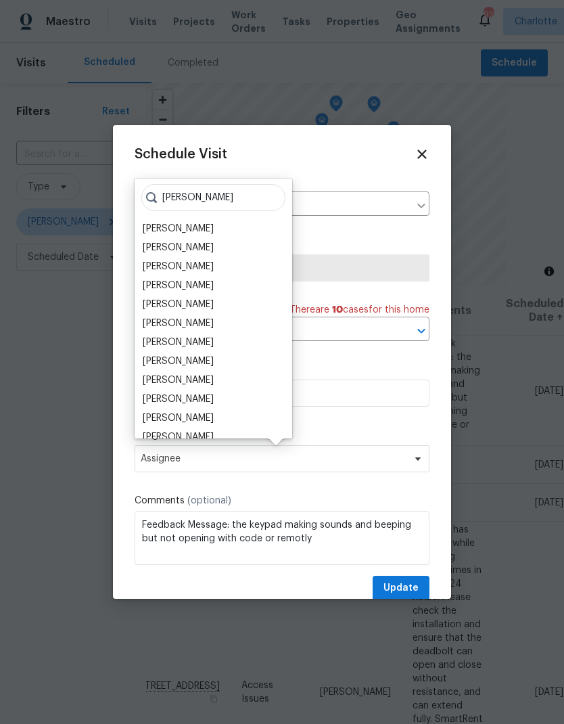
type input "Ryan"
click at [194, 418] on div "[PERSON_NAME]" at bounding box center [178, 418] width 71 height 14
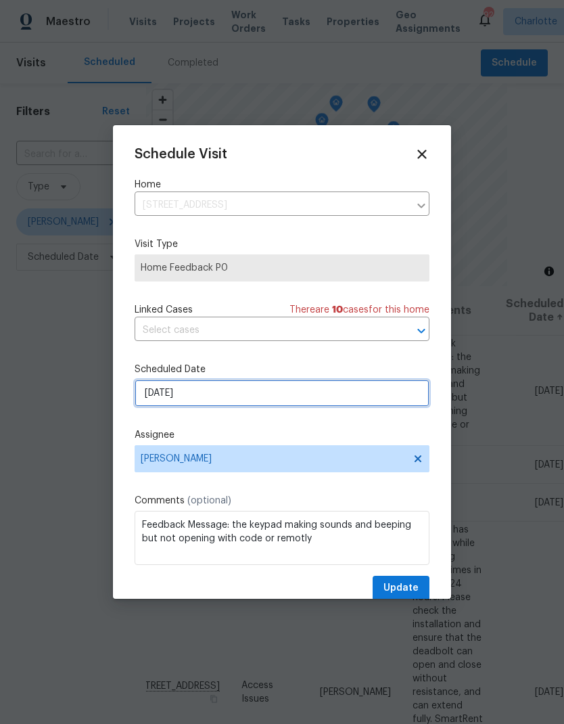
click at [313, 403] on input "8/17/2025" at bounding box center [282, 393] width 295 height 27
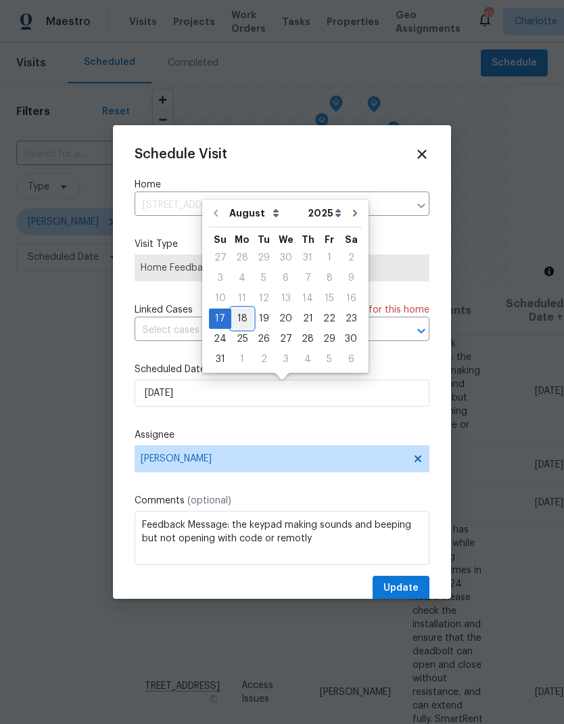
click at [243, 319] on div "18" at bounding box center [242, 318] width 22 height 19
type input "8/18/2025"
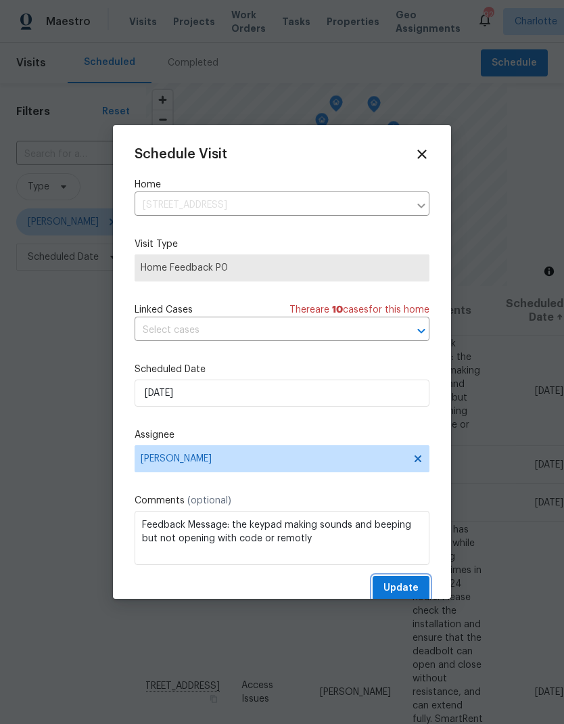
click at [408, 590] on span "Update" at bounding box center [401, 588] width 35 height 17
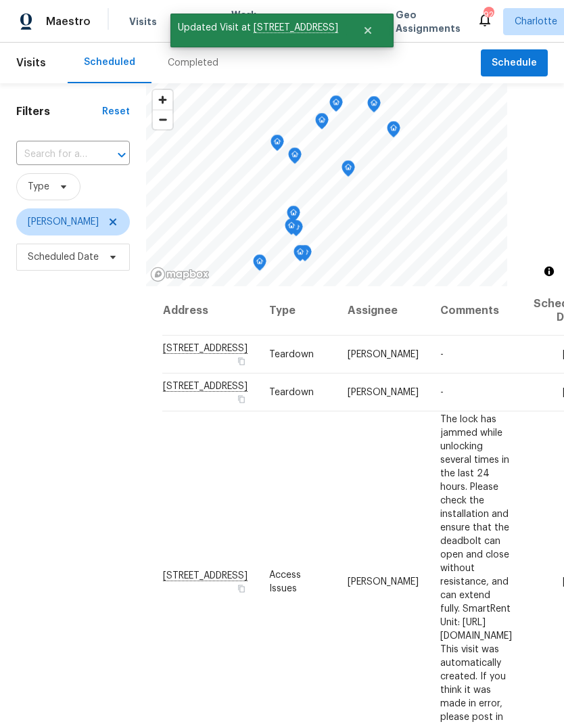
scroll to position [0, 0]
click at [46, 380] on div "Filters Reset ​ Type Matthew Barnhart Scheduled Date" at bounding box center [73, 474] width 146 height 782
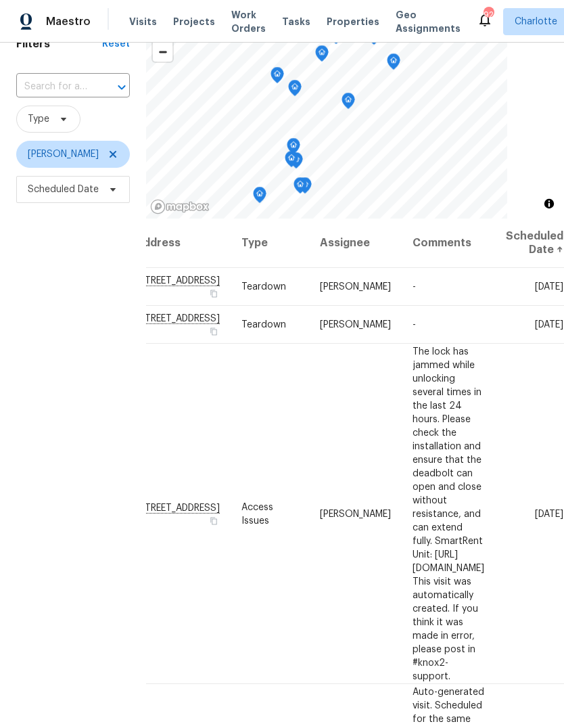
scroll to position [-1, 130]
click at [30, 378] on div "Filters Reset ​ Type Matthew Barnhart Scheduled Date" at bounding box center [73, 407] width 146 height 782
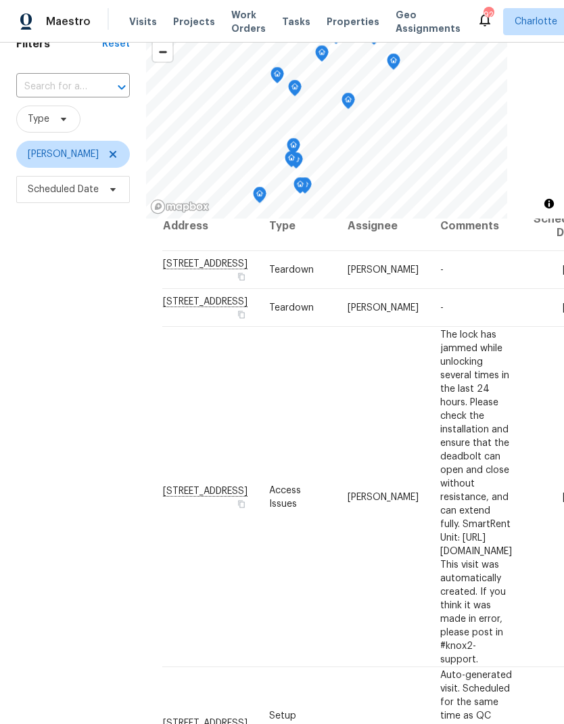
scroll to position [18, 0]
click at [48, 396] on div "Filters Reset ​ Type Matthew Barnhart Scheduled Date" at bounding box center [73, 407] width 146 height 782
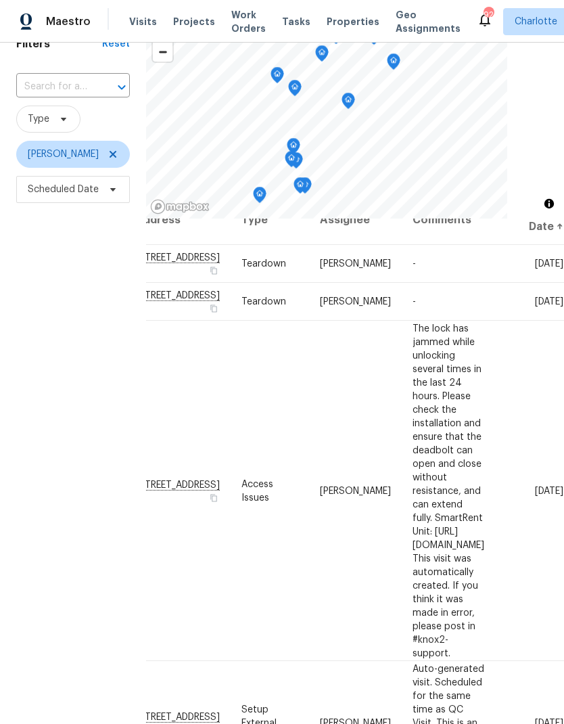
click at [30, 390] on div "Filters Reset ​ Type Matthew Barnhart Scheduled Date" at bounding box center [73, 407] width 146 height 782
click at [0, 0] on icon at bounding box center [0, 0] width 0 height 0
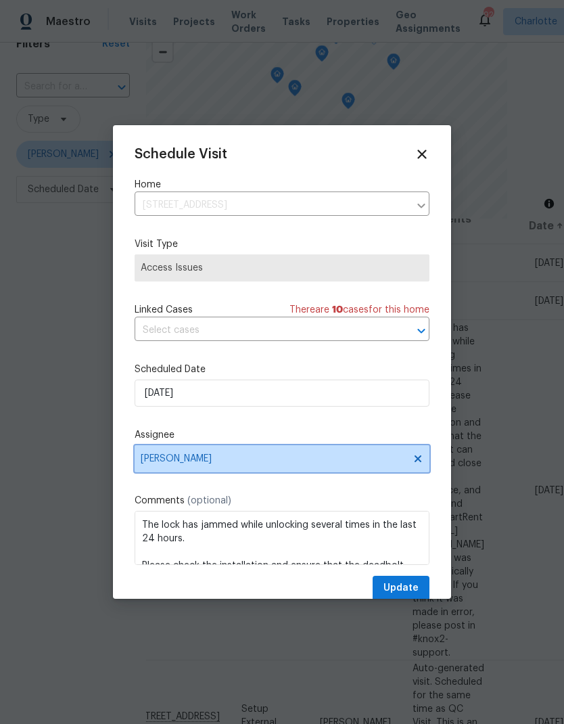
click at [416, 464] on icon at bounding box center [418, 458] width 11 height 11
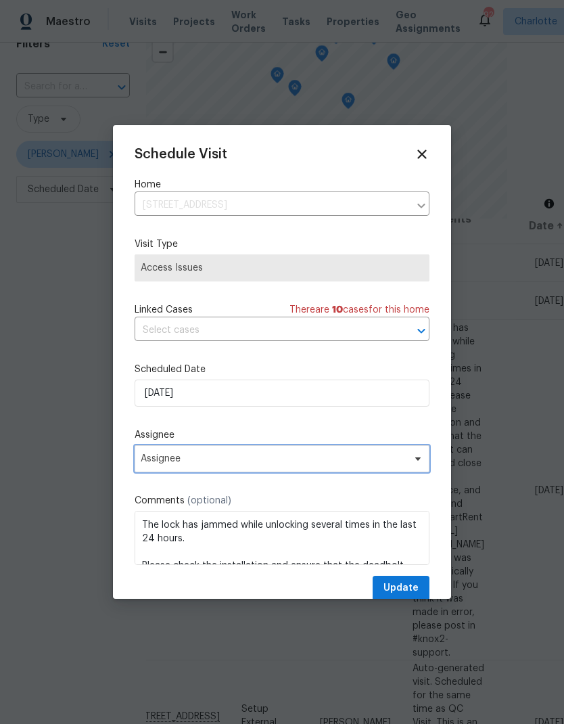
click at [413, 464] on icon at bounding box center [418, 458] width 11 height 11
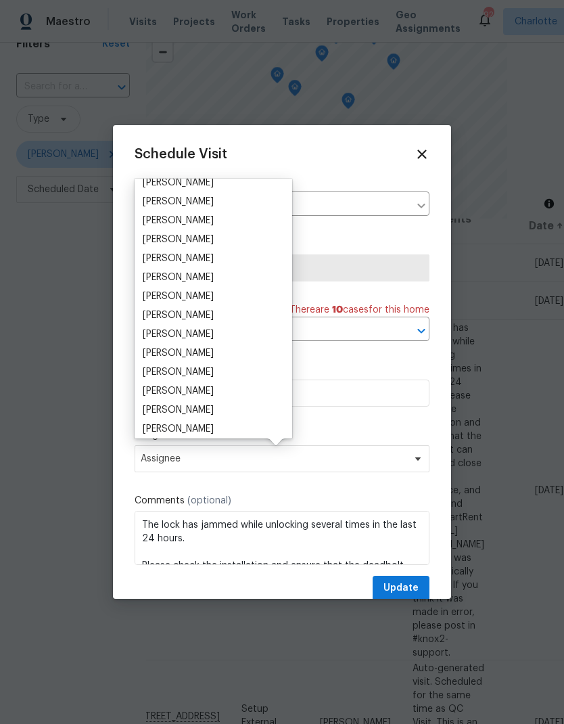
scroll to position [87, 0]
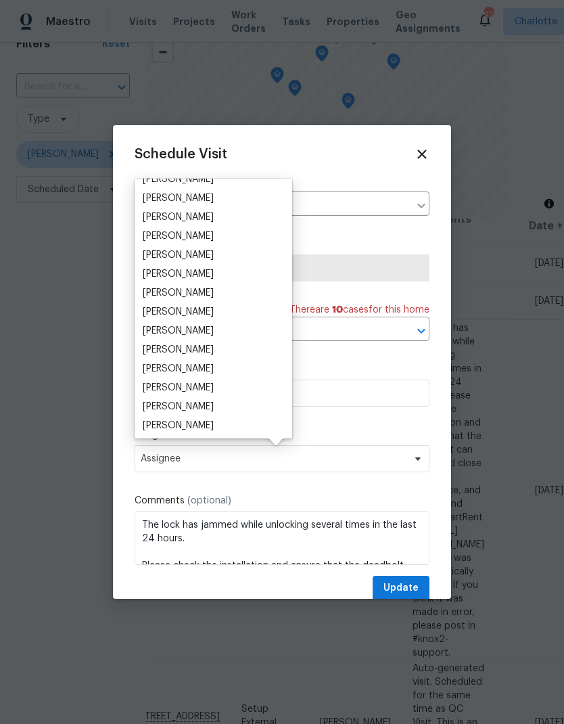
type input "Ryan"
click at [202, 328] on div "[PERSON_NAME]" at bounding box center [214, 330] width 150 height 19
click at [189, 330] on div "[PERSON_NAME]" at bounding box center [178, 331] width 71 height 14
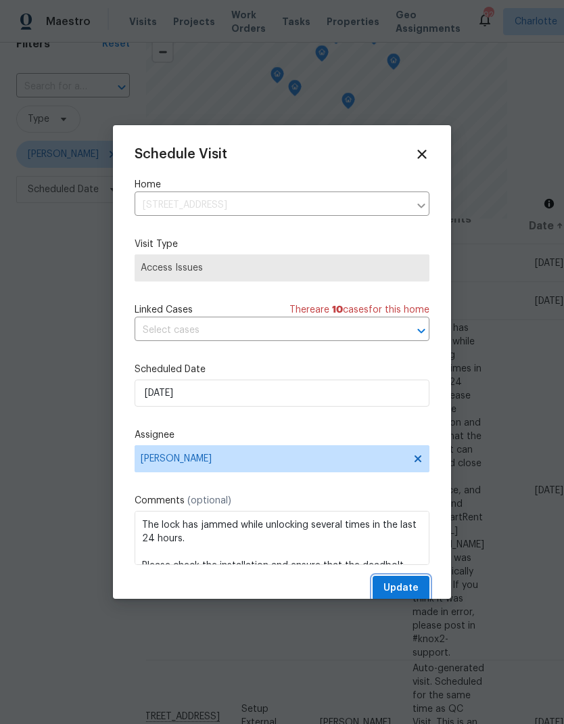
click at [422, 587] on button "Update" at bounding box center [401, 588] width 57 height 25
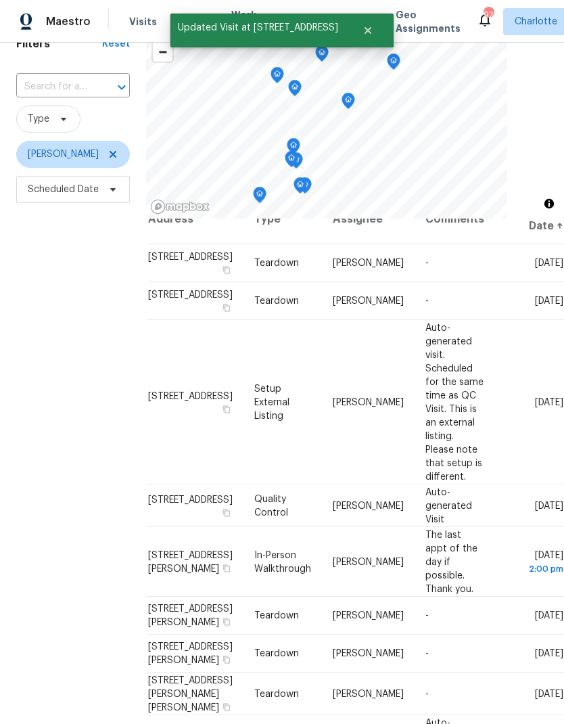
scroll to position [24, 0]
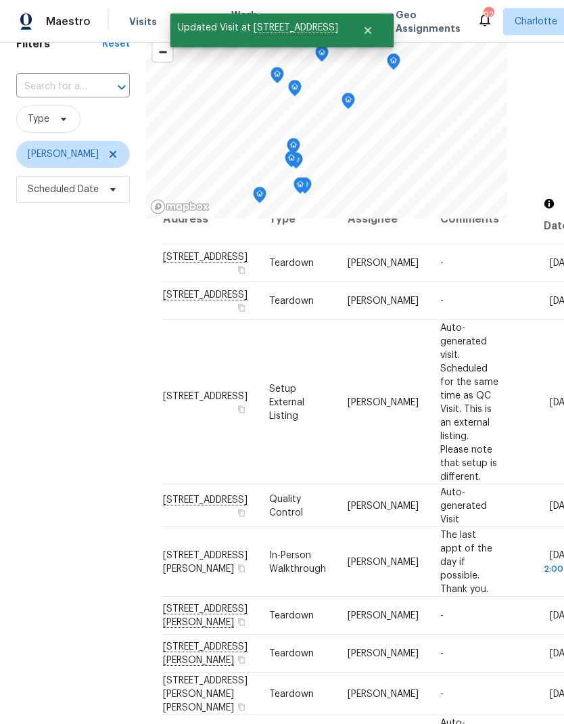
click at [47, 388] on div "Filters Reset ​ Type Matthew Barnhart Scheduled Date" at bounding box center [73, 407] width 146 height 782
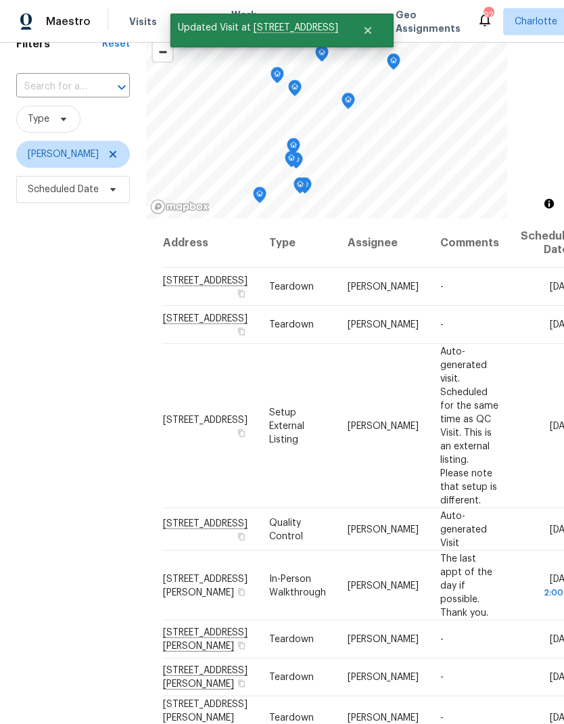
scroll to position [0, 0]
click at [47, 387] on div "Filters Reset ​ Type Matthew Barnhart Scheduled Date" at bounding box center [73, 407] width 146 height 782
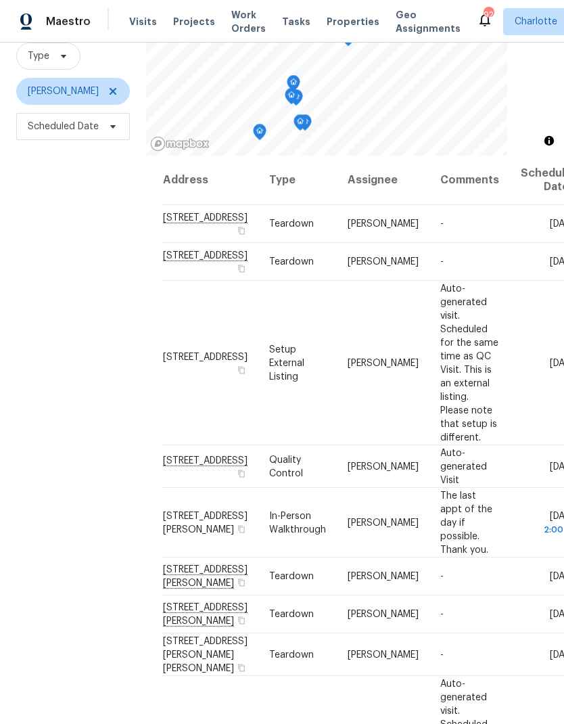
scroll to position [54, 0]
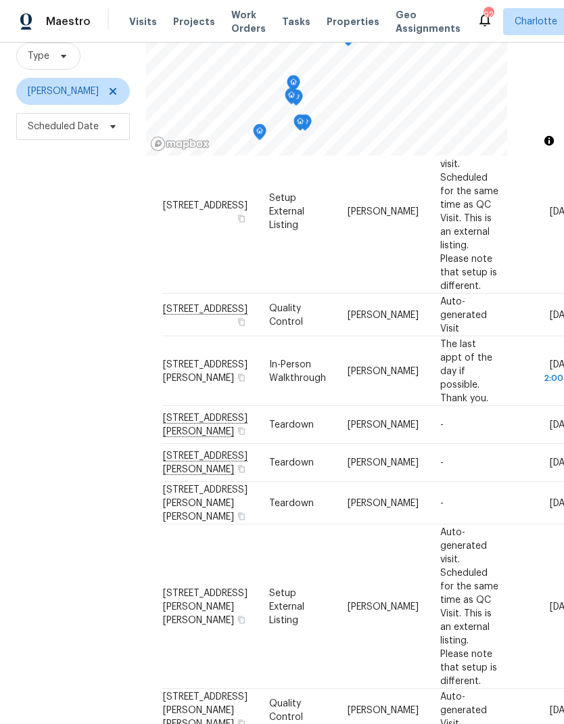
click at [51, 415] on div "Filters Reset ​ Type Matthew Barnhart Scheduled Date" at bounding box center [73, 344] width 146 height 782
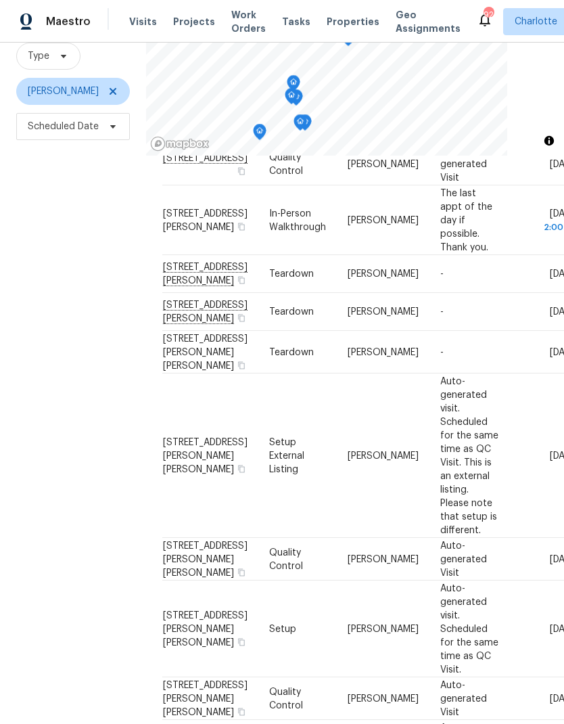
click at [53, 418] on div "Filters Reset ​ Type Matthew Barnhart Scheduled Date" at bounding box center [73, 344] width 146 height 782
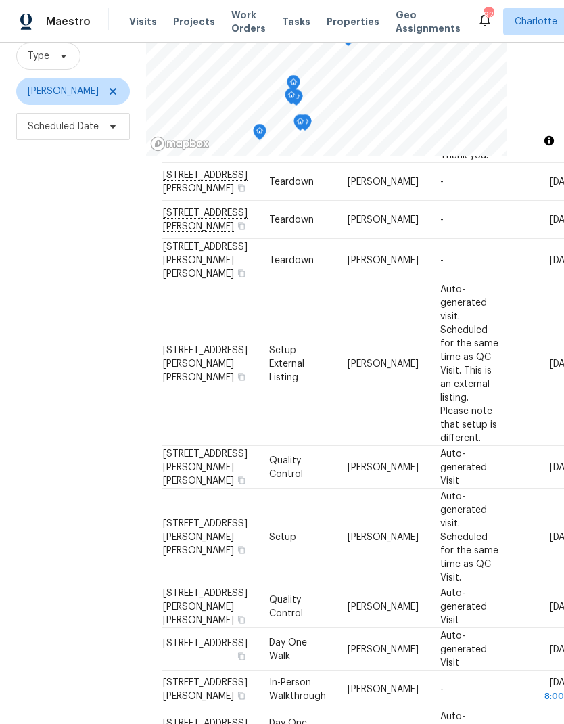
click at [52, 417] on div "Filters Reset ​ Type Matthew Barnhart Scheduled Date" at bounding box center [73, 344] width 146 height 782
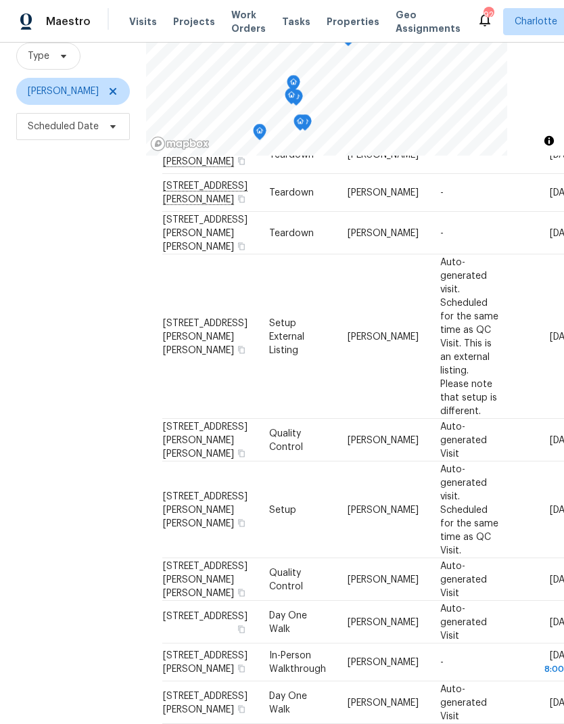
scroll to position [468, 0]
click at [53, 415] on div "Filters Reset ​ Type Matthew Barnhart Scheduled Date" at bounding box center [73, 344] width 146 height 782
click at [53, 417] on div "Filters Reset ​ Type Matthew Barnhart Scheduled Date" at bounding box center [73, 344] width 146 height 782
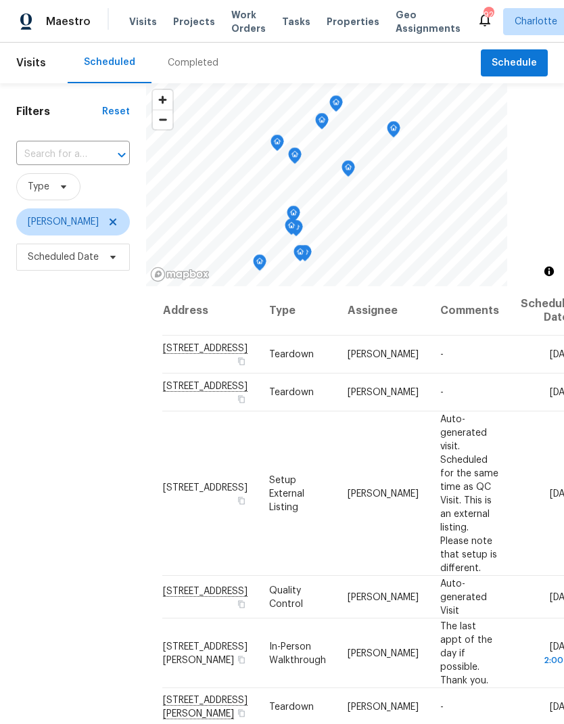
scroll to position [0, 0]
click at [118, 217] on icon at bounding box center [113, 222] width 11 height 11
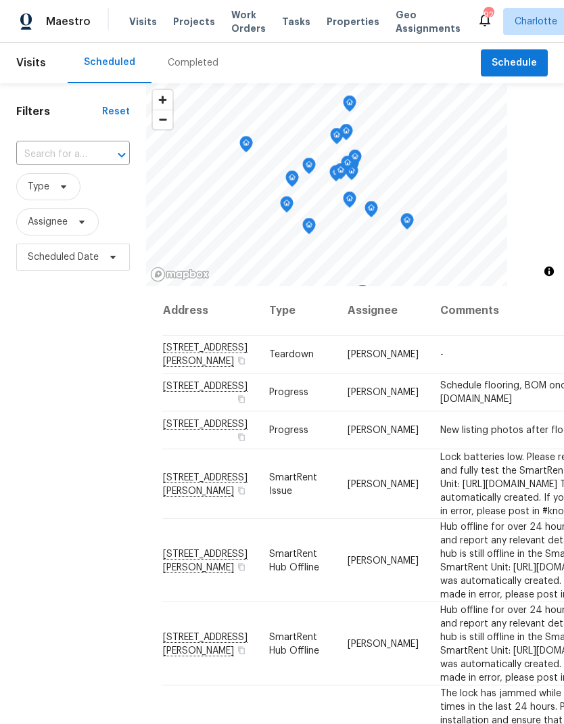
click at [198, 22] on span "Projects" at bounding box center [194, 22] width 42 height 14
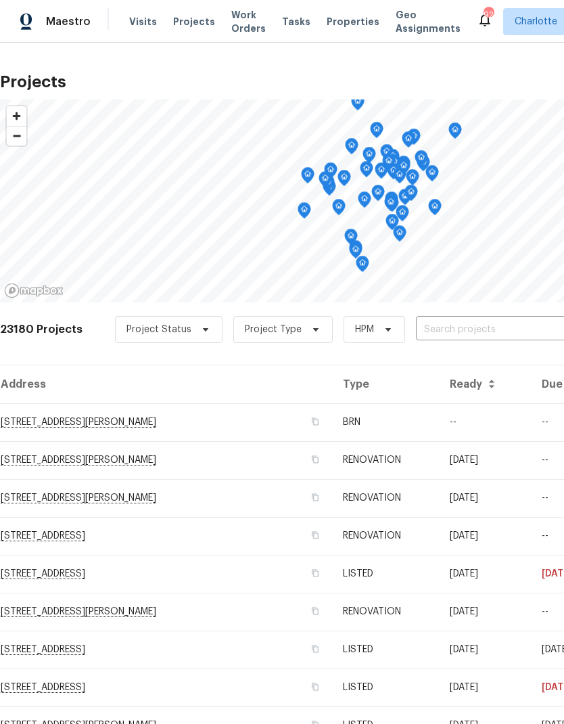
click at [449, 331] on input "text" at bounding box center [493, 329] width 155 height 21
type input "1871"
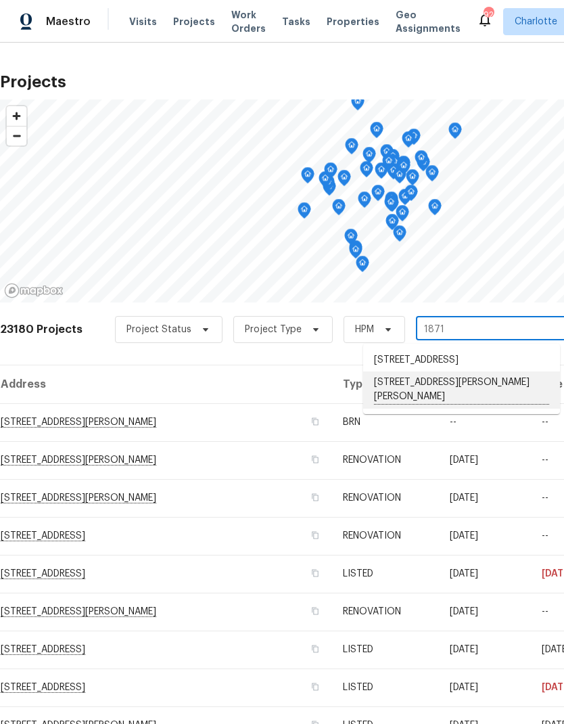
click at [430, 399] on li "1871 Tara Trl, Lancaster, SC 29720" at bounding box center [461, 389] width 197 height 37
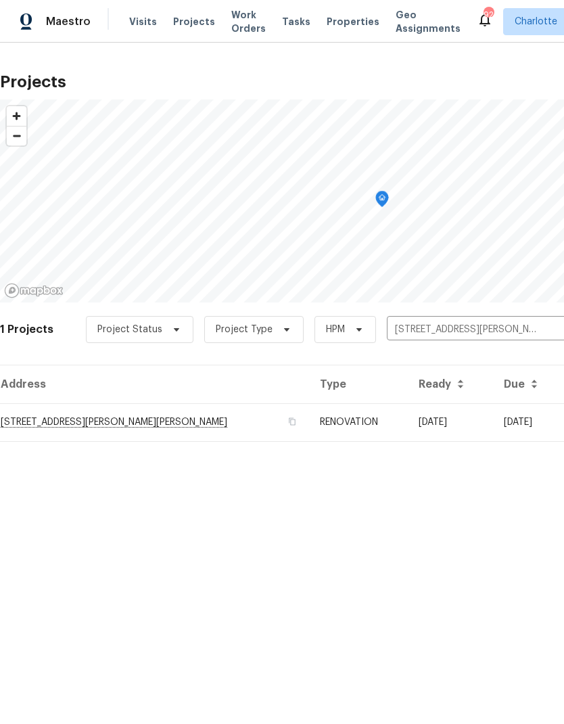
click at [51, 420] on td "1871 Tara Trl, Lancaster, SC 29720" at bounding box center [154, 422] width 309 height 38
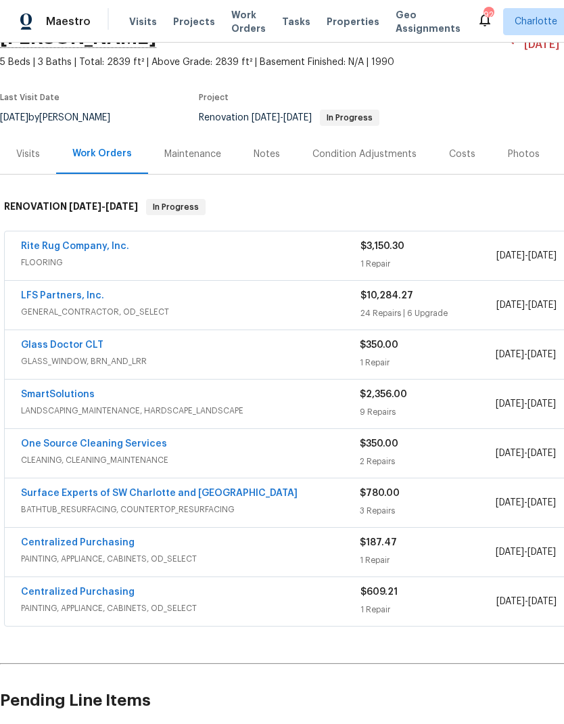
scroll to position [85, 0]
click at [49, 489] on link "Surface Experts of SW Charlotte and Rock Hill" at bounding box center [159, 493] width 277 height 9
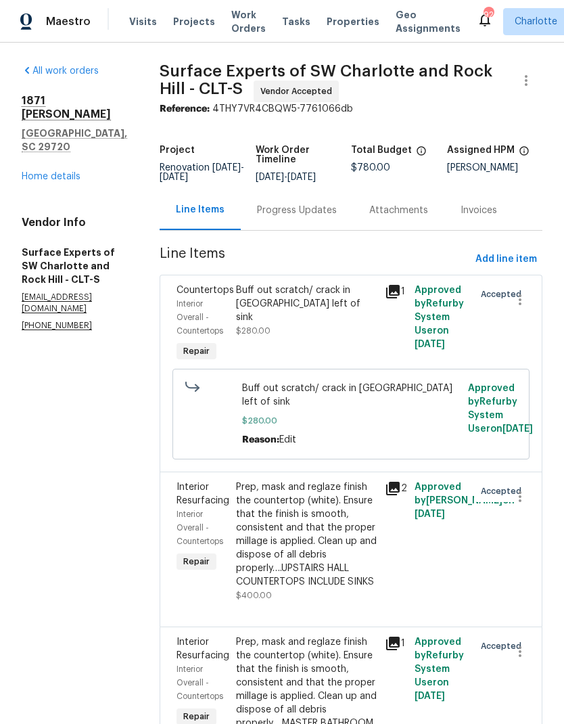
click at [337, 217] on div "Progress Updates" at bounding box center [297, 211] width 80 height 14
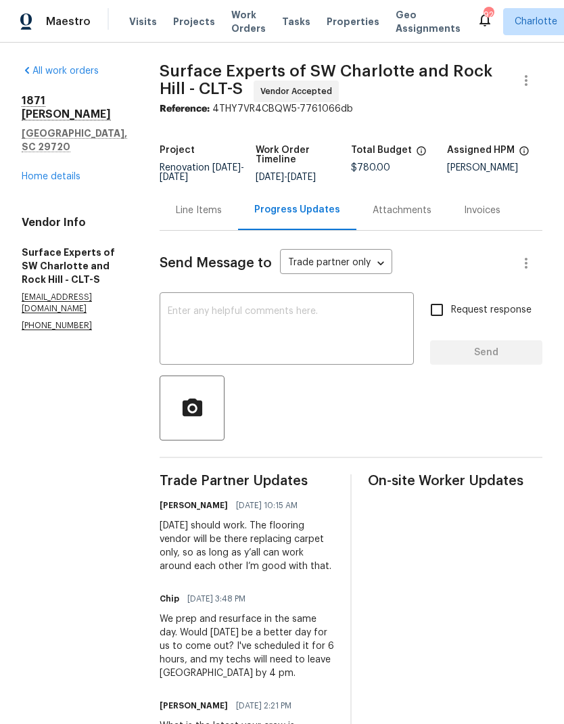
click at [332, 348] on textarea at bounding box center [287, 330] width 238 height 47
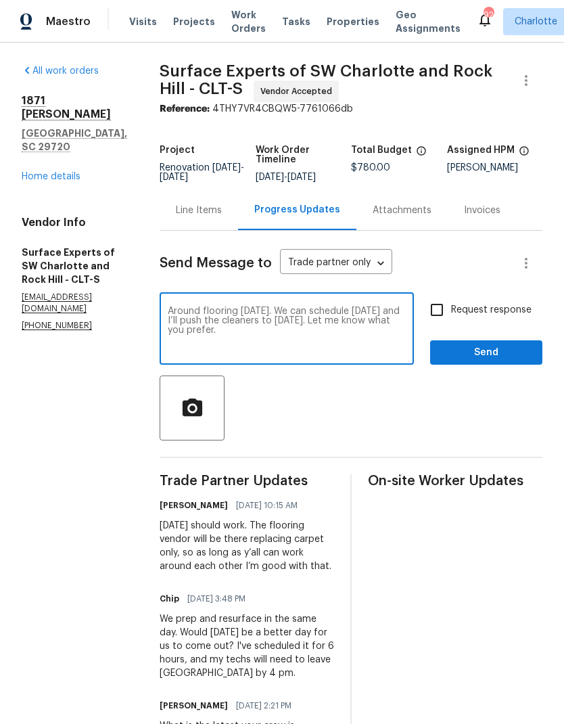
click at [258, 330] on textarea "Around flooring on Wednesday. We can schedule Thursday and I’ll push the cleane…" at bounding box center [287, 330] width 238 height 47
click at [256, 342] on textarea "Around flooring on Wednesday. We can schedule Thursday and I’ll push the cleane…" at bounding box center [287, 330] width 238 height 47
click at [367, 350] on textarea "Around flooring on Wednesday. We can schedule Thursday and I’ll push the cleane…" at bounding box center [287, 330] width 238 height 47
click at [206, 316] on textarea "Around flooring on Wednesday. We can schedule Thursday and I’ll push the cleane…" at bounding box center [287, 330] width 238 height 47
click at [194, 328] on textarea "flooring on Wednesday. We can schedule Thursday and I’ll push the cleaners to F…" at bounding box center [287, 330] width 238 height 47
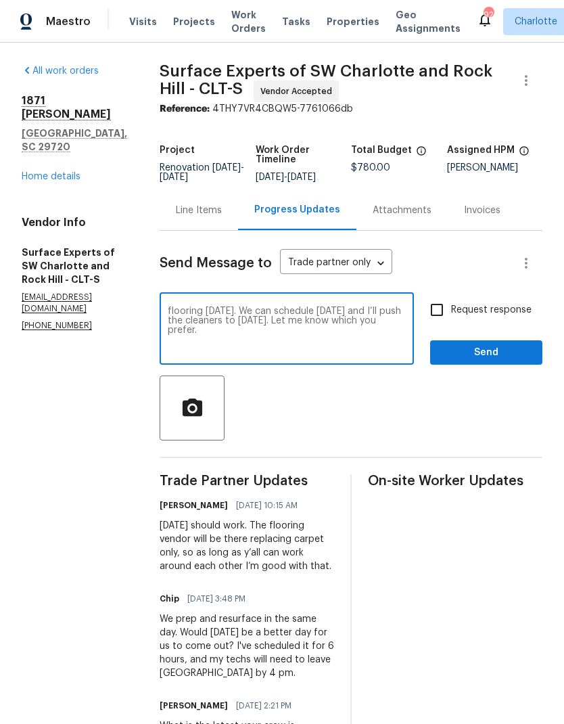
click at [194, 327] on textarea "flooring on Wednesday. We can schedule Thursday and I’ll push the cleaners to F…" at bounding box center [287, 330] width 238 height 47
click at [301, 354] on textarea "flooring on Wednesday. We can schedule Thursday and I’ll push the cleaners to F…" at bounding box center [287, 330] width 238 height 47
type textarea "flooring on Wednesday. We can schedule Thursday and I’ll push the cleaners to F…"
click at [196, 311] on div "flooring on Wednesday. We can schedule Thursday and I’ll push the cleaners to F…" at bounding box center [287, 330] width 254 height 69
click at [198, 320] on textarea "flooring on Wednesday. We can schedule Thursday and I’ll push the cleaners to F…" at bounding box center [287, 330] width 238 height 47
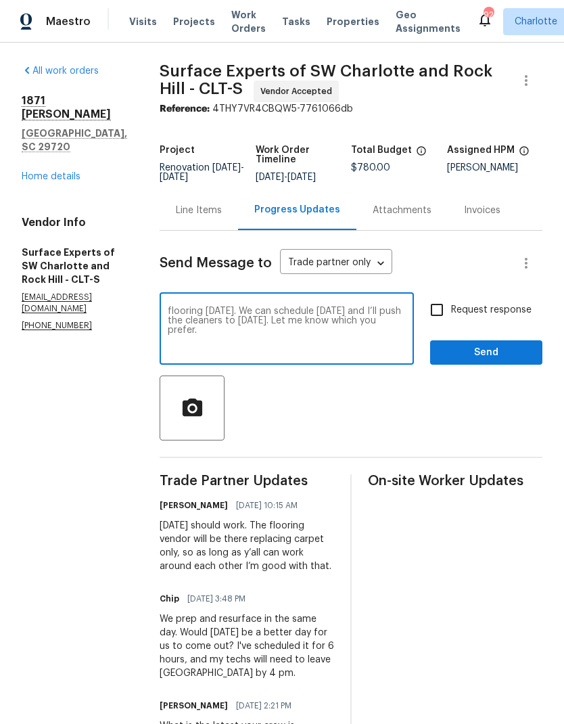
click at [198, 320] on textarea "flooring on Wednesday. We can schedule Thursday and I’ll push the cleaners to F…" at bounding box center [287, 330] width 238 height 47
click at [196, 342] on textarea "If you’d rather not work around flooring on Wednesday, we can schedule your wor…" at bounding box center [287, 330] width 238 height 47
type textarea "If you’d rather not work around flooring on Wednesday, we can schedule you Thur…"
click at [443, 316] on input "Request response" at bounding box center [437, 310] width 28 height 28
checkbox input "true"
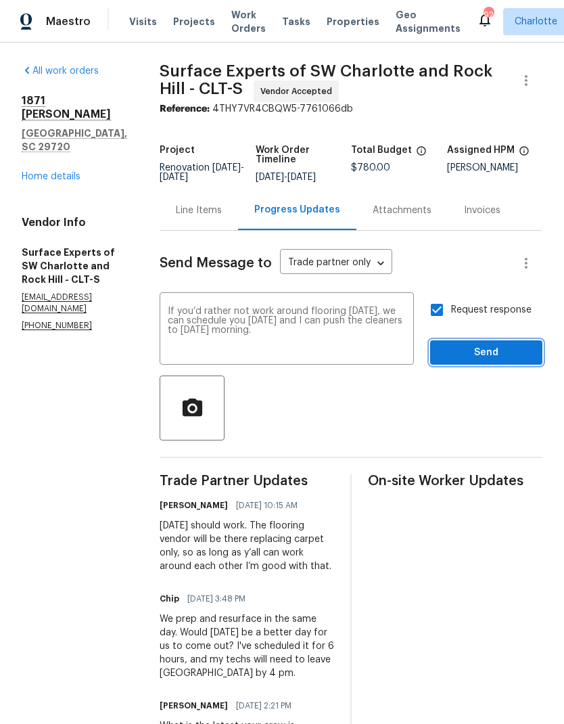
click at [485, 361] on span "Send" at bounding box center [486, 352] width 91 height 17
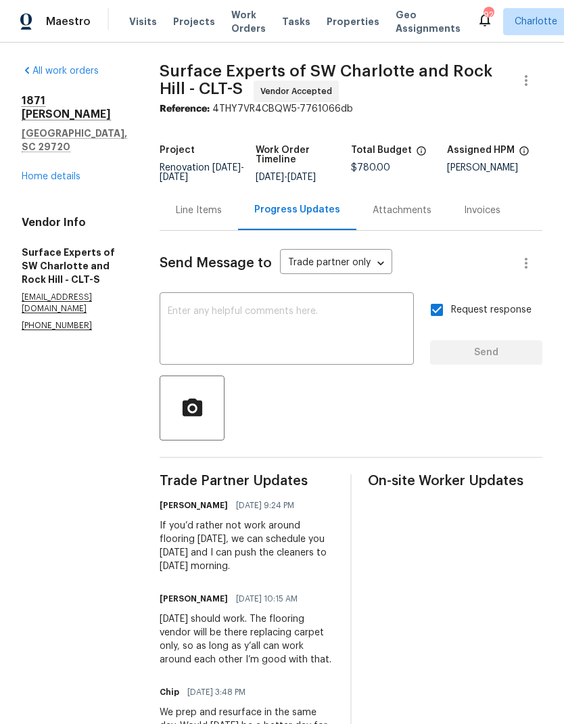
click at [54, 12] on div "Maestro" at bounding box center [45, 21] width 91 height 27
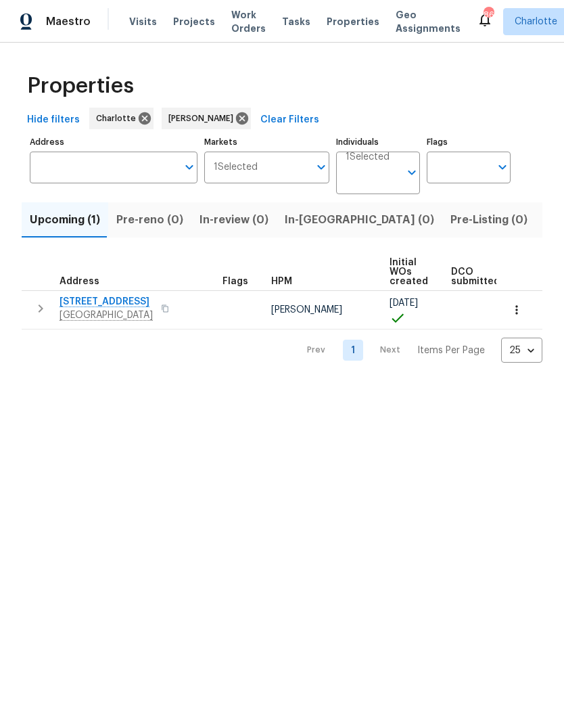
click at [319, 224] on span "In-[GEOGRAPHIC_DATA] (0)" at bounding box center [360, 219] width 150 height 19
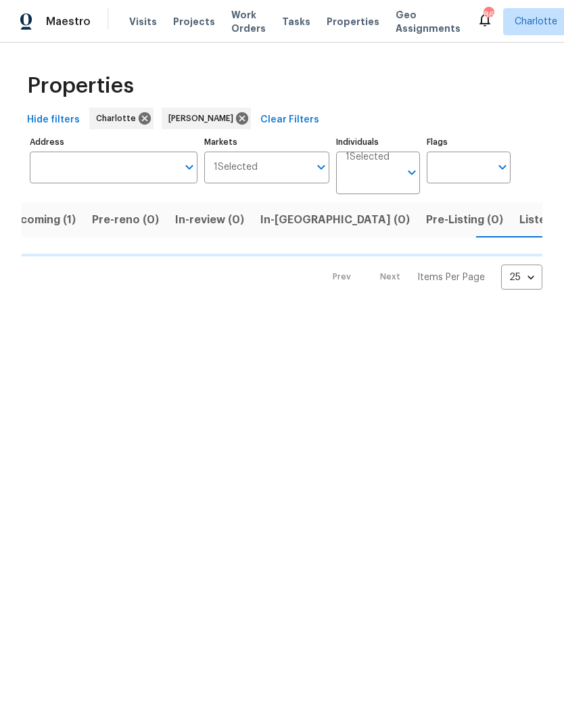
scroll to position [0, 25]
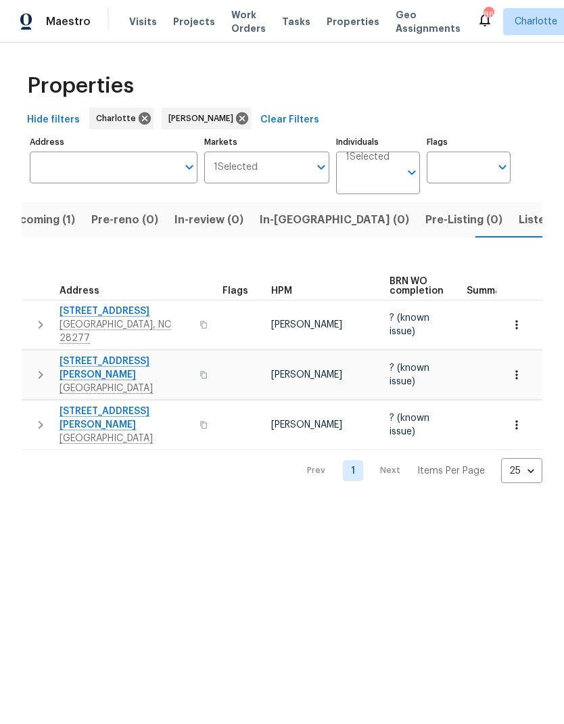
click at [298, 223] on span "In-reno (0)" at bounding box center [335, 219] width 150 height 19
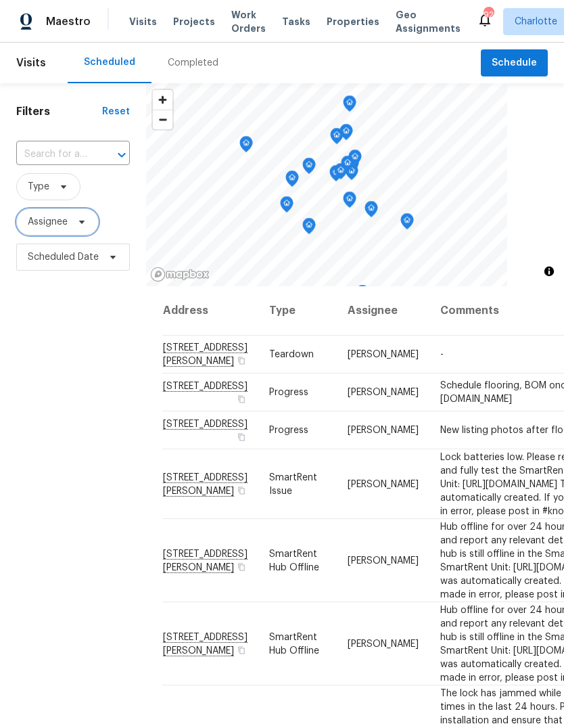
click at [91, 229] on span "Assignee" at bounding box center [57, 221] width 83 height 27
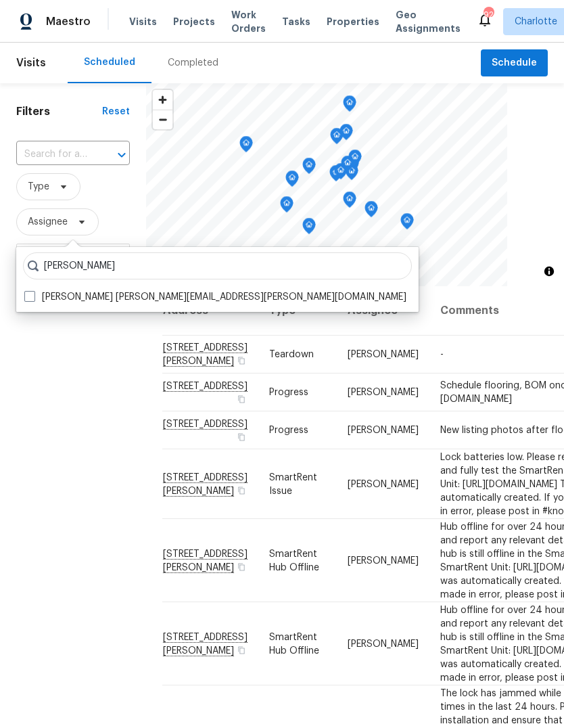
type input "[PERSON_NAME]"
click at [34, 294] on span at bounding box center [29, 296] width 11 height 11
click at [33, 294] on input "[PERSON_NAME] [PERSON_NAME][EMAIL_ADDRESS][PERSON_NAME][DOMAIN_NAME]" at bounding box center [28, 294] width 9 height 9
checkbox input "true"
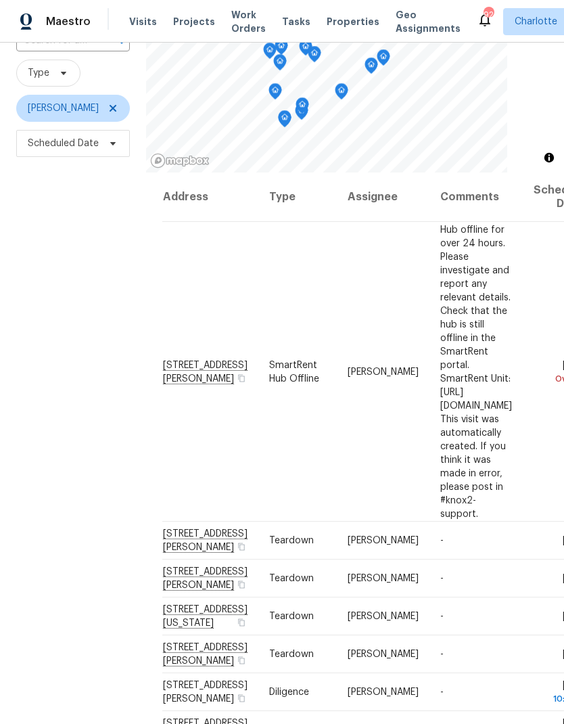
scroll to position [125, 0]
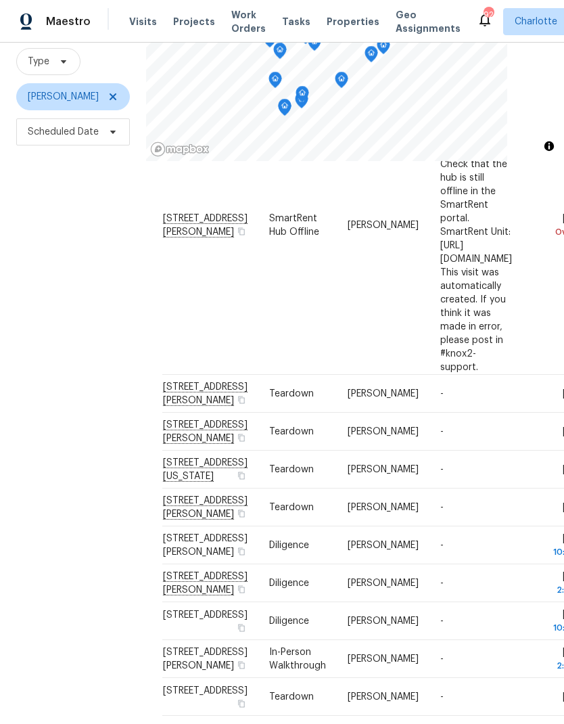
click at [55, 323] on div "Filters Reset ​ Type [PERSON_NAME] Scheduled Date" at bounding box center [73, 349] width 146 height 782
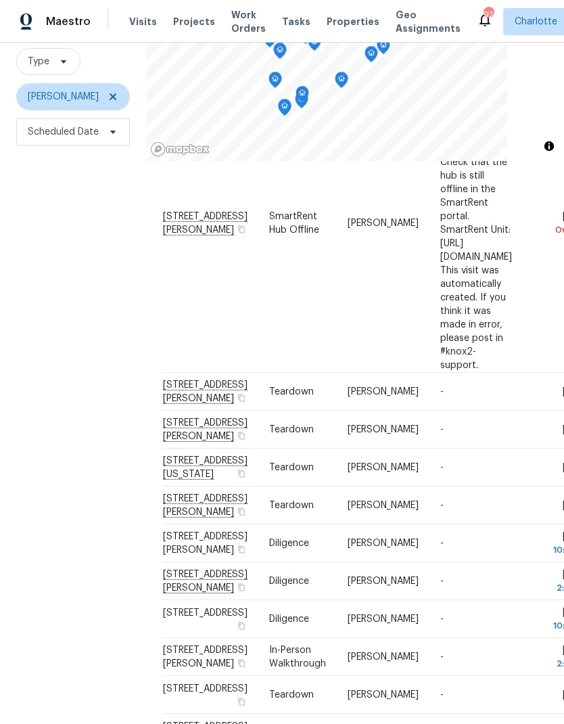
scroll to position [138, 0]
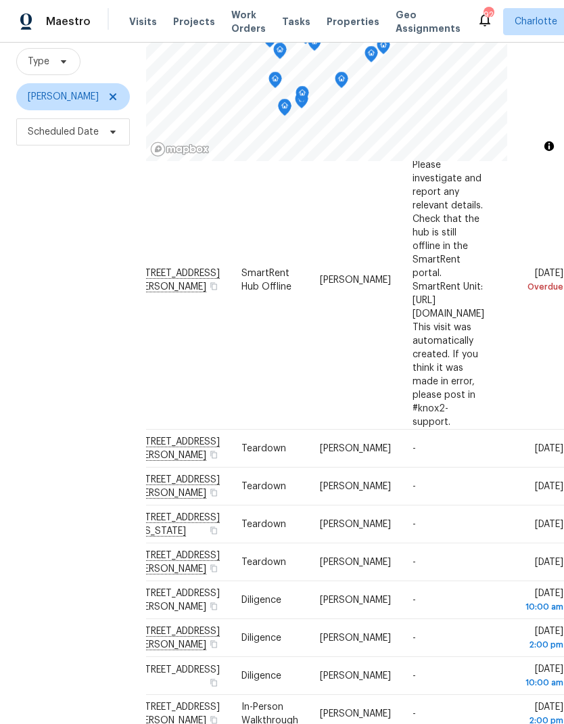
click at [33, 312] on div "Filters Reset ​ Type Jason Bouque Scheduled Date" at bounding box center [73, 349] width 146 height 782
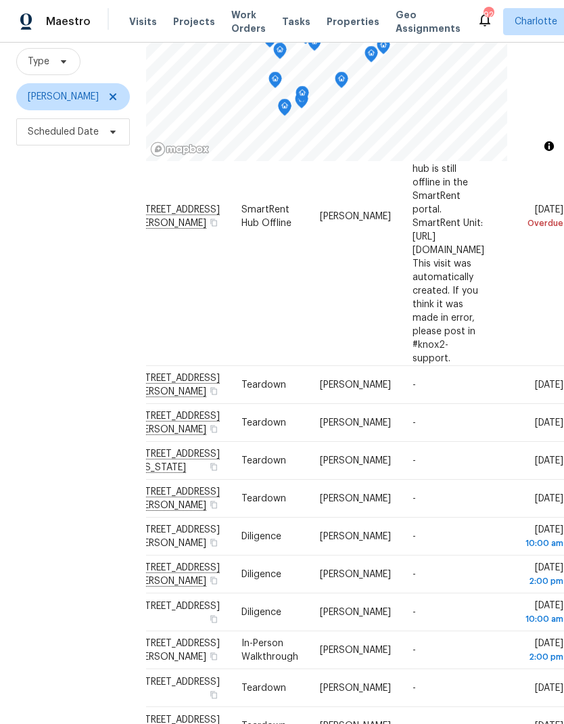
click at [28, 320] on div "Filters Reset ​ Type Jason Bouque Scheduled Date" at bounding box center [73, 349] width 146 height 782
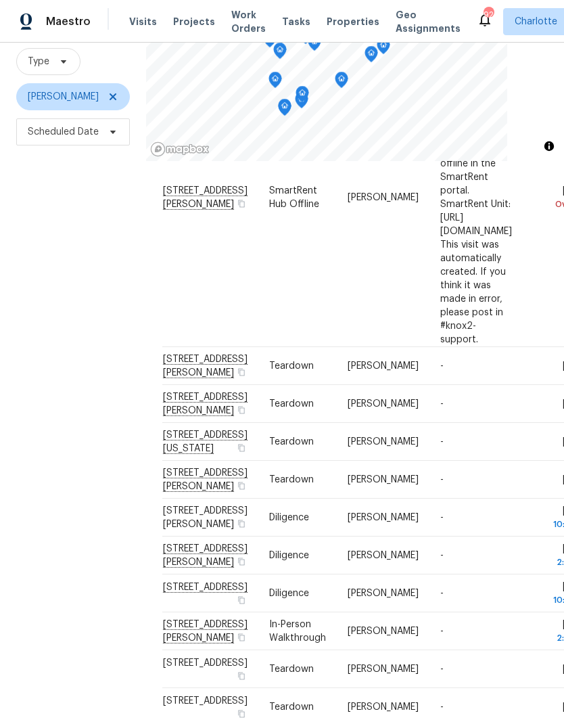
scroll to position [164, -1]
click at [49, 317] on div "Filters Reset ​ Type Jason Bouque Scheduled Date" at bounding box center [73, 349] width 146 height 782
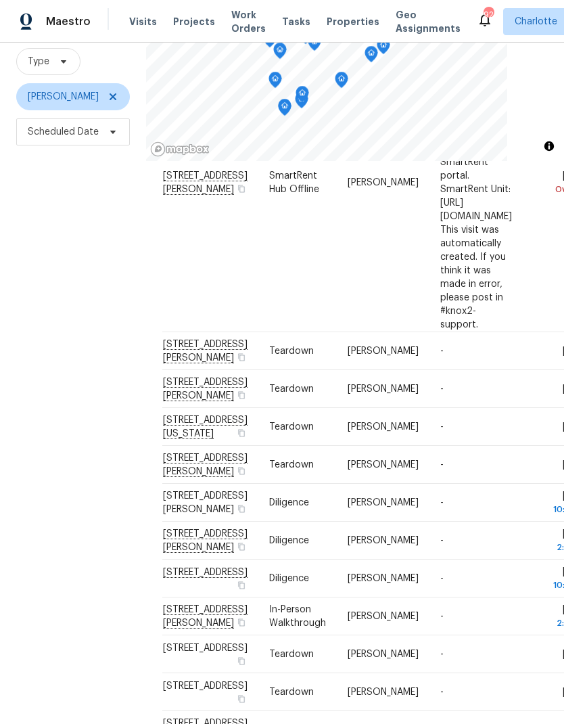
scroll to position [187, -1]
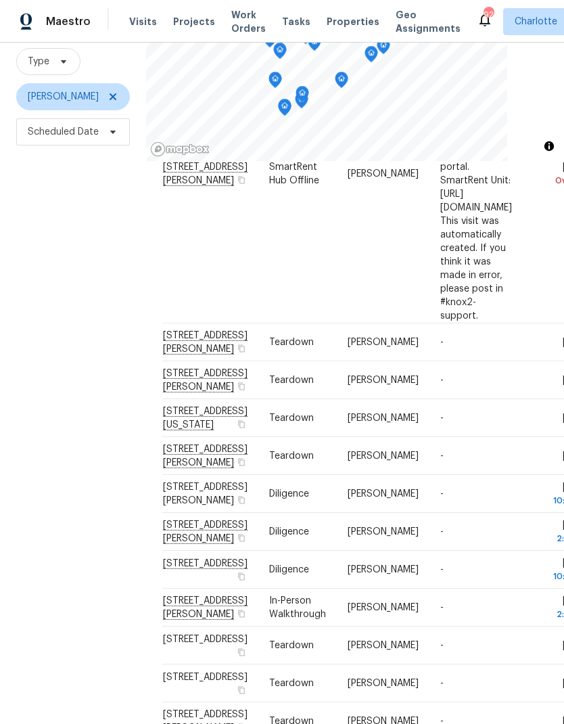
click at [61, 324] on div "Filters Reset ​ Type Jason Bouque Scheduled Date" at bounding box center [73, 349] width 146 height 782
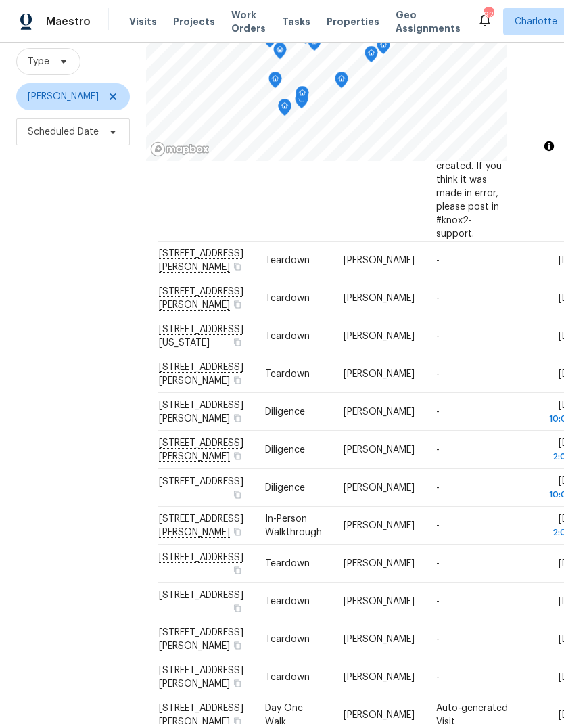
scroll to position [278, 5]
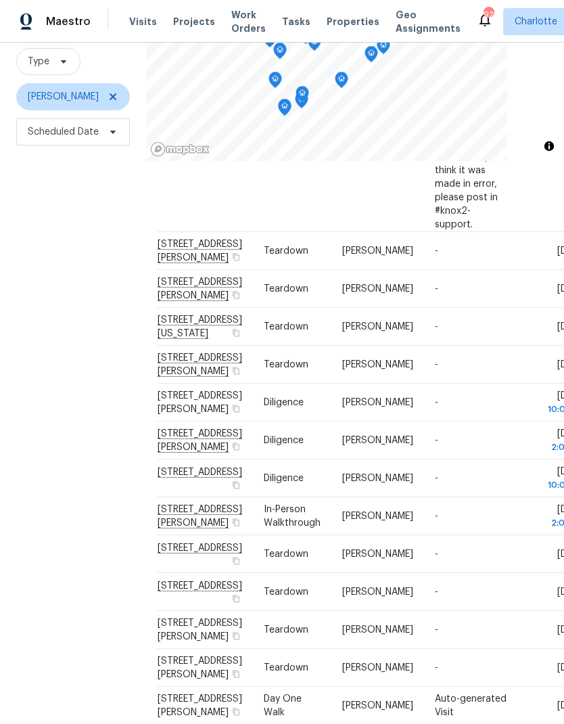
click at [60, 319] on div "Filters Reset ​ Type Jason Bouque Scheduled Date" at bounding box center [73, 349] width 146 height 782
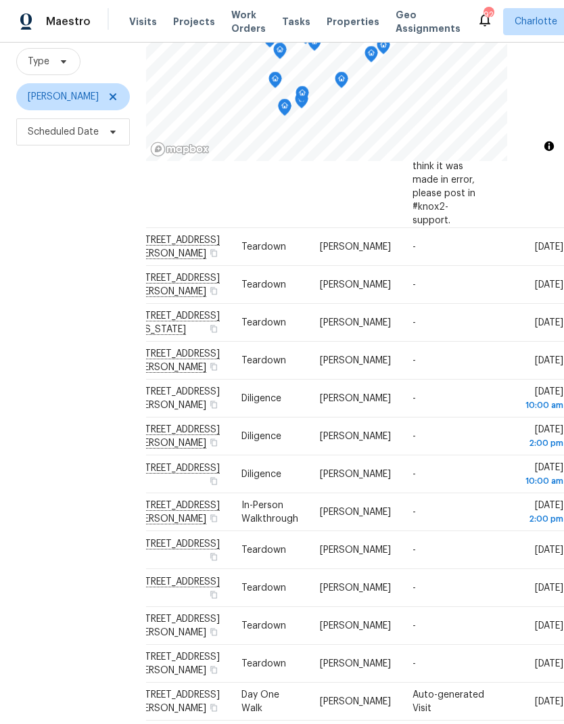
click at [36, 301] on div "Filters Reset ​ Type Jason Bouque Scheduled Date" at bounding box center [73, 349] width 146 height 782
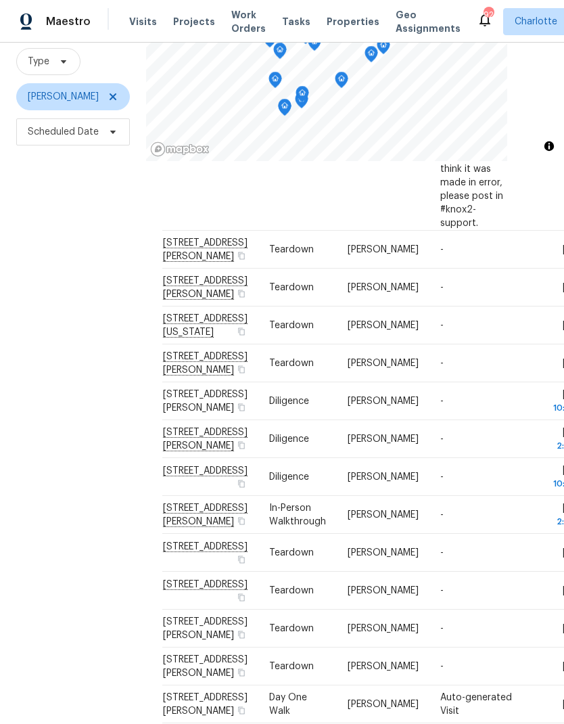
scroll to position [279, -1]
click at [55, 325] on div "Filters Reset ​ Type Jason Bouque Scheduled Date" at bounding box center [73, 349] width 146 height 782
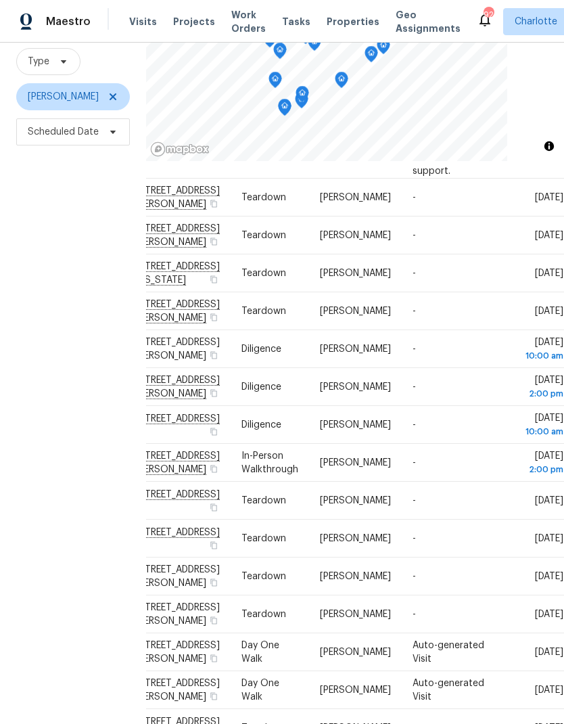
click at [39, 322] on div "Filters Reset ​ Type Jason Bouque Scheduled Date" at bounding box center [73, 349] width 146 height 782
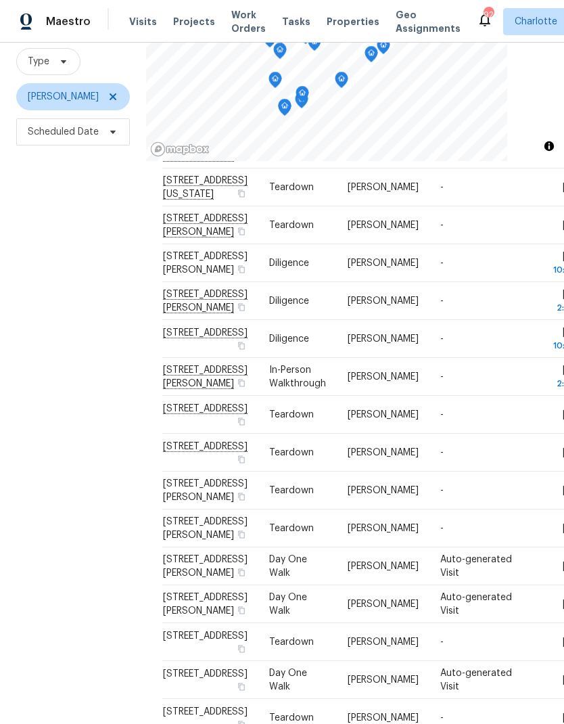
click at [47, 358] on div "Filters Reset ​ Type Jason Bouque Scheduled Date" at bounding box center [73, 349] width 146 height 782
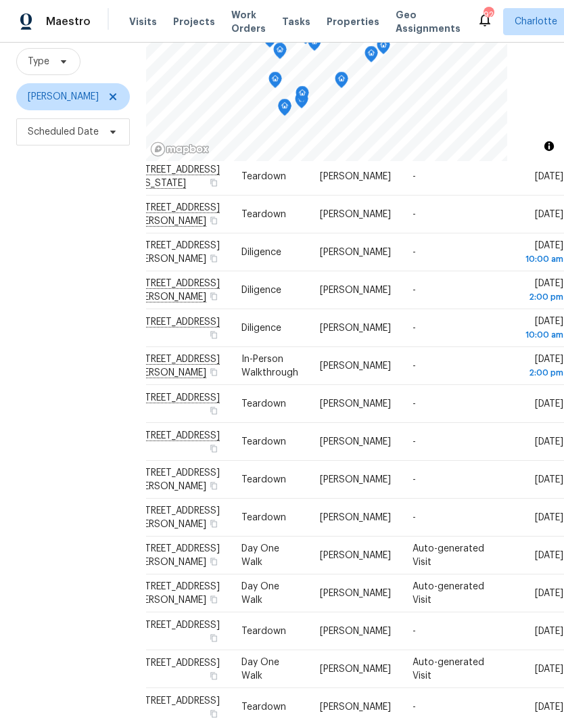
scroll to position [428, 105]
click at [30, 338] on div "Filters Reset ​ Type Jason Bouque Scheduled Date" at bounding box center [73, 349] width 146 height 782
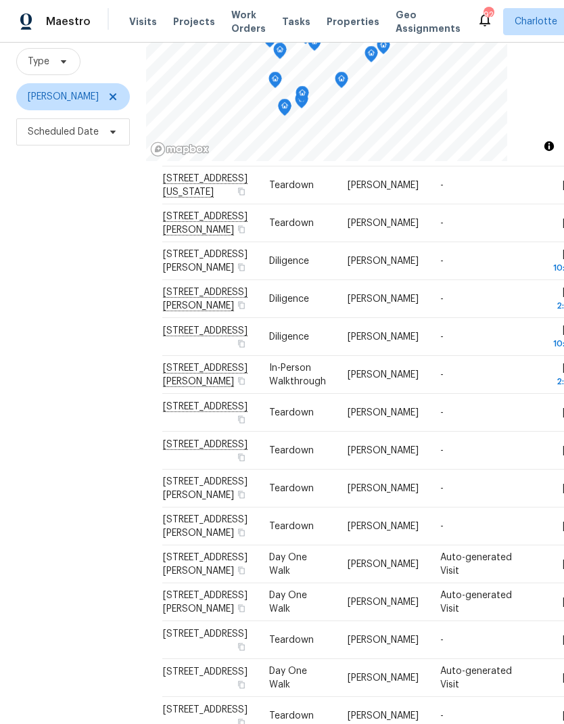
scroll to position [419, -1]
click at [37, 338] on div "Filters Reset ​ Type Jason Bouque Scheduled Date" at bounding box center [73, 349] width 146 height 782
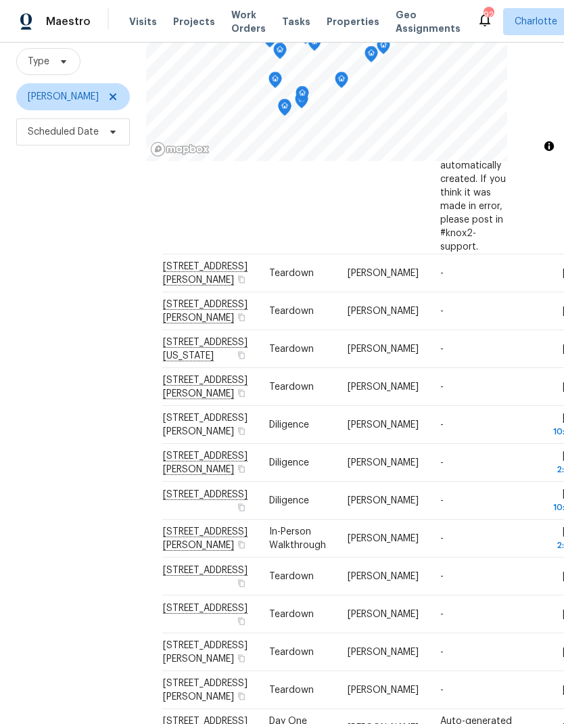
scroll to position [230, -1]
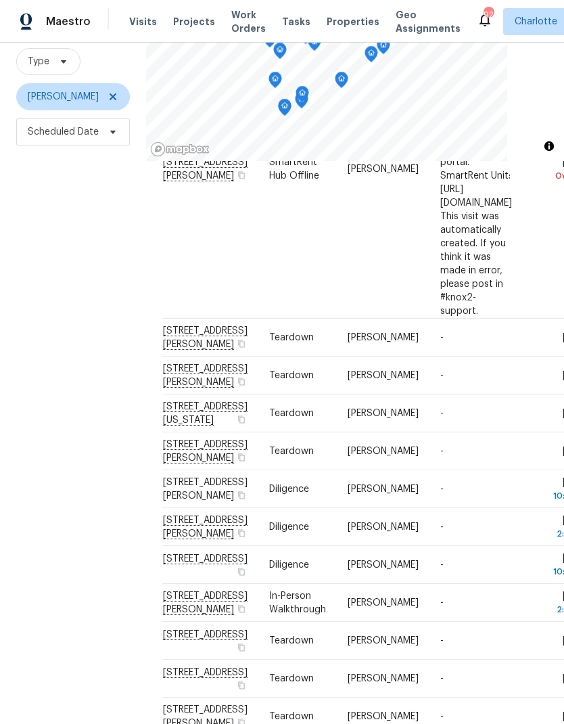
click at [52, 352] on div "Filters Reset ​ Type Jason Bouque Scheduled Date" at bounding box center [73, 349] width 146 height 782
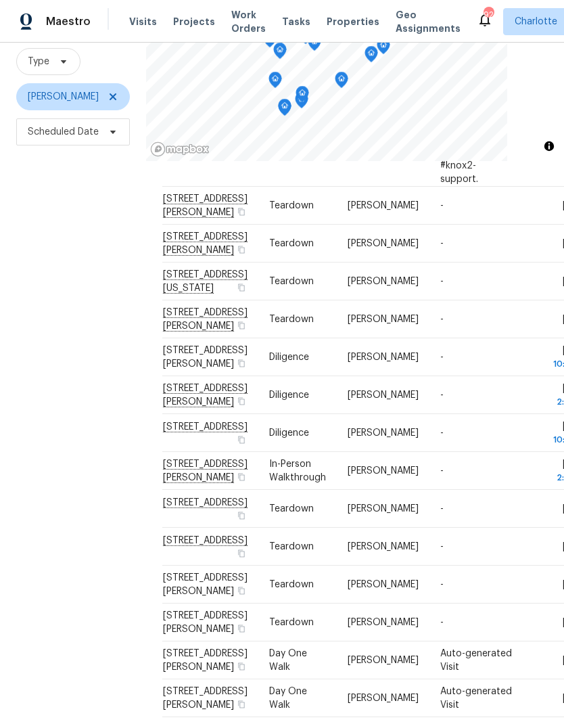
scroll to position [363, 0]
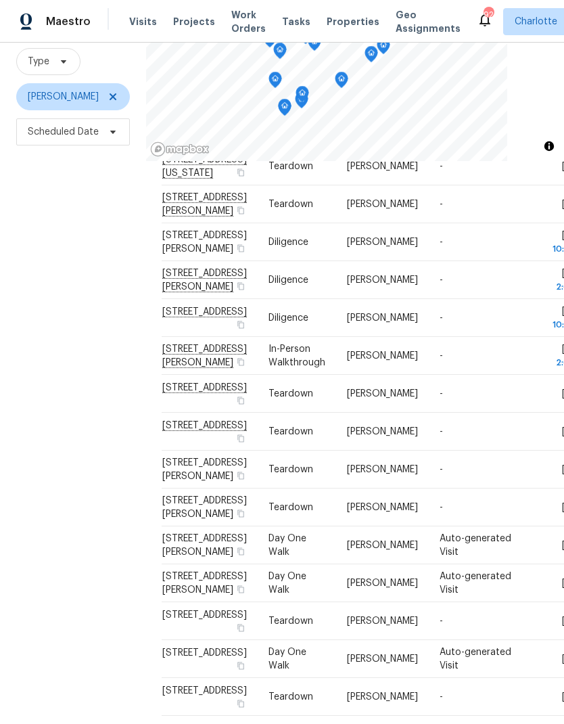
click at [58, 365] on div "Filters Reset ​ Type Jason Bouque Scheduled Date" at bounding box center [73, 349] width 146 height 782
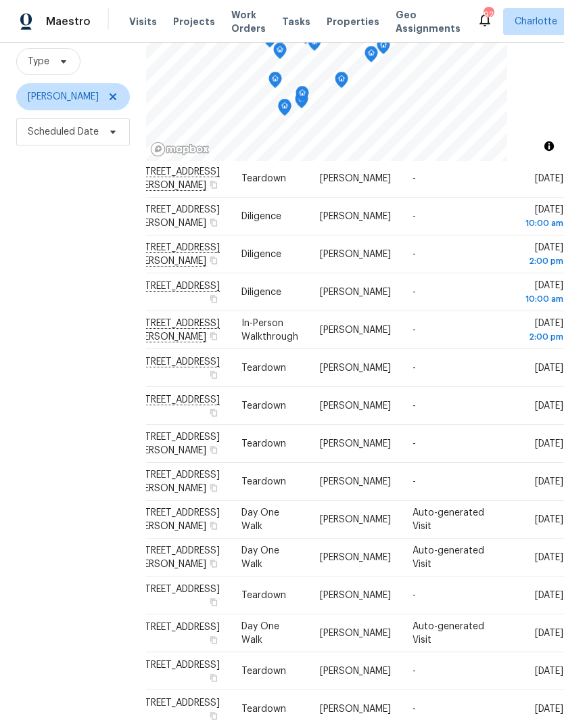
click at [41, 350] on div "Filters Reset ​ Type Jason Bouque Scheduled Date" at bounding box center [73, 349] width 146 height 782
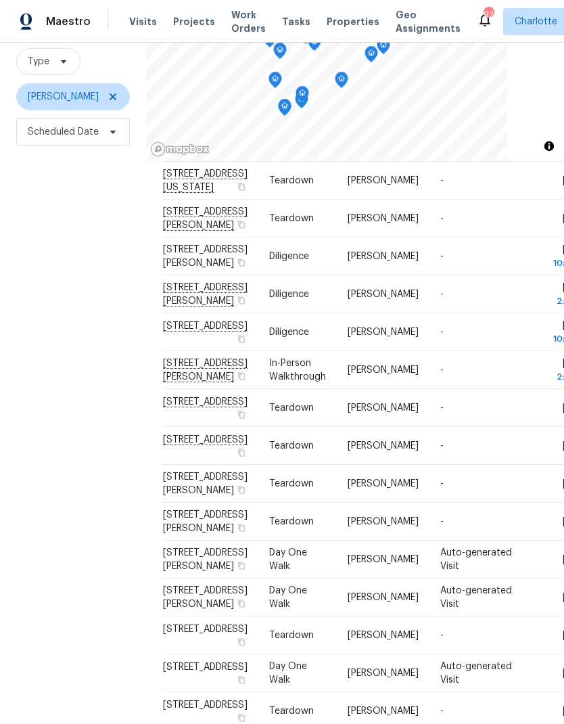
scroll to position [424, 0]
click at [51, 352] on div "Filters Reset ​ Type Jason Bouque Scheduled Date" at bounding box center [73, 349] width 146 height 782
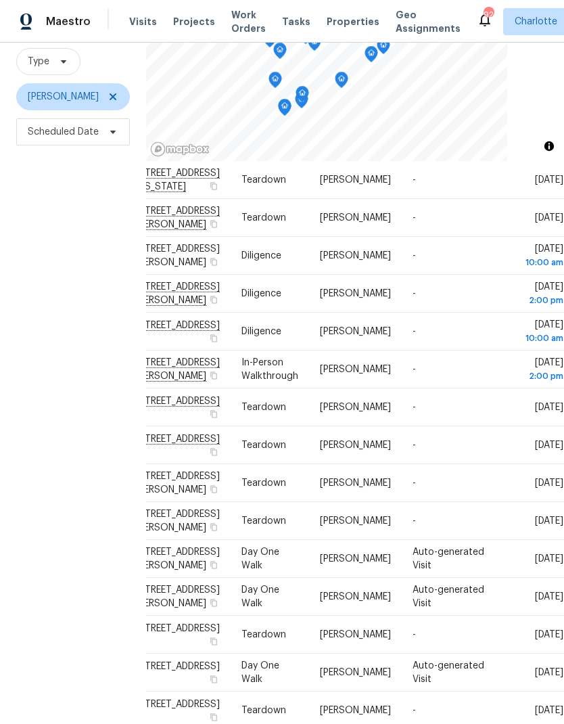
click at [37, 338] on div "Filters Reset ​ Type Jason Bouque Scheduled Date" at bounding box center [73, 349] width 146 height 782
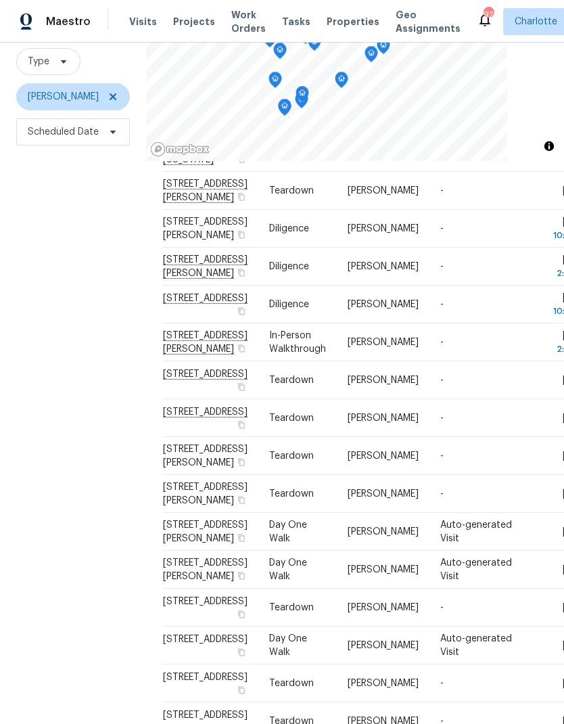
scroll to position [0, 0]
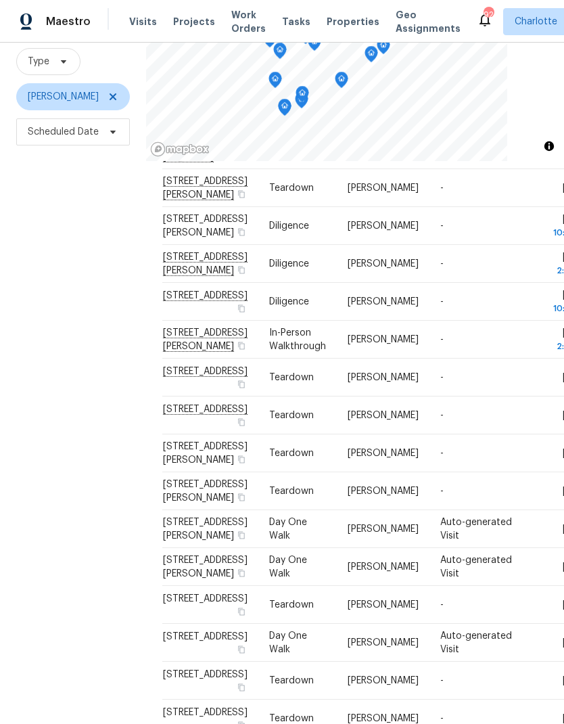
click at [53, 352] on div "Filters Reset ​ Type Jason Bouque Scheduled Date" at bounding box center [73, 349] width 146 height 782
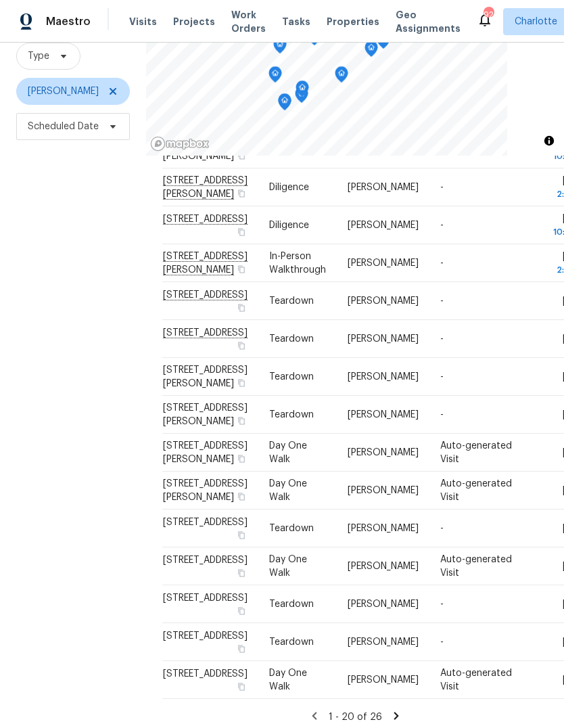
click at [59, 355] on div "Filters Reset ​ Type Jason Bouque Scheduled Date" at bounding box center [73, 344] width 146 height 782
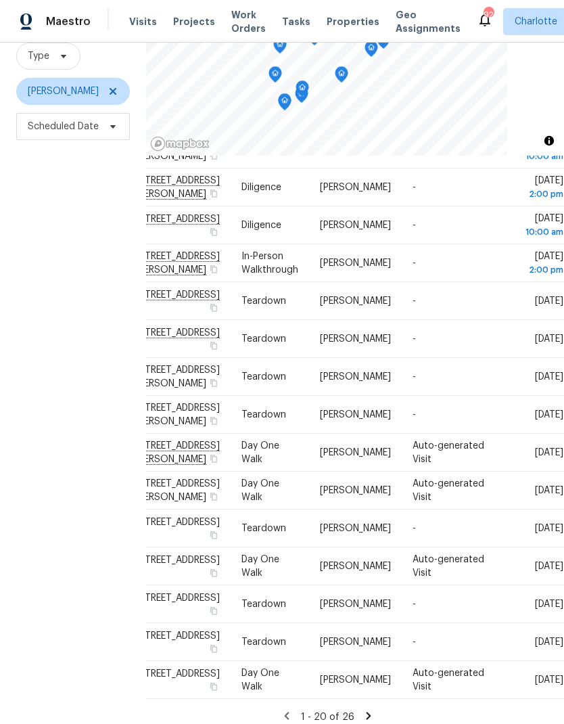
click at [38, 344] on div "Filters Reset ​ Type Jason Bouque Scheduled Date" at bounding box center [73, 344] width 146 height 782
click at [43, 344] on div "Filters Reset ​ Type Jason Bouque Scheduled Date" at bounding box center [73, 344] width 146 height 782
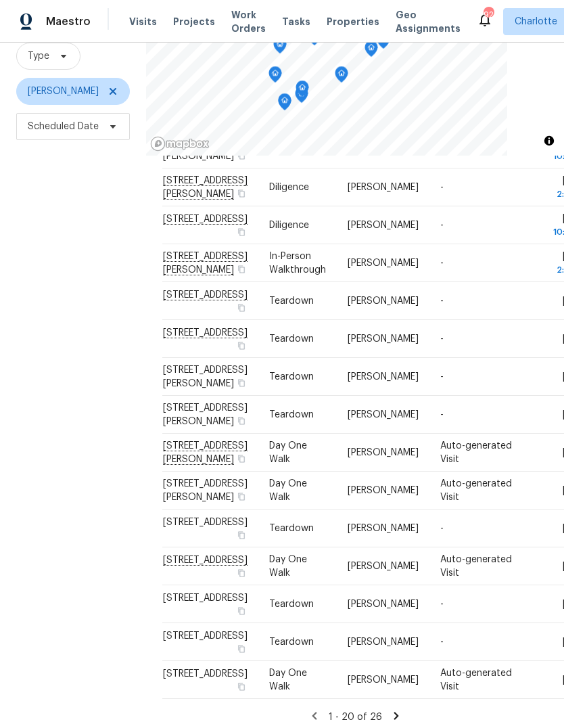
click at [49, 348] on div "Filters Reset ​ Type Jason Bouque Scheduled Date" at bounding box center [73, 344] width 146 height 782
click at [60, 360] on div "Filters Reset ​ Type Jason Bouque Scheduled Date" at bounding box center [73, 344] width 146 height 782
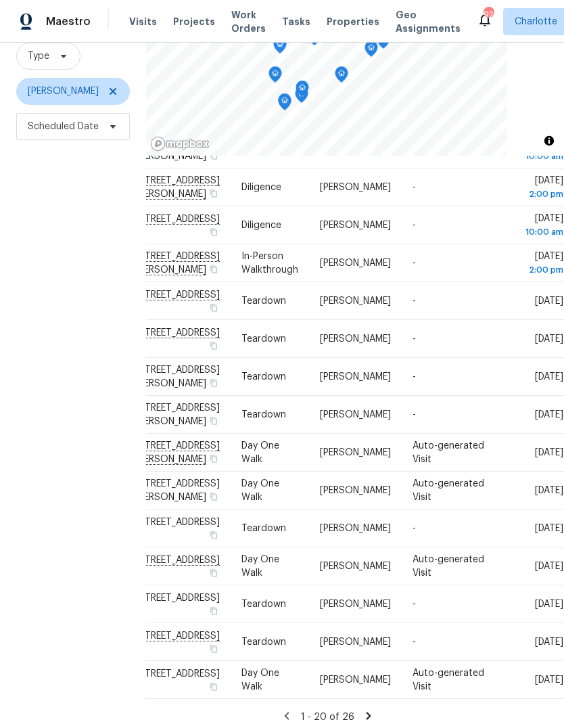
click at [40, 332] on div "Filters Reset ​ Type Jason Bouque Scheduled Date" at bounding box center [73, 344] width 146 height 782
click at [41, 329] on div "Filters Reset ​ Type Jason Bouque Scheduled Date" at bounding box center [73, 344] width 146 height 782
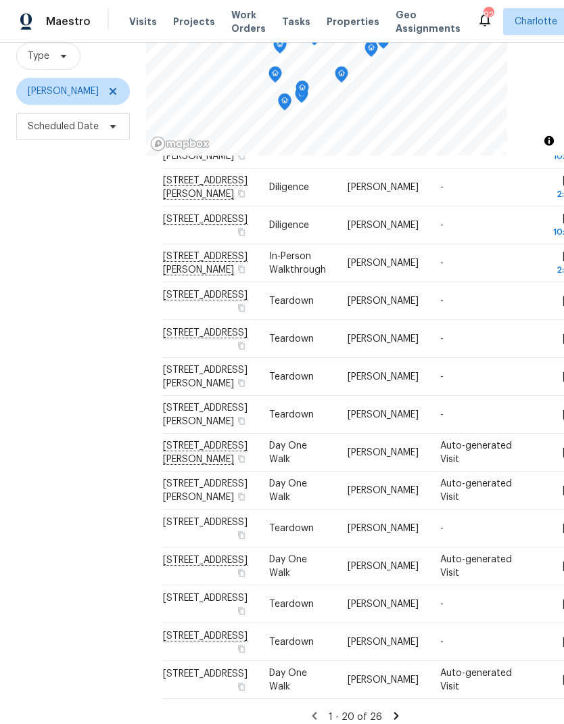
click at [48, 338] on div "Filters Reset ​ Type Jason Bouque Scheduled Date" at bounding box center [73, 344] width 146 height 782
click at [64, 366] on div "Filters Reset ​ Type Jason Bouque Scheduled Date" at bounding box center [73, 344] width 146 height 782
click at [168, 556] on span "[STREET_ADDRESS]" at bounding box center [205, 561] width 85 height 10
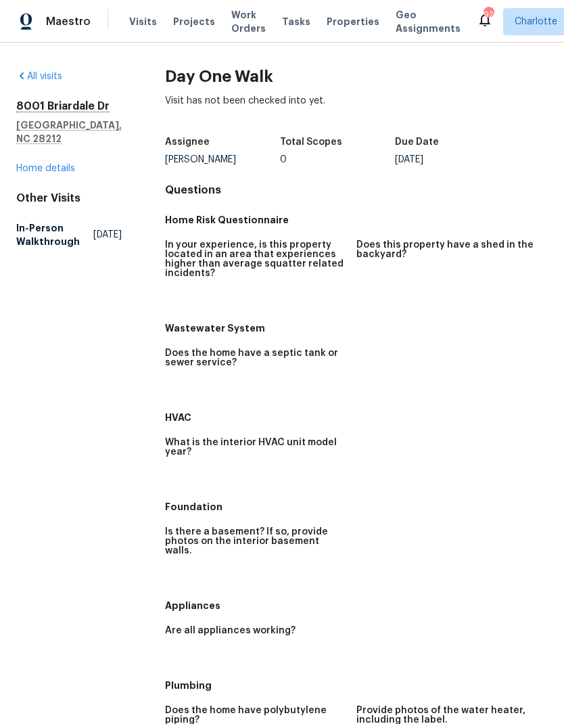
click at [46, 164] on link "Home details" at bounding box center [45, 168] width 59 height 9
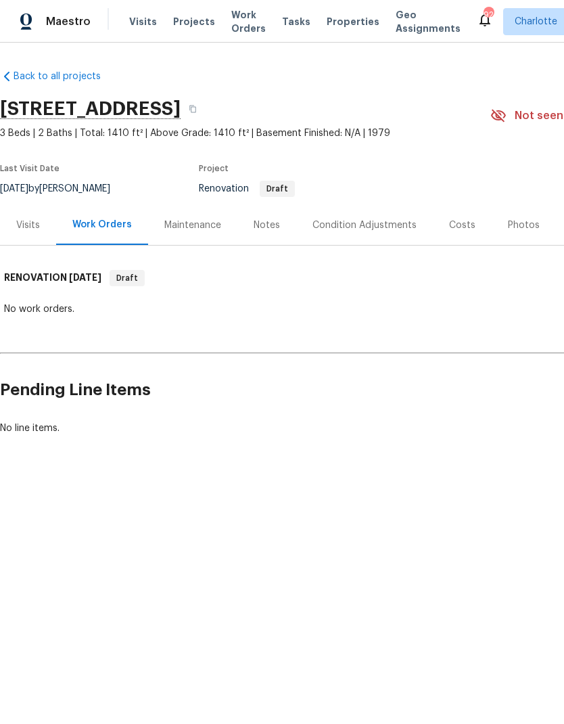
click at [19, 225] on div "Visits" at bounding box center [28, 226] width 24 height 14
click at [71, 28] on div "Maestro" at bounding box center [45, 21] width 91 height 27
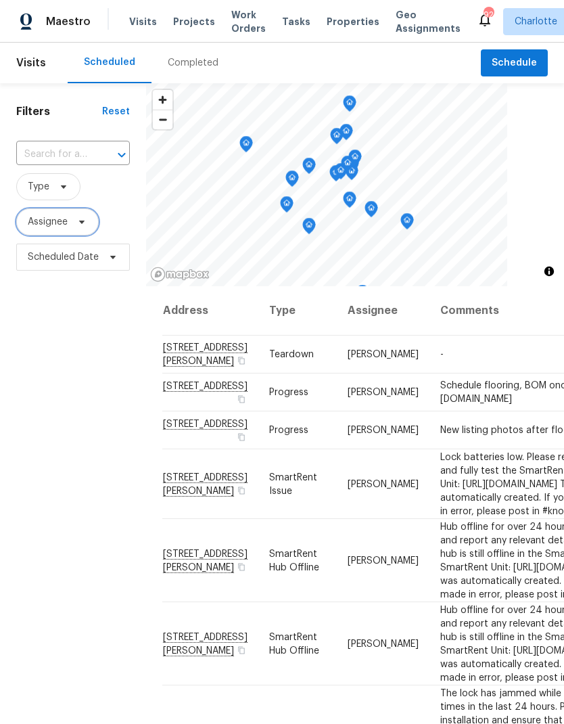
click at [90, 222] on span "Assignee" at bounding box center [57, 221] width 83 height 27
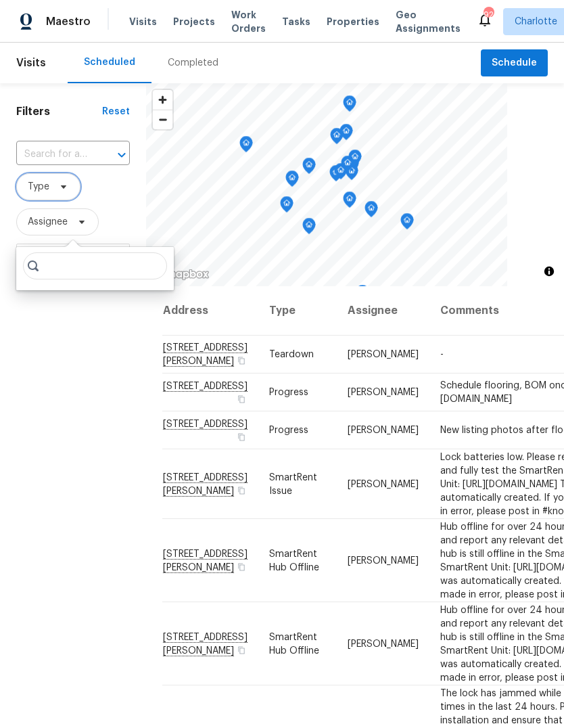
click at [70, 191] on span "Type" at bounding box center [48, 186] width 64 height 27
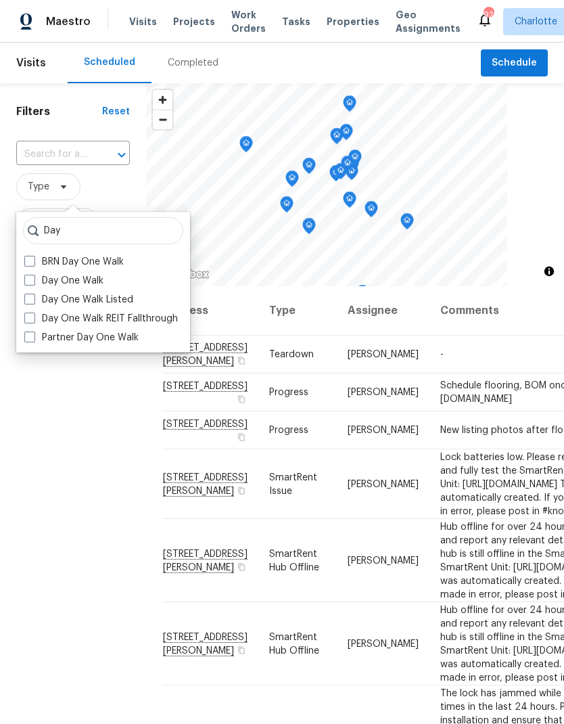
type input "Day"
click at [31, 280] on span at bounding box center [29, 280] width 11 height 11
click at [31, 280] on input "Day One Walk" at bounding box center [28, 278] width 9 height 9
checkbox input "true"
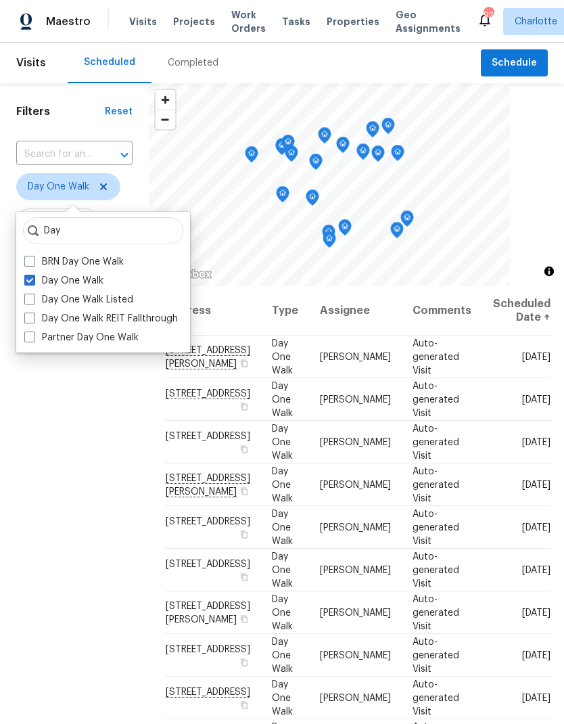
click at [139, 545] on div "Filters Reset ​ Day One Walk Assignee Scheduled Date" at bounding box center [74, 474] width 149 height 782
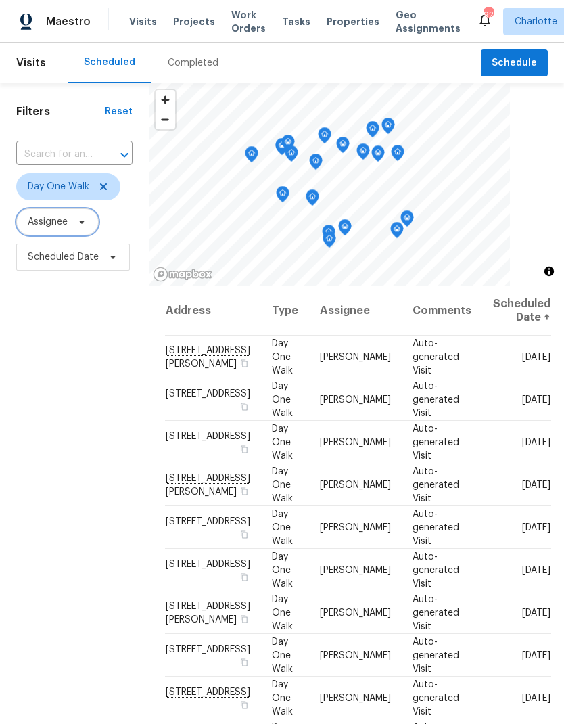
click at [42, 223] on span "Assignee" at bounding box center [48, 222] width 40 height 14
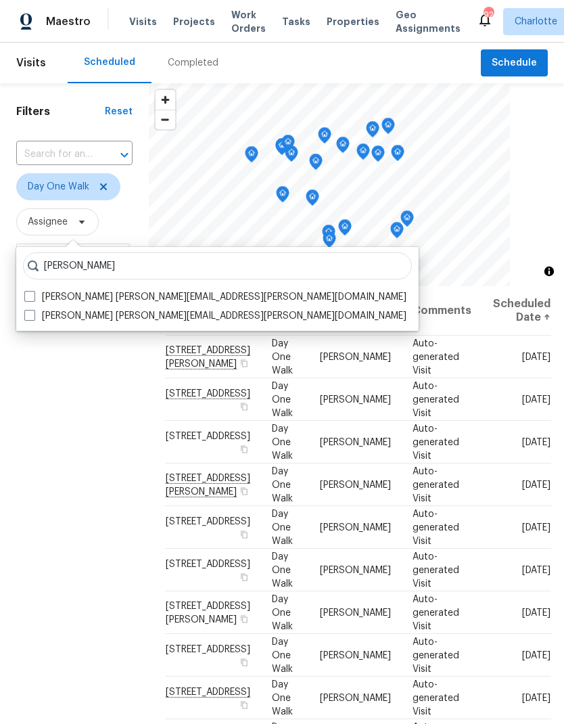
type input "Matthew barnhart"
click at [36, 290] on label "Matthew Barnhart matthew.barnhart@opendoor.com" at bounding box center [215, 297] width 382 height 14
click at [33, 290] on input "Matthew Barnhart matthew.barnhart@opendoor.com" at bounding box center [28, 294] width 9 height 9
checkbox input "true"
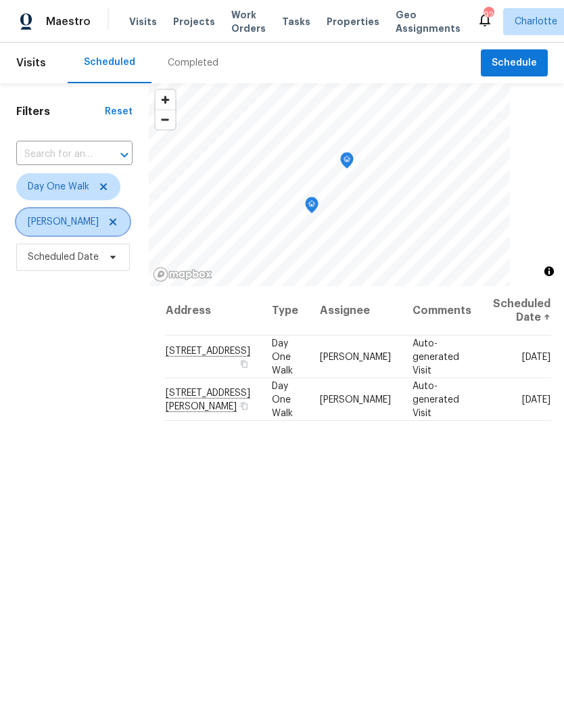
click at [118, 224] on icon at bounding box center [113, 222] width 11 height 11
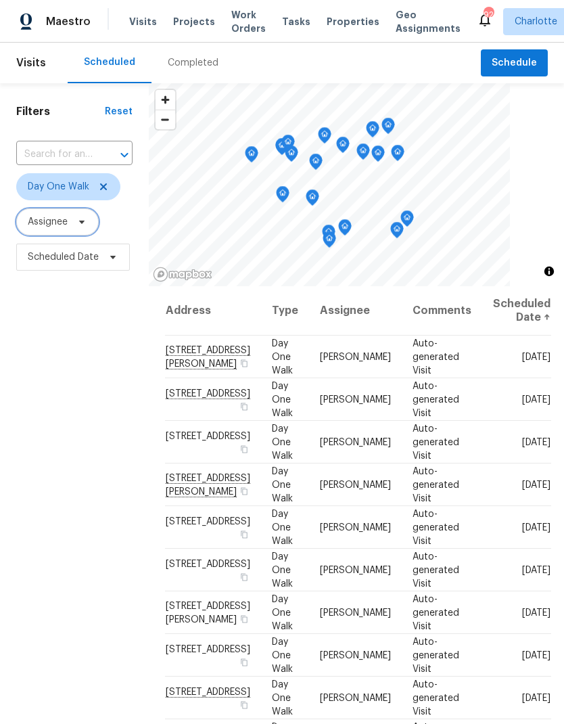
click at [87, 220] on icon at bounding box center [81, 222] width 11 height 11
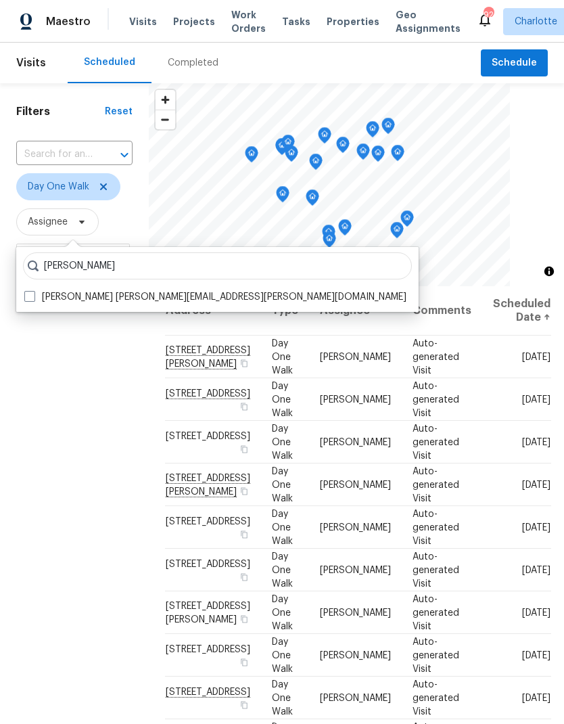
type input "Jason bouque"
click at [30, 301] on span at bounding box center [29, 296] width 11 height 11
click at [30, 299] on input "Jason Bouque jason.bouque@opendoor.com" at bounding box center [28, 294] width 9 height 9
checkbox input "true"
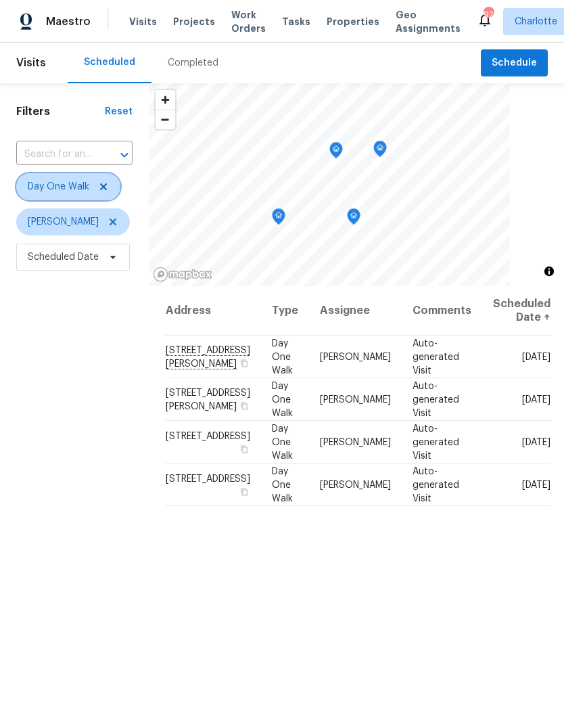
click at [100, 189] on icon at bounding box center [103, 186] width 11 height 11
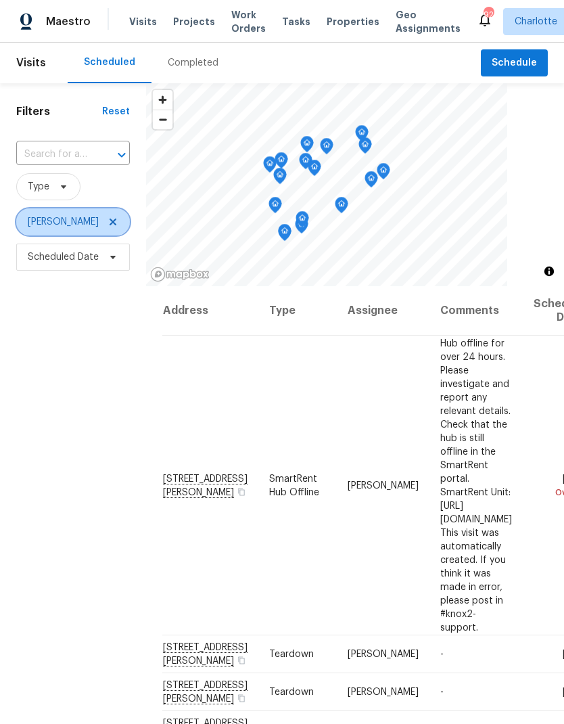
click at [108, 227] on icon at bounding box center [113, 222] width 11 height 11
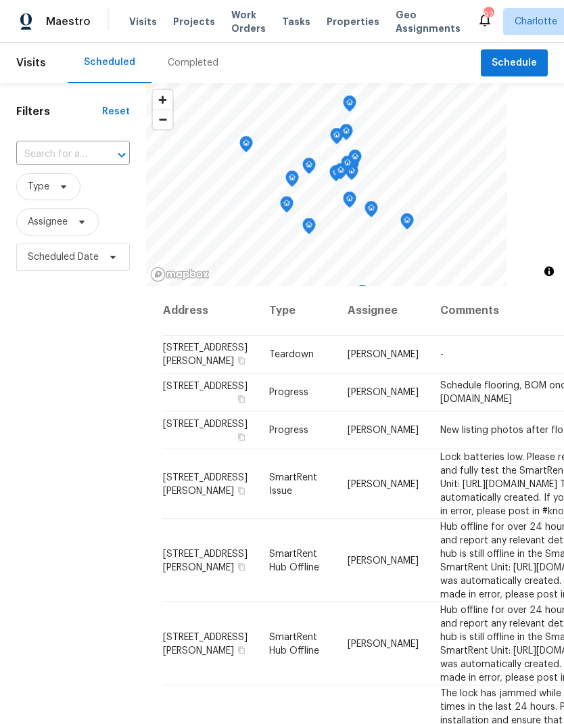
click at [41, 380] on div "Filters Reset ​ Type Assignee Scheduled Date" at bounding box center [73, 474] width 146 height 782
click at [27, 311] on div "Filters Reset ​ Type Assignee Scheduled Date" at bounding box center [73, 474] width 146 height 782
click at [193, 20] on span "Projects" at bounding box center [194, 22] width 42 height 14
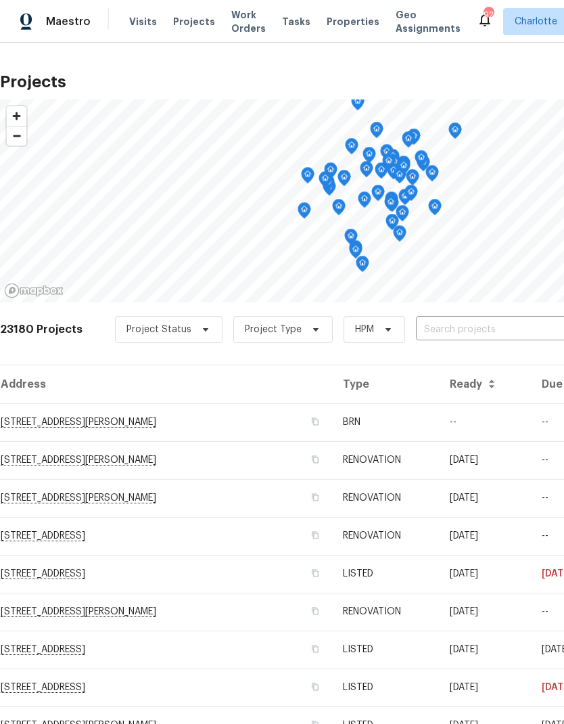
click at [467, 340] on input "text" at bounding box center [493, 329] width 155 height 21
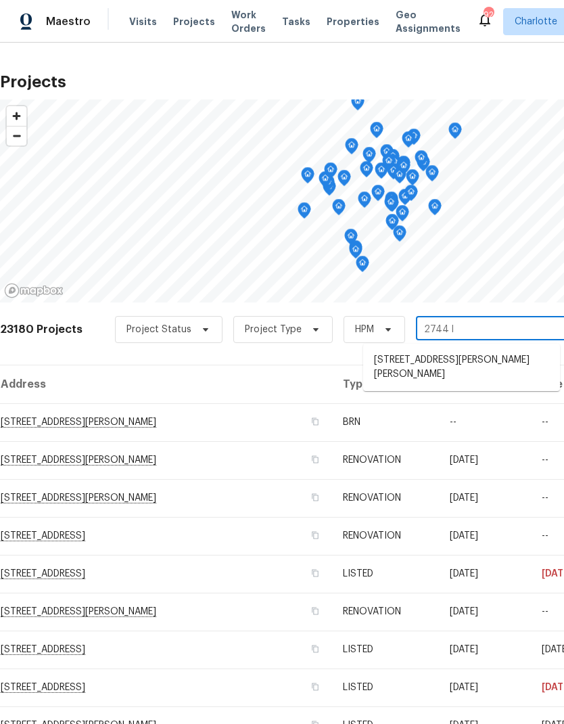
type input "2744 ly"
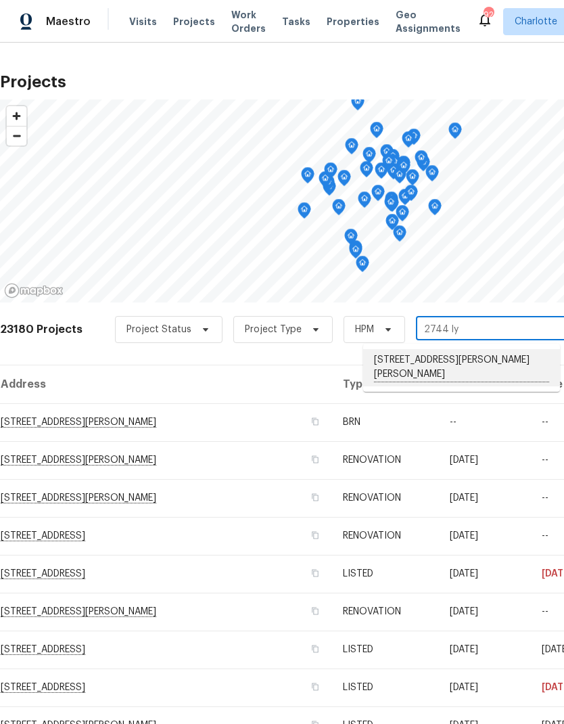
click at [439, 363] on li "2744 Lyndell Way, Lancaster, SC 29720" at bounding box center [461, 367] width 197 height 37
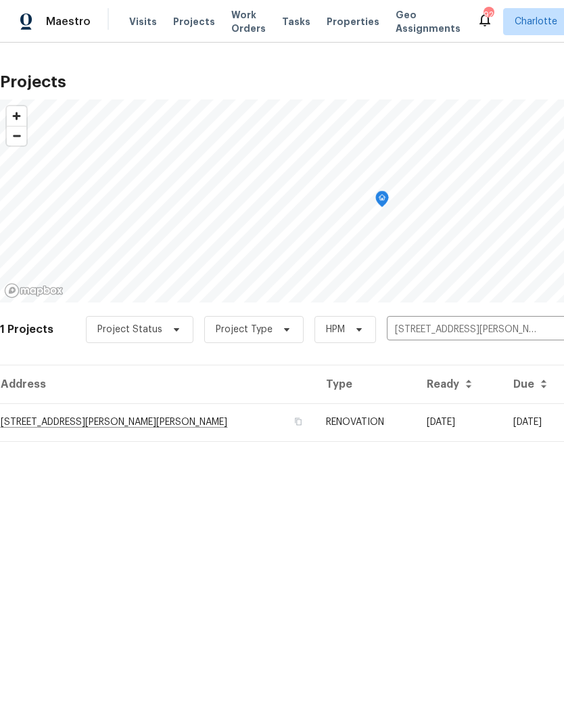
click at [60, 416] on td "2744 Lyndell Way, Lancaster, SC 29720" at bounding box center [157, 422] width 315 height 38
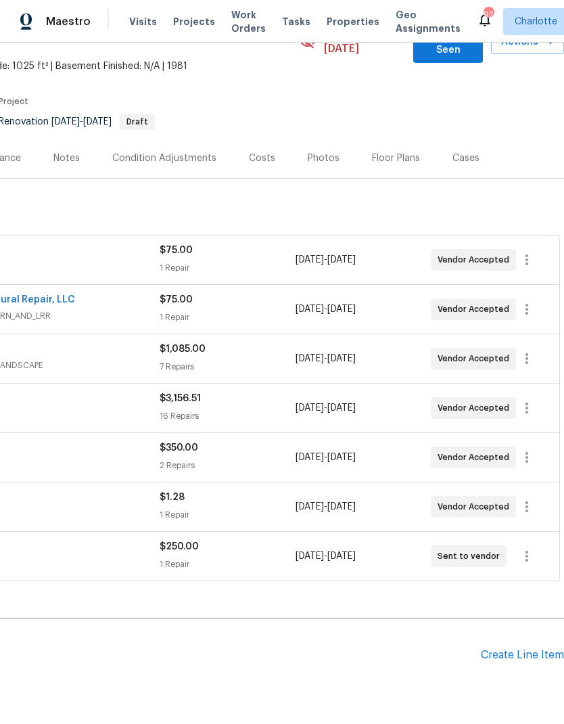
scroll to position [81, 200]
click at [526, 649] on div "Create Line Item" at bounding box center [522, 655] width 83 height 13
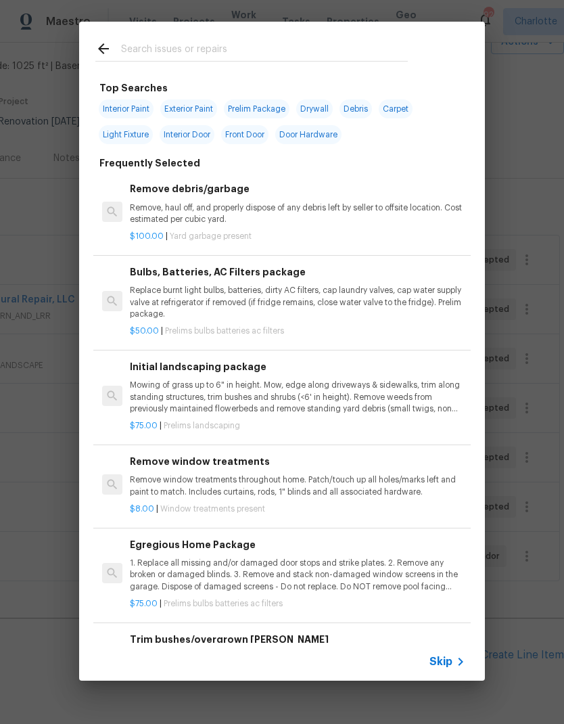
click at [288, 61] on input "text" at bounding box center [264, 51] width 287 height 20
type input "Hvac"
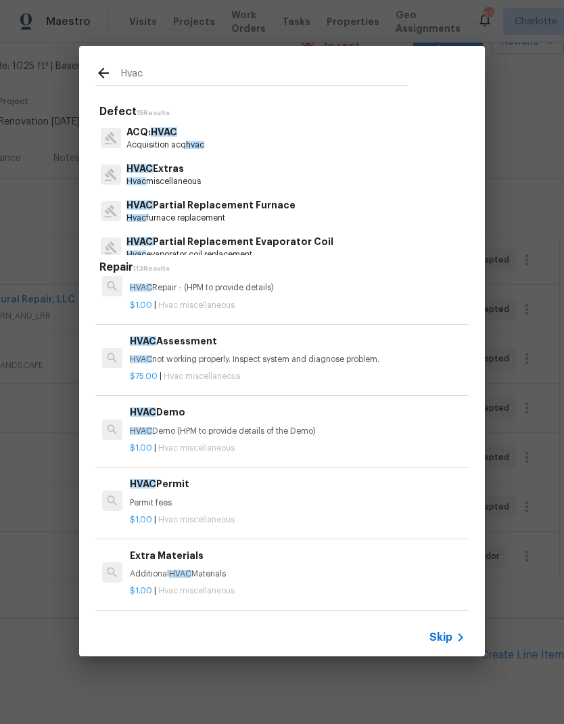
scroll to position [24, 0]
click at [290, 359] on p "HVAC not working properly. Inspect system and diagnose problem." at bounding box center [298, 360] width 336 height 12
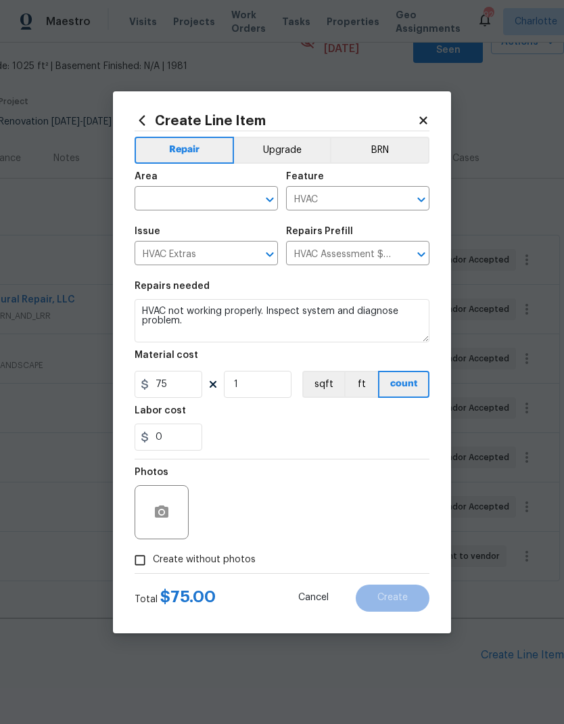
click at [211, 206] on input "text" at bounding box center [188, 199] width 106 height 21
click at [214, 237] on li "HVAC" at bounding box center [206, 230] width 143 height 22
type input "HVAC"
click at [160, 520] on icon "button" at bounding box center [162, 512] width 16 height 16
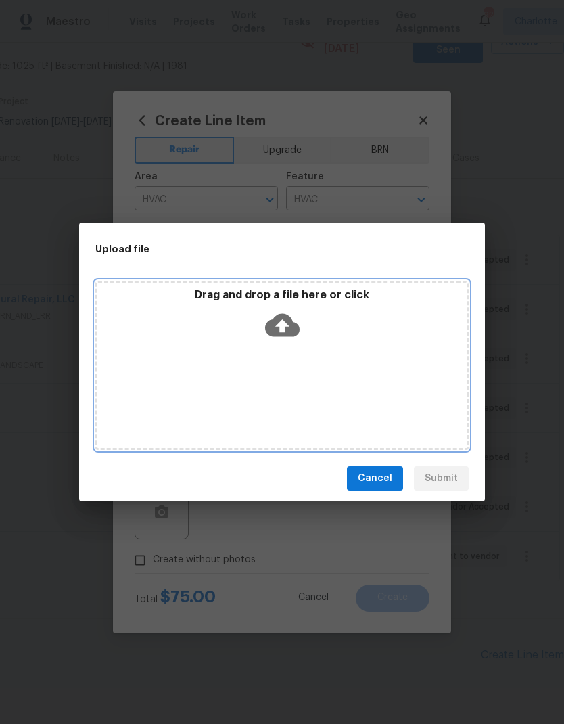
click at [285, 315] on icon at bounding box center [282, 325] width 35 height 23
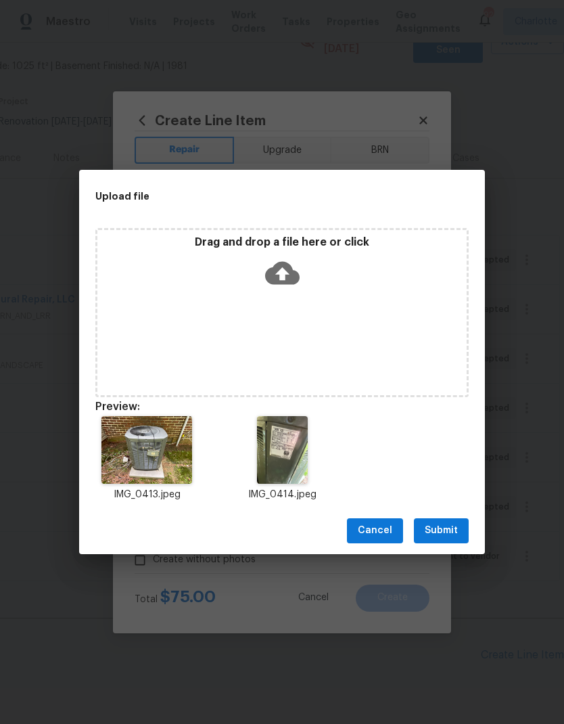
click at [443, 528] on span "Submit" at bounding box center [441, 530] width 33 height 17
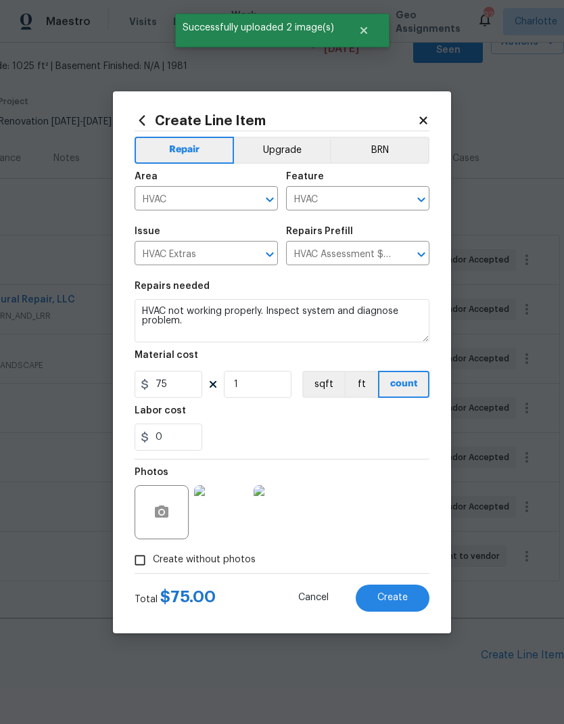
click at [411, 601] on button "Create" at bounding box center [393, 598] width 74 height 27
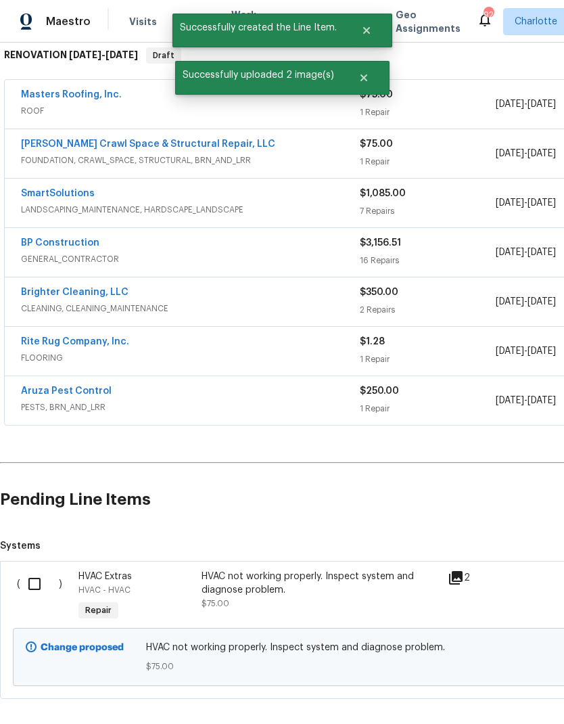
scroll to position [235, -1]
click at [32, 572] on input "checkbox" at bounding box center [39, 584] width 39 height 28
checkbox input "true"
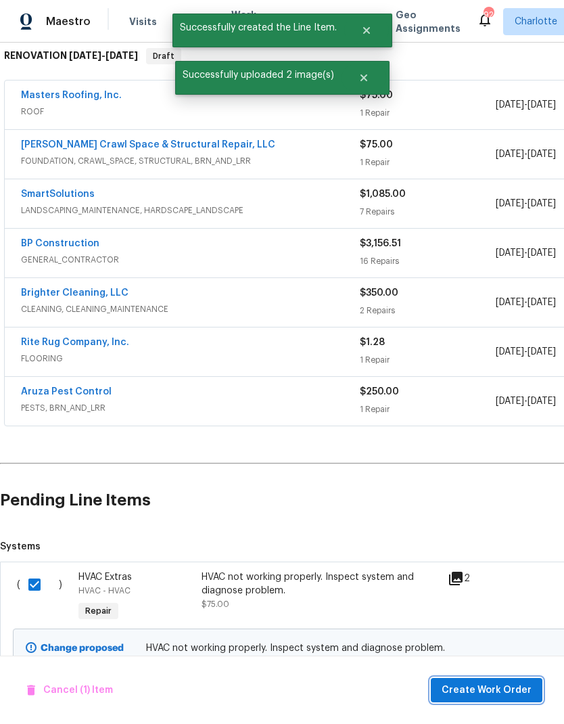
click at [510, 691] on span "Create Work Order" at bounding box center [487, 690] width 90 height 17
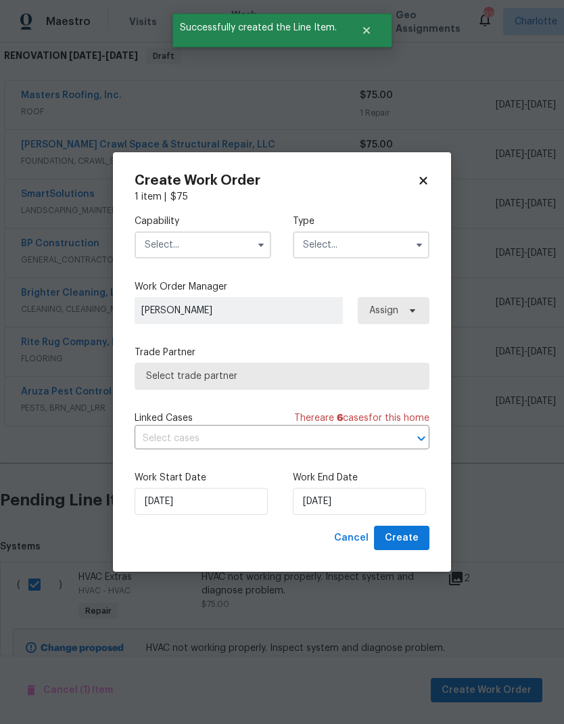
click at [234, 255] on input "text" at bounding box center [203, 244] width 137 height 27
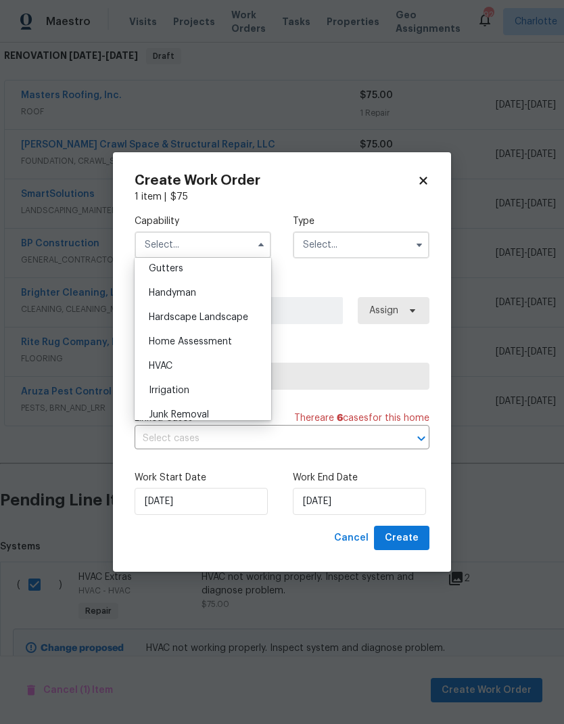
scroll to position [737, 0]
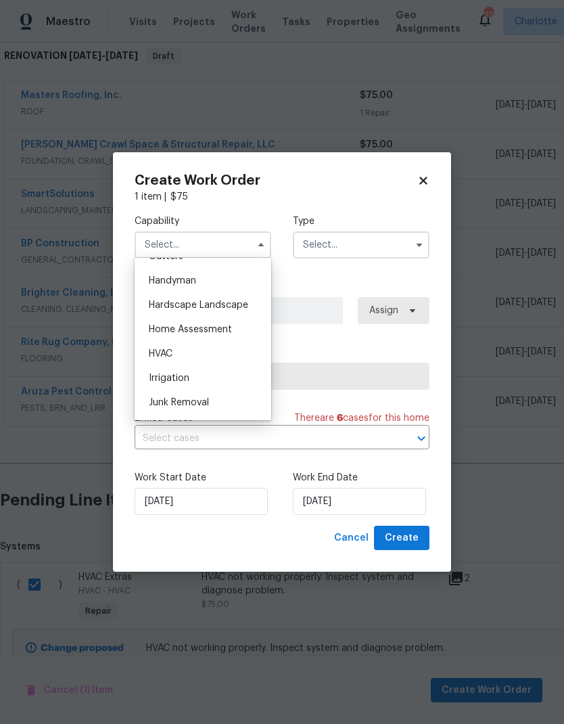
click at [199, 357] on div "HVAC" at bounding box center [203, 354] width 130 height 24
type input "HVAC"
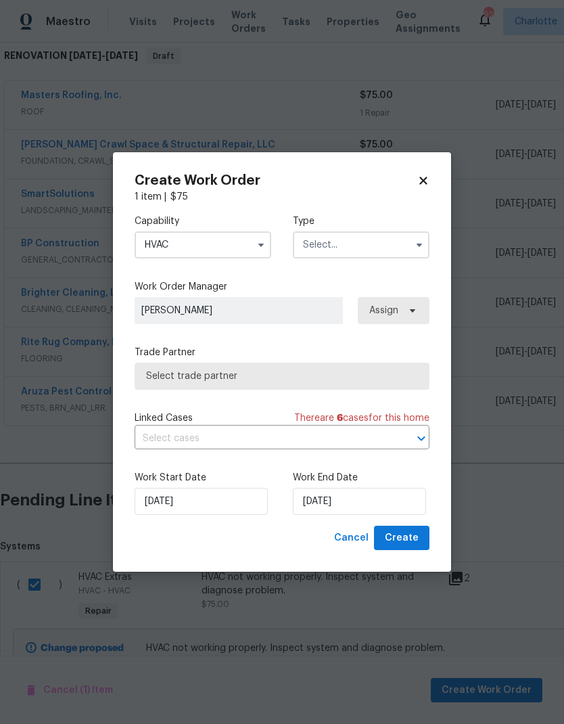
click at [371, 244] on input "text" at bounding box center [361, 244] width 137 height 27
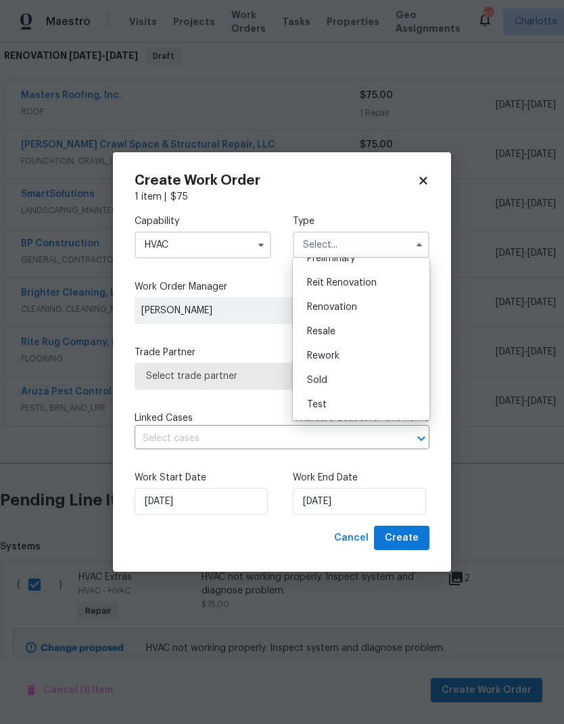
scroll to position [307, 0]
click at [355, 307] on span "Renovation" at bounding box center [332, 306] width 50 height 9
type input "Renovation"
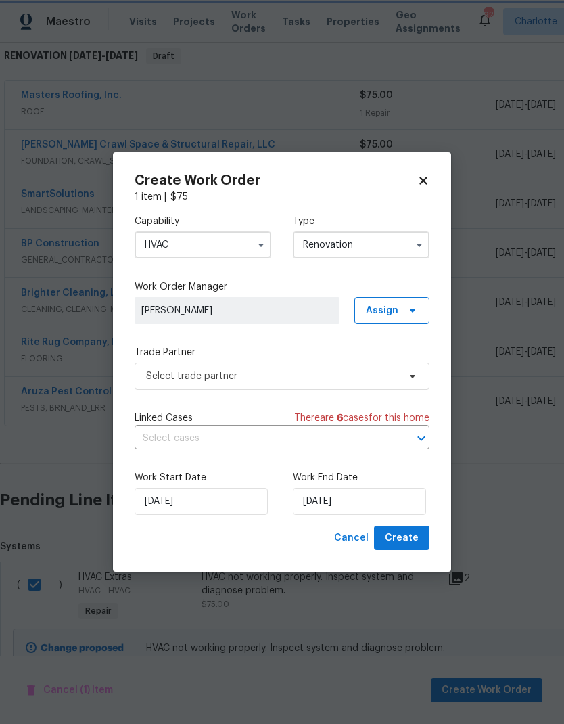
scroll to position [0, 0]
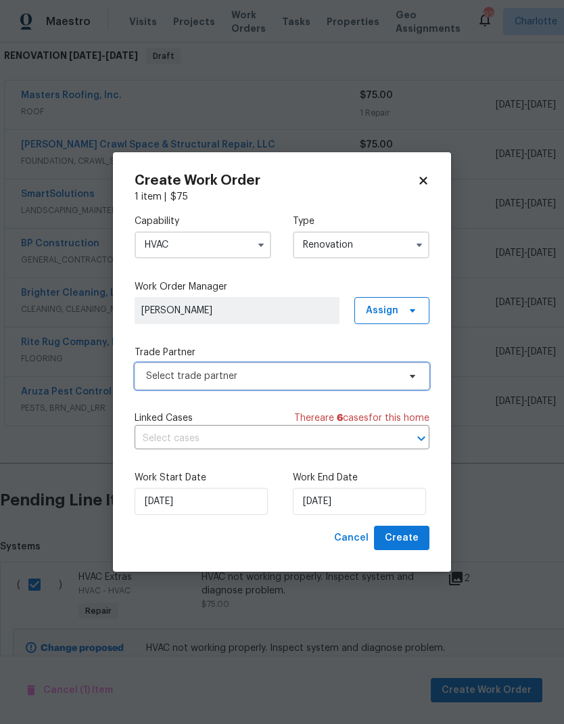
click at [412, 380] on icon at bounding box center [412, 376] width 11 height 11
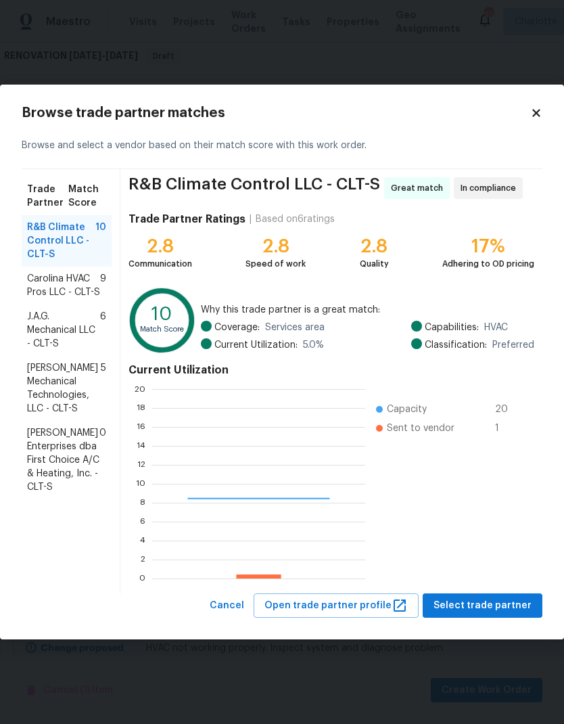
scroll to position [189, 213]
click at [30, 288] on span "Carolina HVAC Pros LLC - CLT-S" at bounding box center [63, 285] width 73 height 27
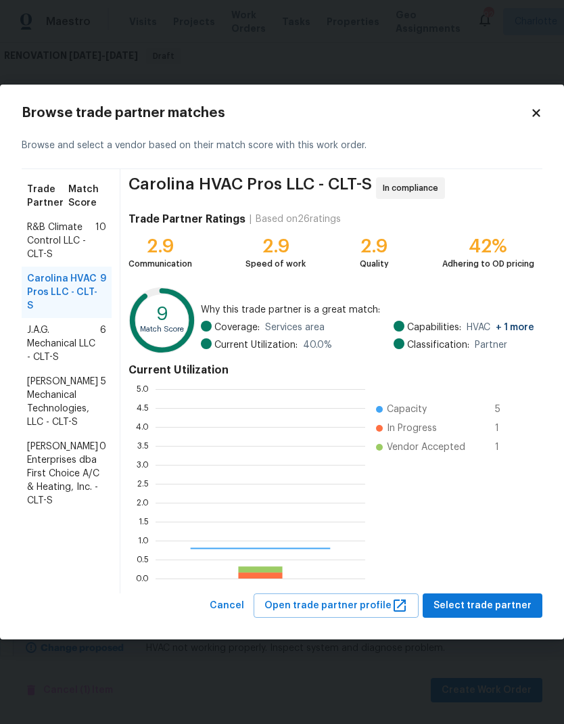
scroll to position [189, 210]
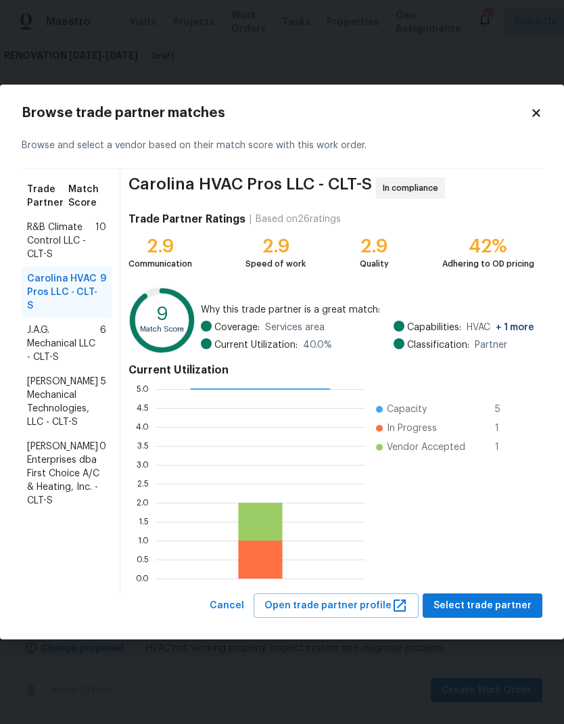
click at [35, 323] on span "J.A.G. Mechanical LLC - CLT-S" at bounding box center [63, 343] width 73 height 41
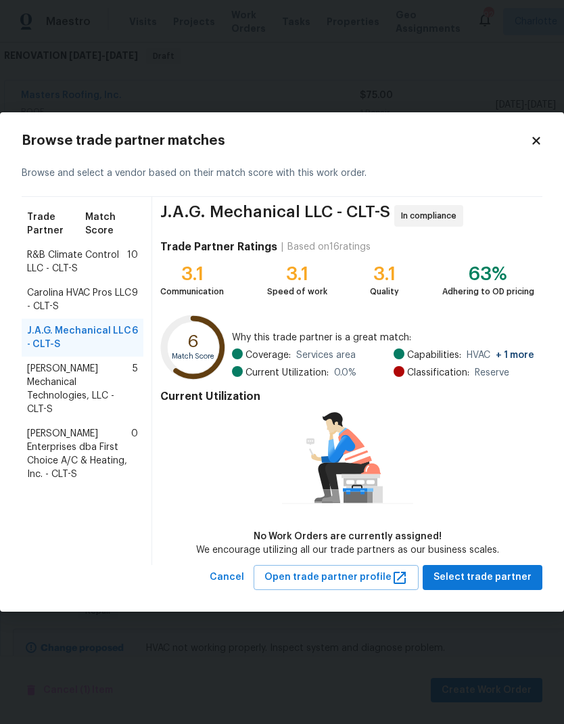
click at [45, 378] on span "Johnson's Mechanical Technologies, LLC - CLT-S" at bounding box center [80, 389] width 106 height 54
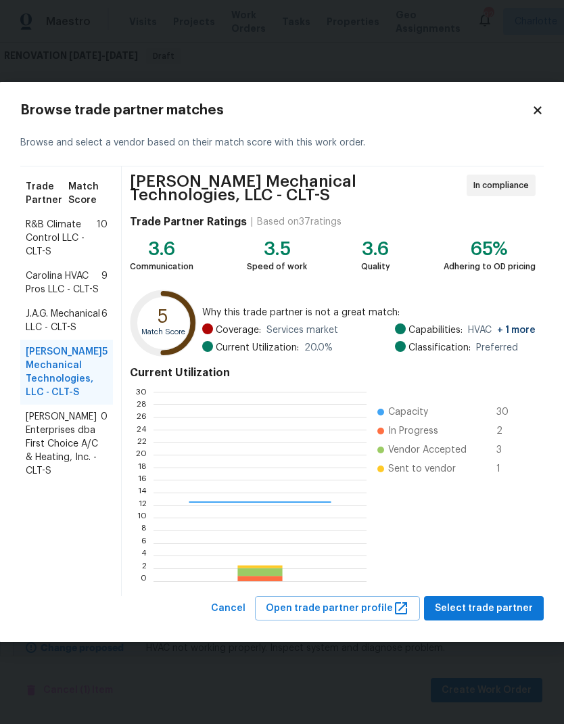
scroll to position [189, 212]
click at [35, 283] on span "Carolina HVAC Pros LLC - CLT-S" at bounding box center [64, 282] width 76 height 27
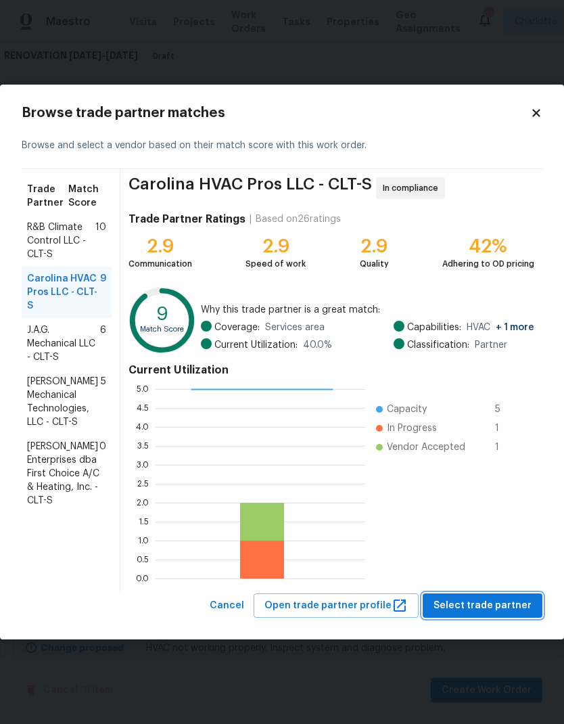
click at [498, 602] on span "Select trade partner" at bounding box center [483, 605] width 98 height 17
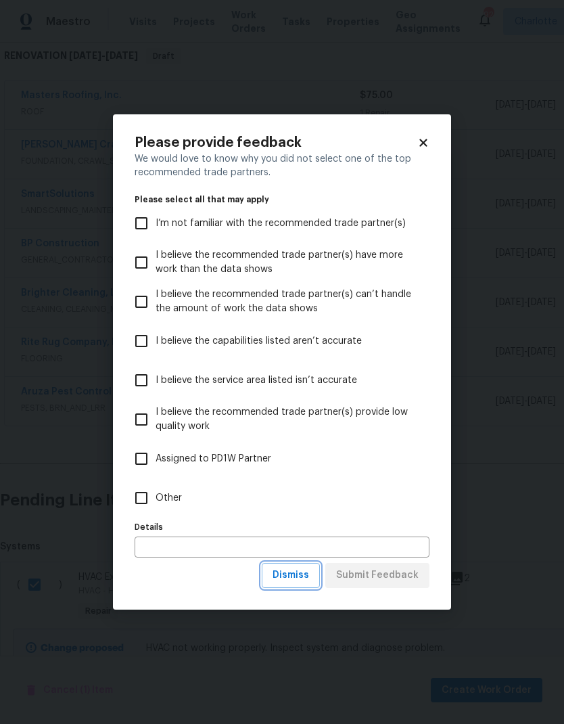
click at [300, 578] on span "Dismiss" at bounding box center [291, 575] width 37 height 17
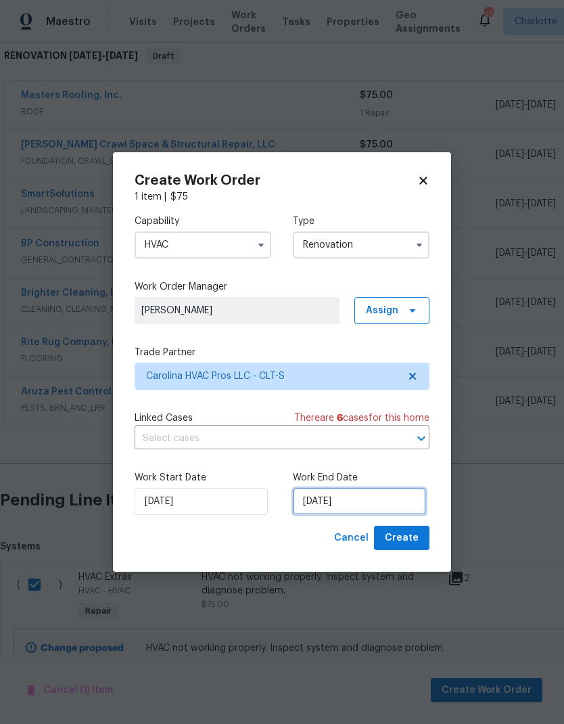
click at [342, 507] on input "8/19/2025" at bounding box center [359, 501] width 133 height 27
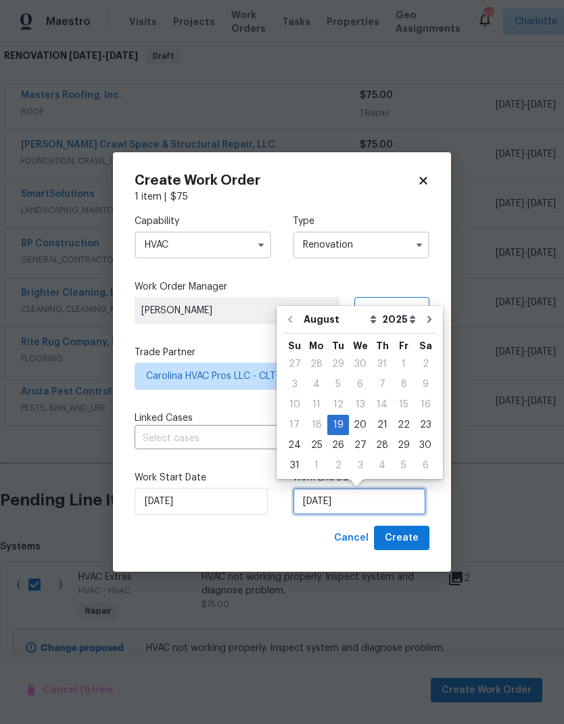
scroll to position [10, 0]
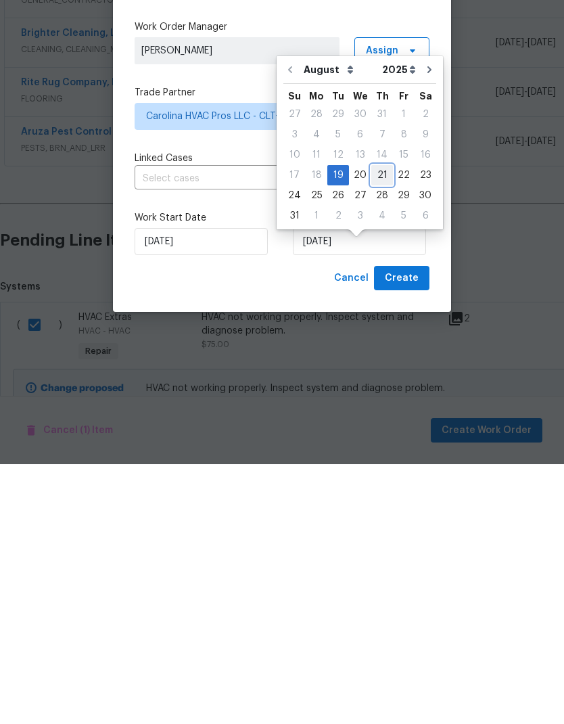
click at [381, 426] on div "21" at bounding box center [382, 435] width 22 height 19
type input "8/21/2025"
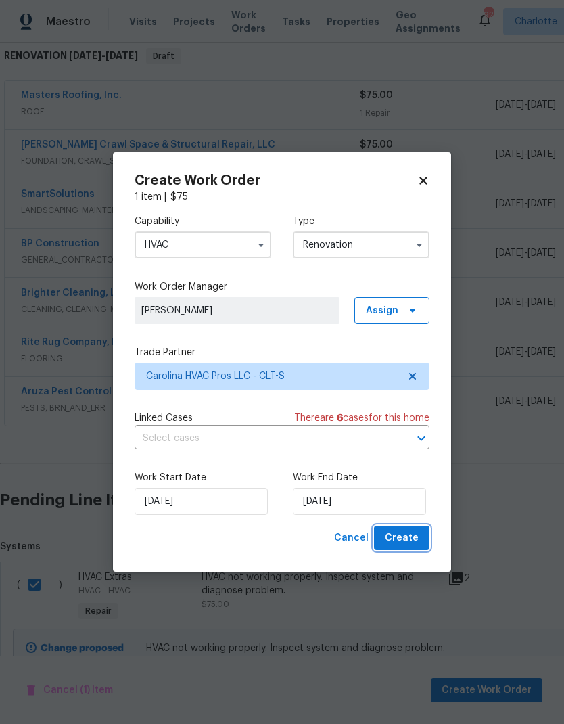
click at [411, 542] on span "Create" at bounding box center [402, 538] width 34 height 17
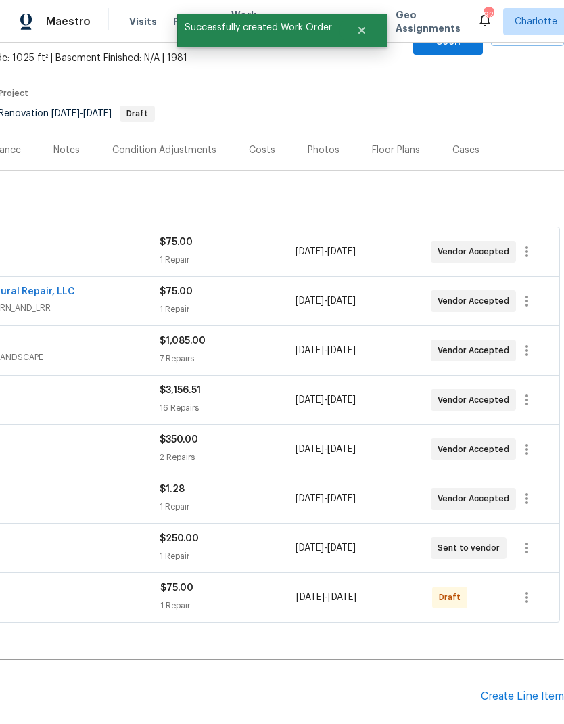
scroll to position [92, 200]
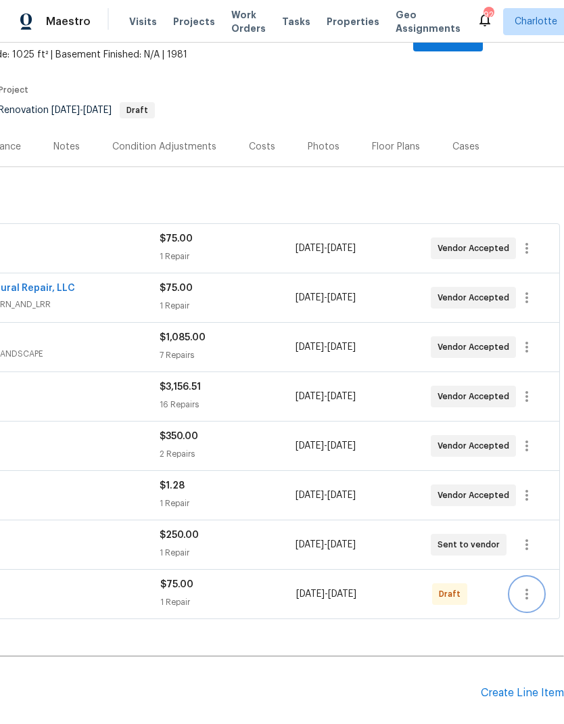
click at [526, 586] on icon "button" at bounding box center [527, 594] width 16 height 16
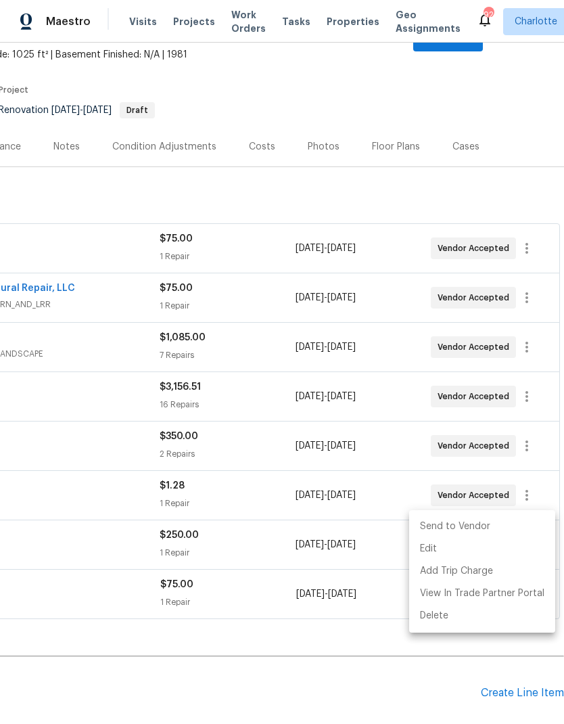
click at [482, 532] on li "Send to Vendor" at bounding box center [482, 527] width 146 height 22
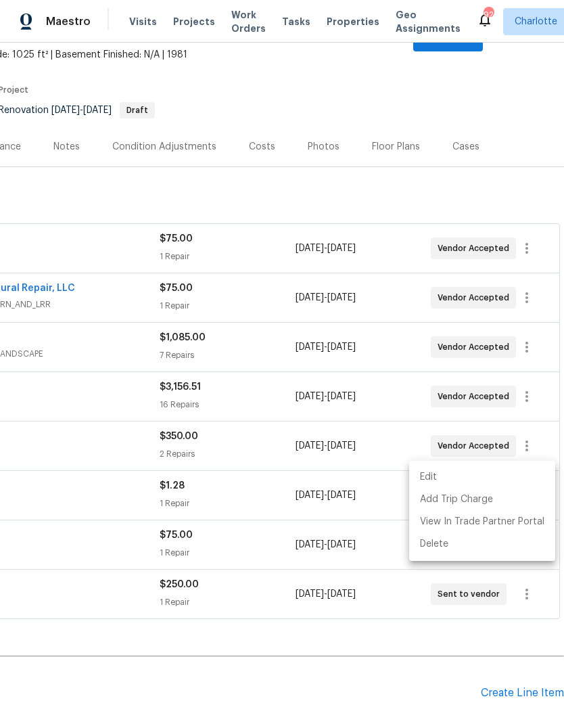
click at [434, 658] on div at bounding box center [282, 362] width 564 height 724
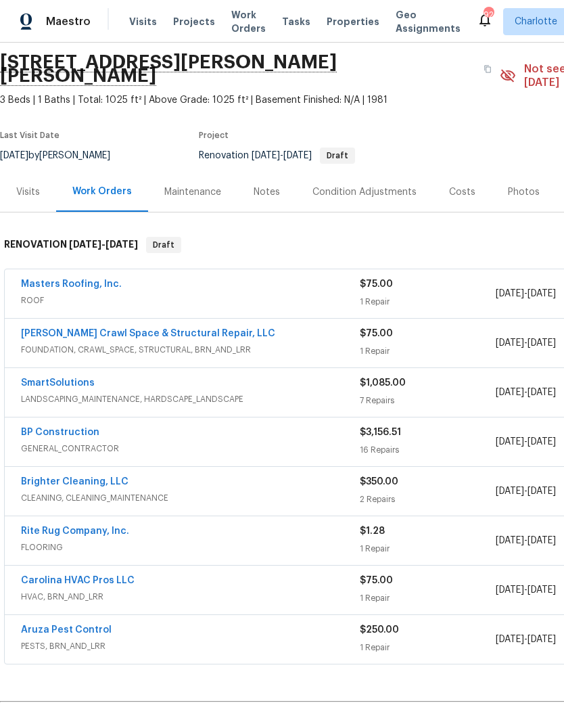
scroll to position [47, 0]
click at [115, 576] on link "Carolina HVAC Pros LLC" at bounding box center [78, 580] width 114 height 9
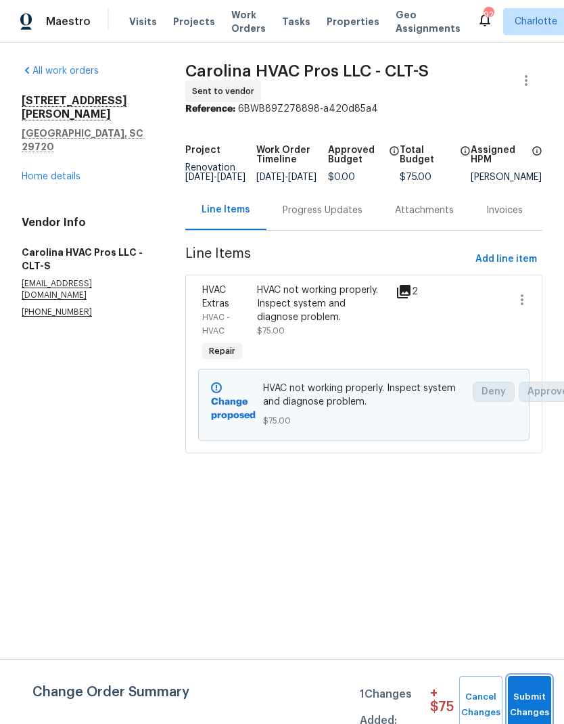
click at [537, 695] on span "Submit Changes" at bounding box center [530, 704] width 30 height 31
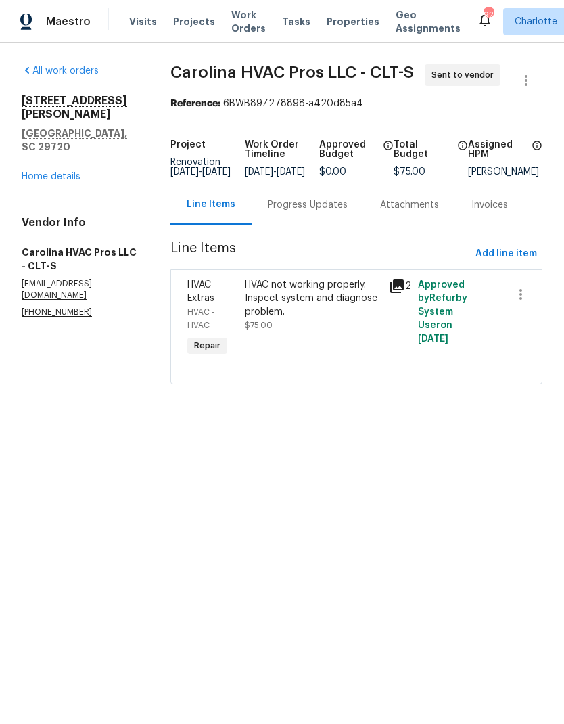
click at [334, 212] on div "Progress Updates" at bounding box center [308, 205] width 80 height 14
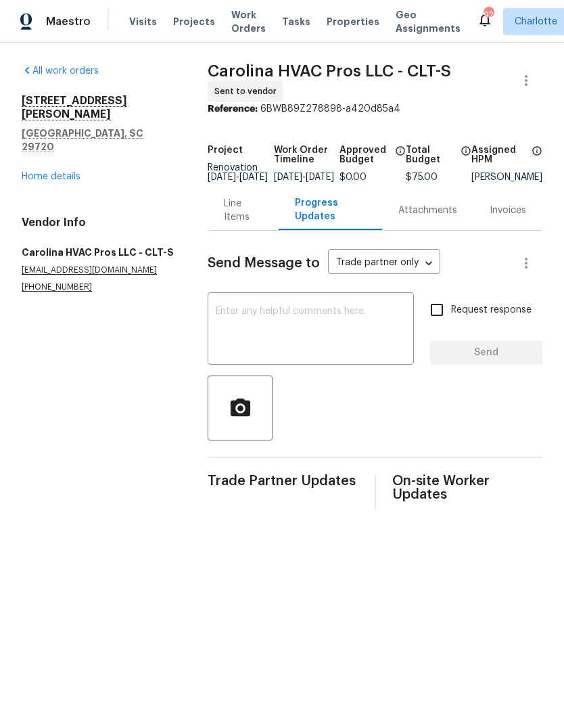
click at [291, 354] on textarea at bounding box center [311, 330] width 190 height 47
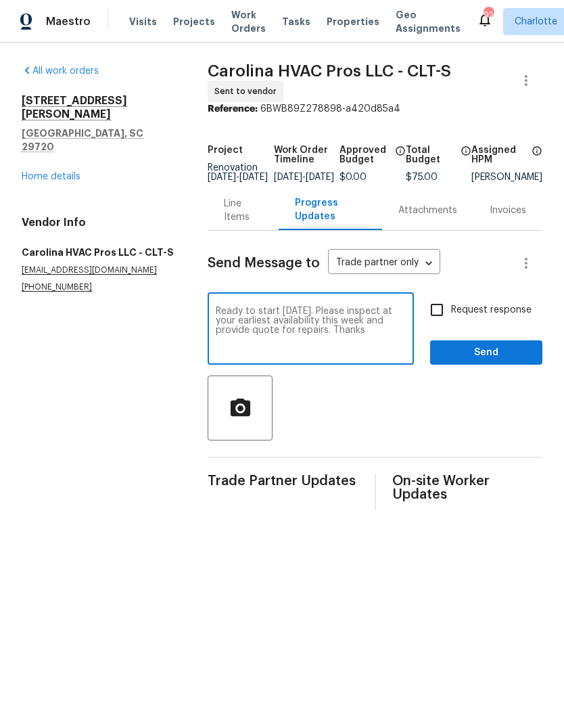
click at [373, 319] on textarea "Ready to start Tuesday. Please inspect at your earliest availability this week …" at bounding box center [311, 330] width 190 height 47
click at [364, 334] on textarea "Ready to start Tuesday. Please inspect at your earliest availability this week …" at bounding box center [311, 330] width 190 height 47
type textarea "Ready to start Tuesday. Please inspect at your and provide quote for repairs. T…"
click at [440, 308] on input "Request response" at bounding box center [437, 310] width 28 height 28
checkbox input "true"
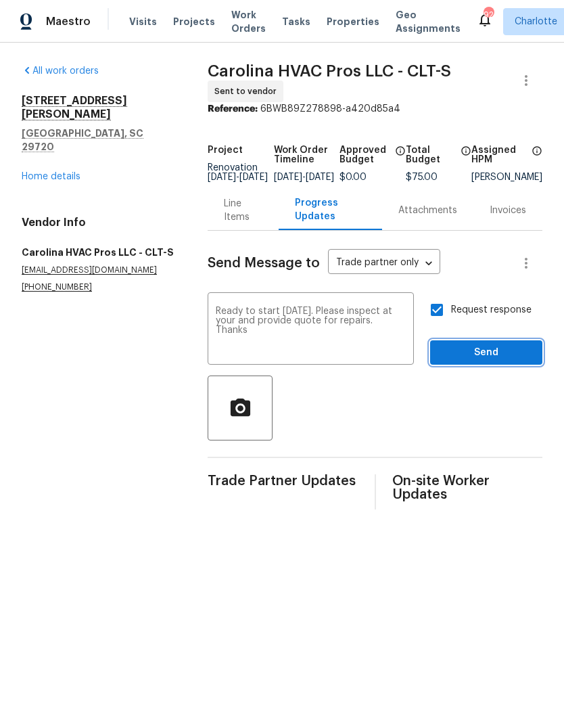
click at [475, 361] on span "Send" at bounding box center [486, 352] width 91 height 17
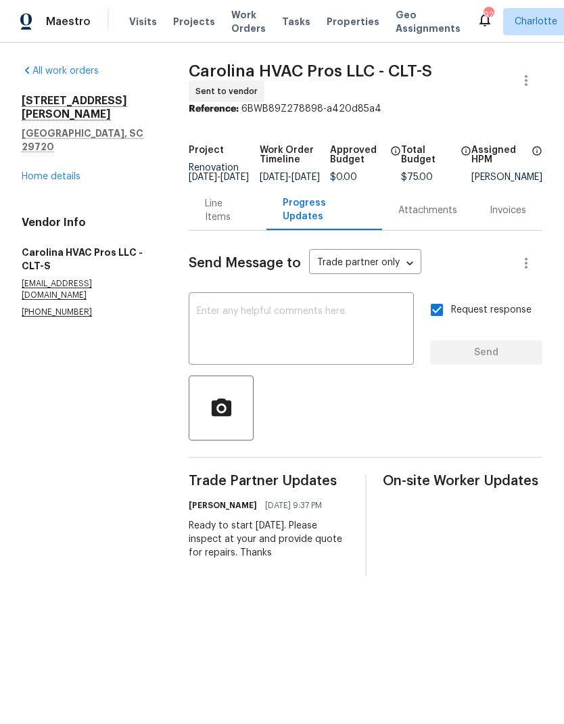
click at [37, 172] on link "Home details" at bounding box center [51, 176] width 59 height 9
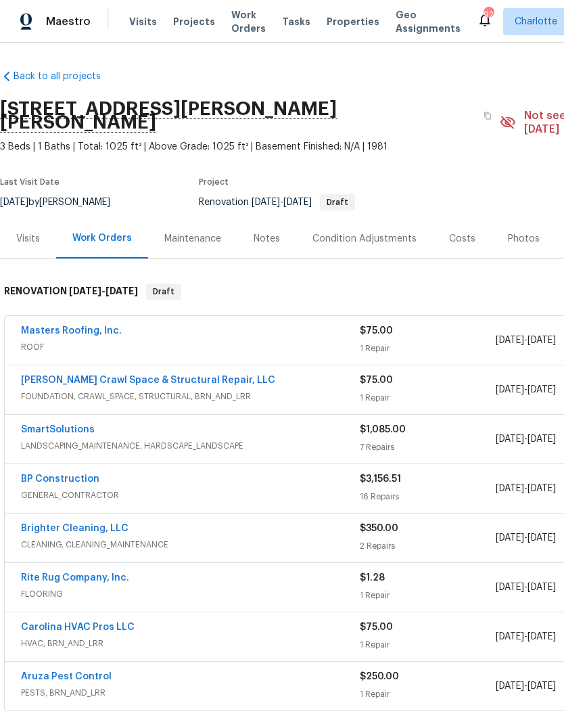
click at [49, 30] on div "Maestro" at bounding box center [45, 21] width 91 height 27
